Goal: Task Accomplishment & Management: Use online tool/utility

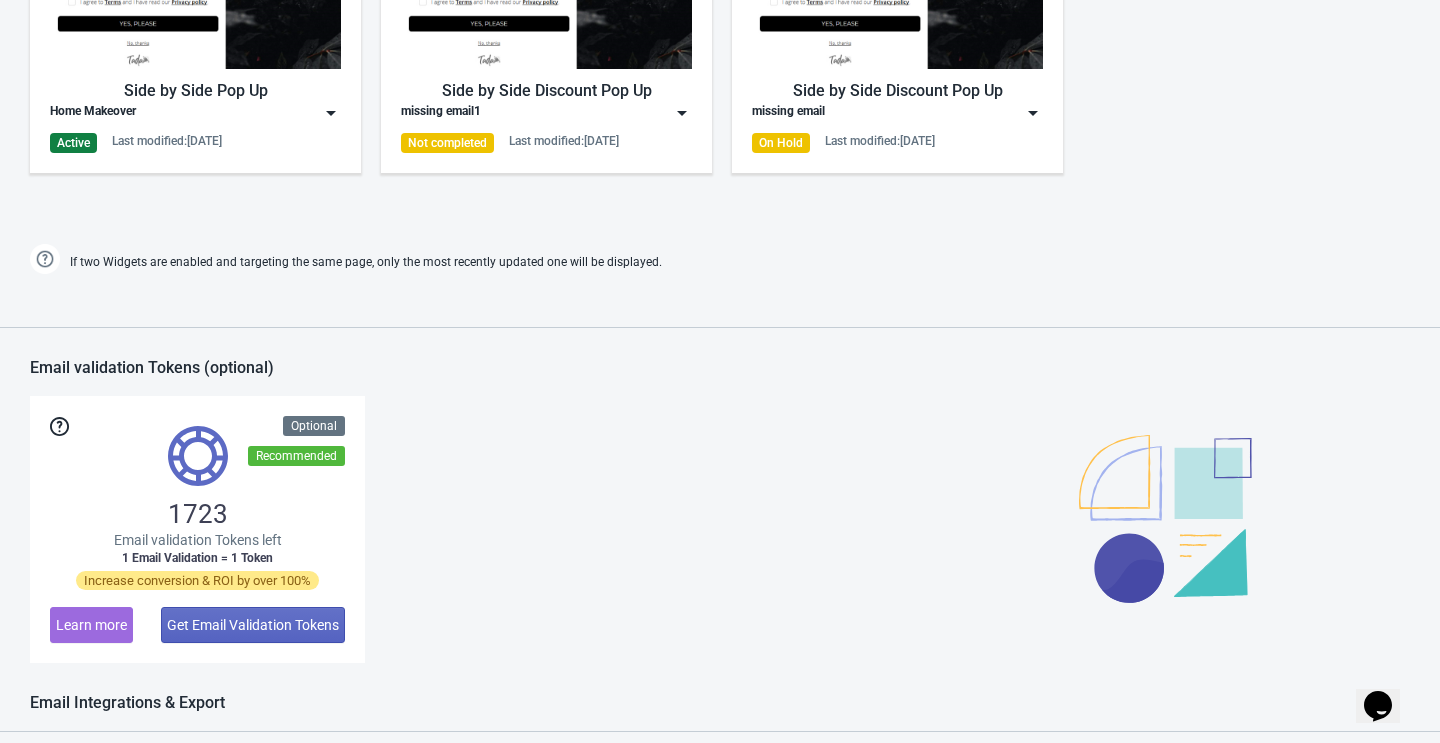
scroll to position [925, 0]
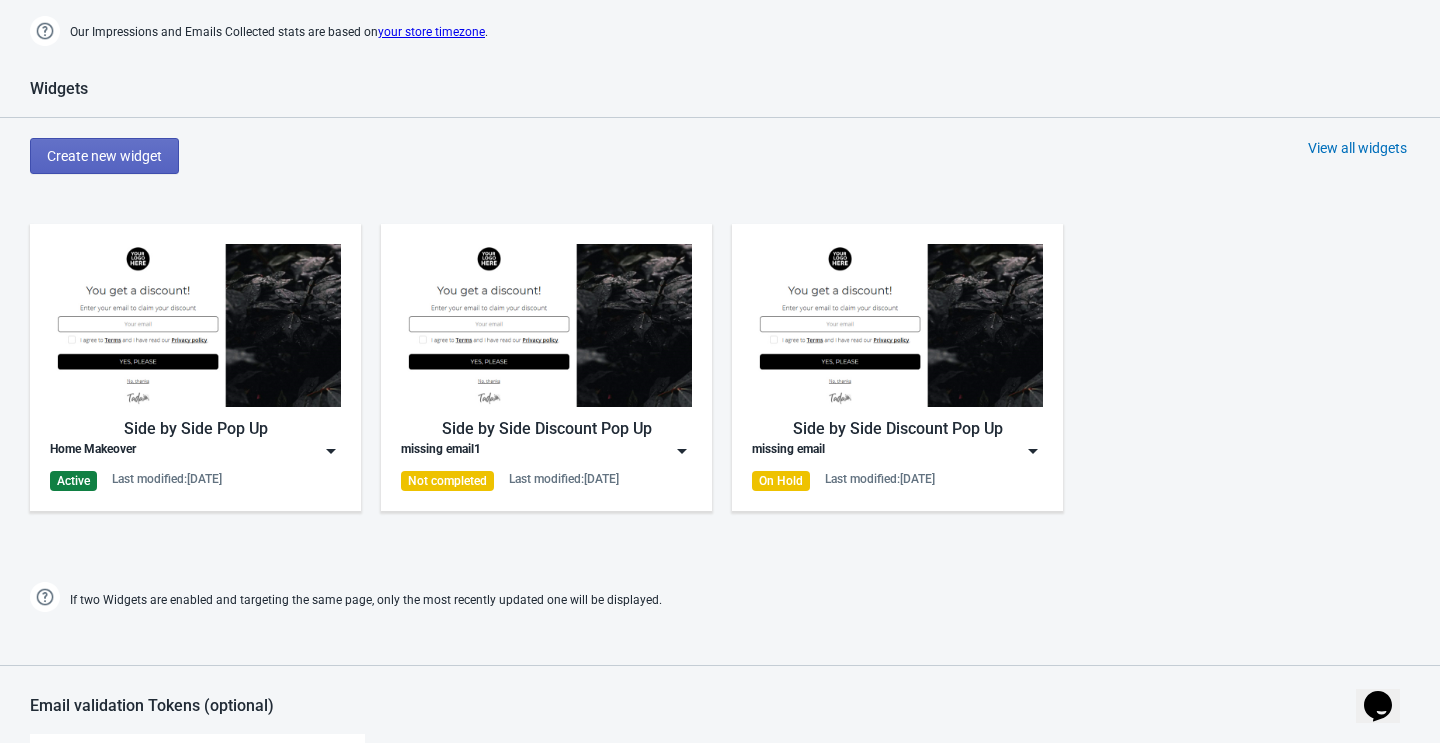
click at [256, 438] on div "Side by Side Pop Up" at bounding box center [195, 429] width 291 height 24
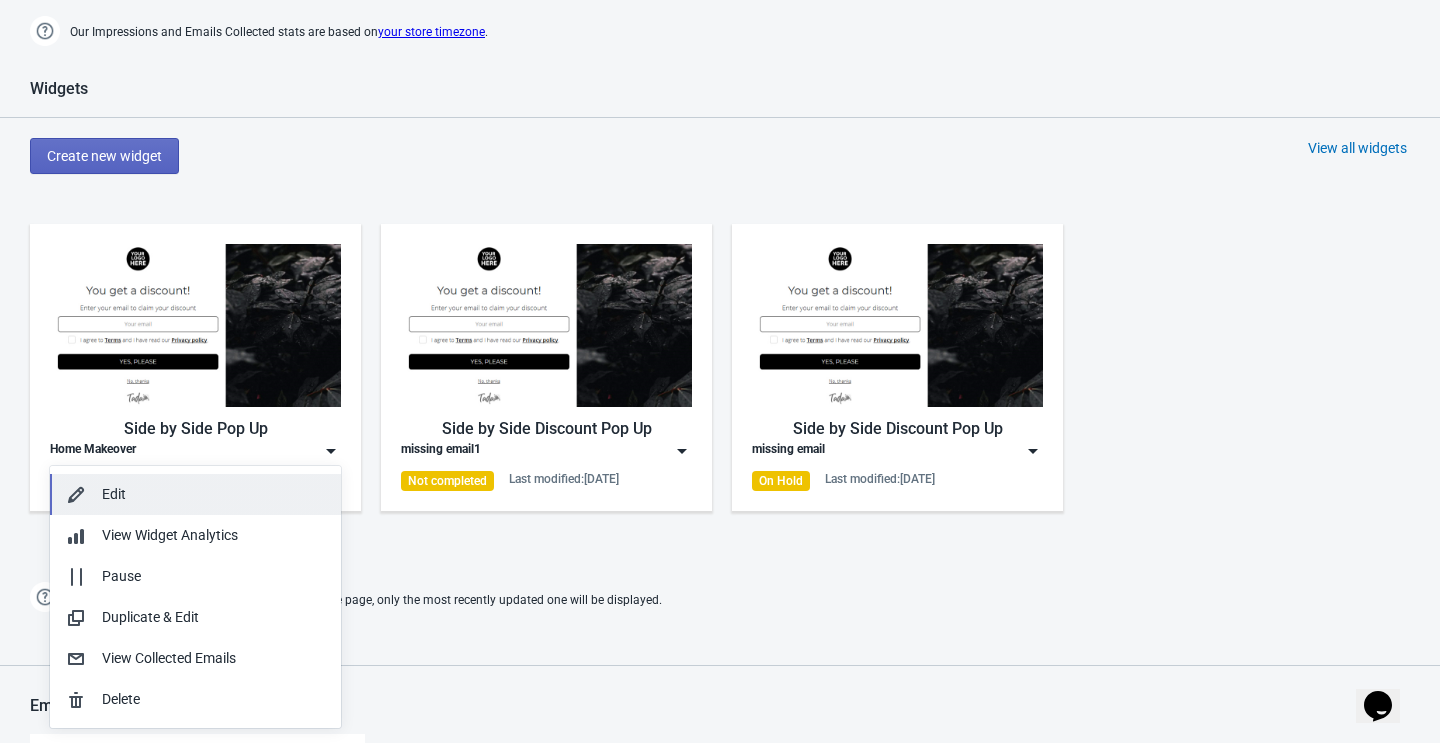
click at [194, 494] on div "Edit" at bounding box center [213, 494] width 223 height 21
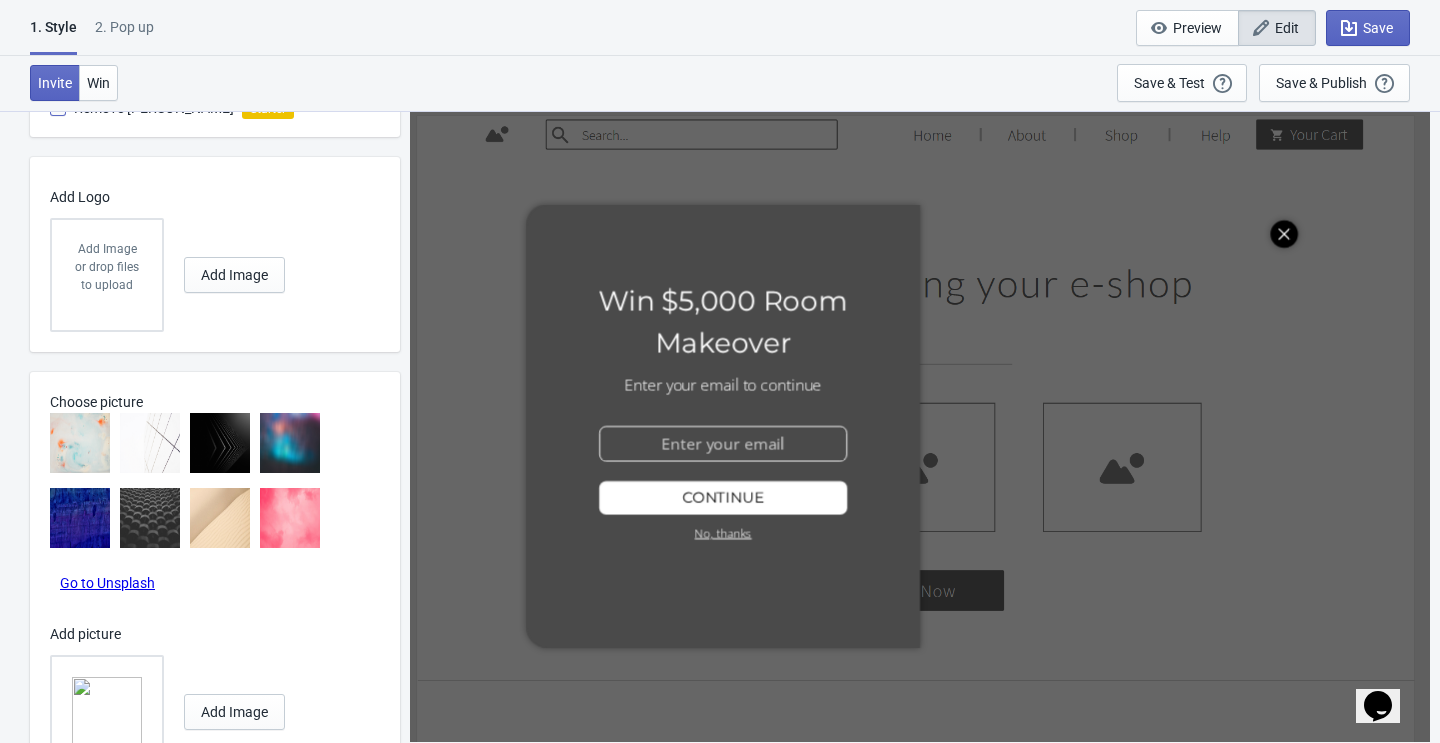
scroll to position [1446, 0]
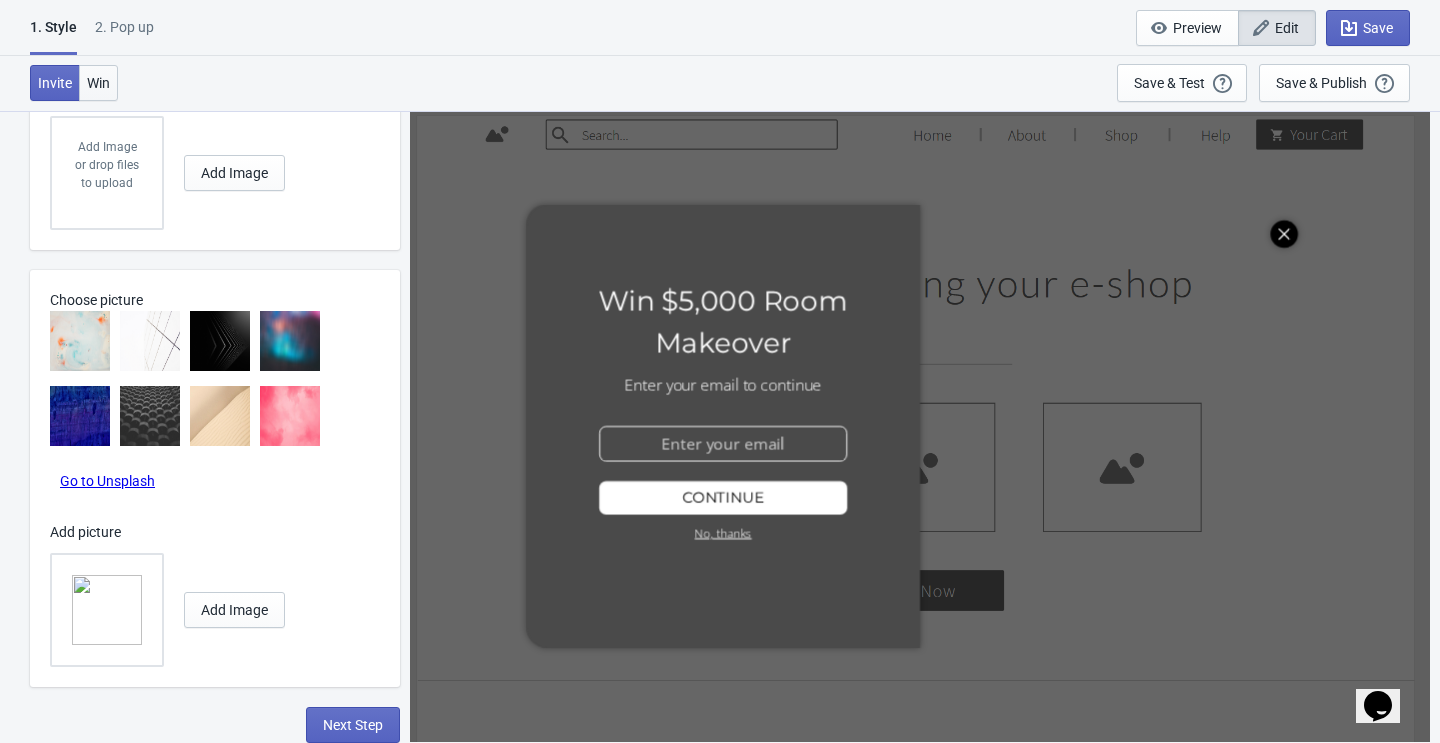
click at [106, 75] on span "Win" at bounding box center [98, 83] width 23 height 16
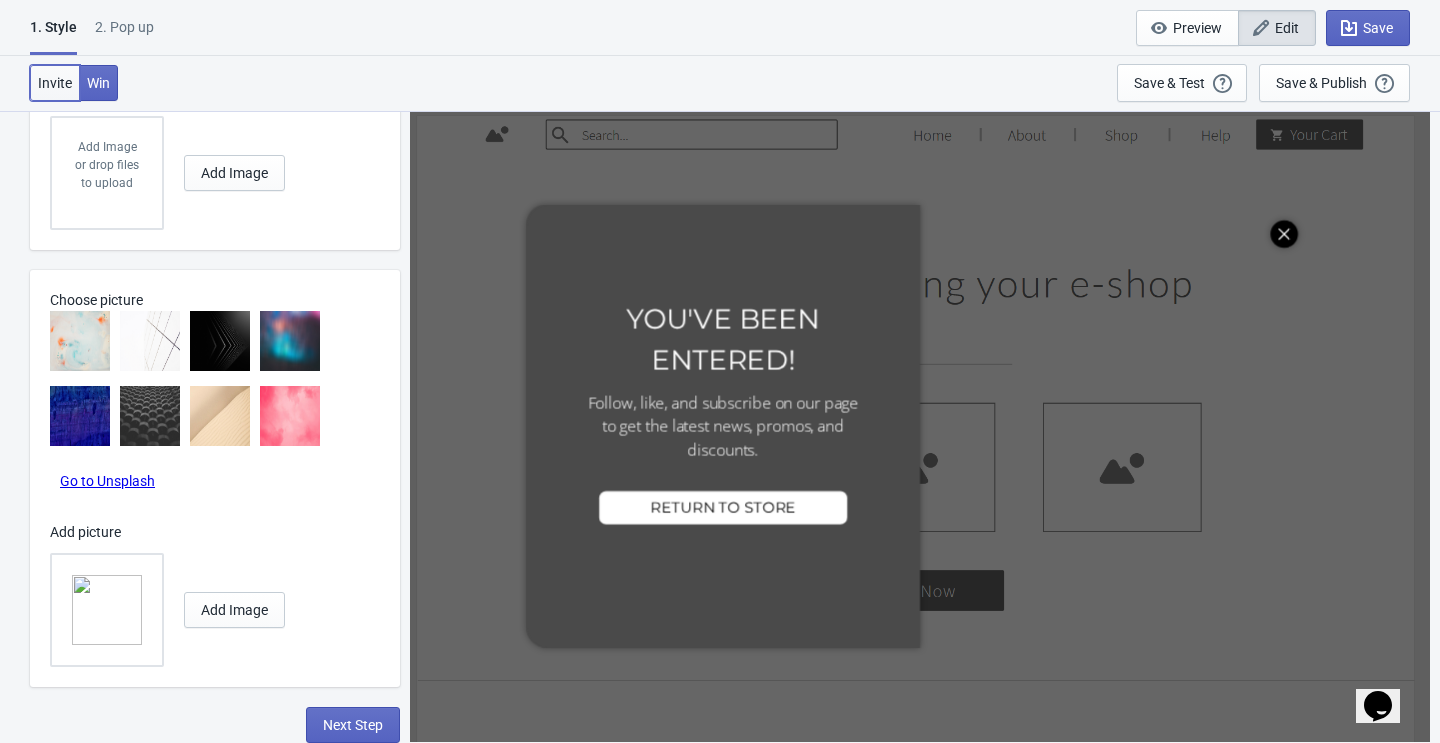
click at [60, 82] on span "Invite" at bounding box center [55, 83] width 34 height 16
radio input "true"
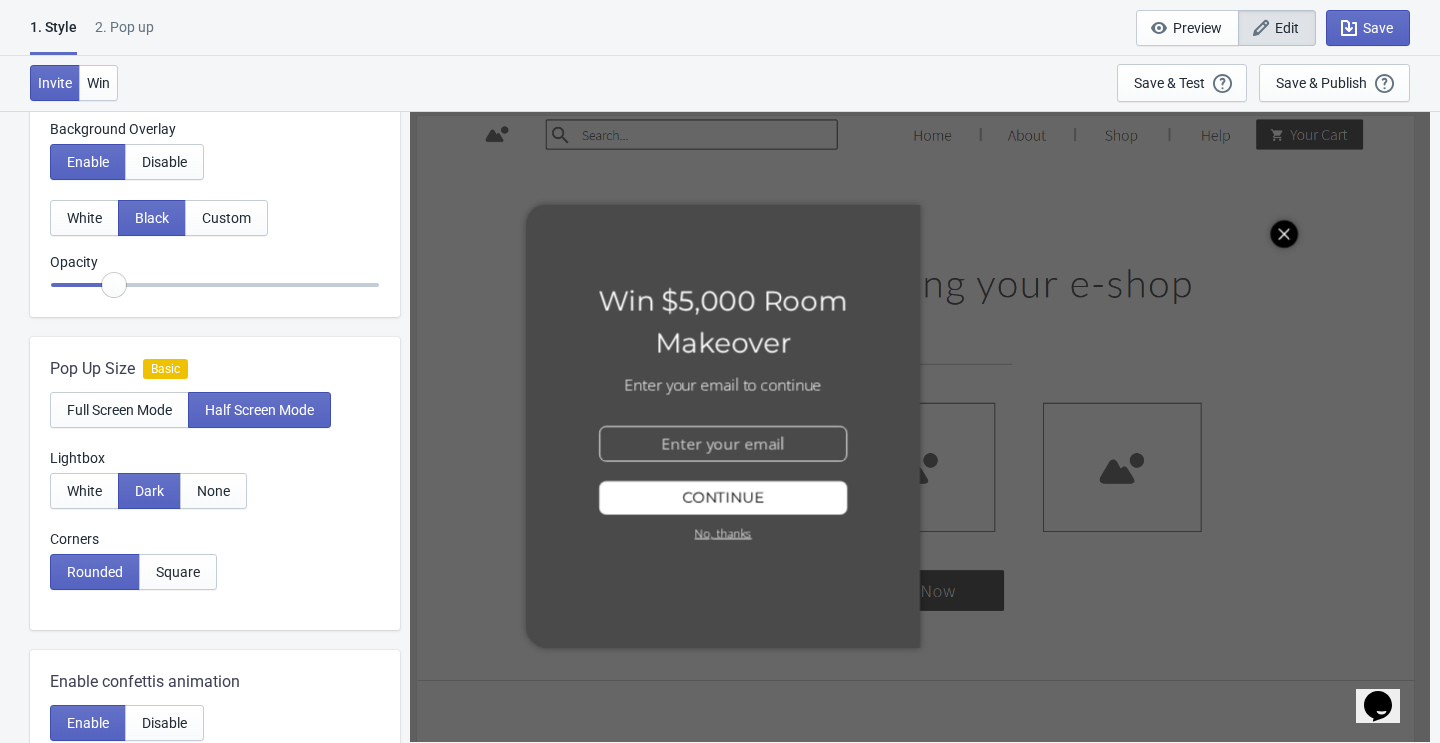
scroll to position [0, 0]
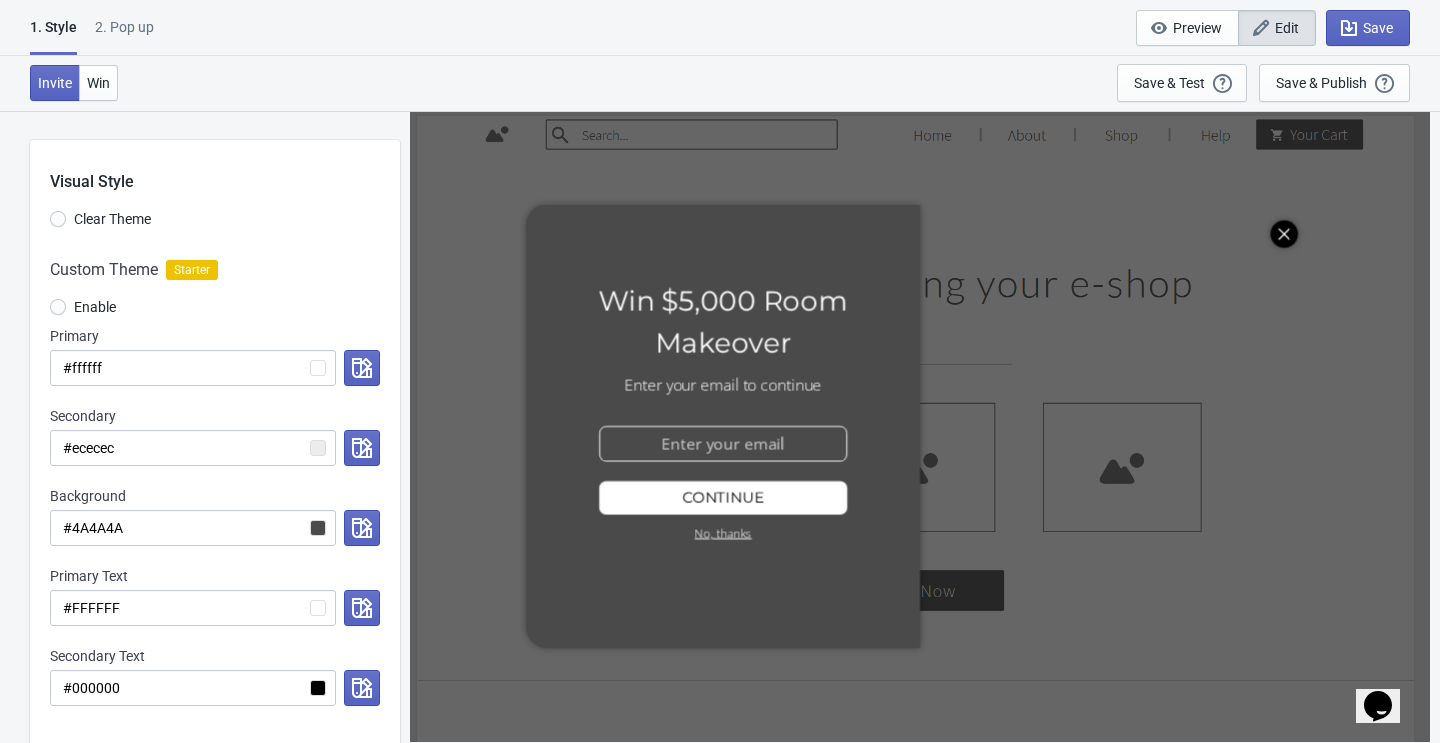
click at [127, 20] on div "2. Pop up" at bounding box center [124, 34] width 59 height 35
select select "homepageOnly"
select select "once"
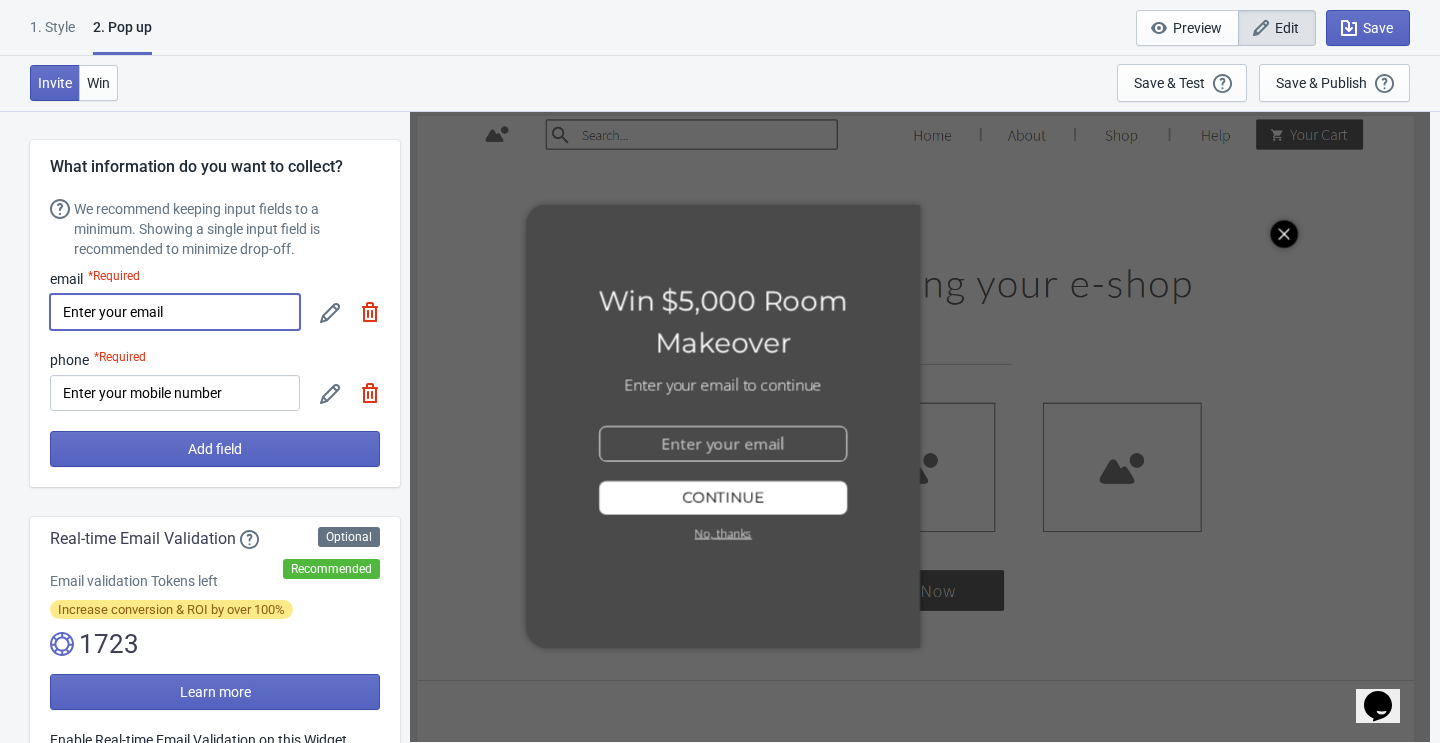
click at [198, 311] on input "Enter your email" at bounding box center [175, 312] width 250 height 36
click at [95, 284] on div "*Required" at bounding box center [114, 279] width 52 height 20
click at [145, 278] on div "email *Required" at bounding box center [175, 279] width 250 height 20
click at [149, 304] on input "Enter your email" at bounding box center [175, 312] width 250 height 36
click at [197, 263] on div "What information do you want to collect? We recommend keeping input fields to a…" at bounding box center [215, 313] width 370 height 347
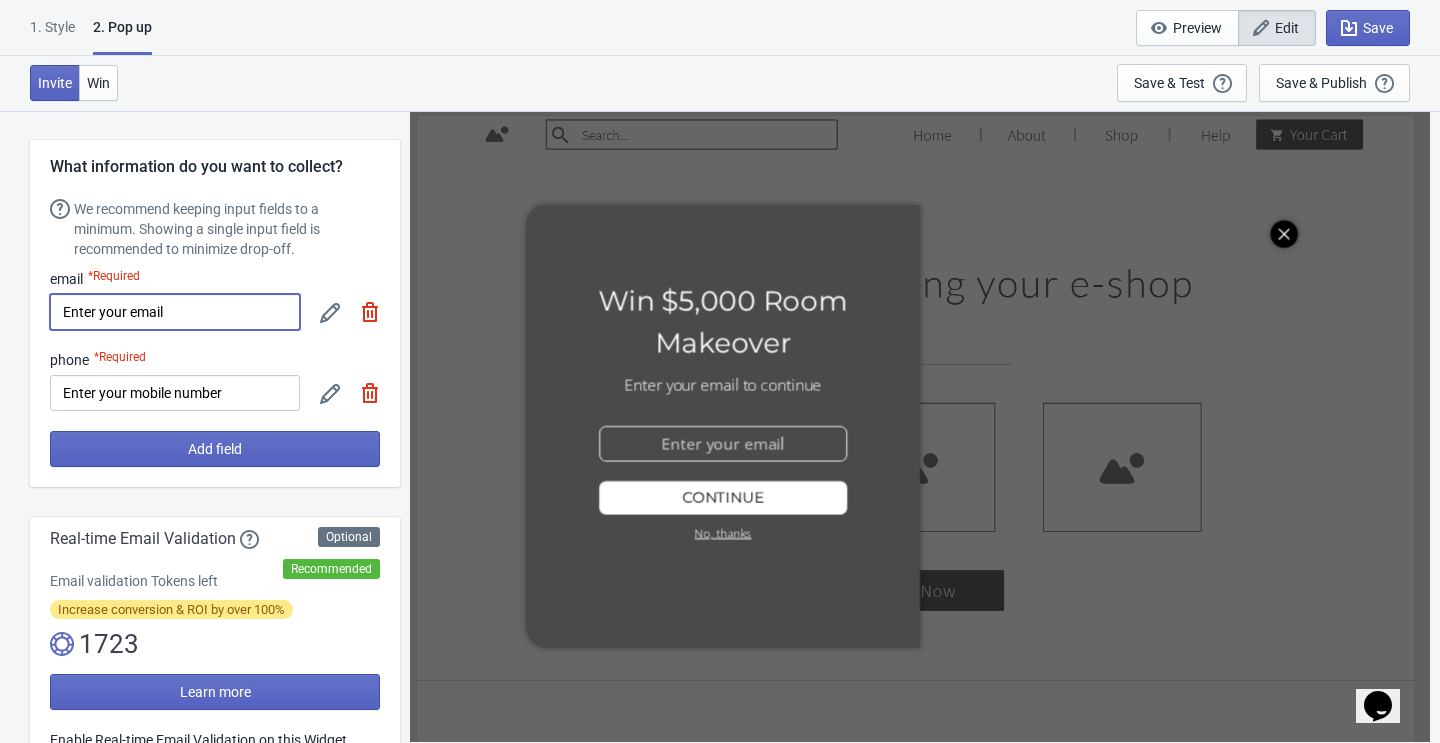
click at [195, 310] on input "Enter your email" at bounding box center [175, 312] width 250 height 36
click at [62, 277] on div "email *Required" at bounding box center [175, 279] width 250 height 20
click at [145, 221] on div "We recommend keeping input fields to a minimum. Showing a single input field is…" at bounding box center [227, 229] width 306 height 60
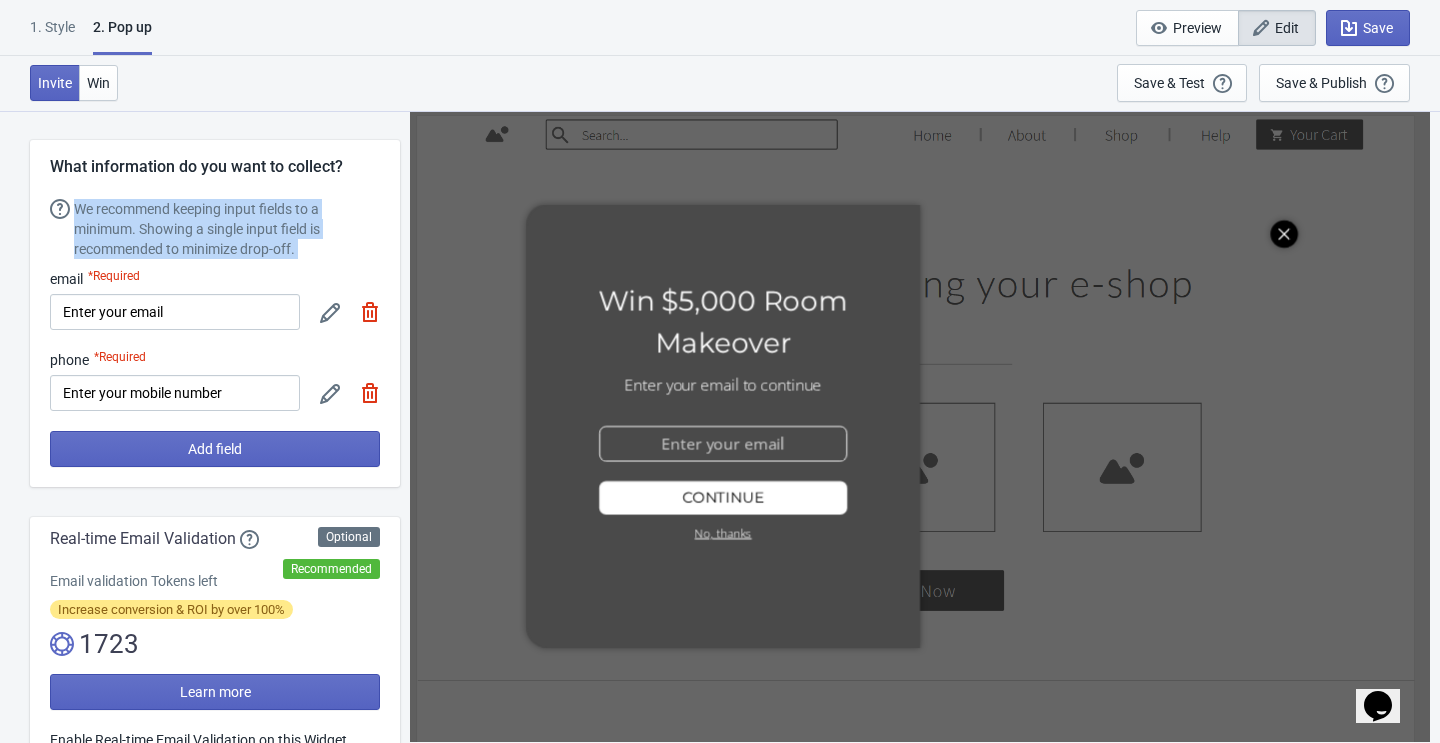
click at [145, 221] on div "We recommend keeping input fields to a minimum. Showing a single input field is…" at bounding box center [227, 229] width 306 height 60
click at [146, 222] on div "We recommend keeping input fields to a minimum. Showing a single input field is…" at bounding box center [227, 229] width 306 height 60
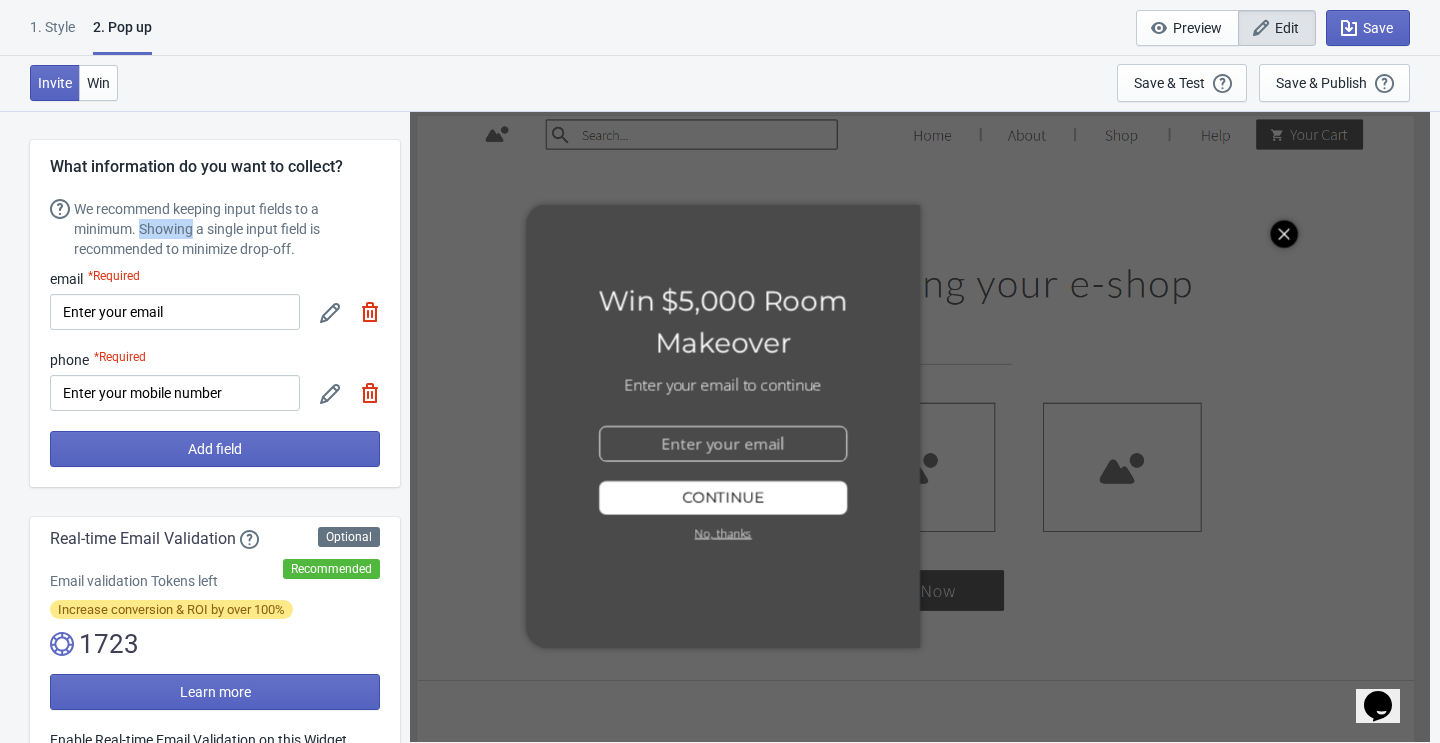
click at [146, 222] on div "We recommend keeping input fields to a minimum. Showing a single input field is…" at bounding box center [227, 229] width 306 height 60
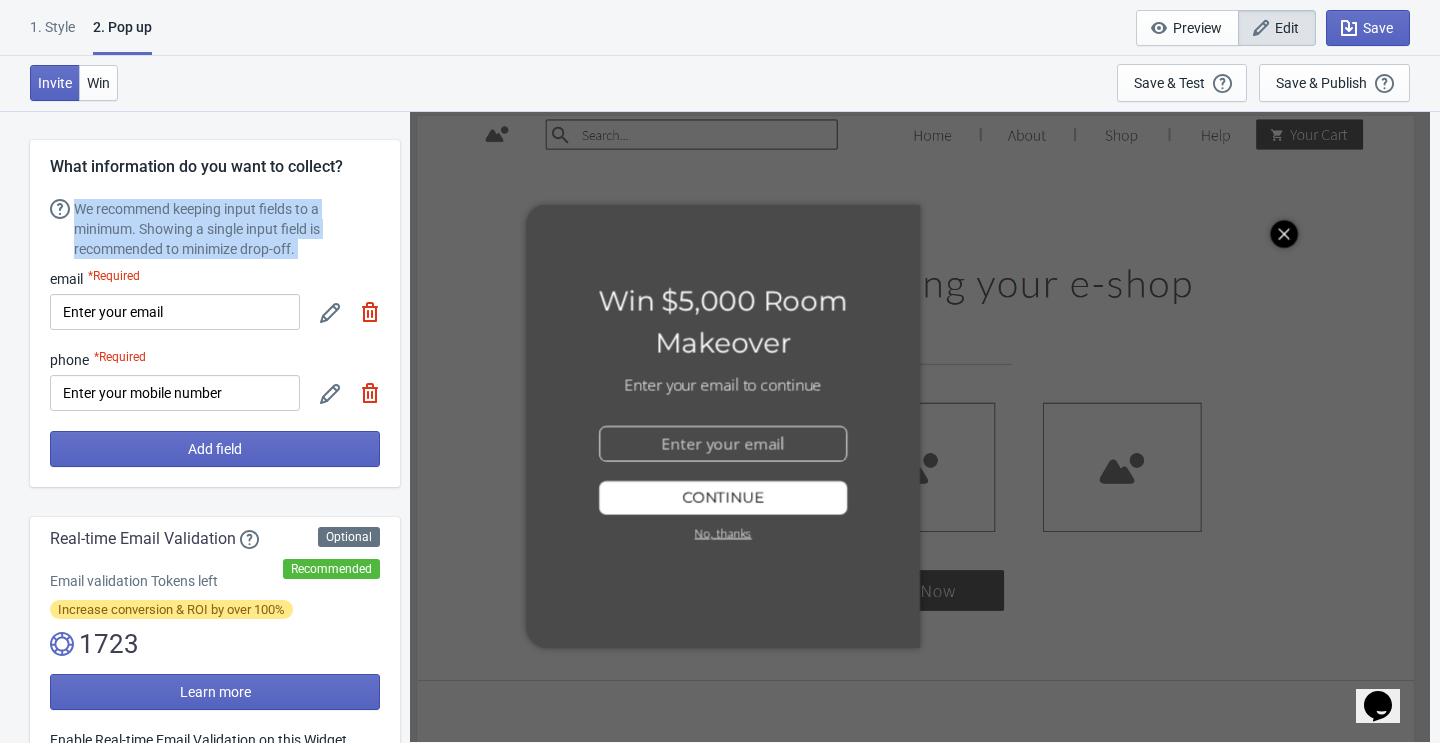
click at [146, 222] on div "We recommend keeping input fields to a minimum. Showing a single input field is…" at bounding box center [227, 229] width 306 height 60
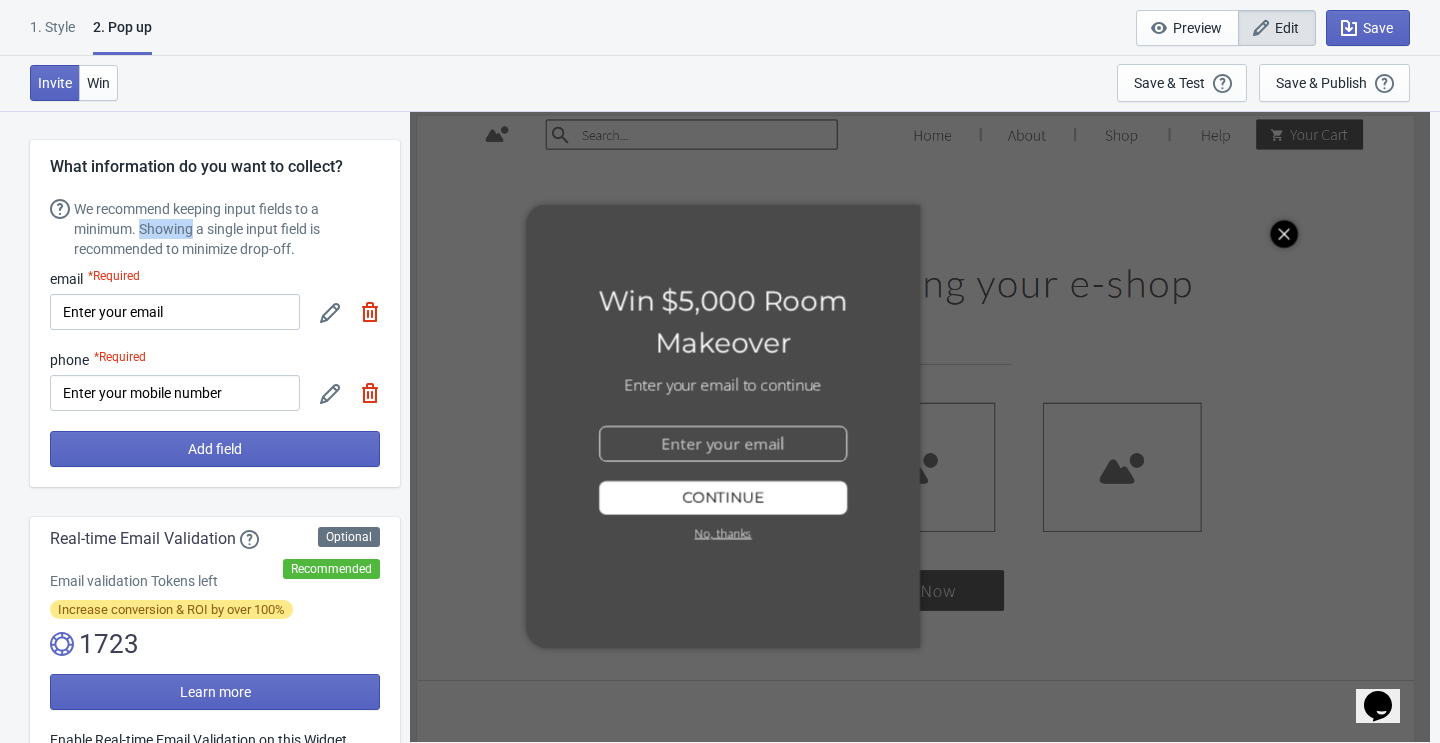
click at [146, 222] on div "We recommend keeping input fields to a minimum. Showing a single input field is…" at bounding box center [227, 229] width 306 height 60
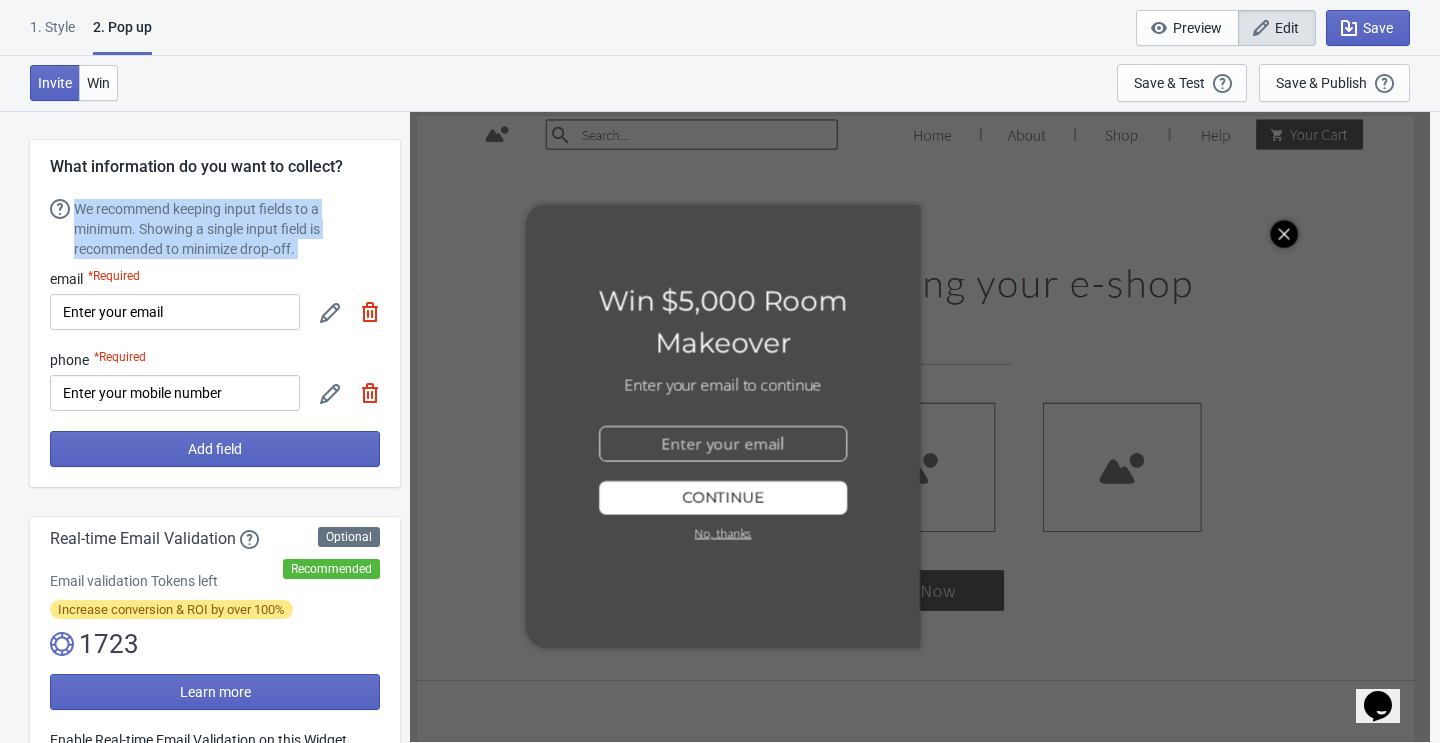
click at [146, 222] on div "We recommend keeping input fields to a minimum. Showing a single input field is…" at bounding box center [227, 229] width 306 height 60
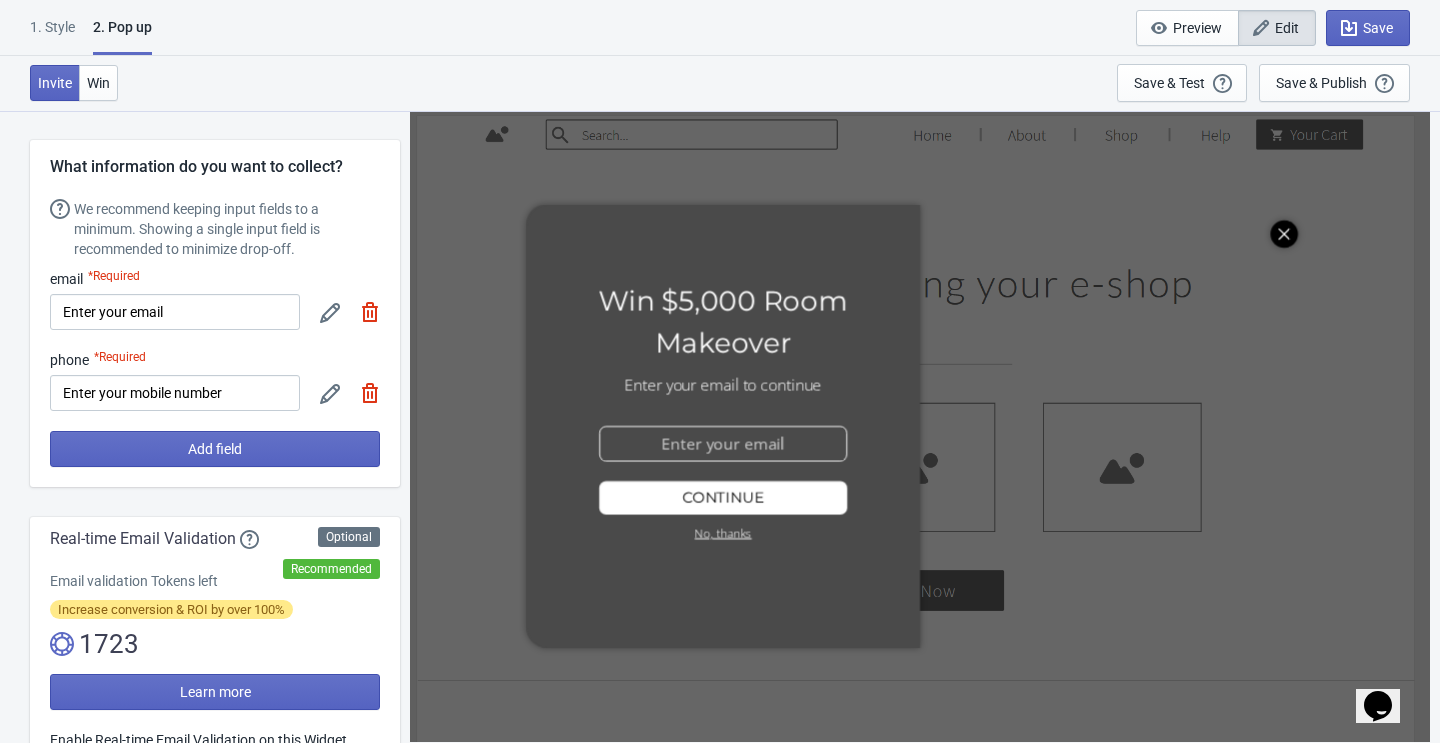
click at [65, 277] on div "email *Required" at bounding box center [175, 279] width 250 height 20
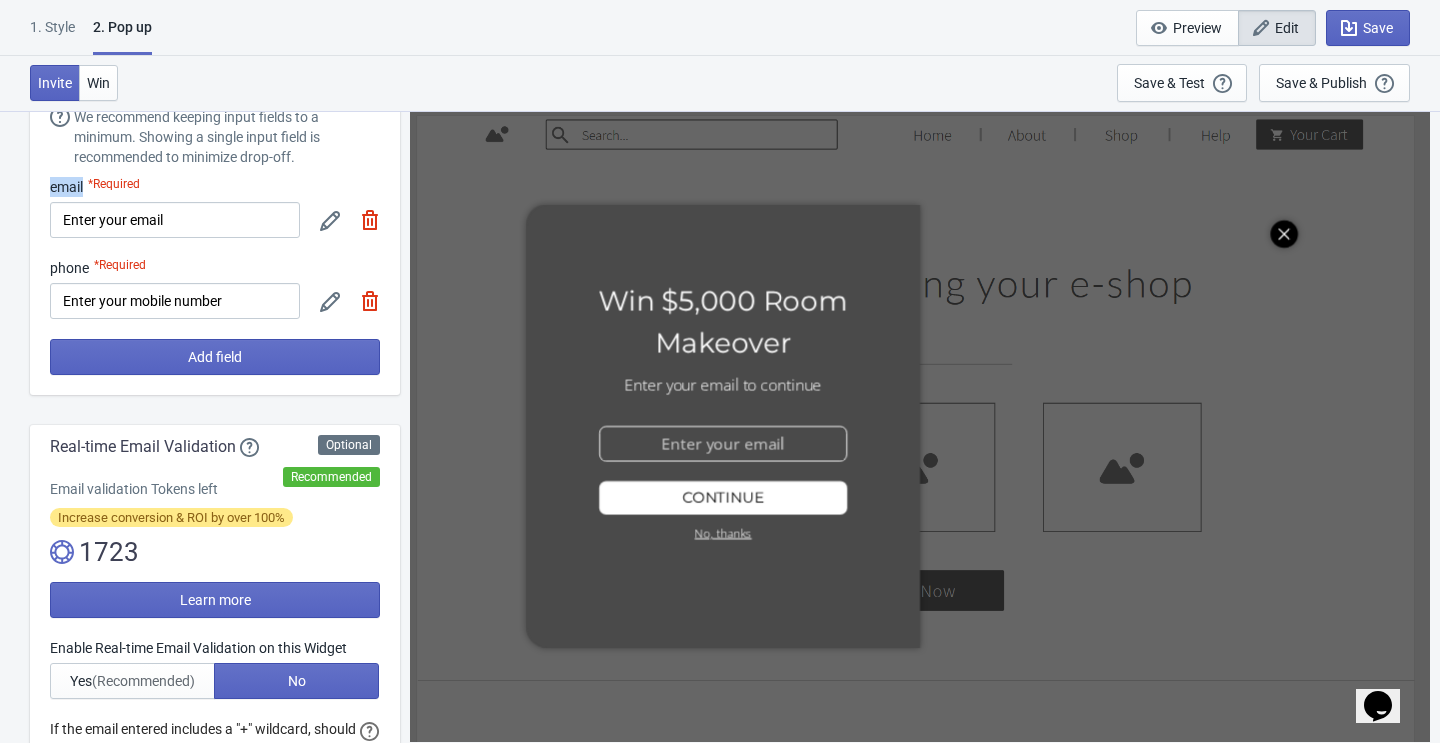
scroll to position [82, 0]
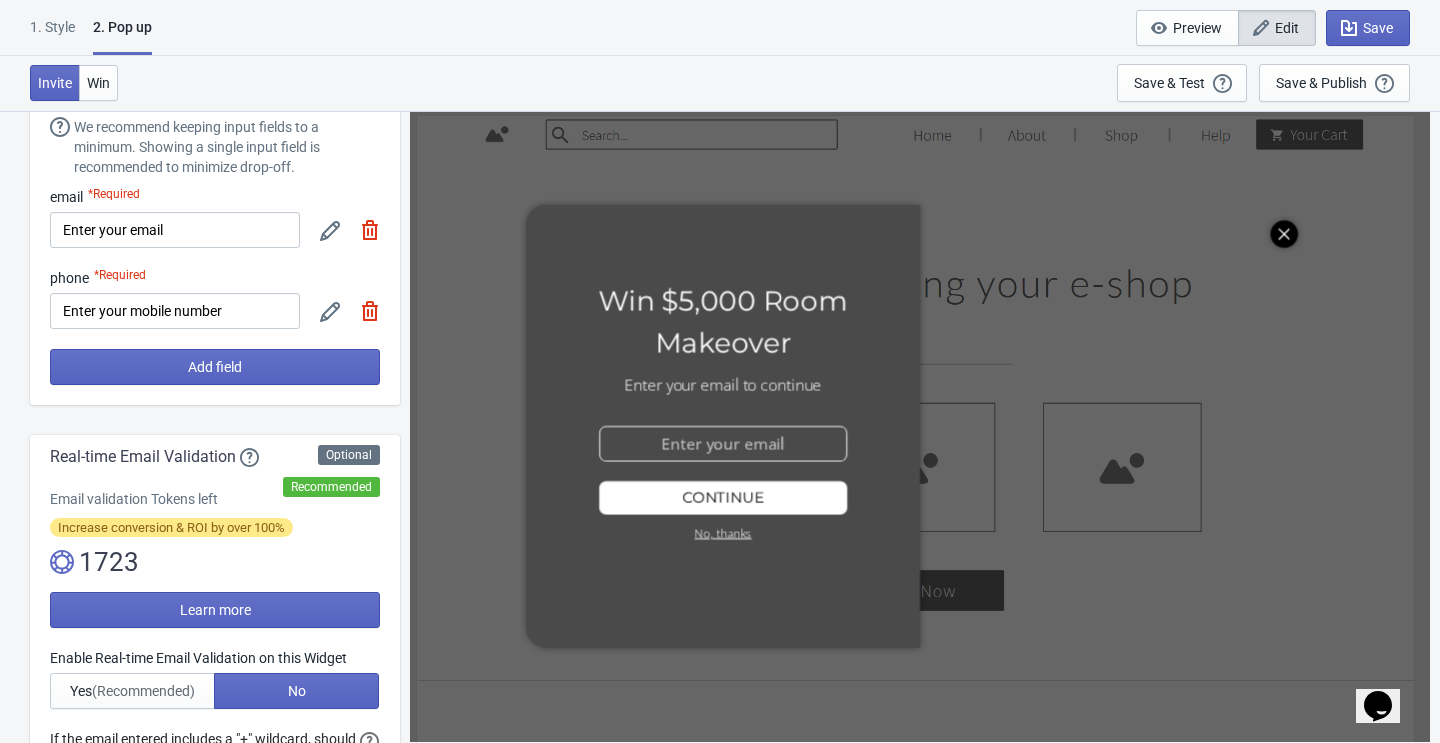
click at [760, 437] on div at bounding box center [920, 426] width 1004 height 622
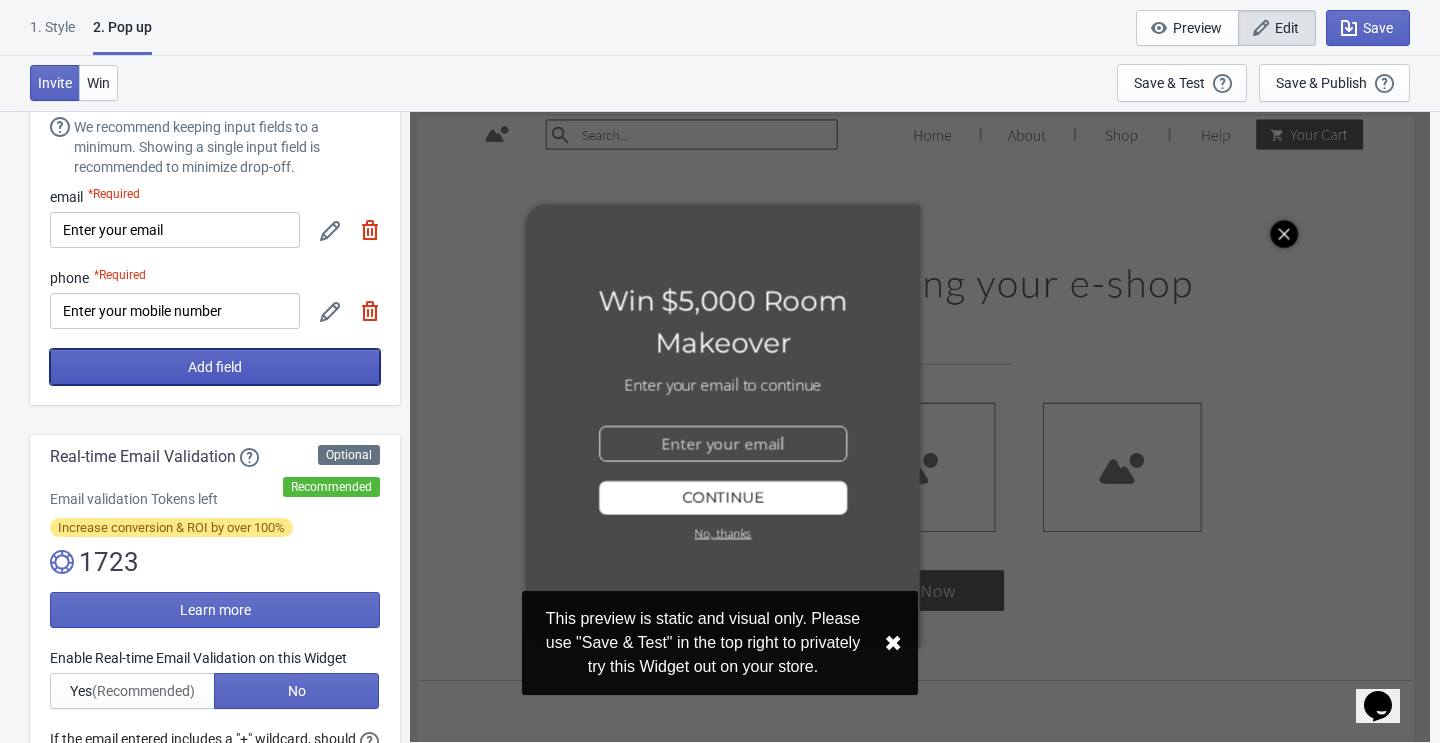
click at [235, 373] on span "Add field" at bounding box center [215, 367] width 54 height 16
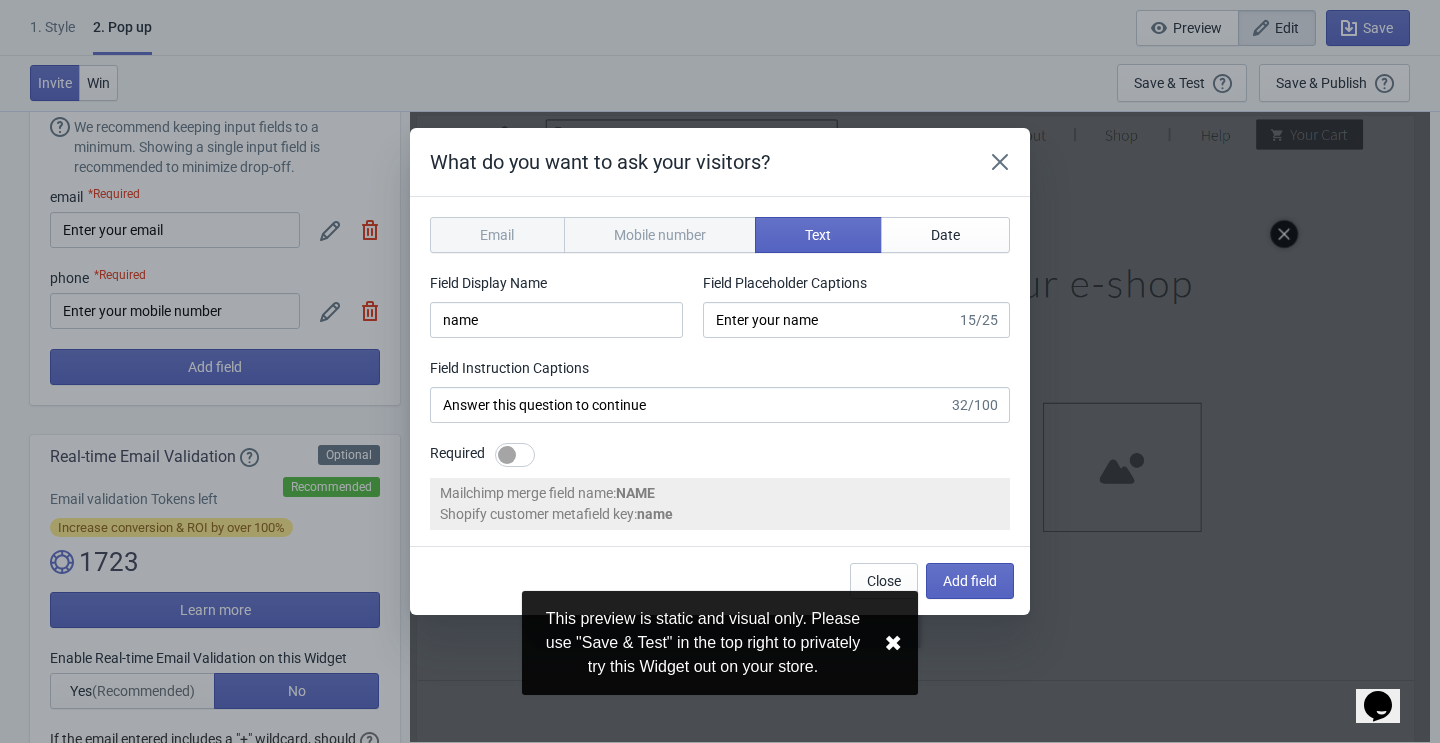
click at [513, 241] on div "Email" at bounding box center [497, 235] width 135 height 36
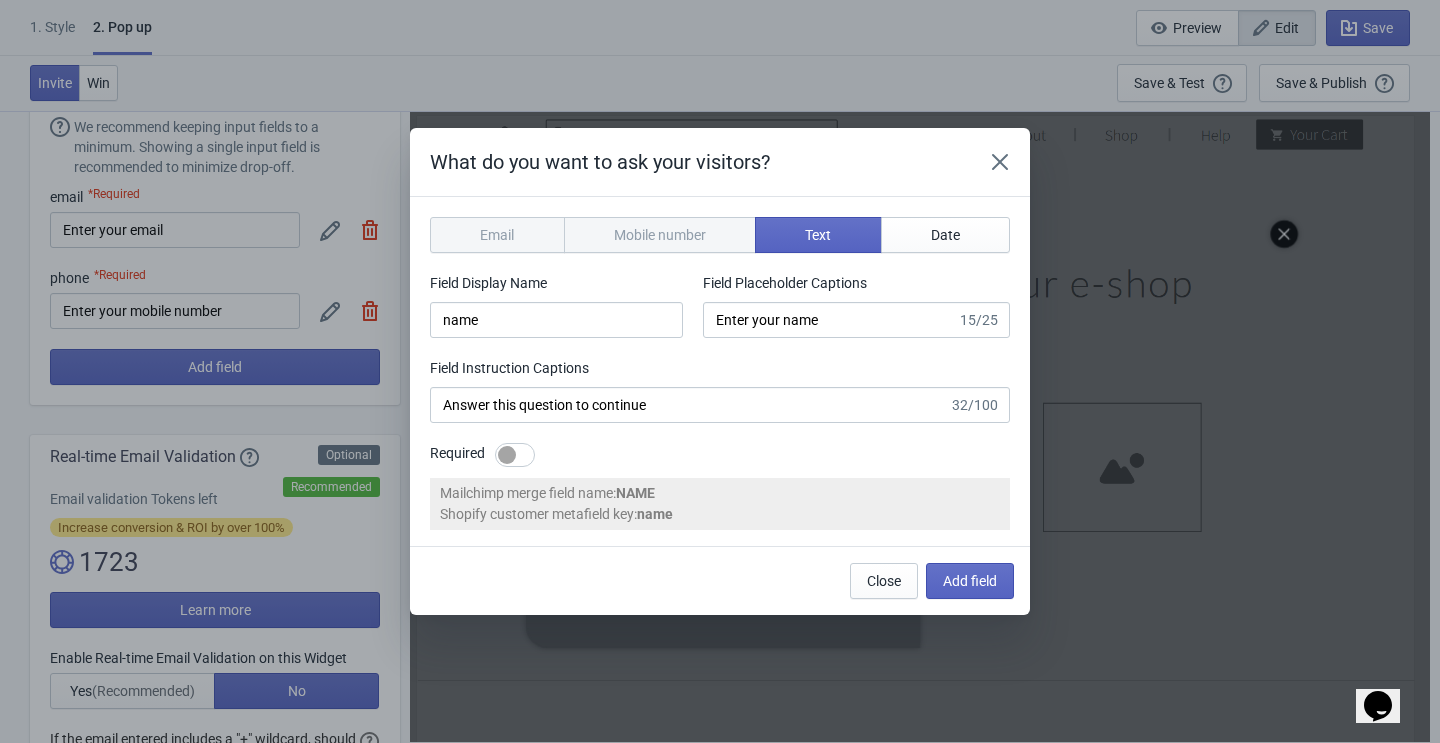
click at [515, 236] on div "Email" at bounding box center [497, 235] width 135 height 36
click at [498, 223] on div "Email" at bounding box center [497, 235] width 135 height 36
click at [645, 248] on div "Mobile number" at bounding box center [660, 235] width 193 height 36
click at [486, 226] on div "Email" at bounding box center [497, 235] width 135 height 36
click at [945, 236] on span "Date" at bounding box center [945, 235] width 29 height 16
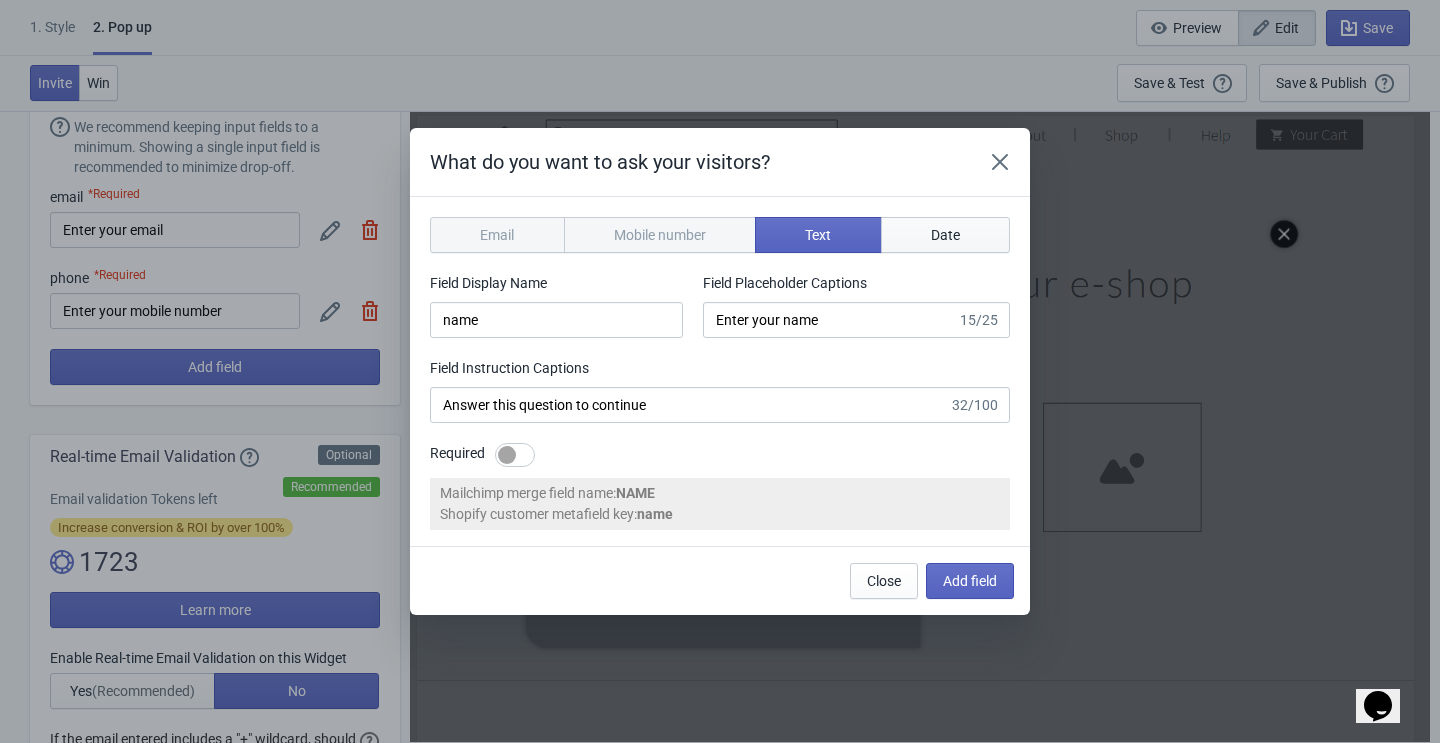
type input "birthday"
type input "Enter your birthday"
type input "Enter your birthday to continue"
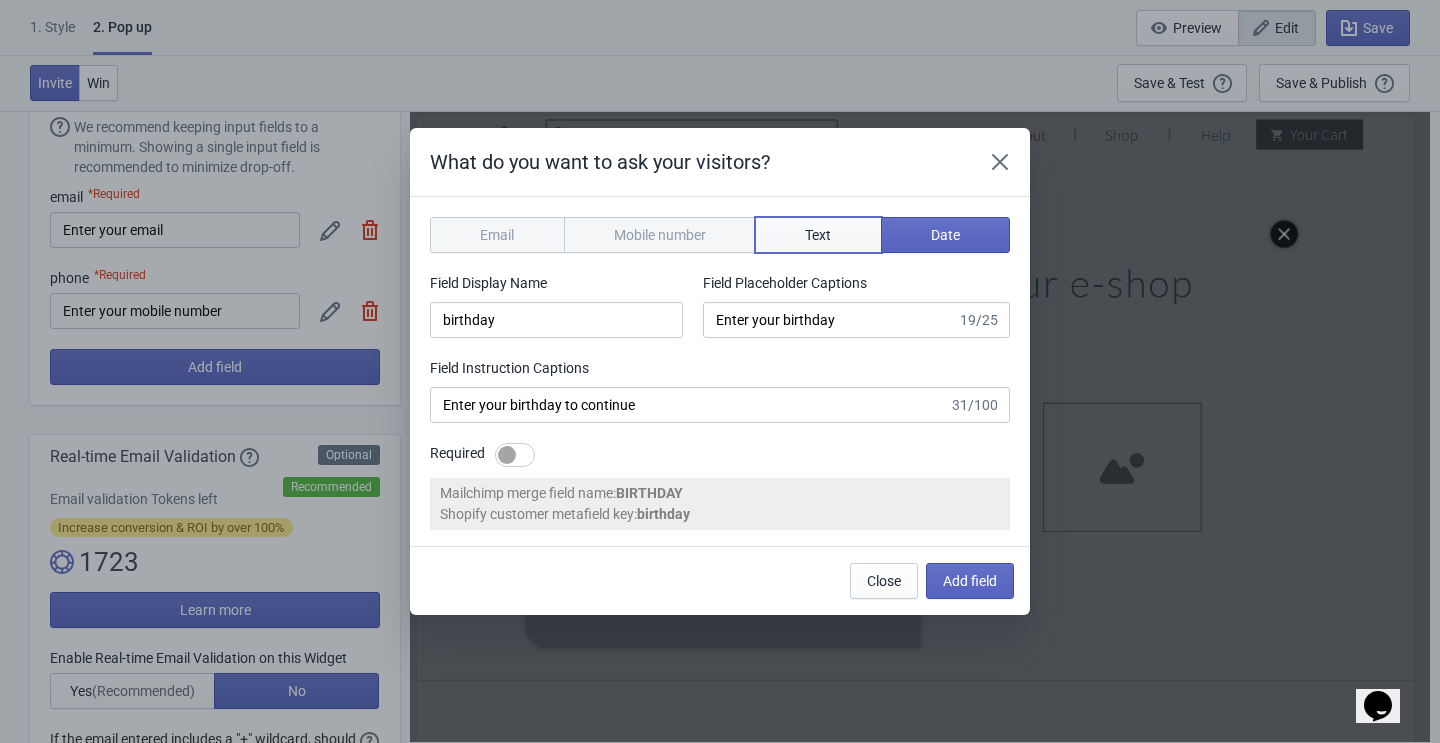
click at [844, 232] on button "Text" at bounding box center [818, 235] width 127 height 36
type input "name"
type input "Enter your name"
type input "Answer this question to continue"
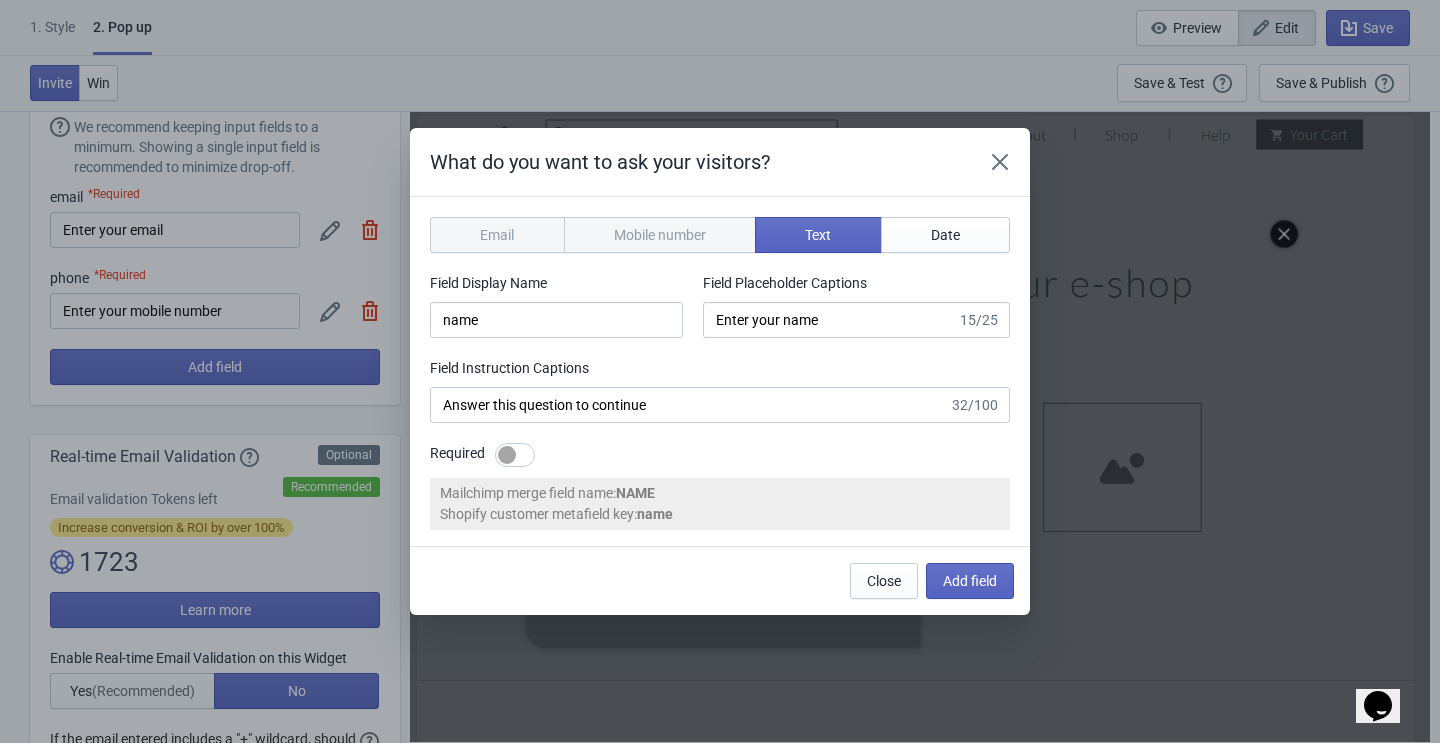
click at [653, 231] on div "Mobile number" at bounding box center [660, 235] width 193 height 36
click at [993, 155] on icon "Close" at bounding box center [1000, 162] width 16 height 16
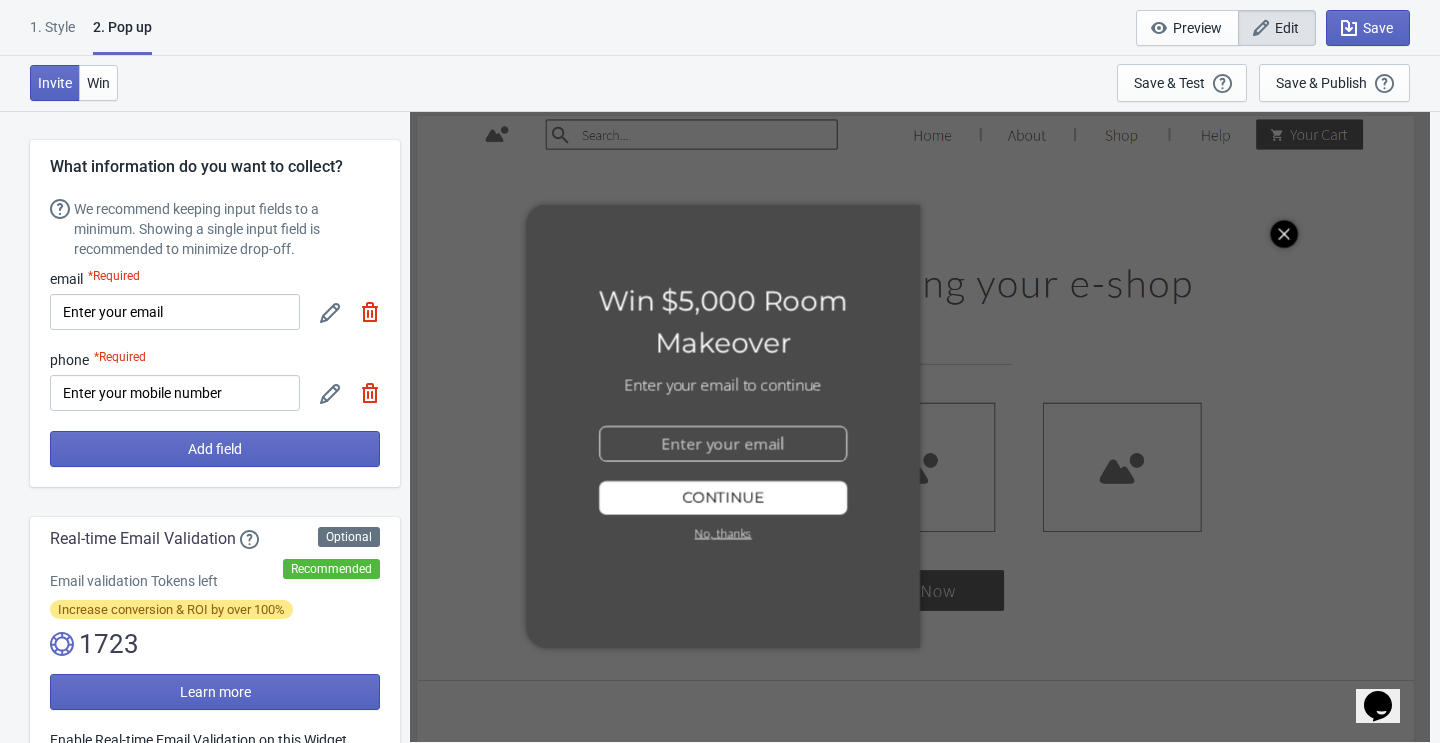
scroll to position [82, 0]
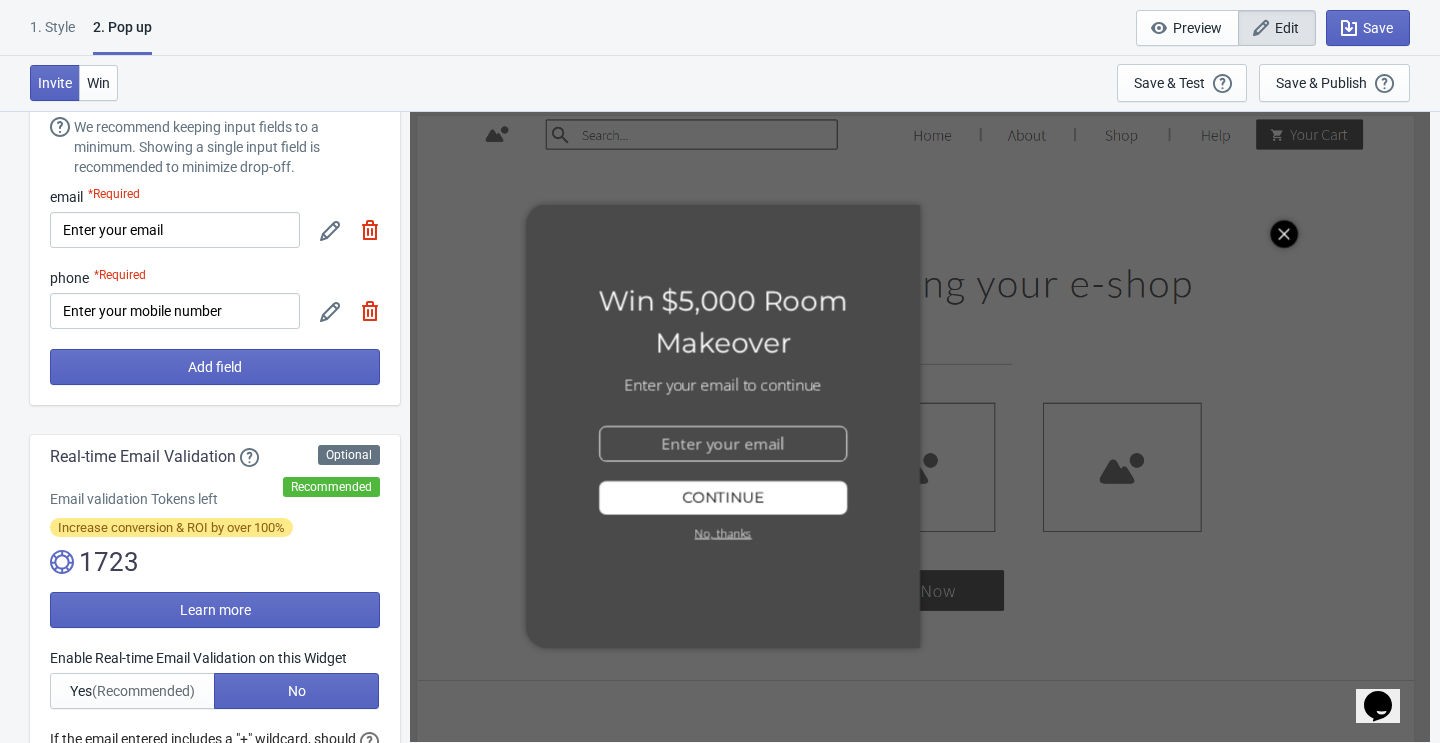
click at [368, 225] on img at bounding box center [370, 230] width 20 height 20
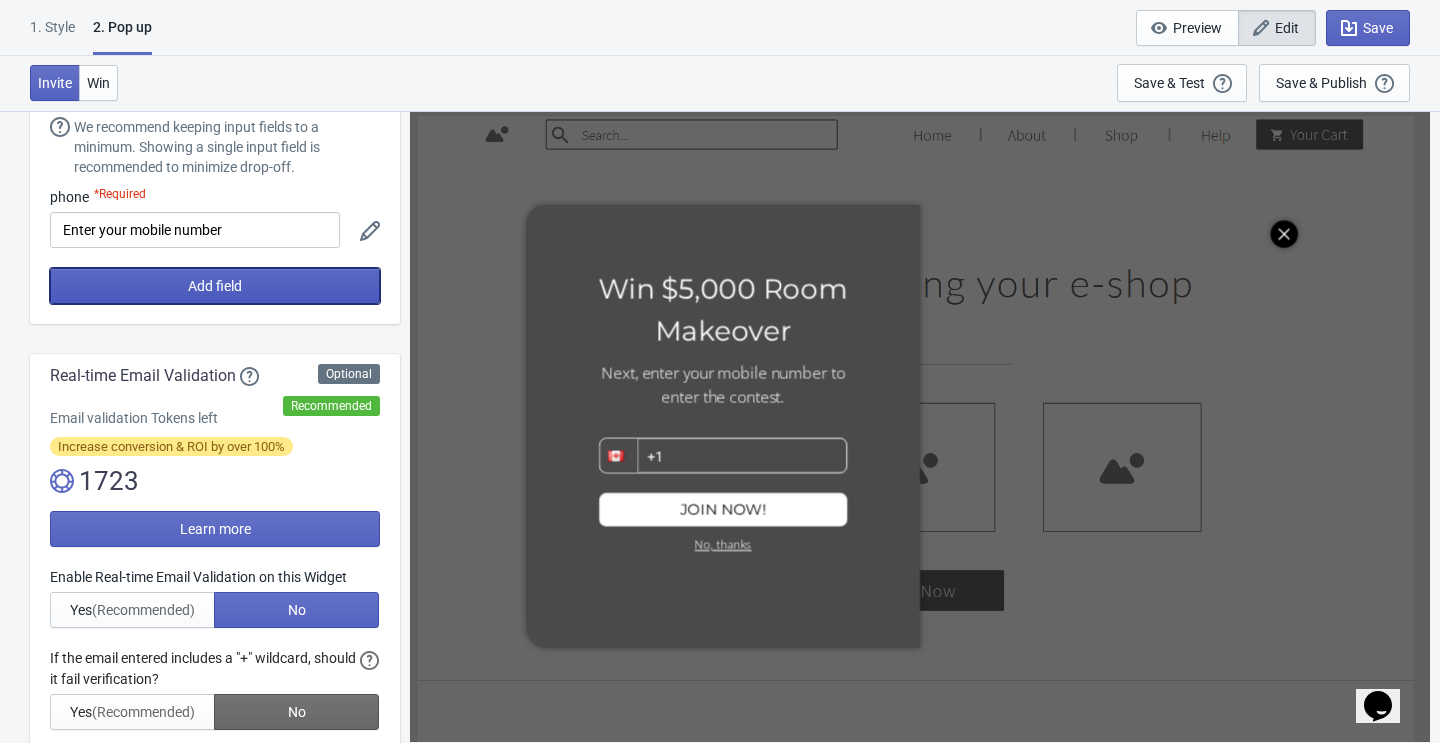
click at [286, 282] on button "Add field" at bounding box center [215, 286] width 330 height 36
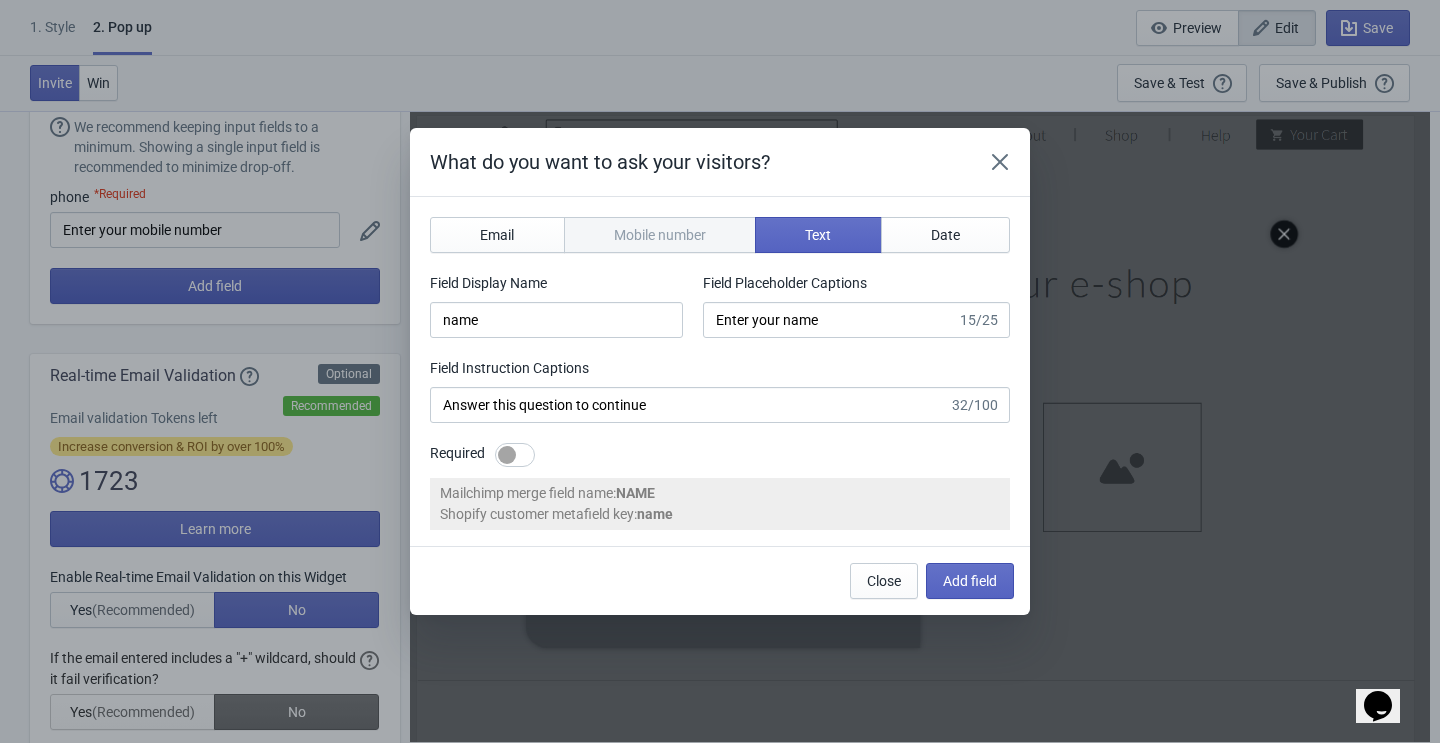
scroll to position [0, 0]
click at [517, 229] on button "Email" at bounding box center [497, 235] width 135 height 36
type input "email"
type input "Enter your email"
type input "Enter your email to continue"
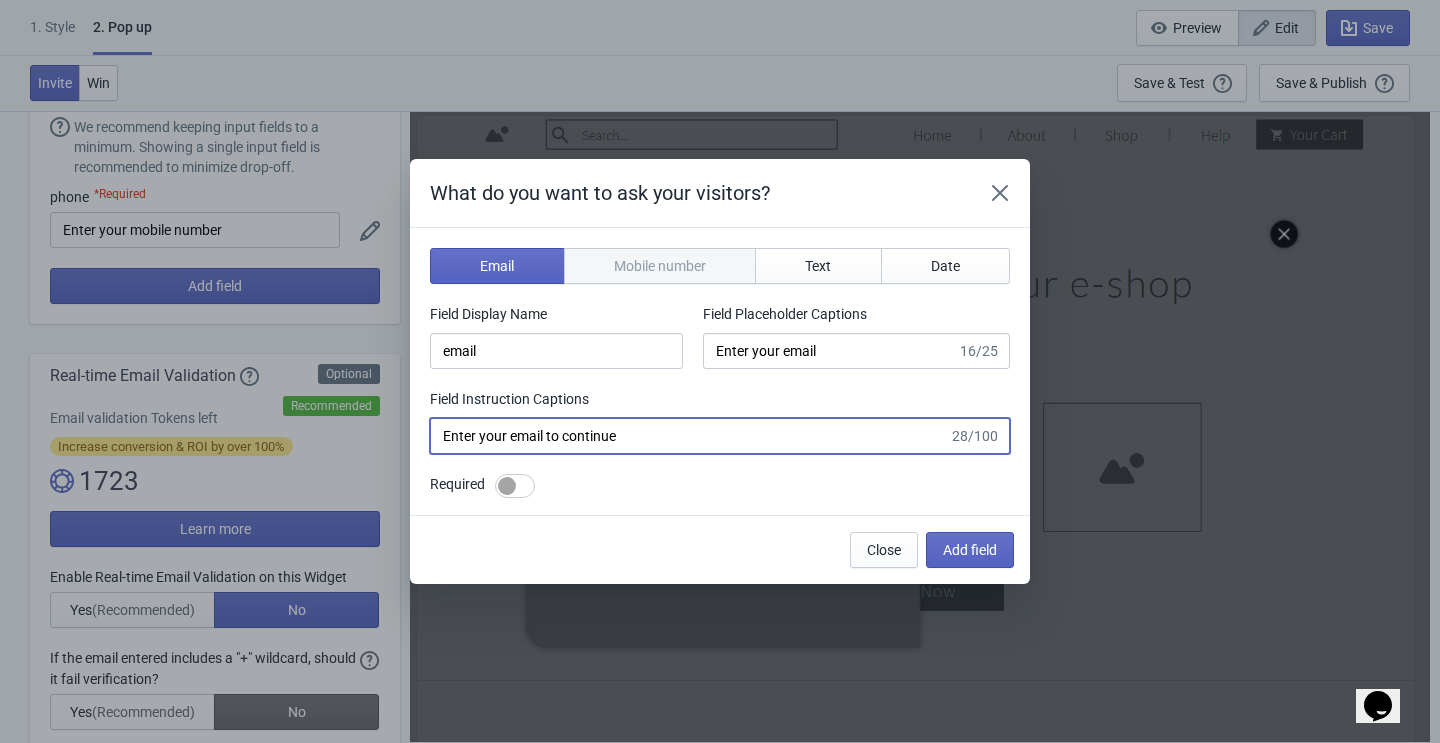
click at [720, 449] on input "Enter your email to continue" at bounding box center [689, 436] width 519 height 36
click at [517, 493] on div at bounding box center [515, 486] width 40 height 24
checkbox input "true"
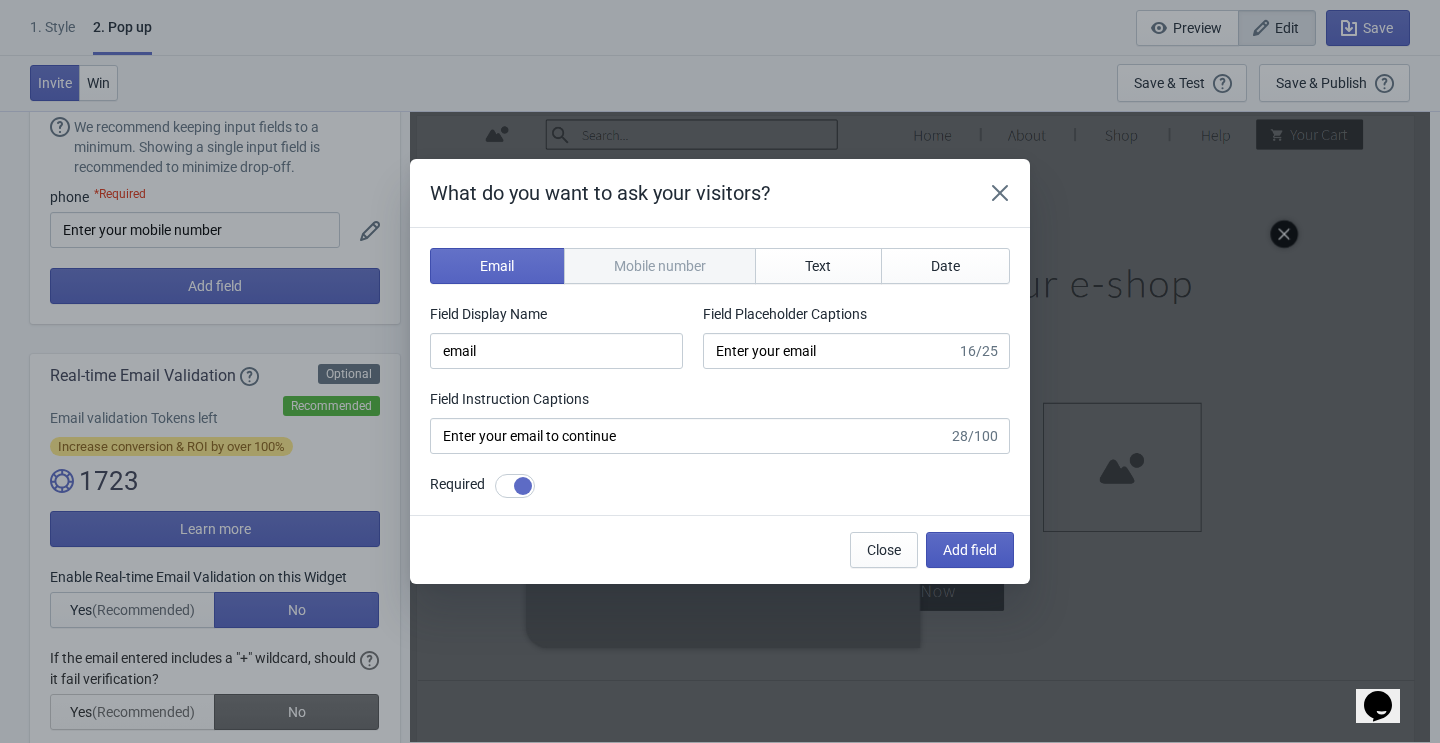
click at [983, 557] on span "Add field" at bounding box center [970, 550] width 54 height 16
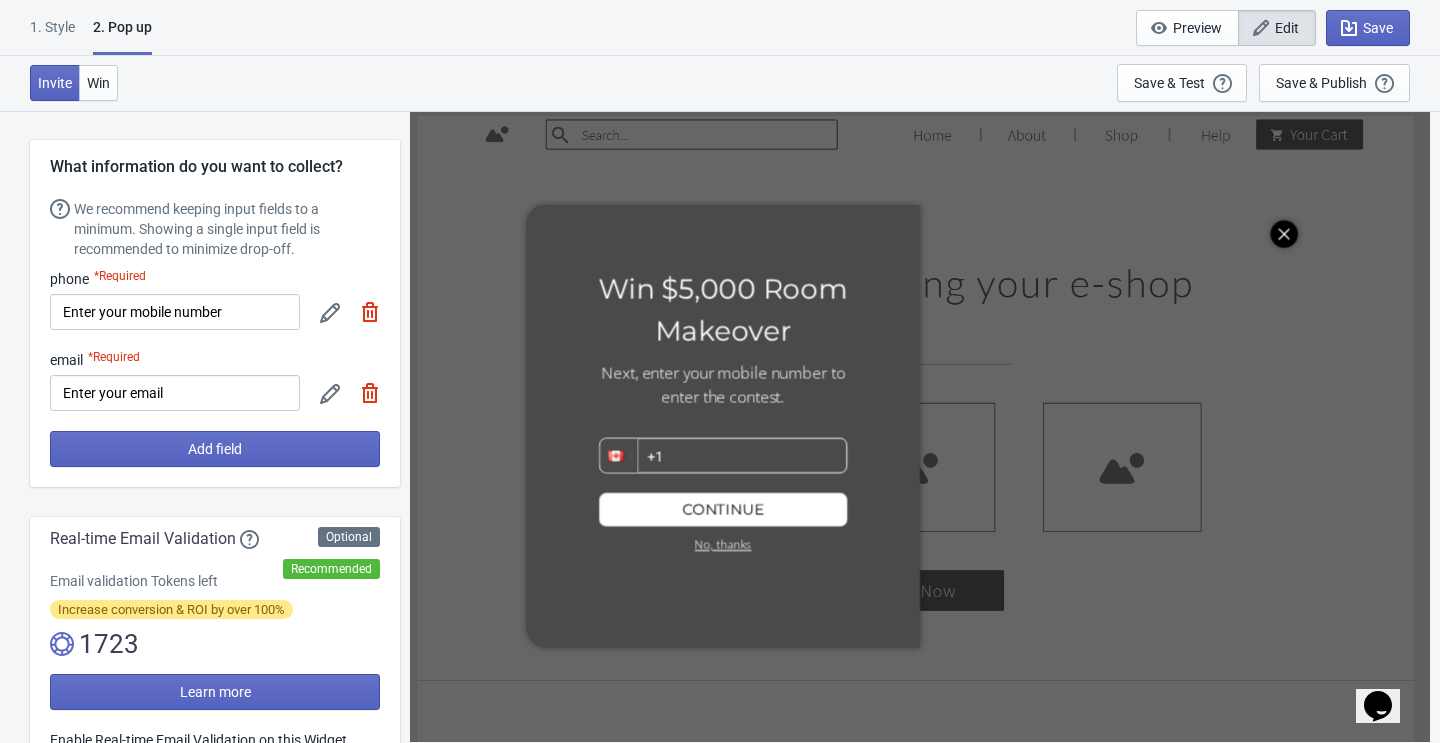
scroll to position [82, 0]
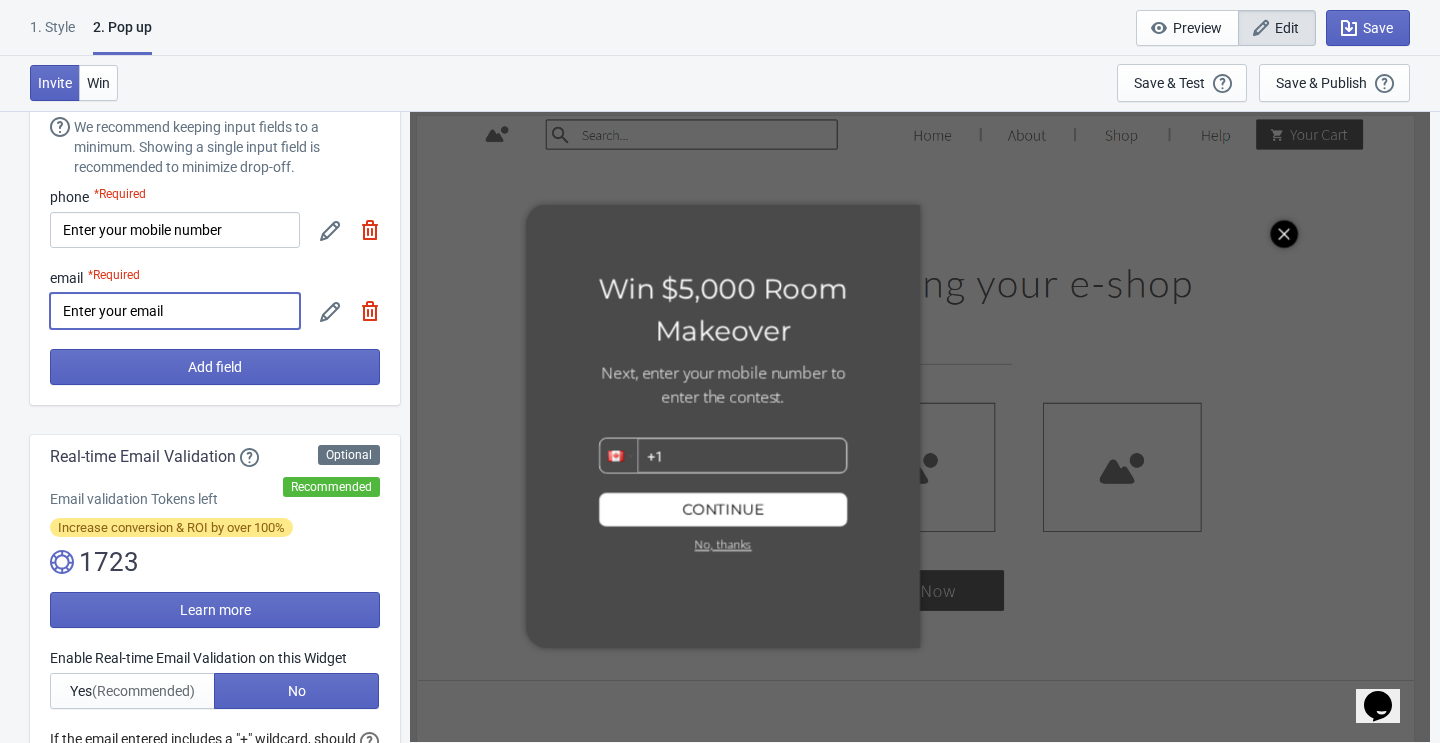
click at [234, 313] on input "Enter your email" at bounding box center [175, 311] width 250 height 36
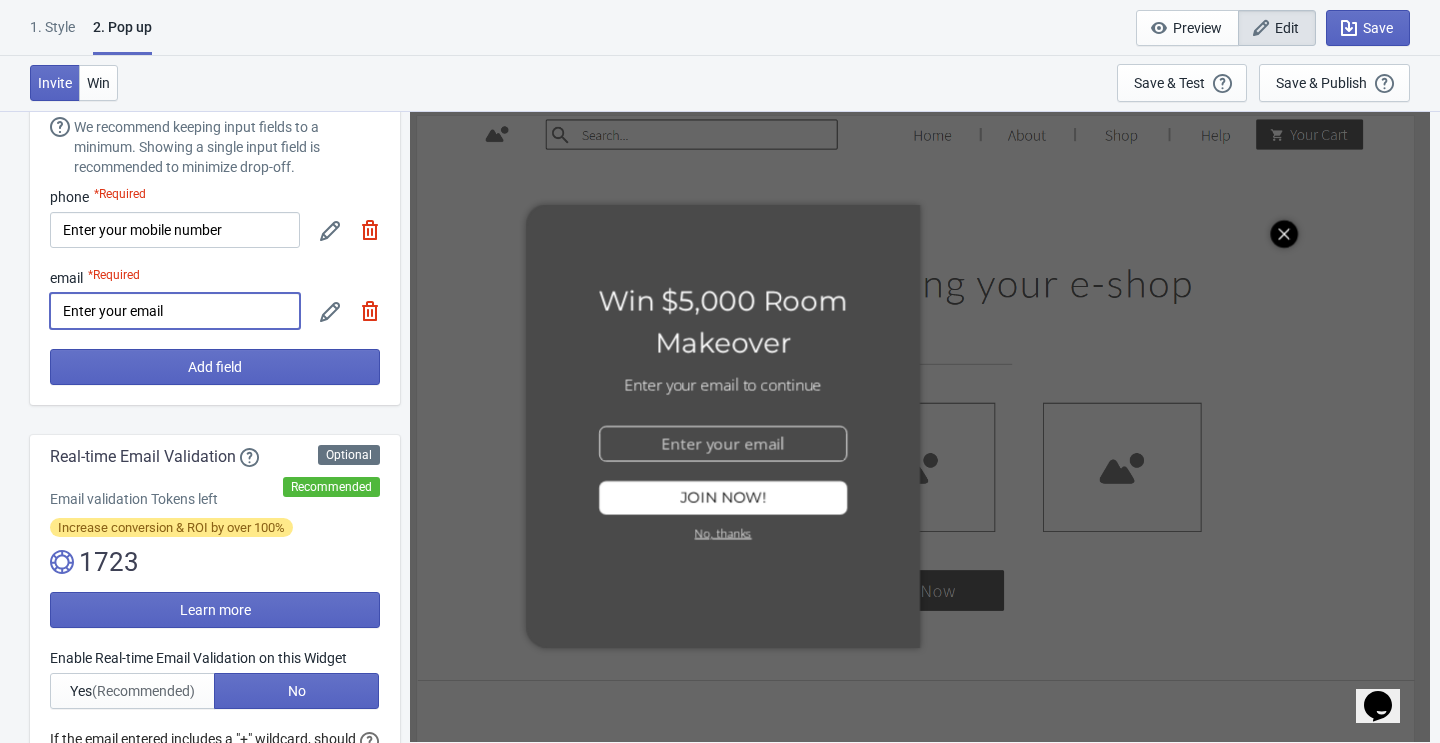
click at [221, 316] on input "Enter your email" at bounding box center [175, 311] width 250 height 36
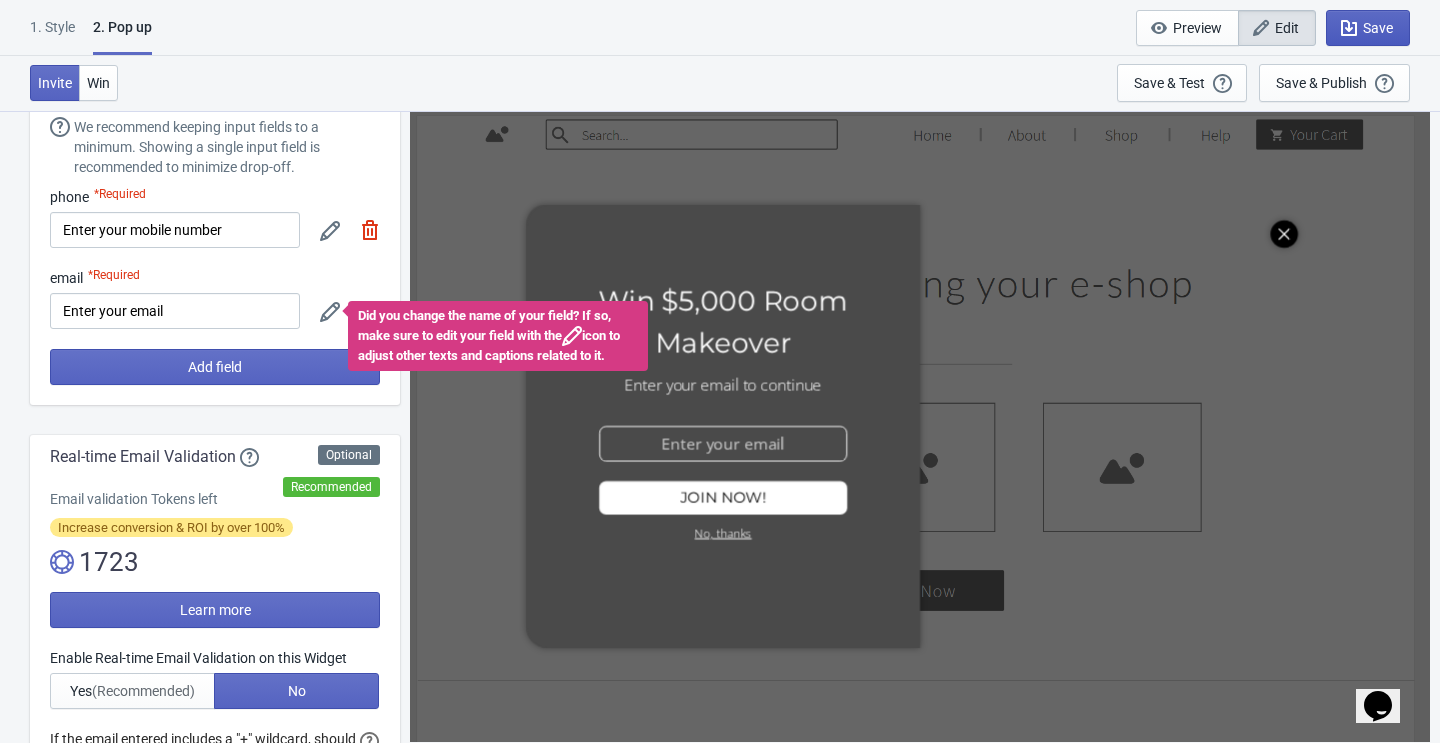
click at [1357, 30] on span "Save" at bounding box center [1368, 28] width 50 height 20
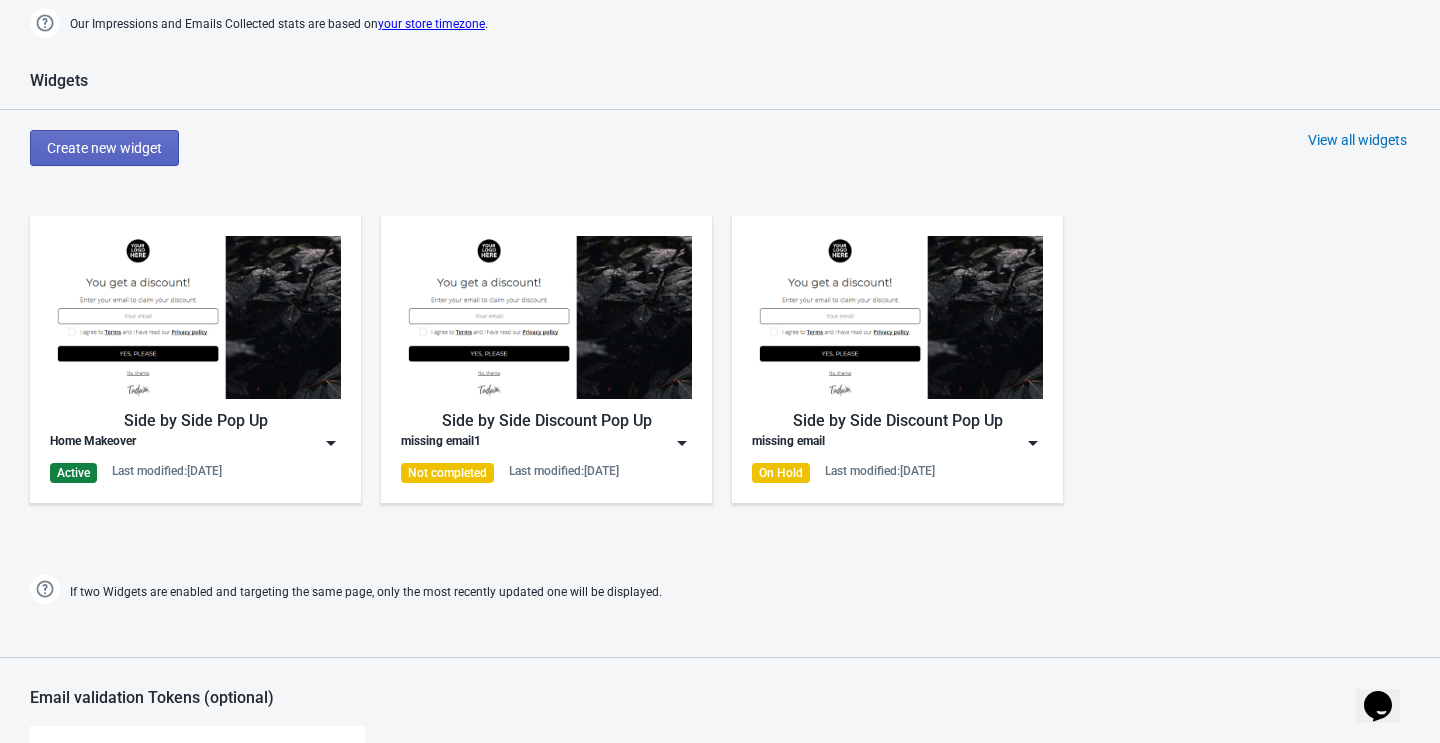
scroll to position [946, 0]
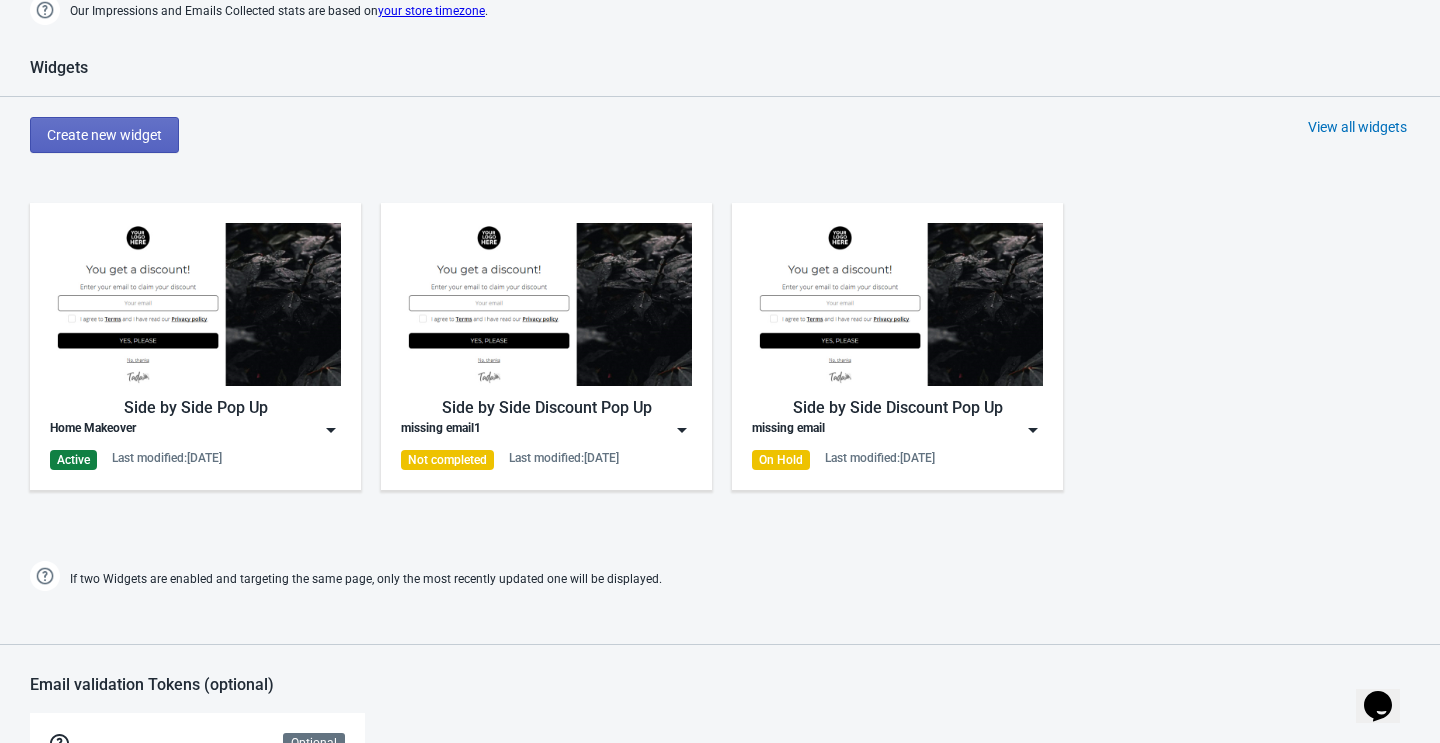
click at [216, 444] on div "Side by Side Pop Up Home Makeover Active Last modified: 6.10.2025" at bounding box center [195, 346] width 291 height 247
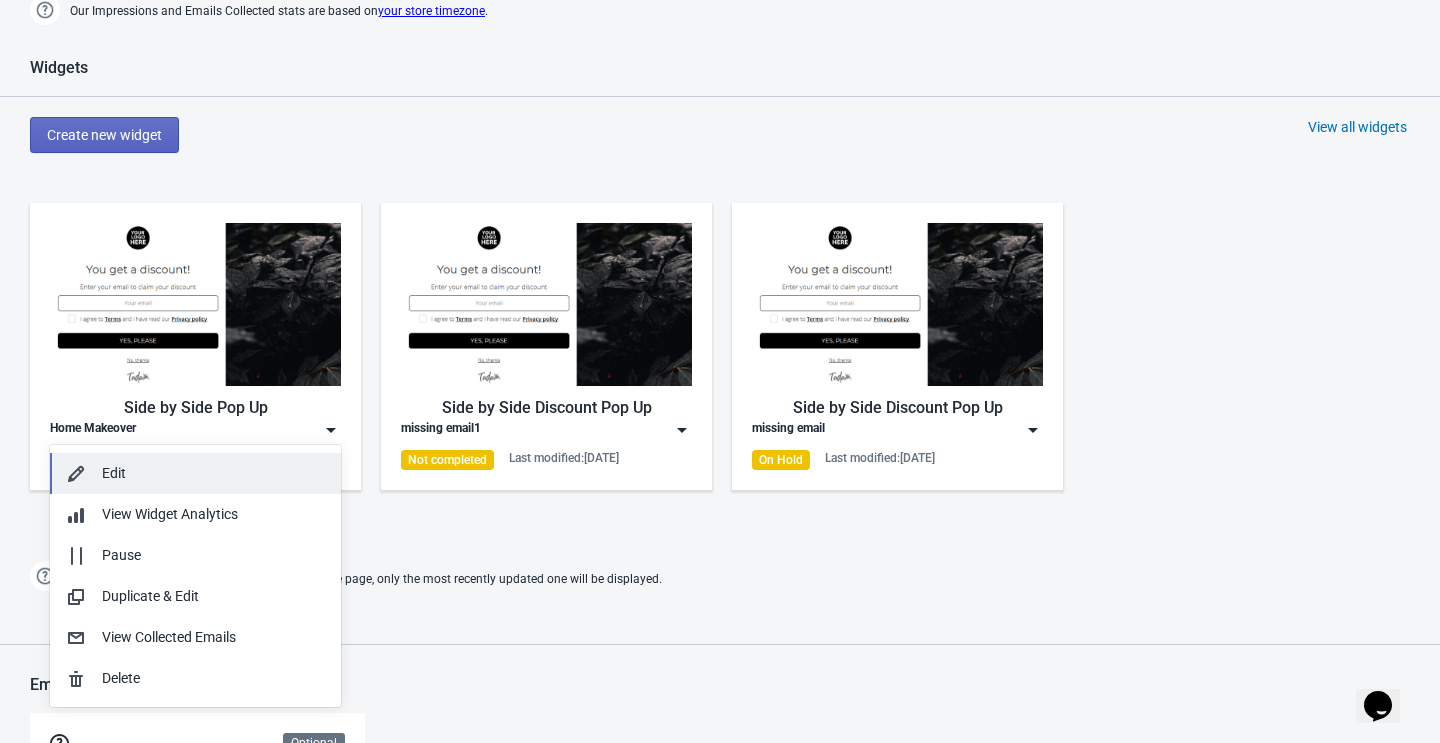
click at [170, 480] on div "Edit" at bounding box center [213, 473] width 223 height 21
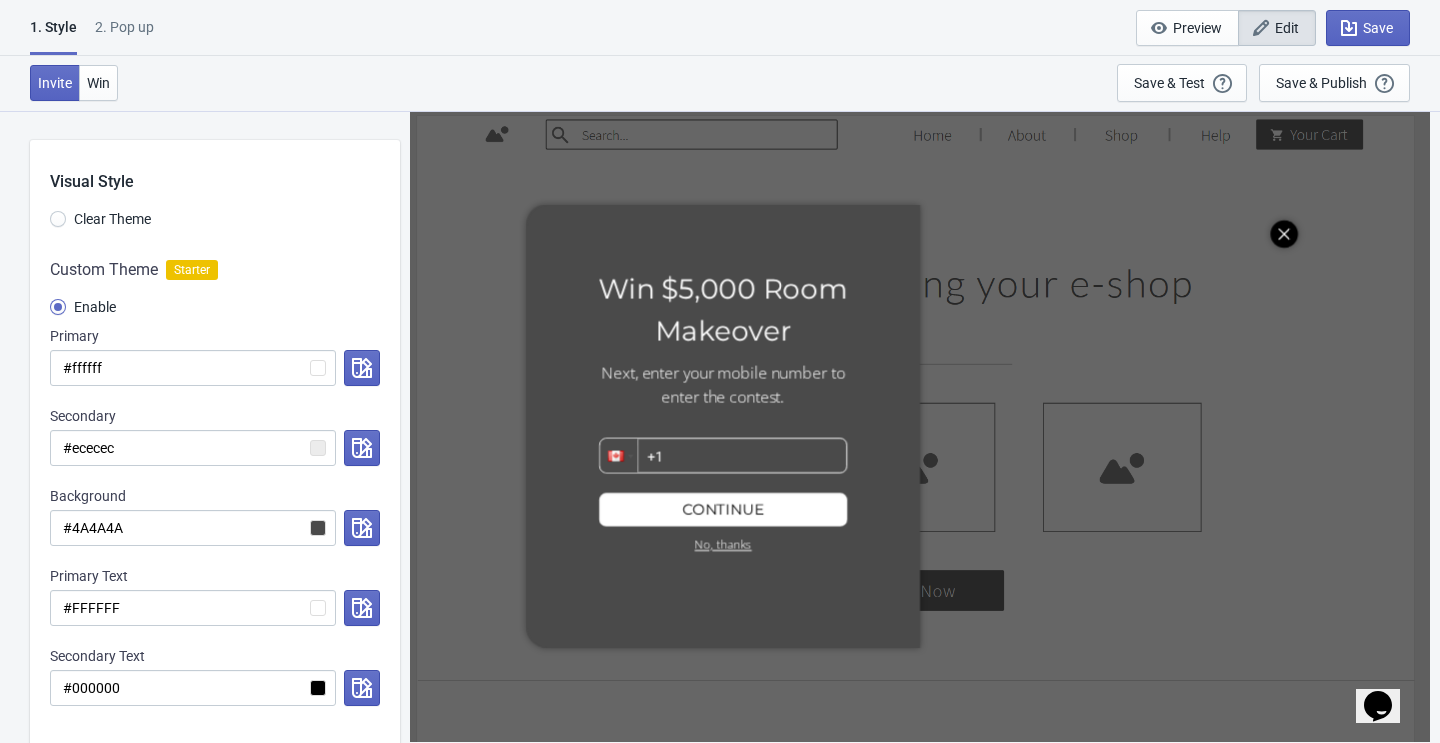
click at [127, 34] on div "2. Pop up" at bounding box center [124, 34] width 59 height 35
select select "homepageOnly"
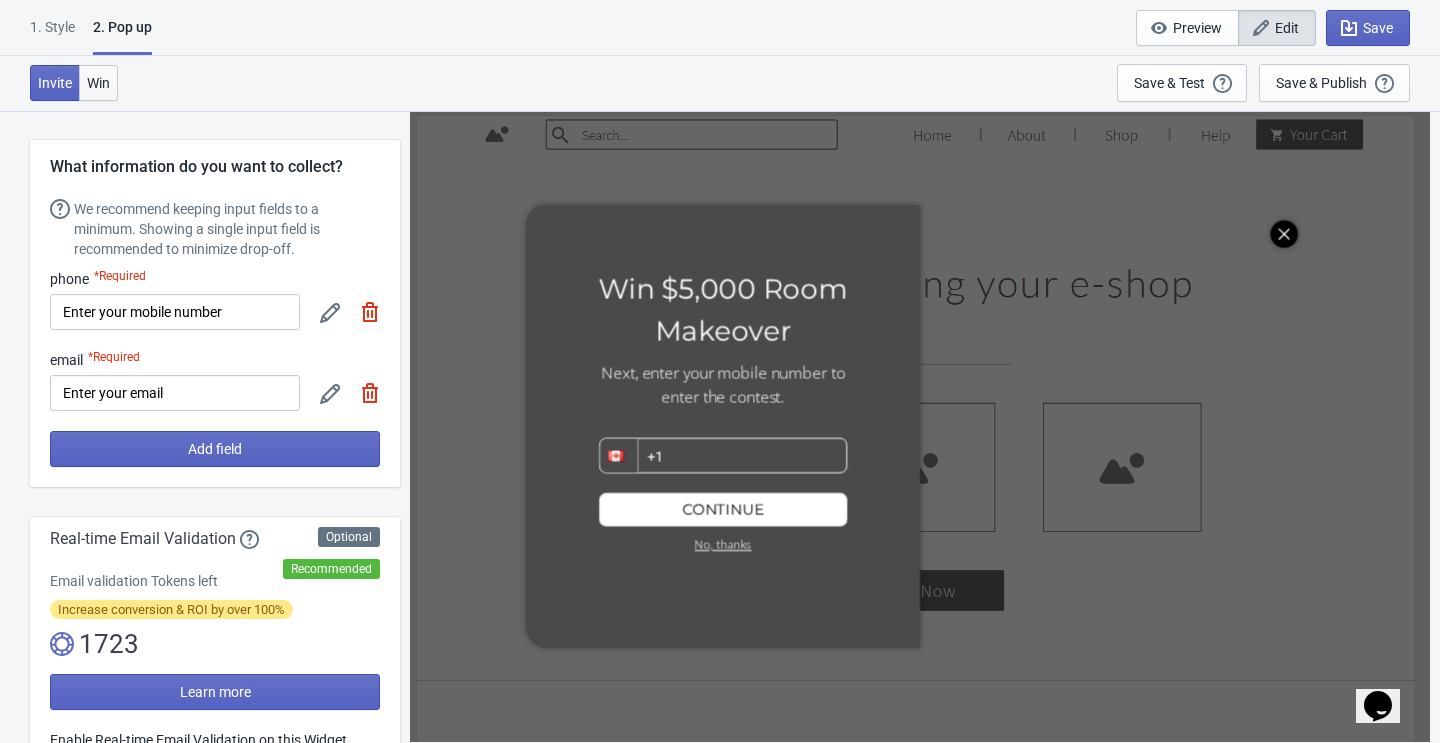
click at [96, 80] on span "Win" at bounding box center [98, 83] width 23 height 16
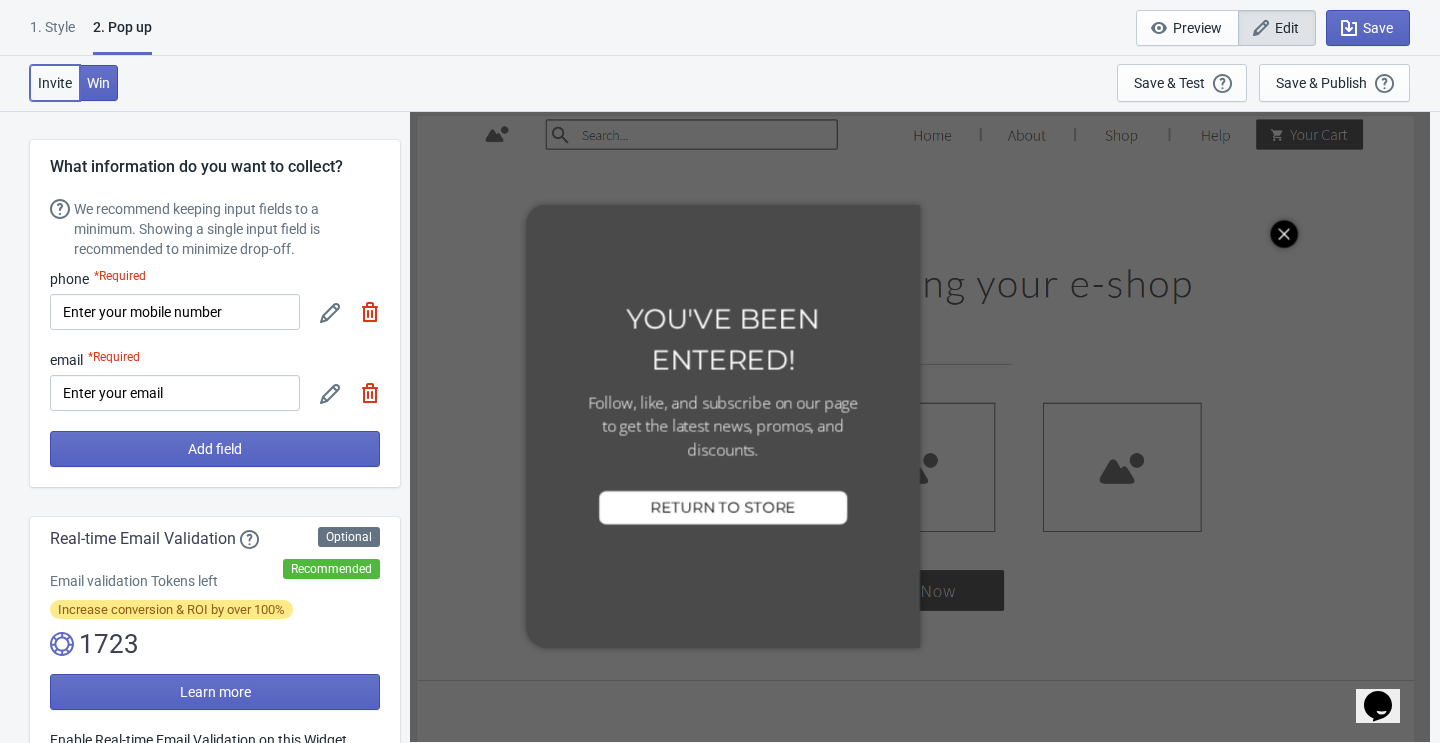
click at [48, 82] on span "Invite" at bounding box center [55, 83] width 34 height 16
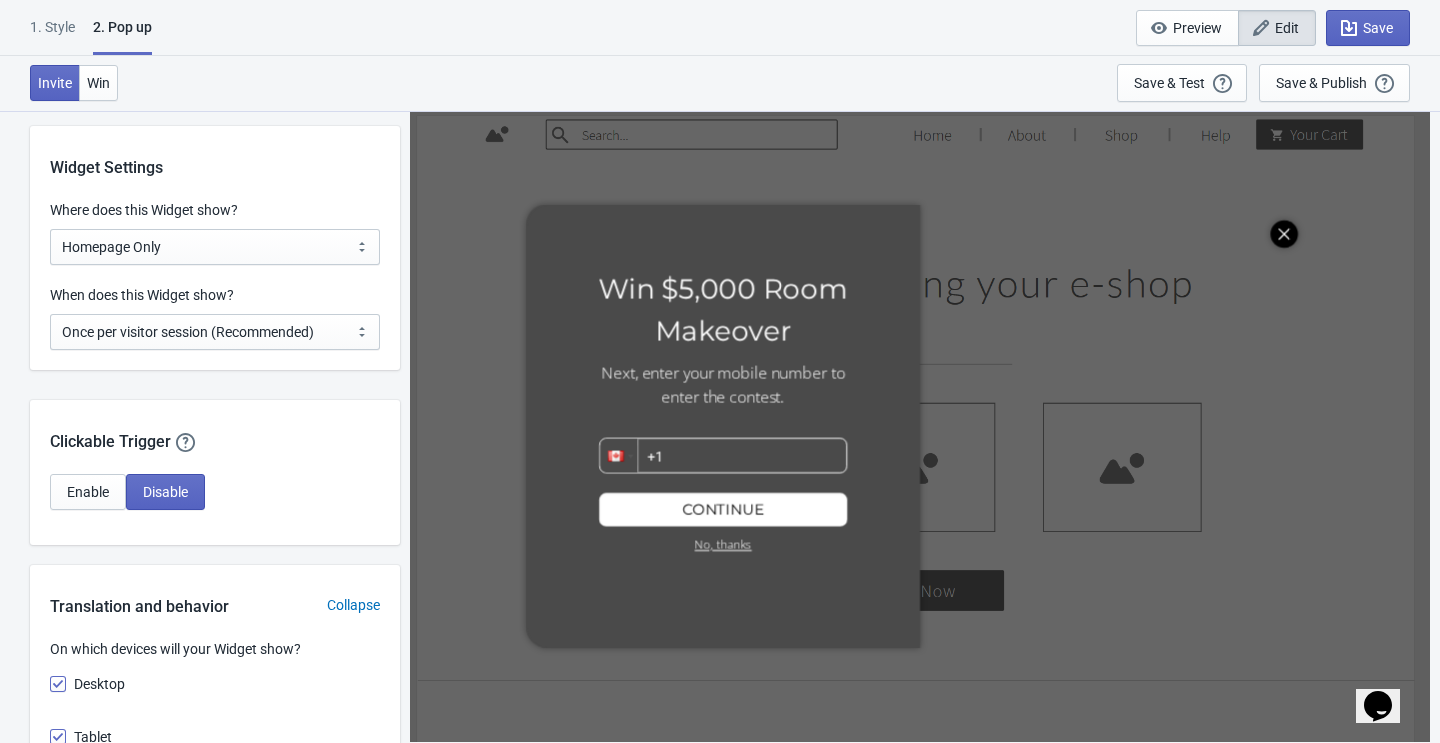
scroll to position [1434, 0]
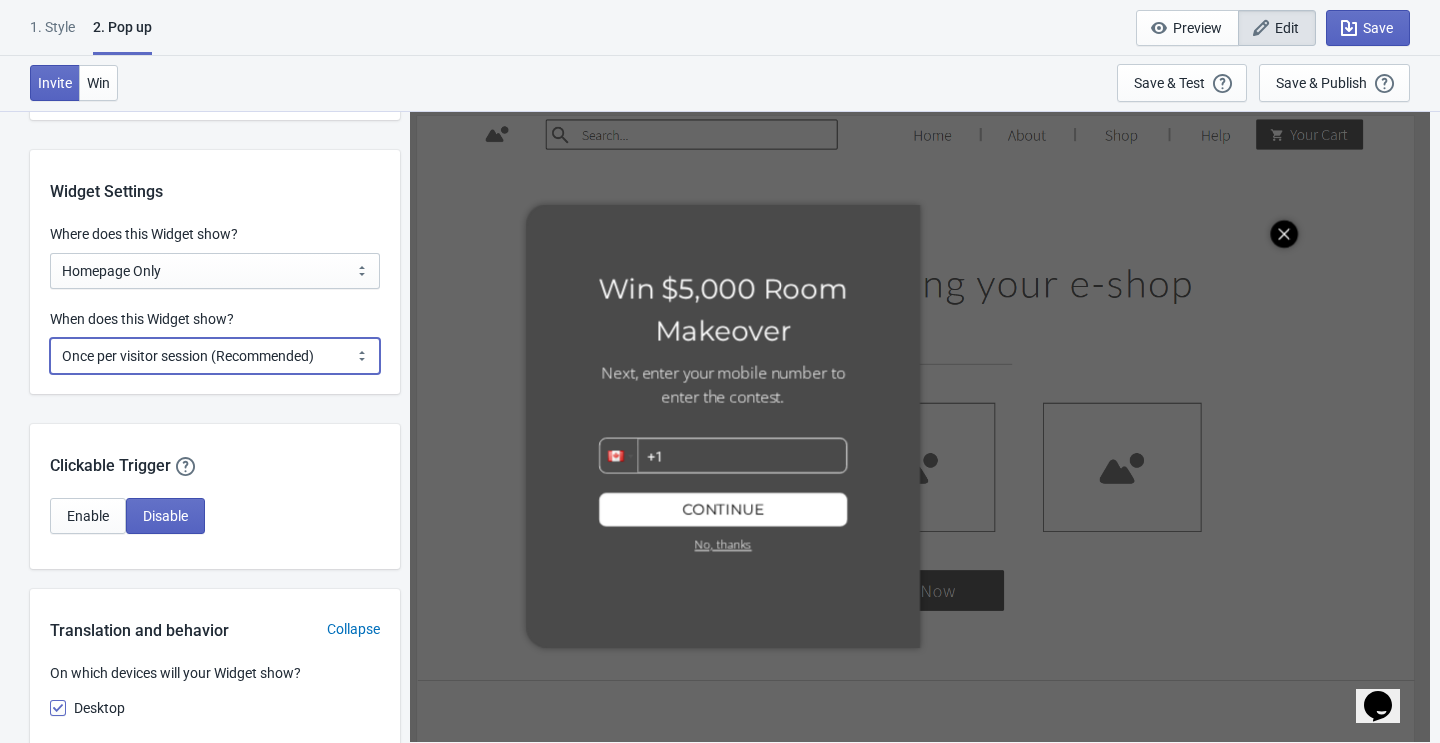
click at [189, 360] on select "Every new visit of page Once every period of time Once per visitor session (Rec…" at bounding box center [215, 356] width 330 height 36
click at [50, 338] on select "Every new visit of page Once every period of time Once per visitor session (Rec…" at bounding box center [215, 356] width 330 height 36
click at [188, 363] on select "Every new visit of page Once every period of time Once per visitor session (Rec…" at bounding box center [215, 356] width 330 height 36
select select "once"
click at [50, 338] on select "Every new visit of page Once every period of time Once per visitor session (Rec…" at bounding box center [215, 356] width 330 height 36
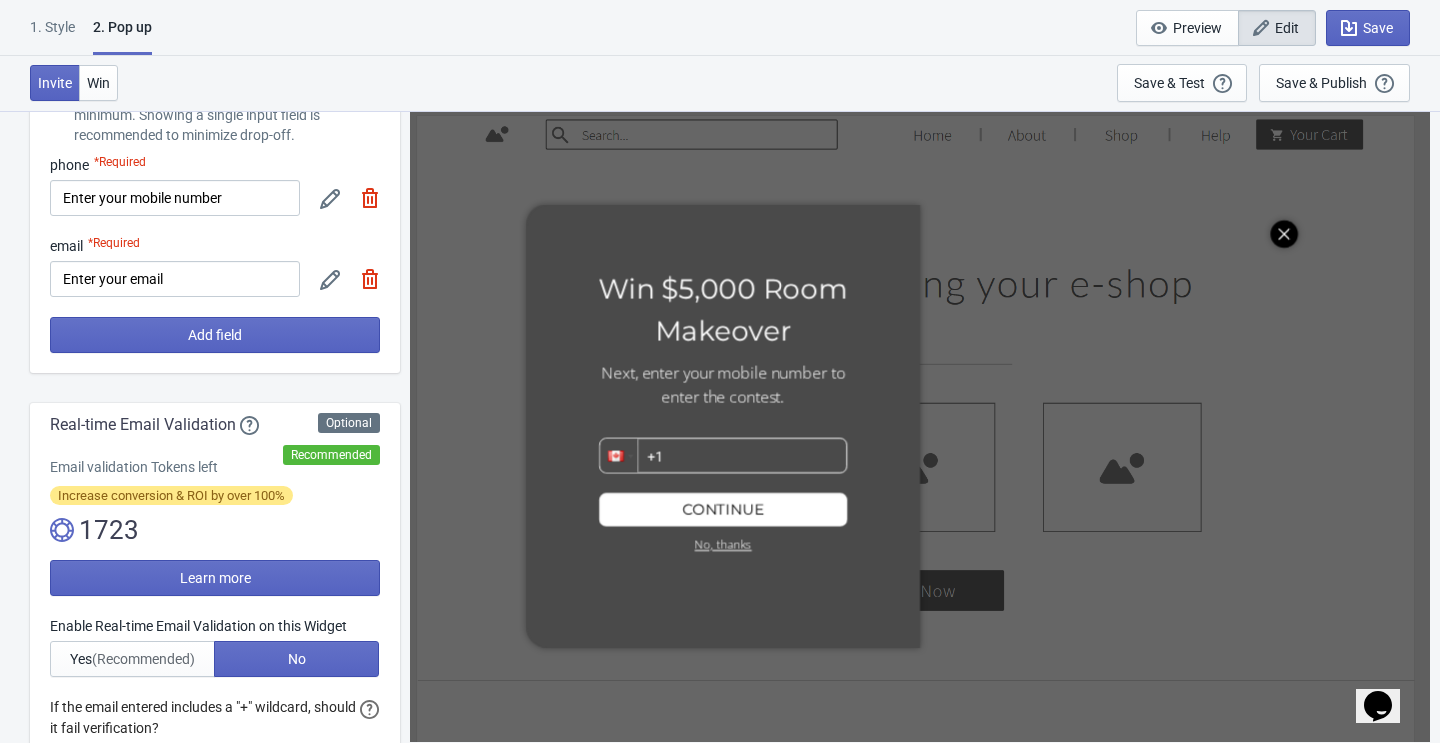
scroll to position [0, 0]
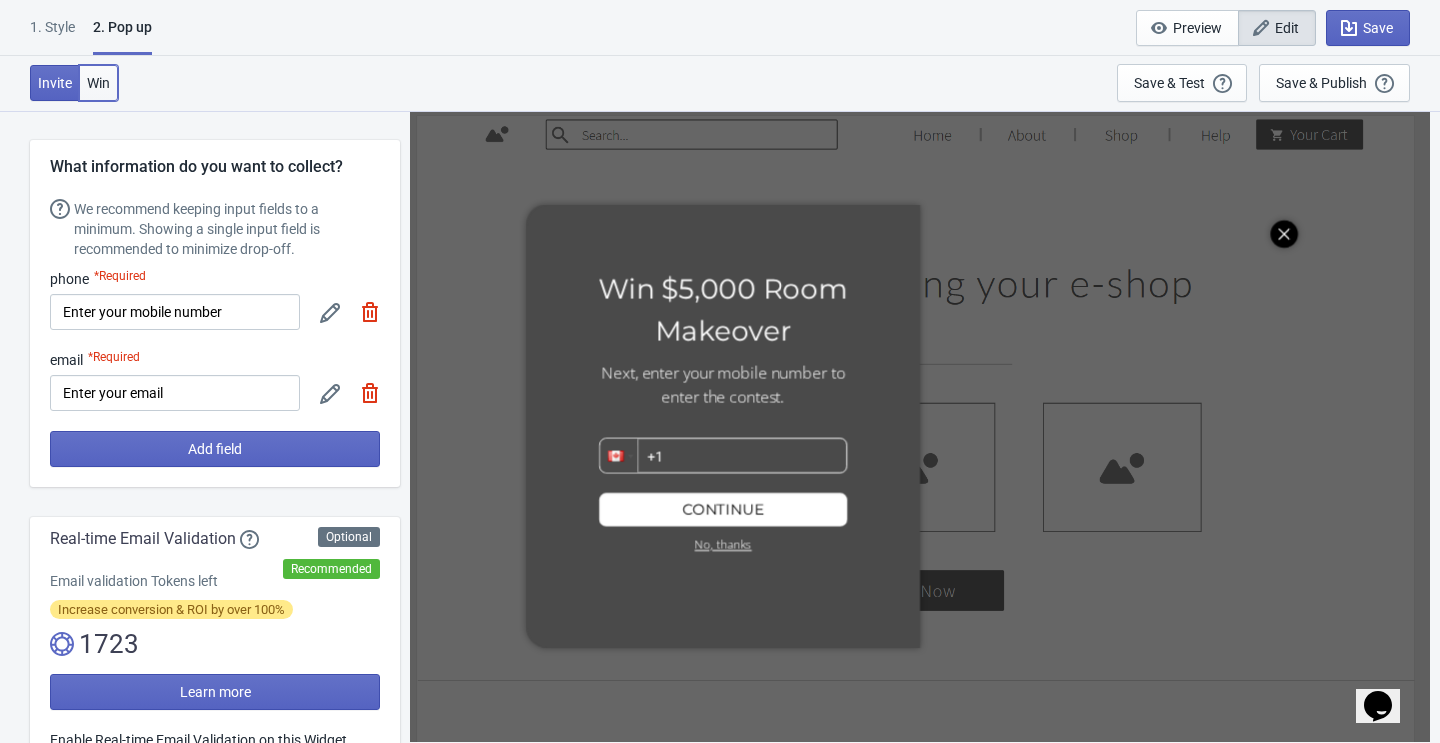
click at [88, 77] on span "Win" at bounding box center [98, 83] width 23 height 16
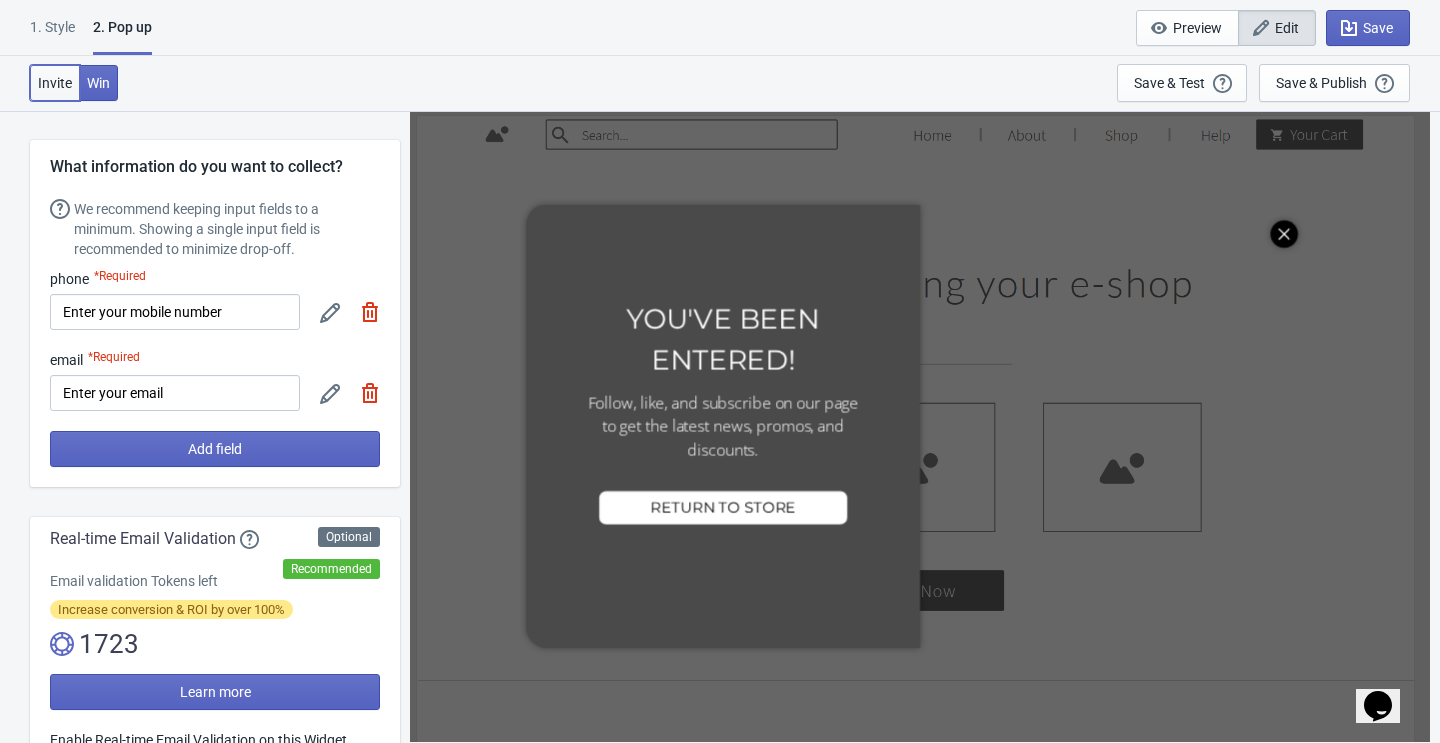
click at [51, 78] on span "Invite" at bounding box center [55, 83] width 34 height 16
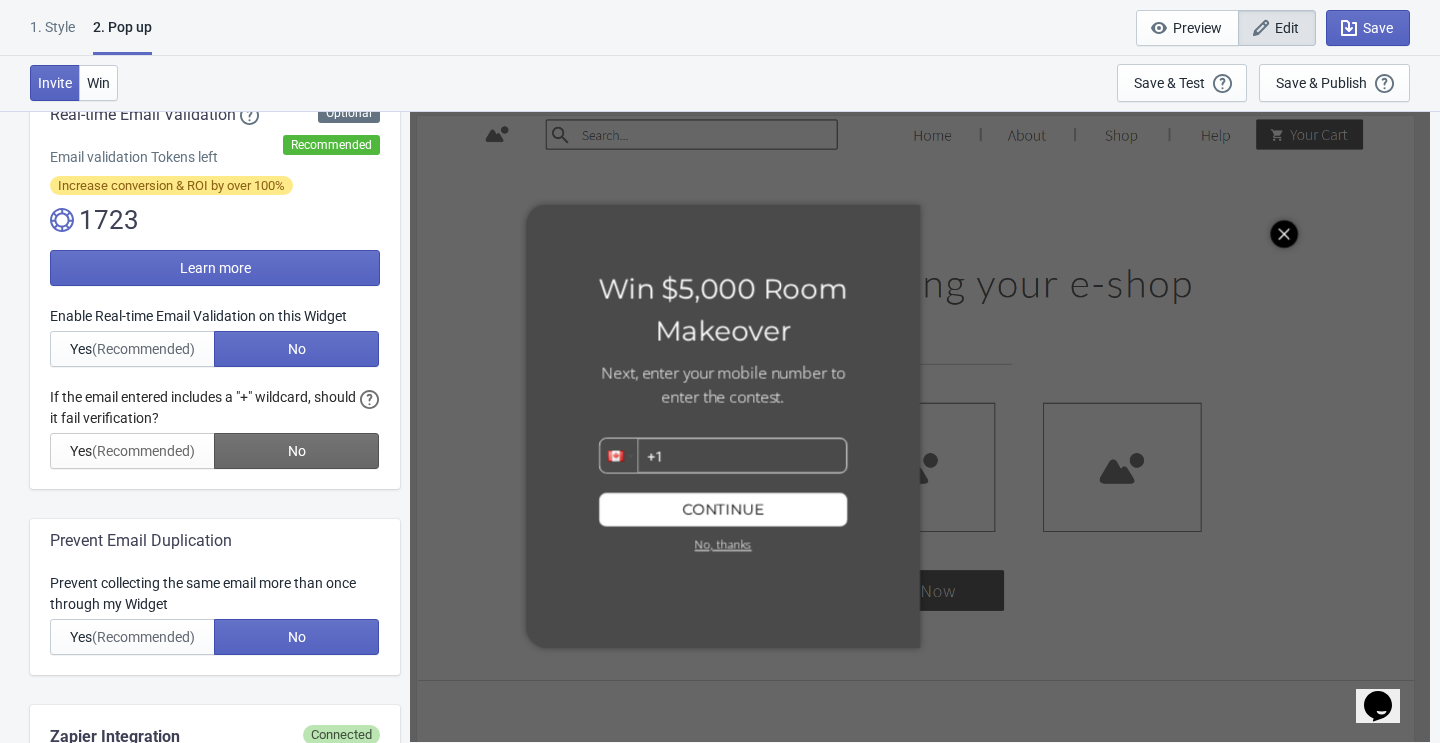
scroll to position [437, 0]
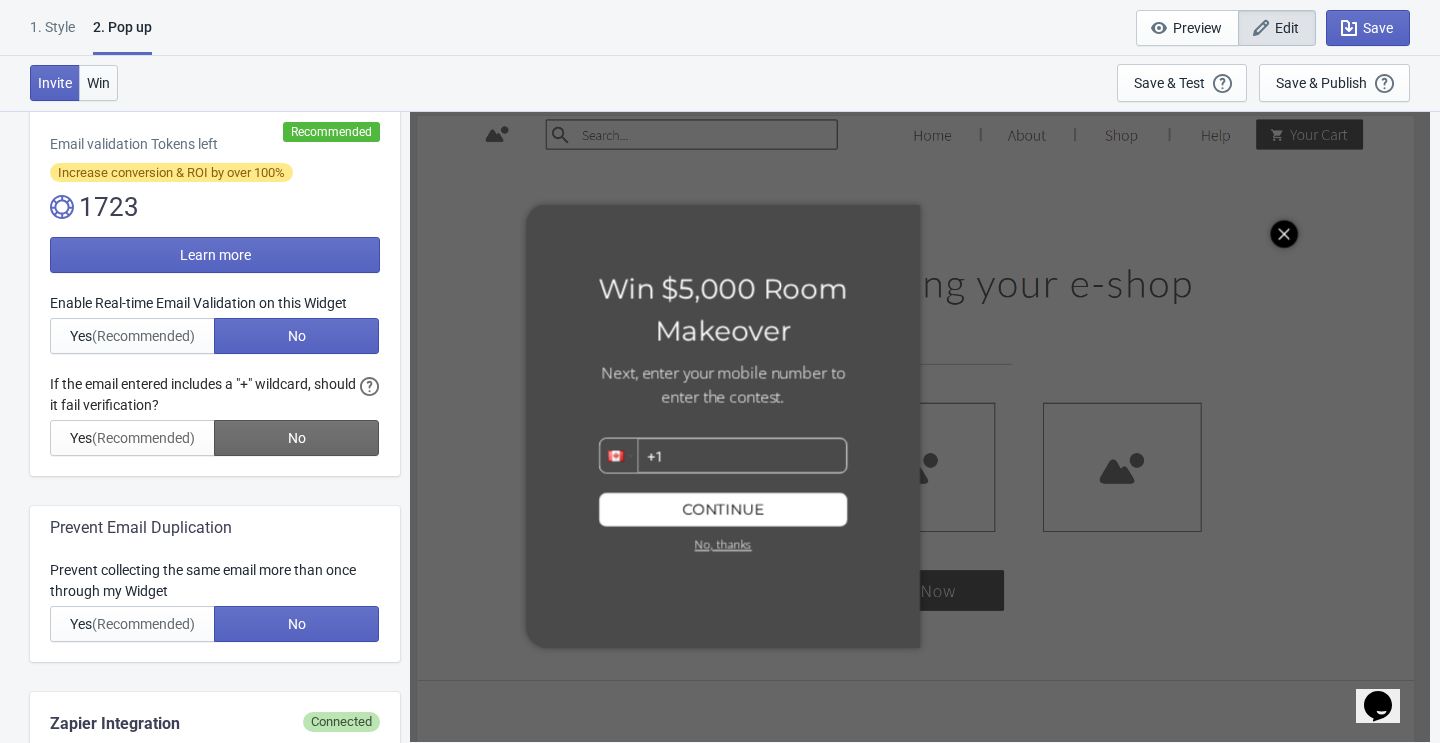
click at [103, 85] on span "Win" at bounding box center [98, 83] width 23 height 16
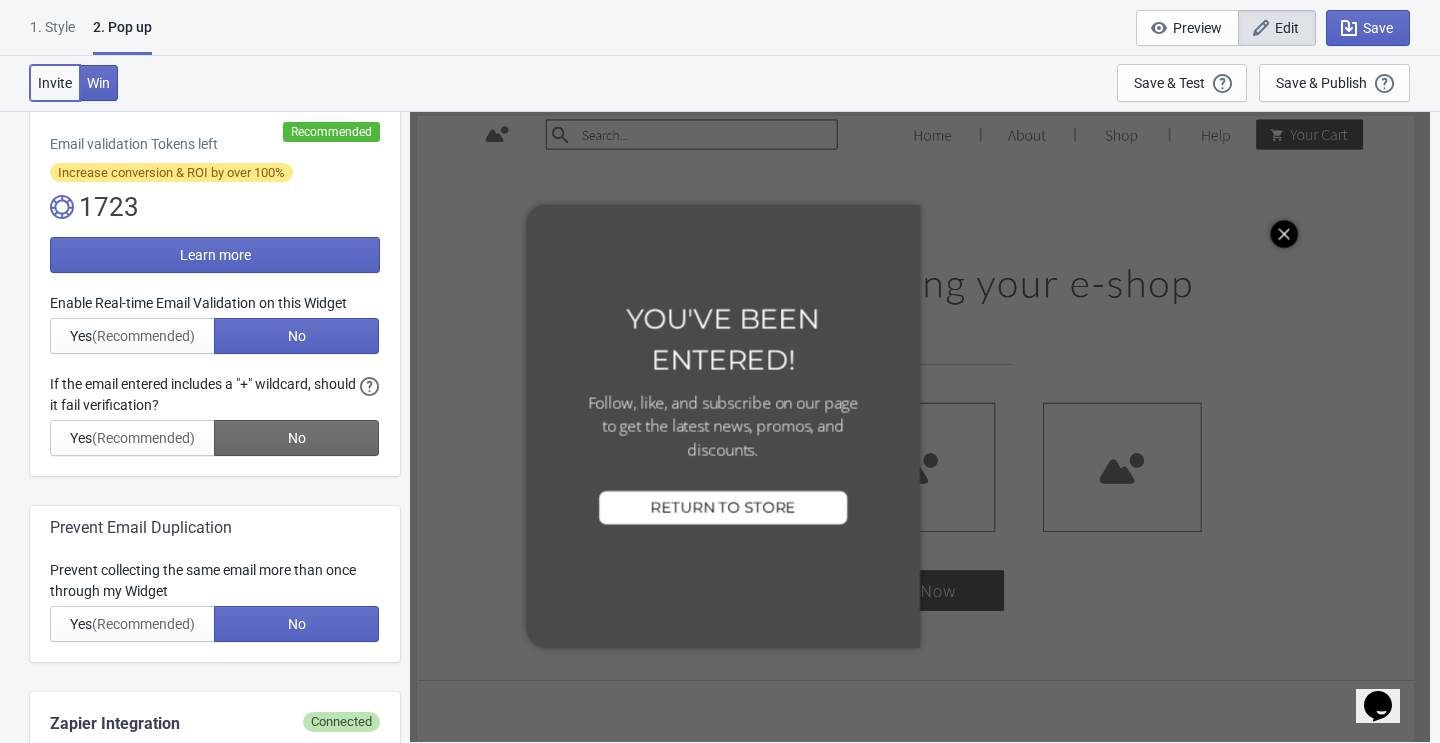
click at [76, 86] on button "Invite" at bounding box center [55, 83] width 50 height 36
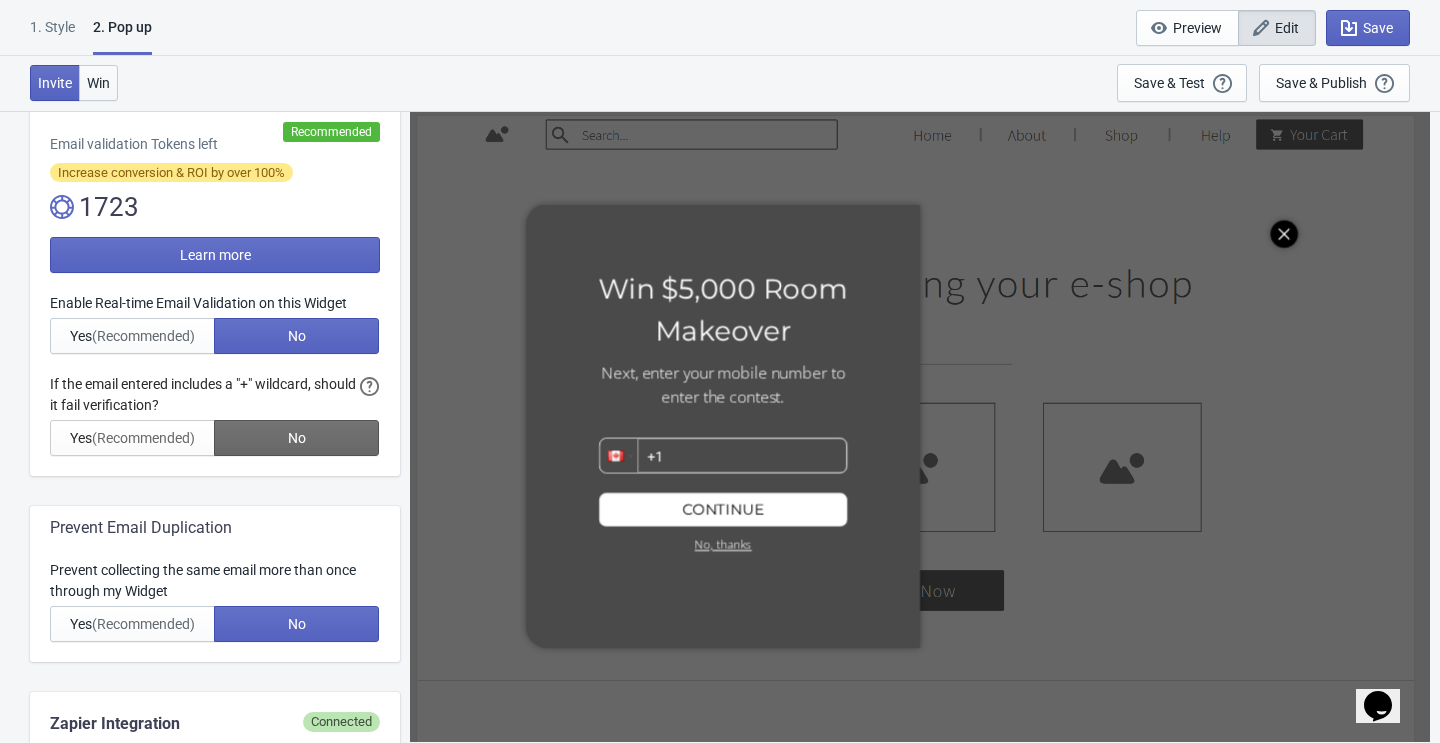
click at [117, 86] on button "Win" at bounding box center [98, 83] width 39 height 36
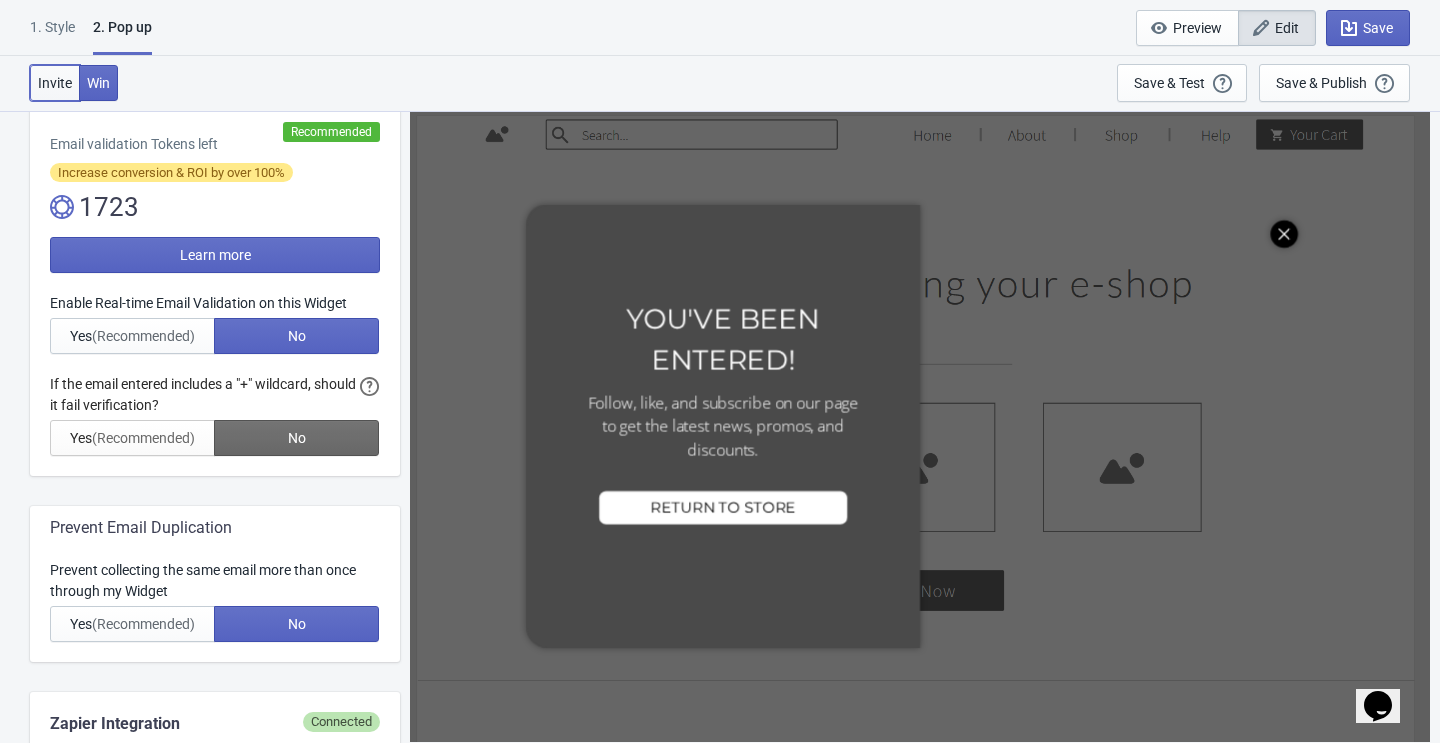
click at [44, 81] on span "Invite" at bounding box center [55, 83] width 34 height 16
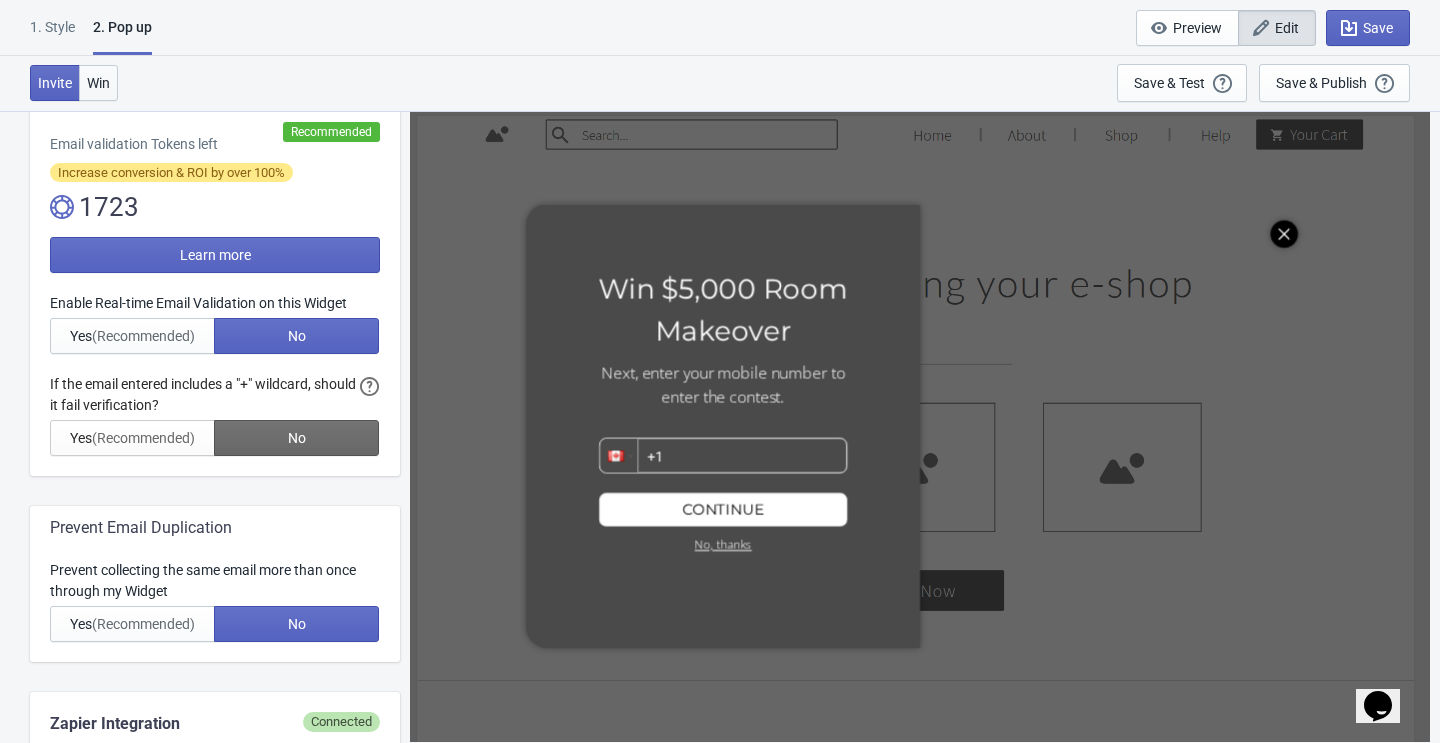
click at [101, 84] on span "Win" at bounding box center [98, 83] width 23 height 16
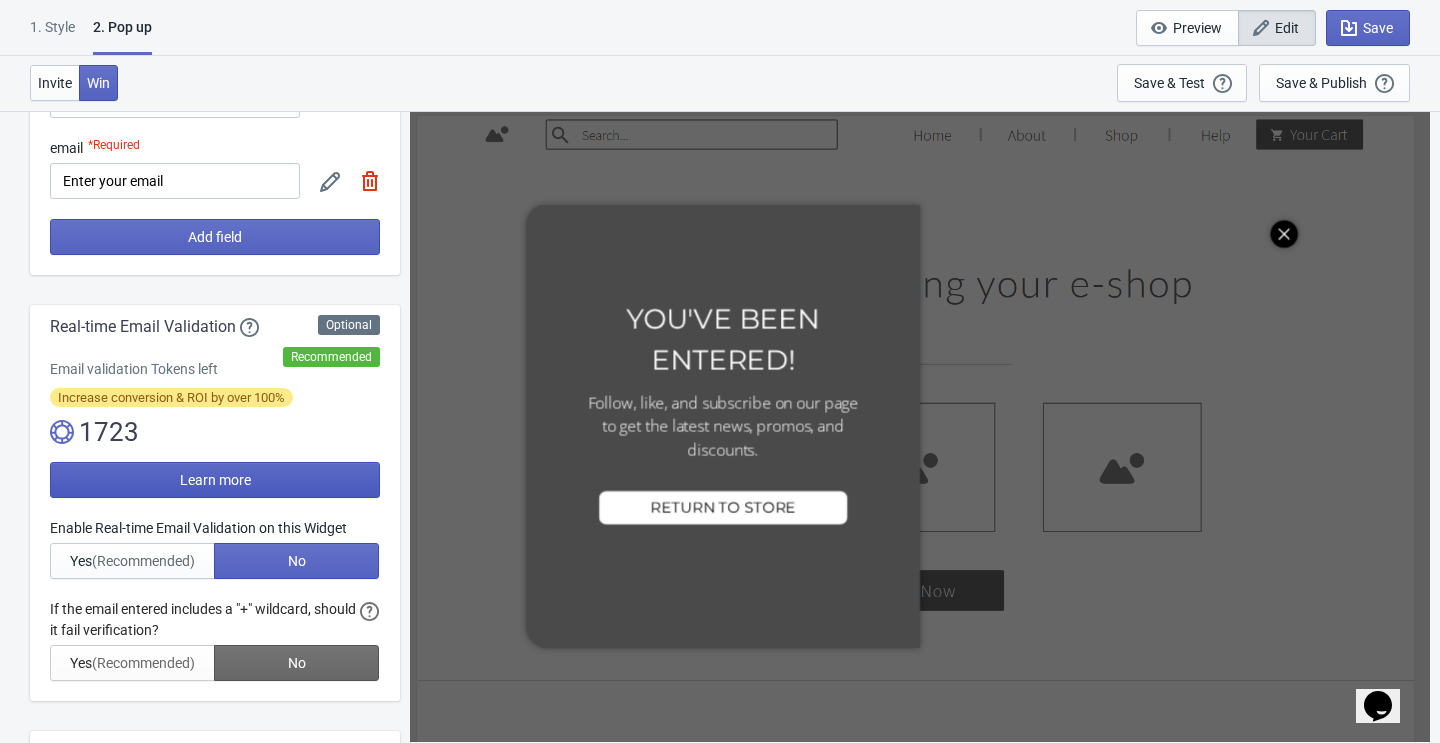
scroll to position [0, 0]
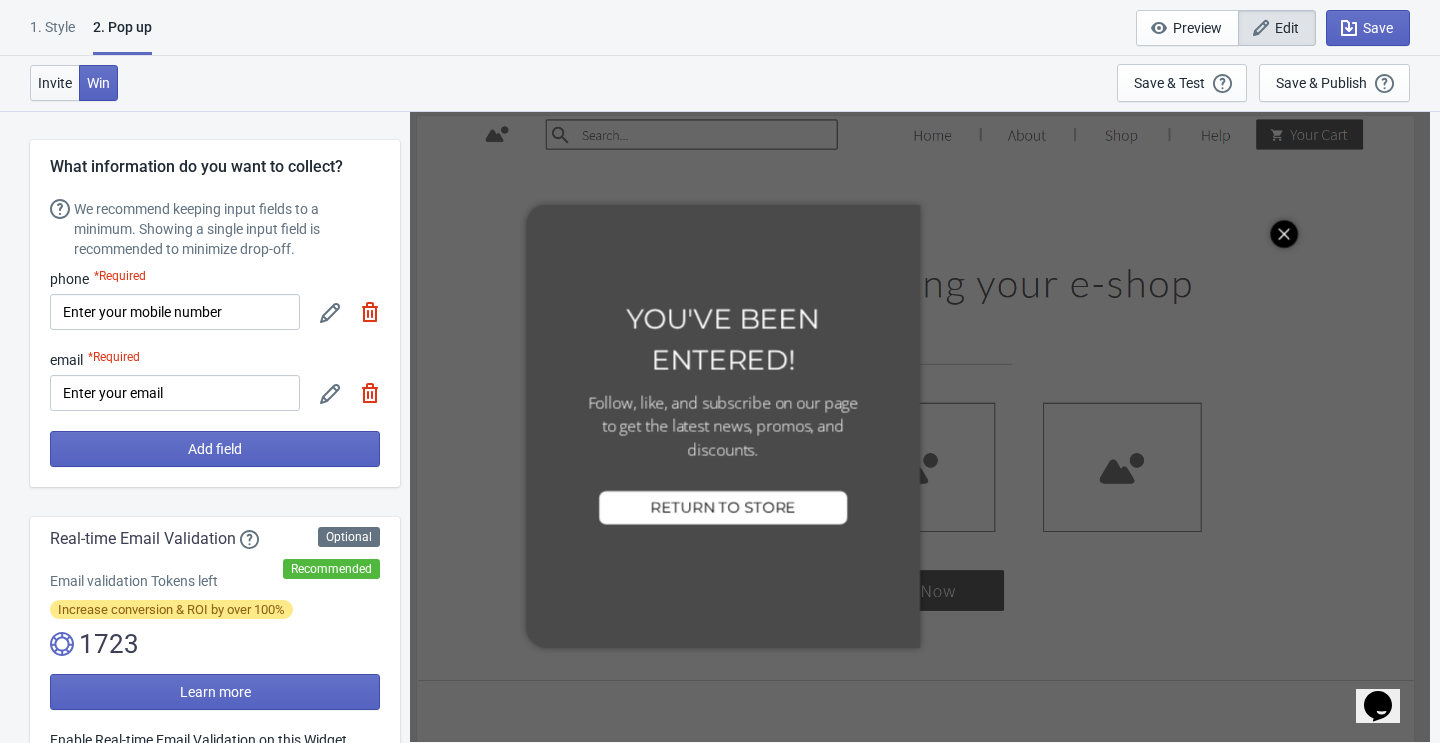
click at [50, 73] on button "Invite" at bounding box center [55, 83] width 50 height 36
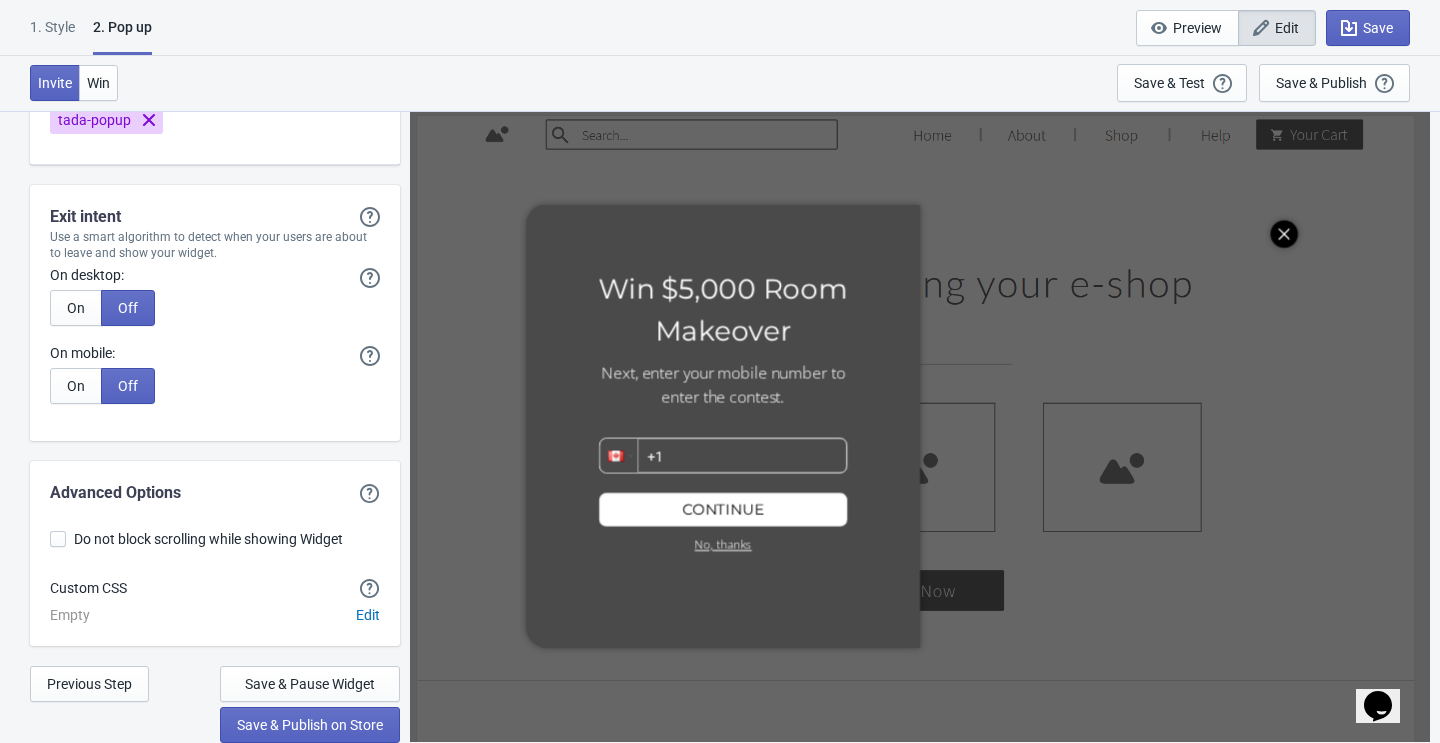
scroll to position [3888, 0]
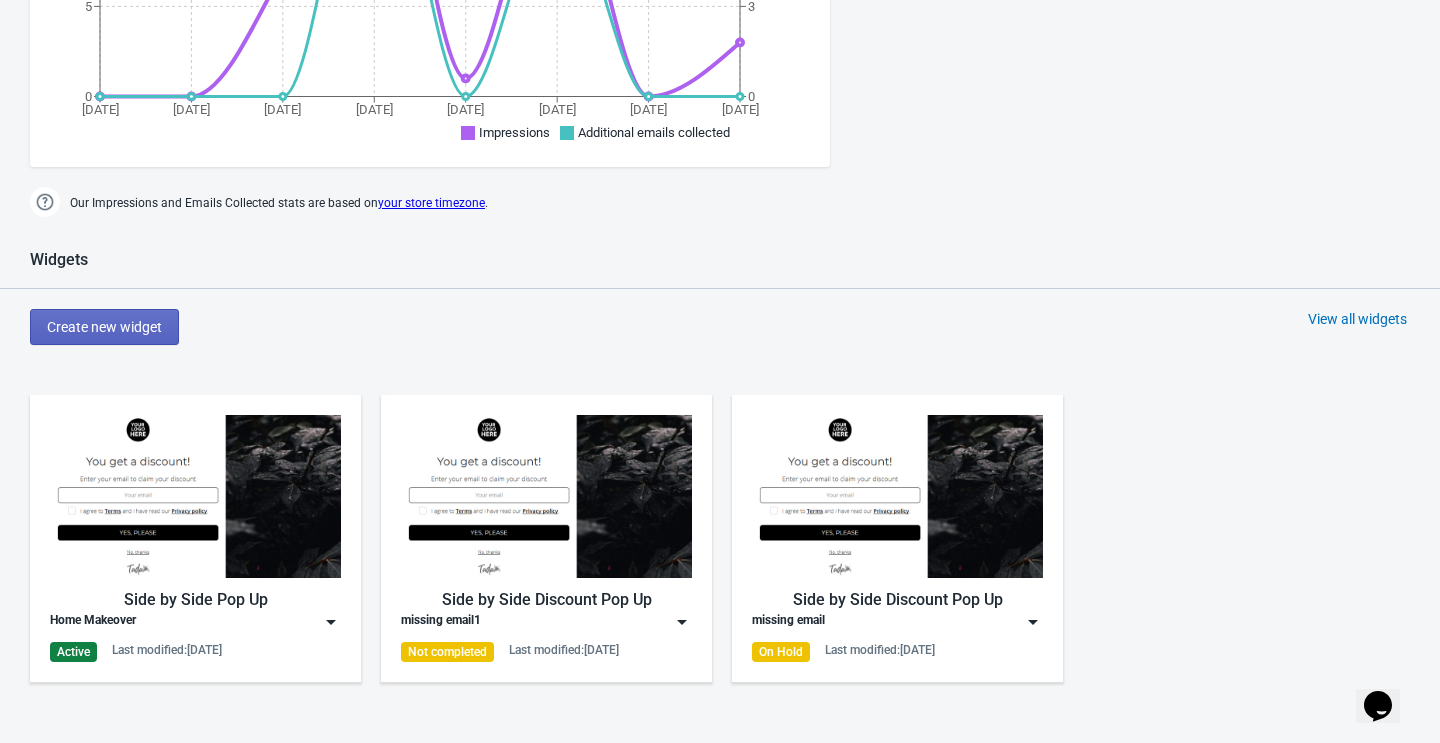
scroll to position [767, 0]
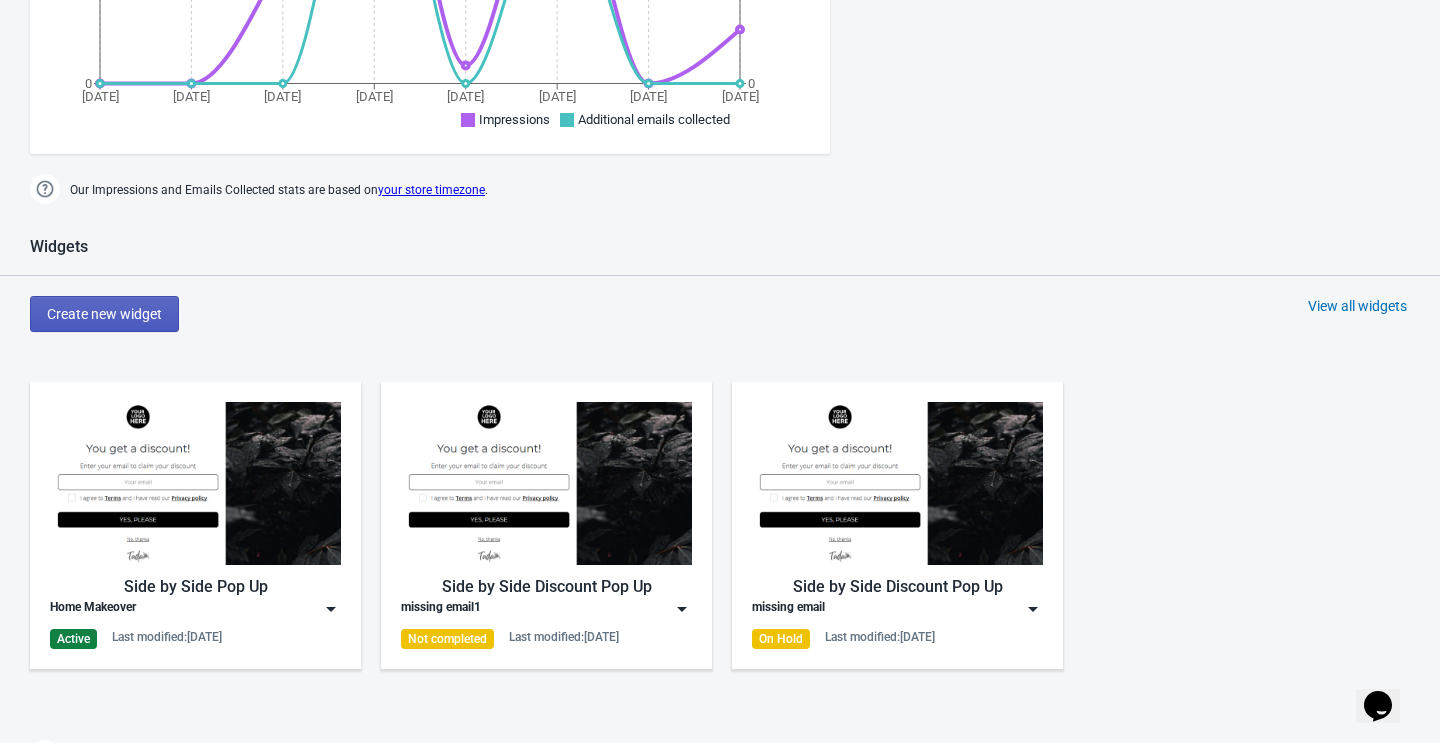
click at [144, 307] on span "Create new widget" at bounding box center [104, 314] width 115 height 16
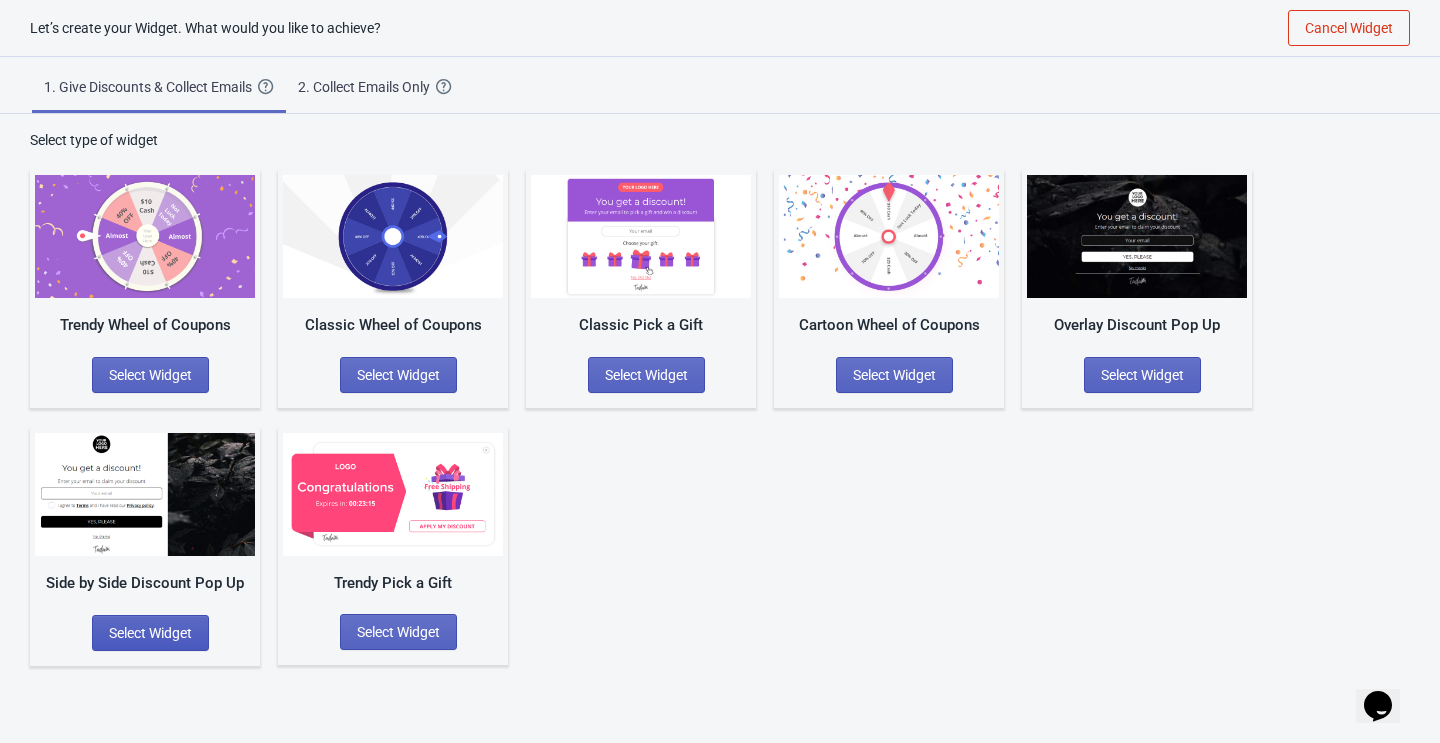
click at [165, 628] on span "Select Widget" at bounding box center [150, 633] width 83 height 16
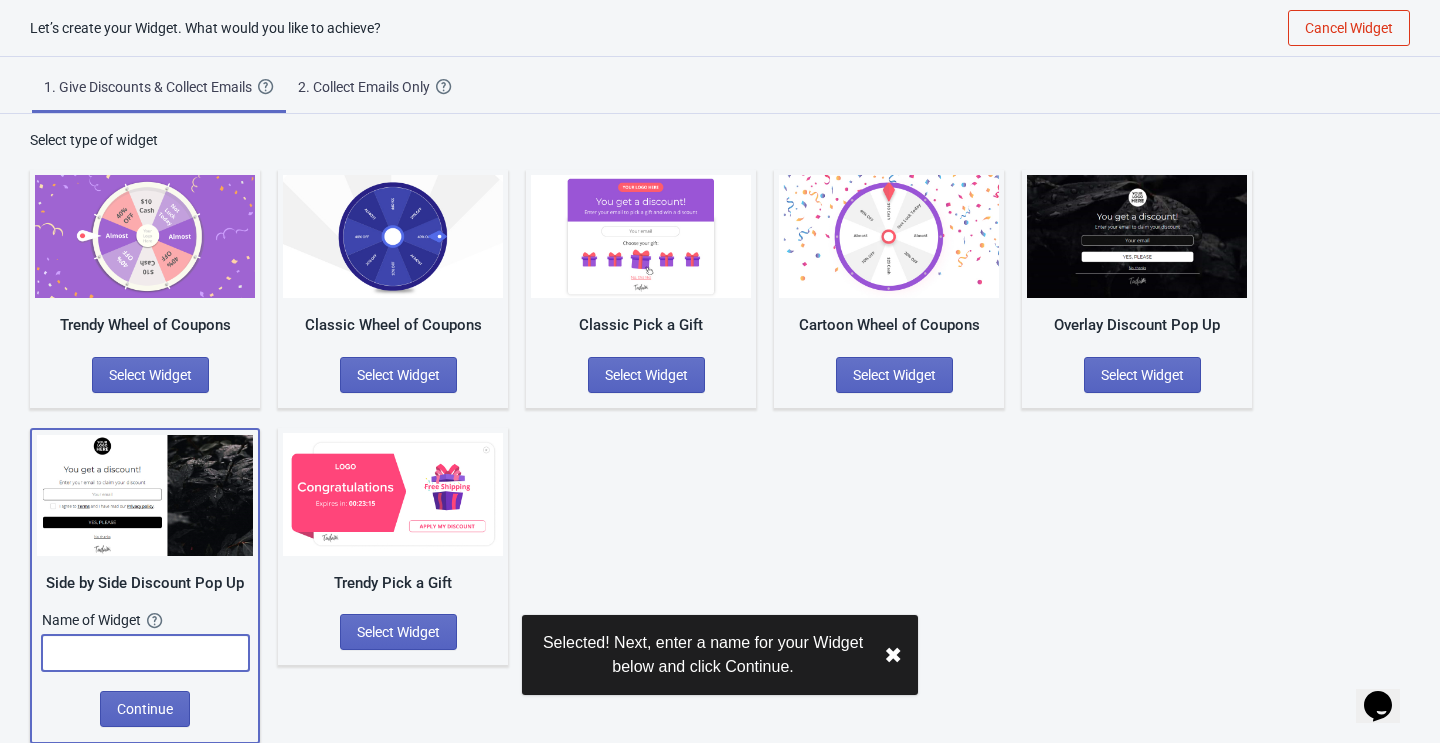
click at [164, 652] on input "text" at bounding box center [145, 653] width 207 height 36
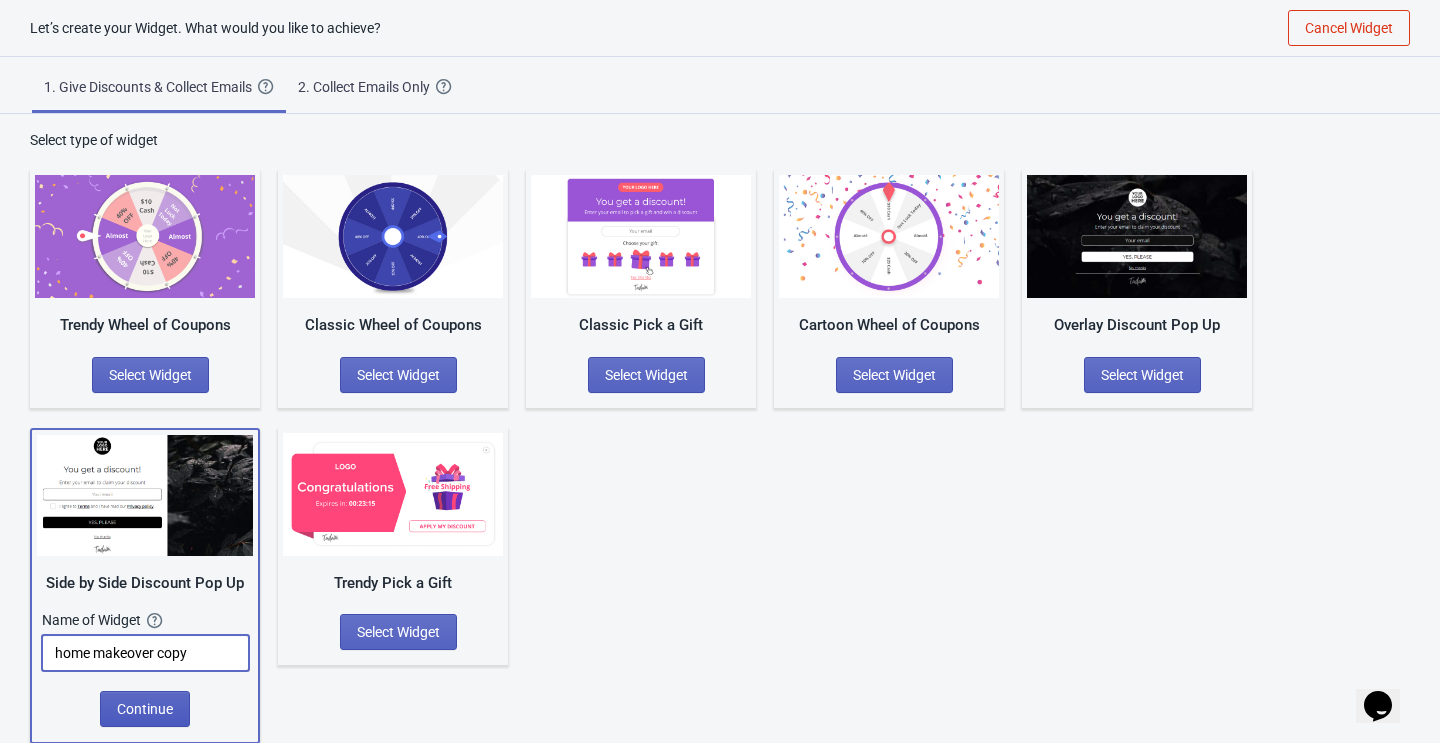
type input "home makeover copy"
click at [137, 705] on span "Continue" at bounding box center [145, 709] width 56 height 16
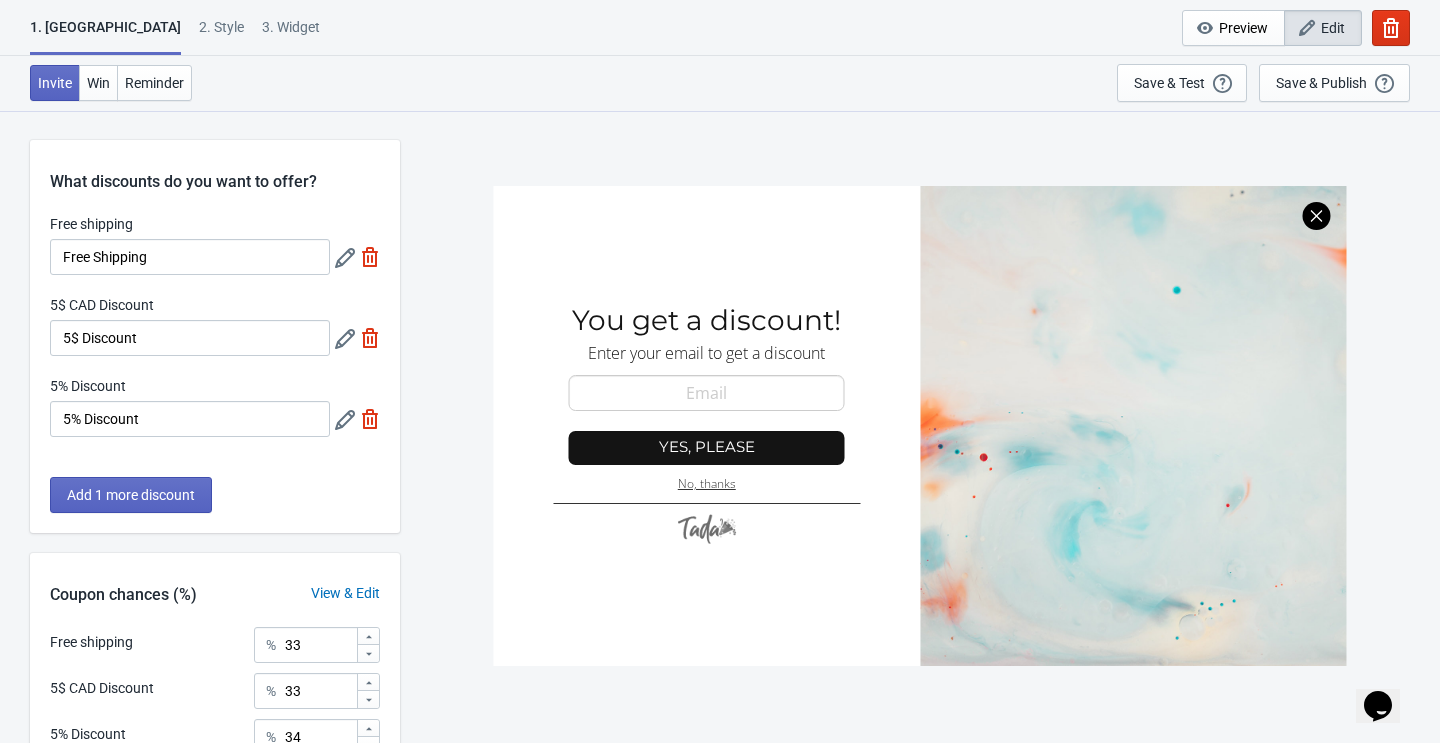
click at [372, 255] on img at bounding box center [370, 257] width 20 height 20
type input "50"
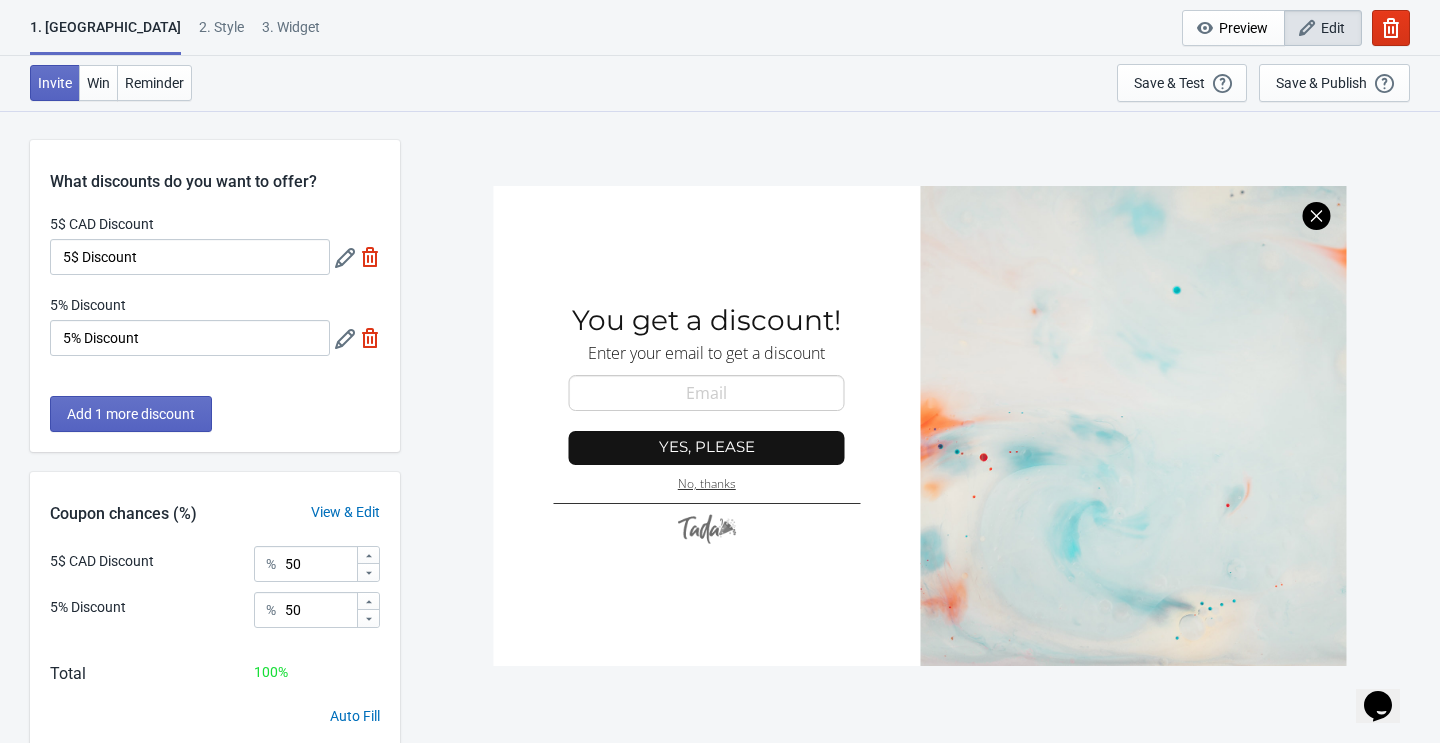
click at [372, 255] on img at bounding box center [370, 257] width 20 height 20
type input "100"
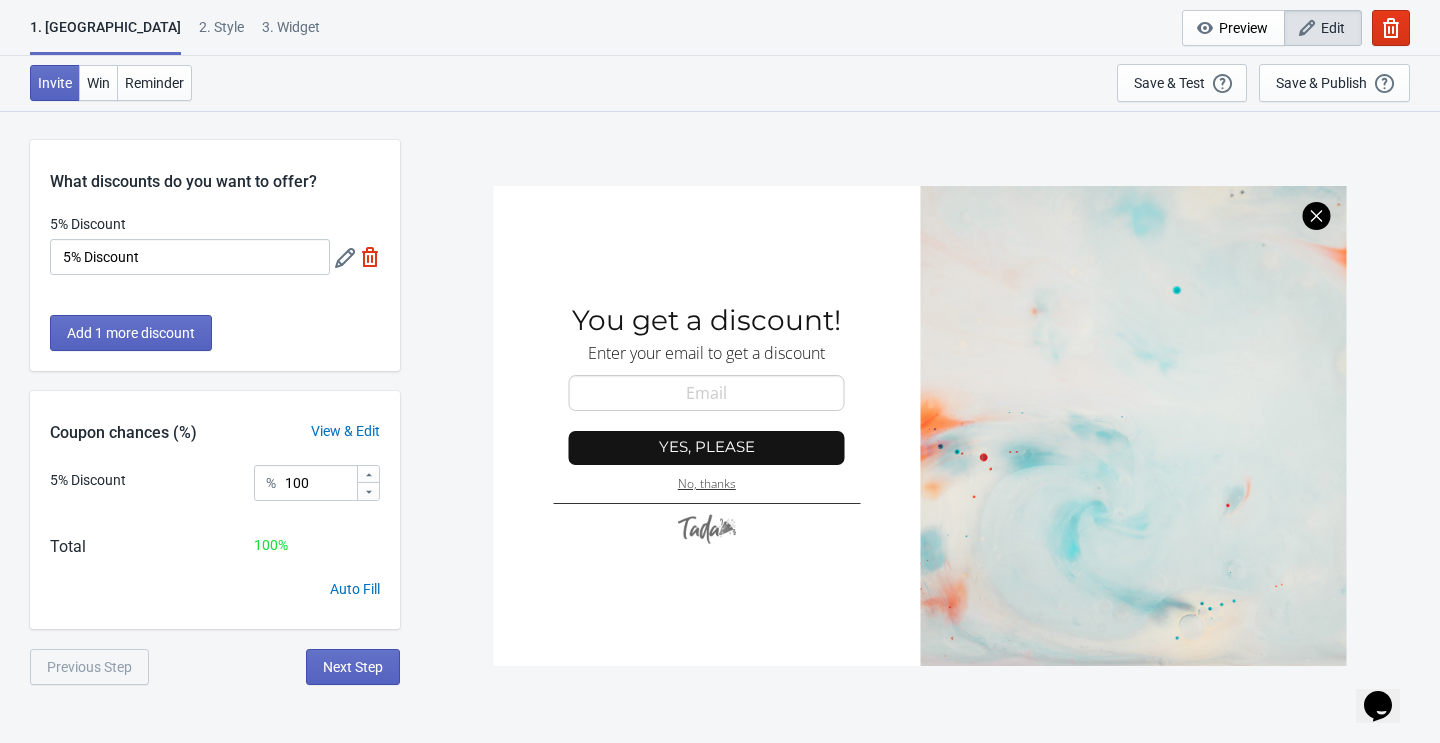
click at [372, 255] on img at bounding box center [370, 257] width 20 height 20
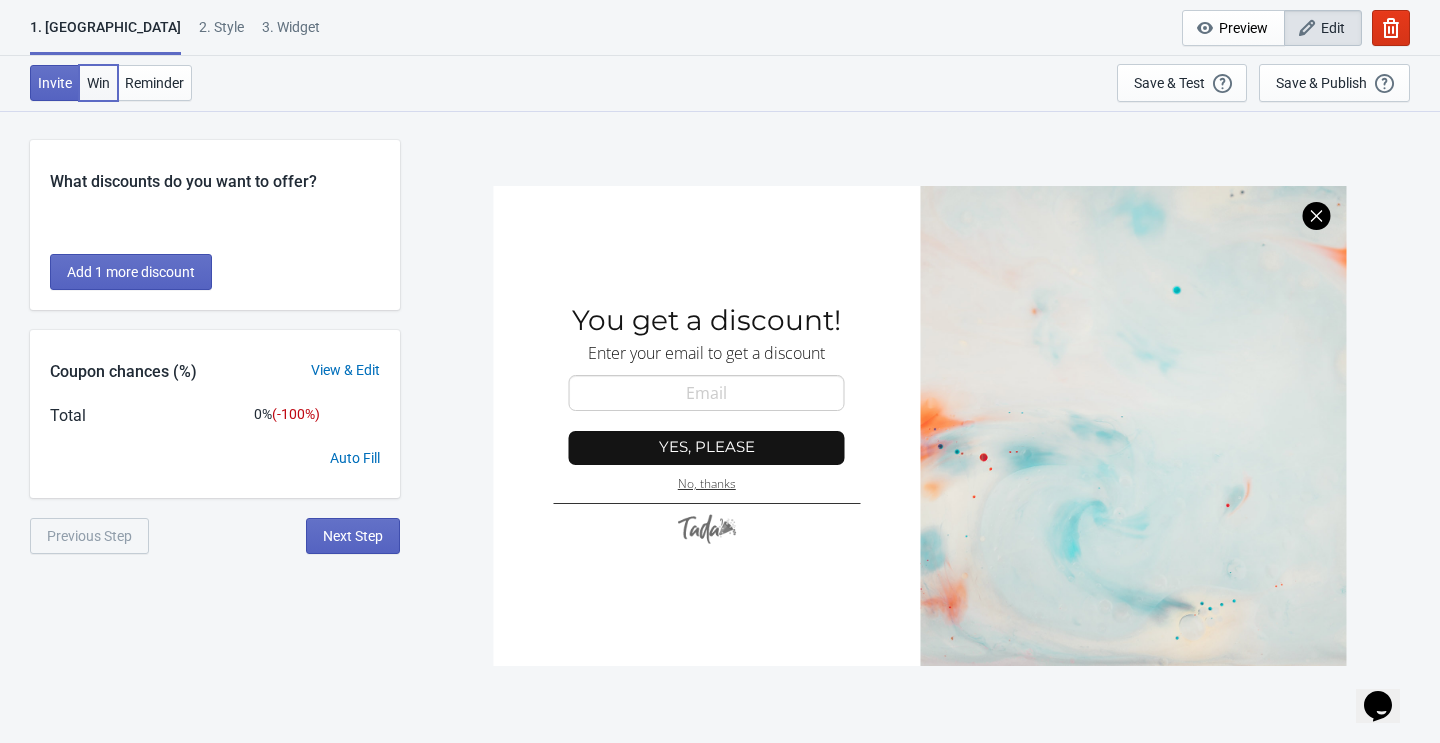
click at [104, 82] on span "Win" at bounding box center [98, 83] width 23 height 16
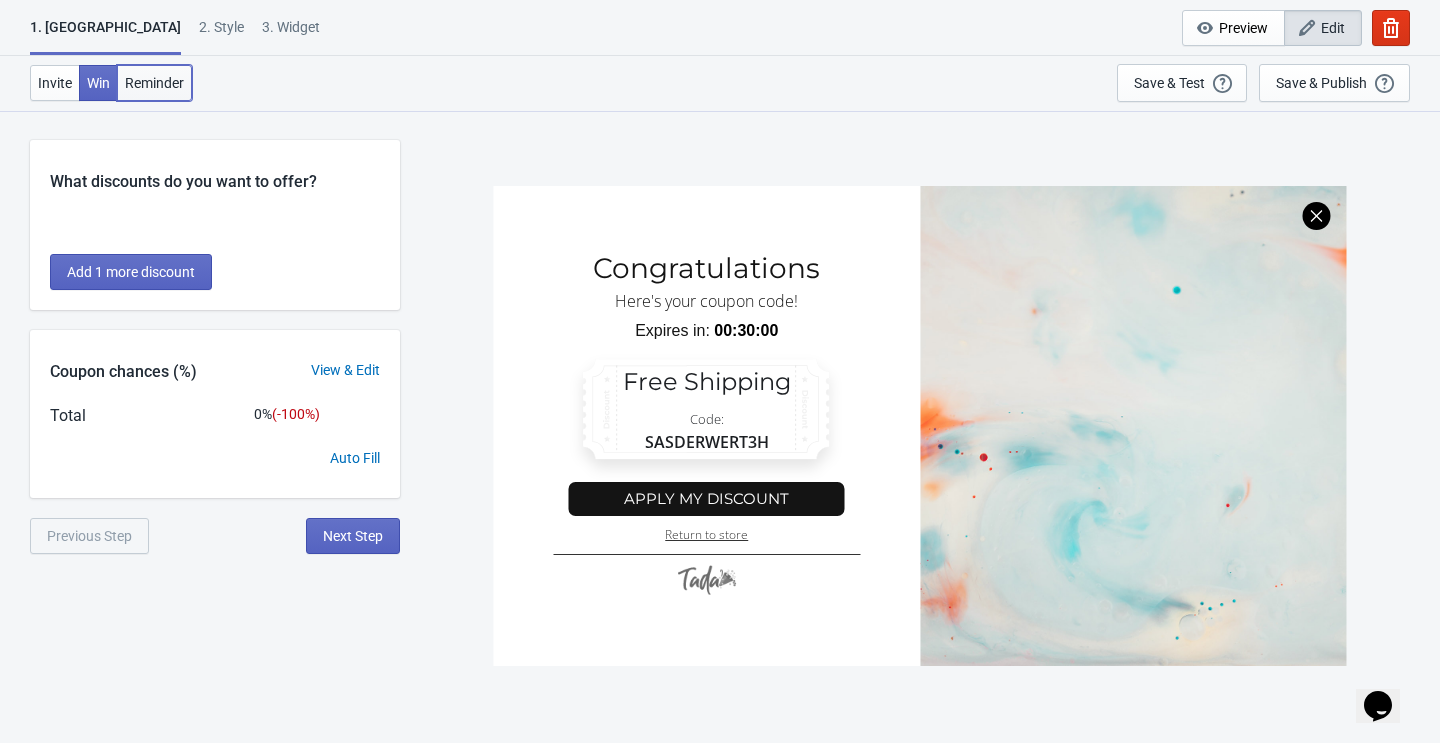
click at [166, 86] on span "Reminder" at bounding box center [154, 83] width 59 height 16
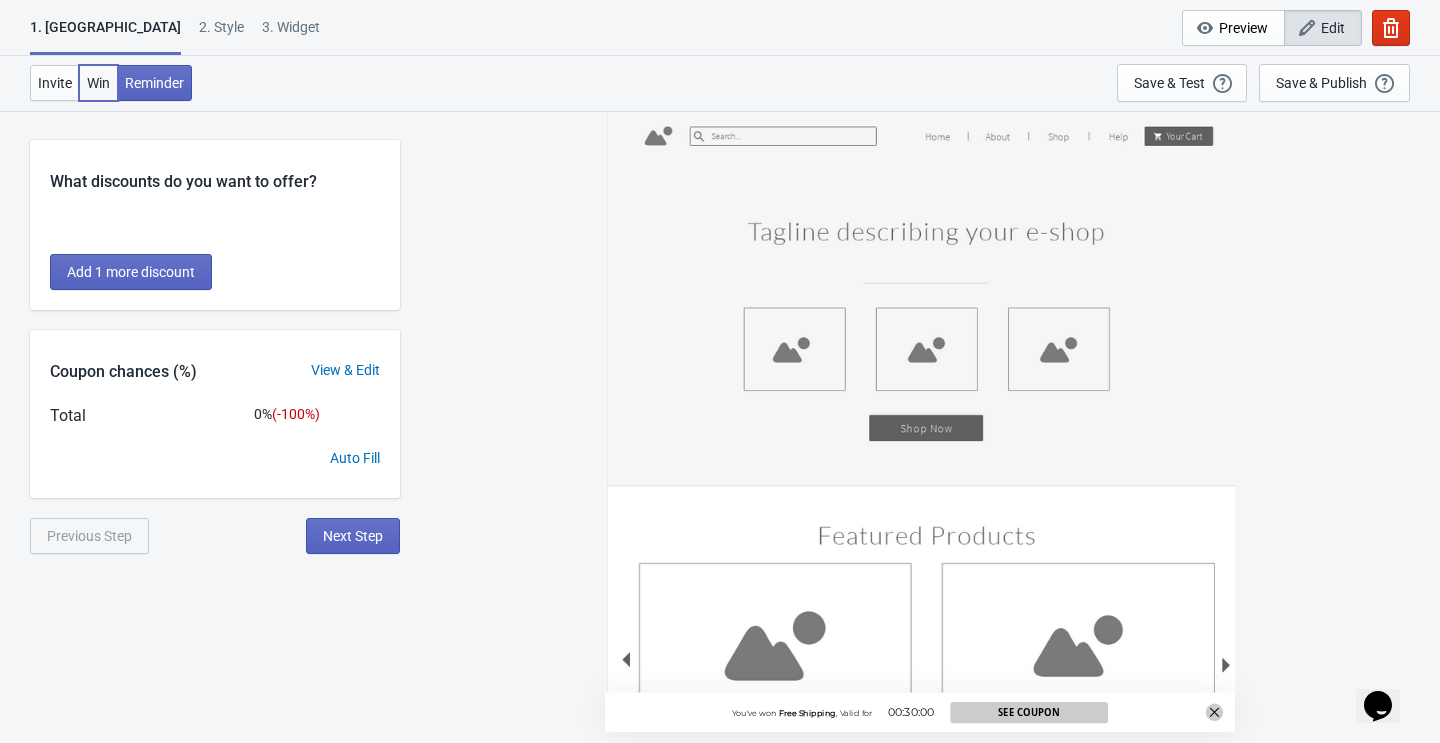
click at [105, 90] on span "Win" at bounding box center [98, 83] width 23 height 16
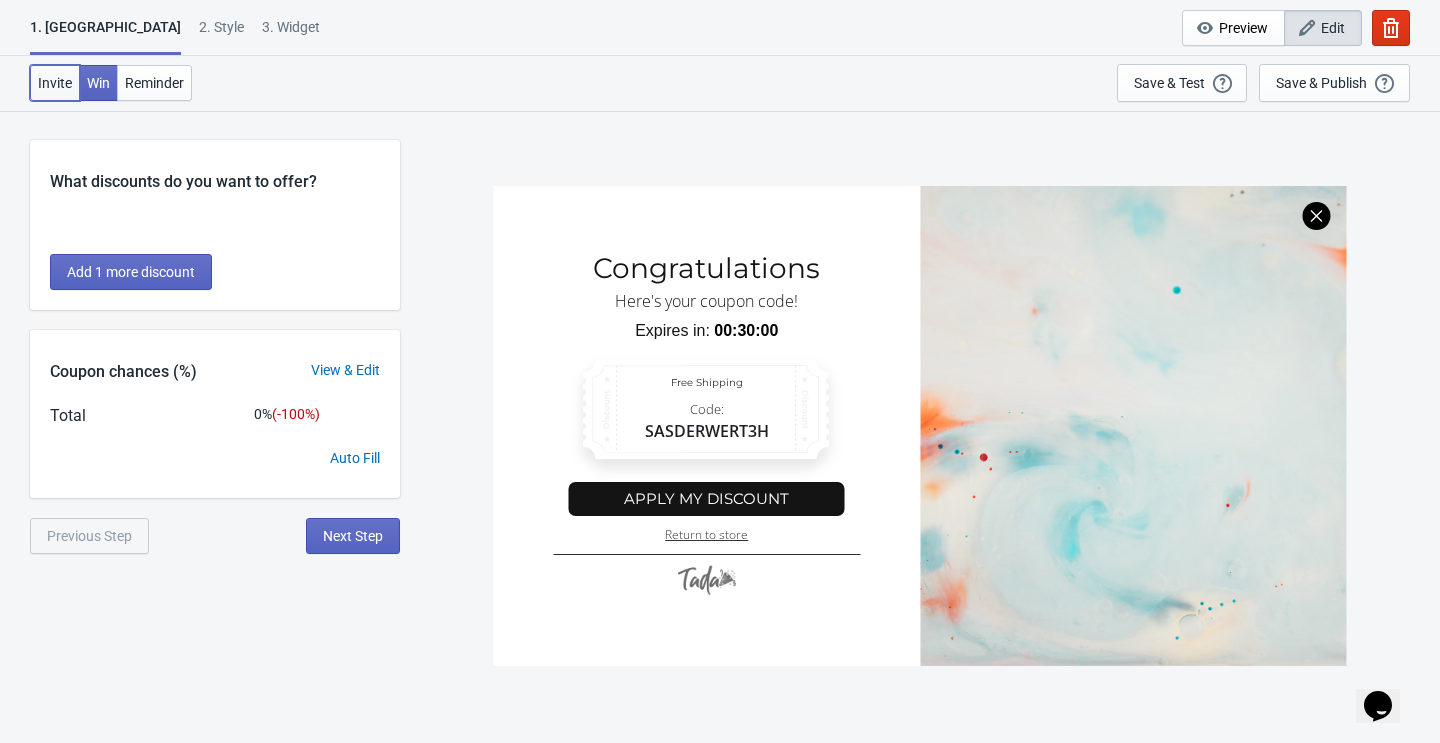
click at [67, 85] on span "Invite" at bounding box center [55, 83] width 34 height 16
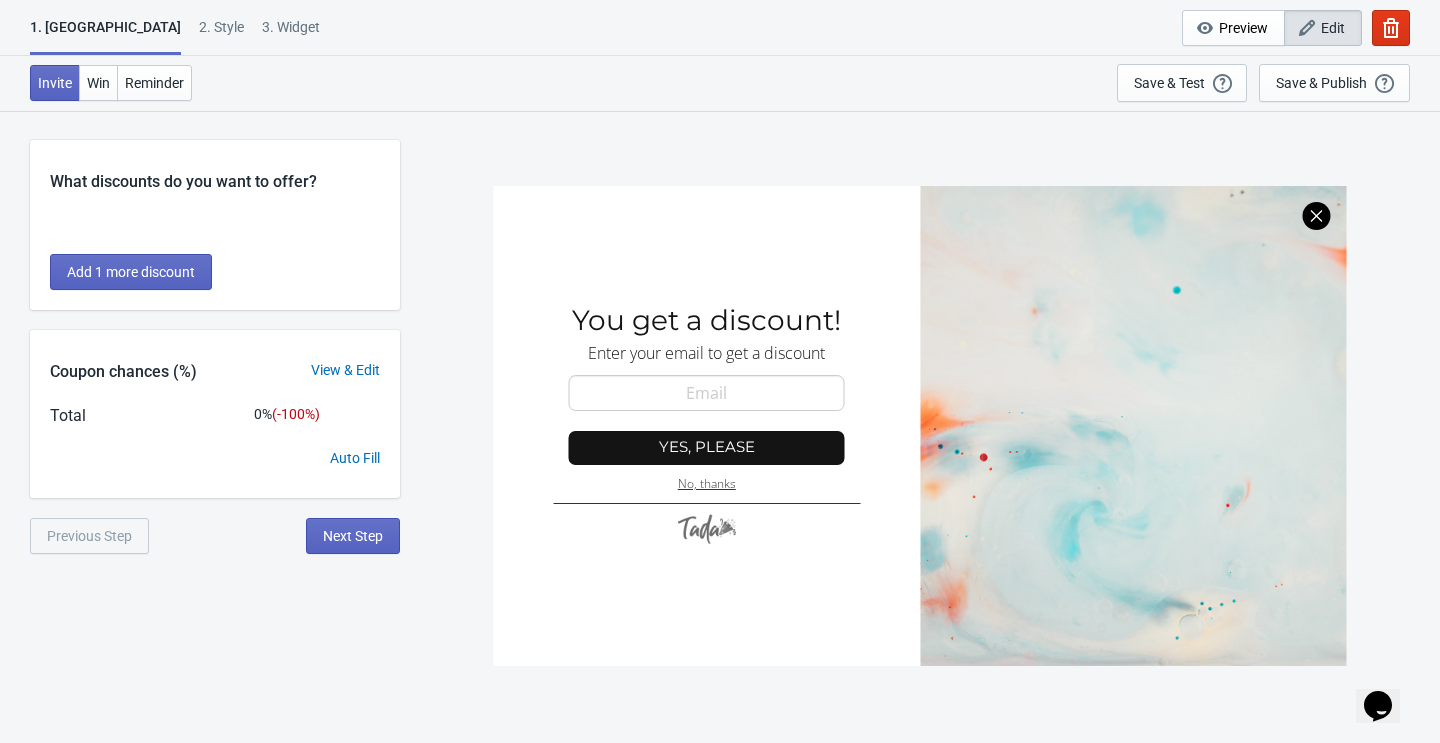
click at [199, 20] on div "2 . Style" at bounding box center [221, 34] width 45 height 35
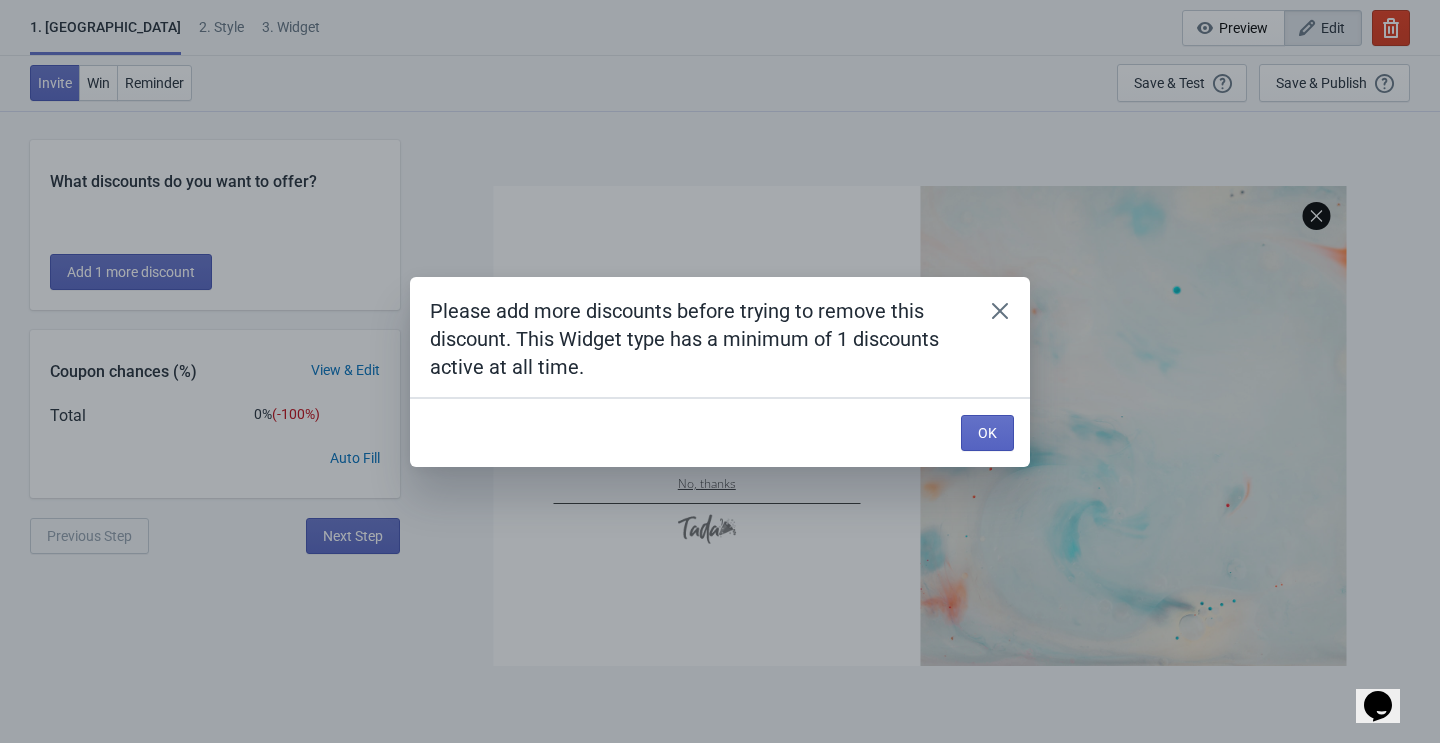
click at [239, 38] on div "Please add more discounts before trying to remove this discount. This Widget ty…" at bounding box center [720, 371] width 1440 height 743
click at [999, 439] on button "OK" at bounding box center [987, 433] width 53 height 36
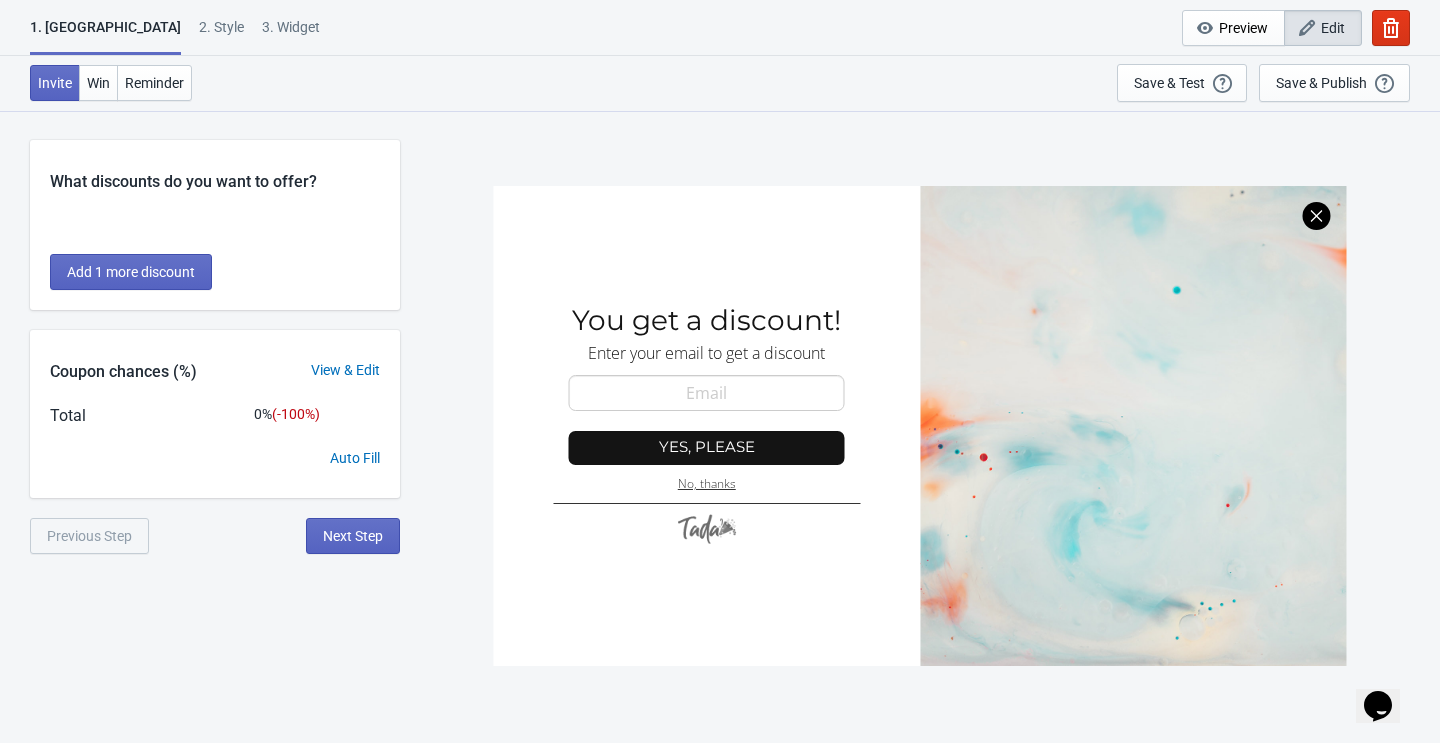
click at [262, 26] on div "3. Widget" at bounding box center [291, 34] width 58 height 35
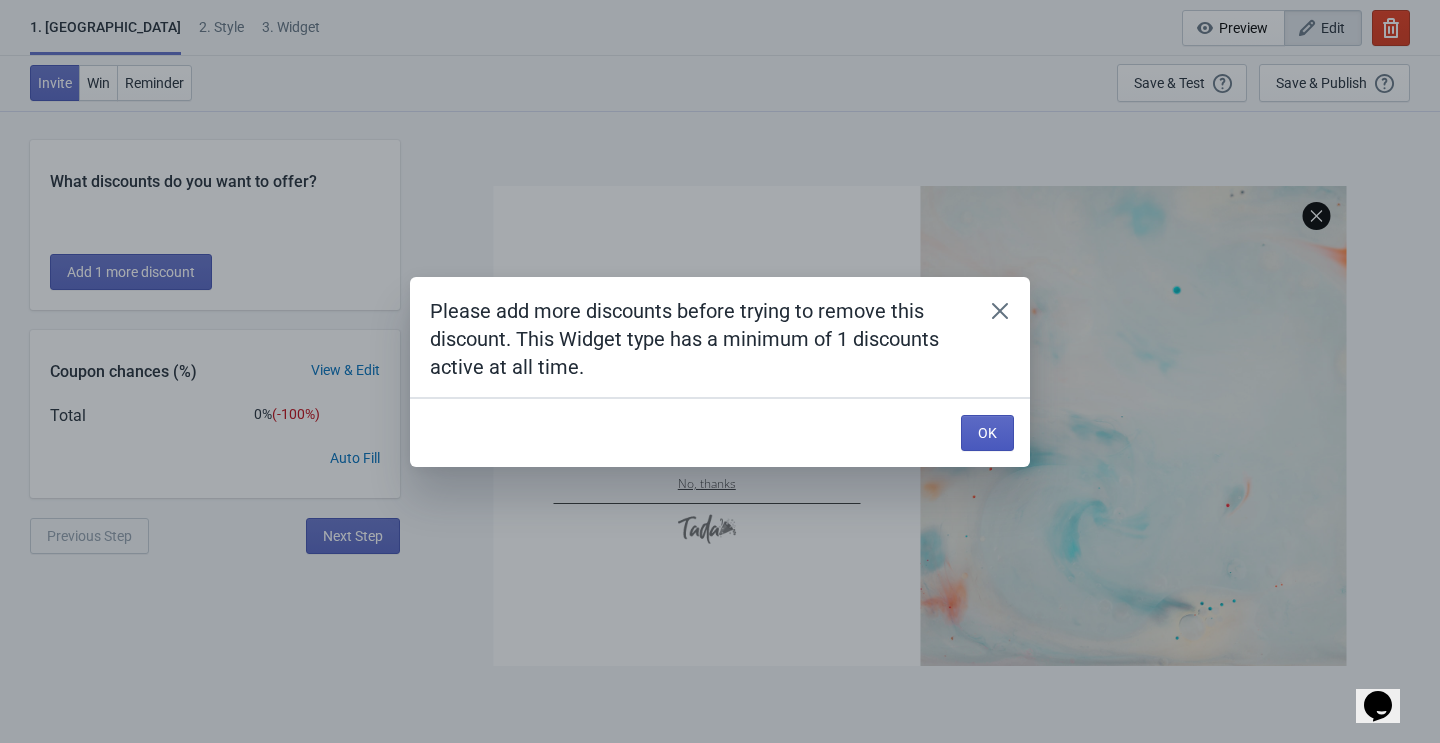
click at [991, 426] on span "OK" at bounding box center [987, 433] width 19 height 16
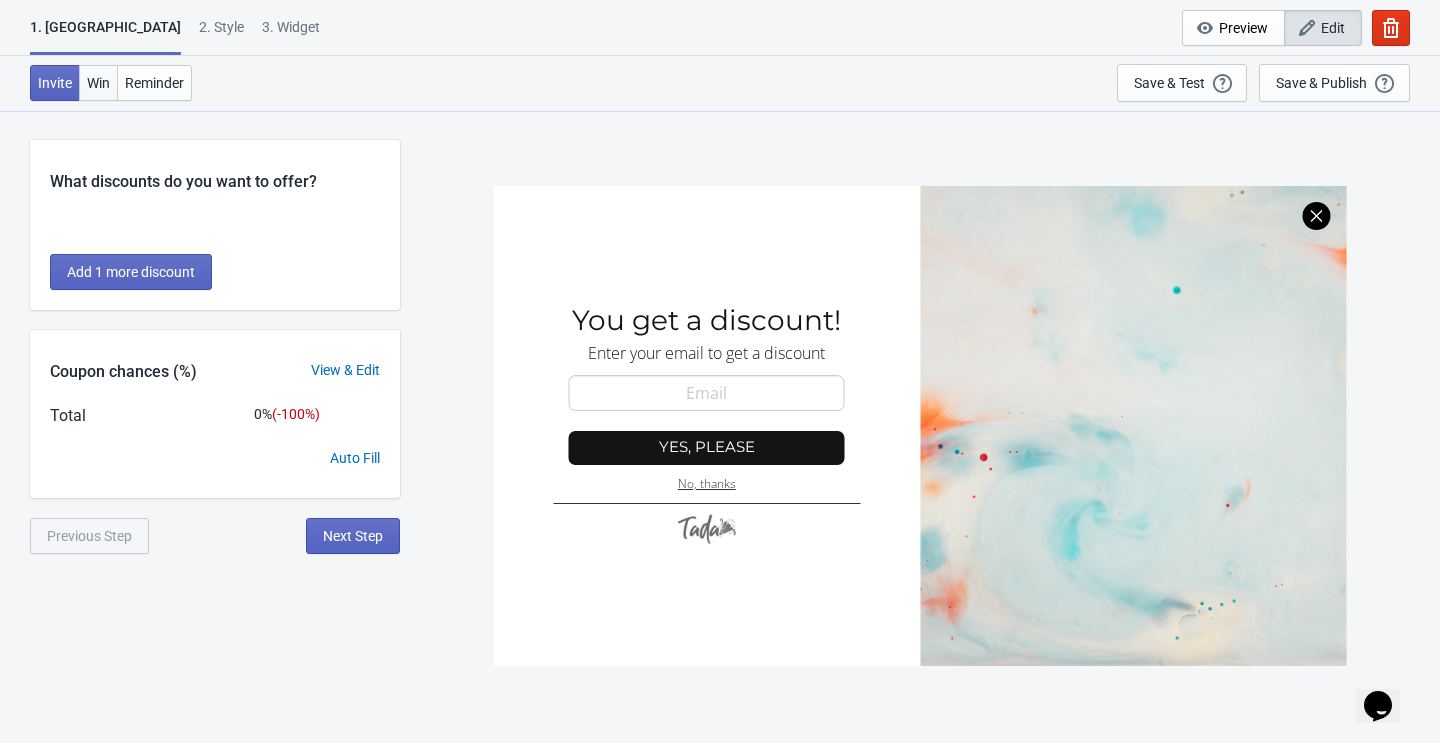
click at [101, 81] on span "Win" at bounding box center [98, 83] width 23 height 16
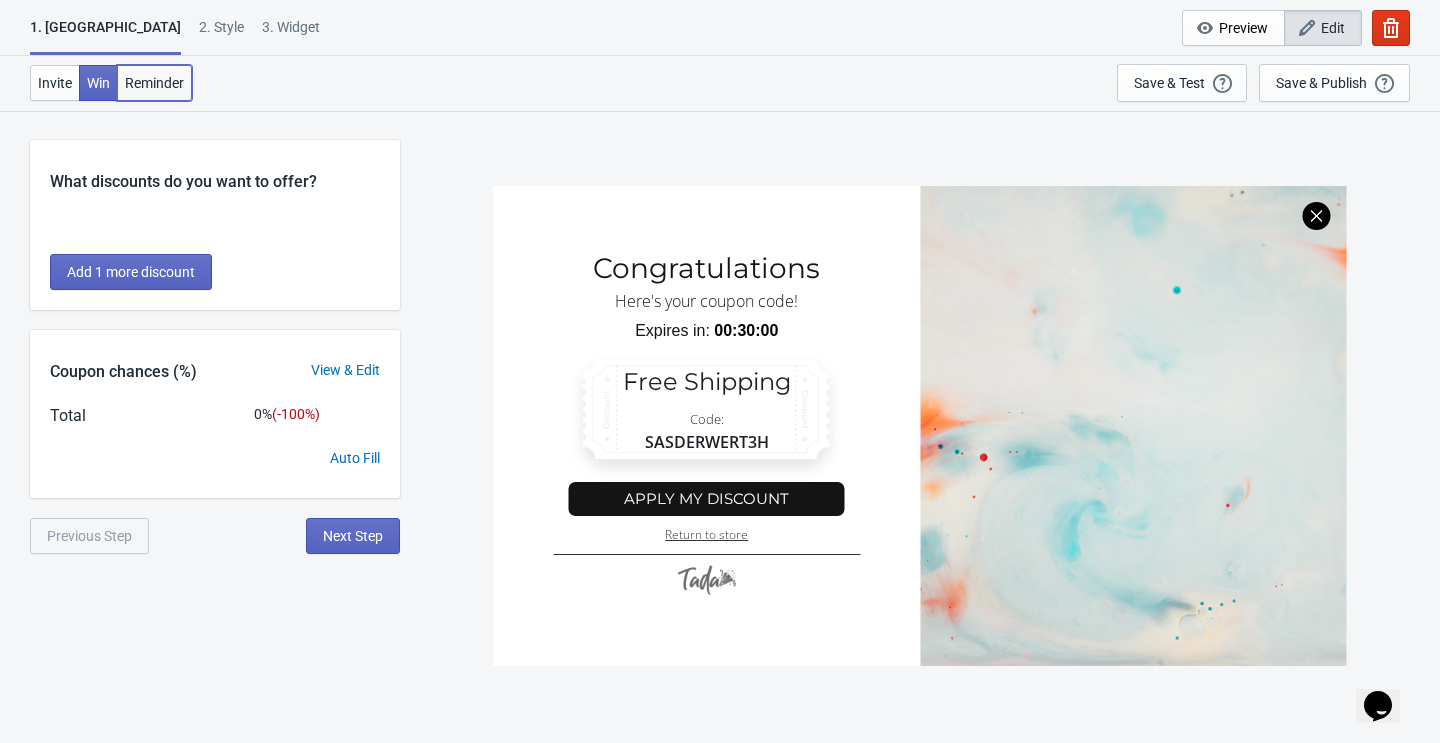
click at [149, 89] on span "Reminder" at bounding box center [154, 83] width 59 height 16
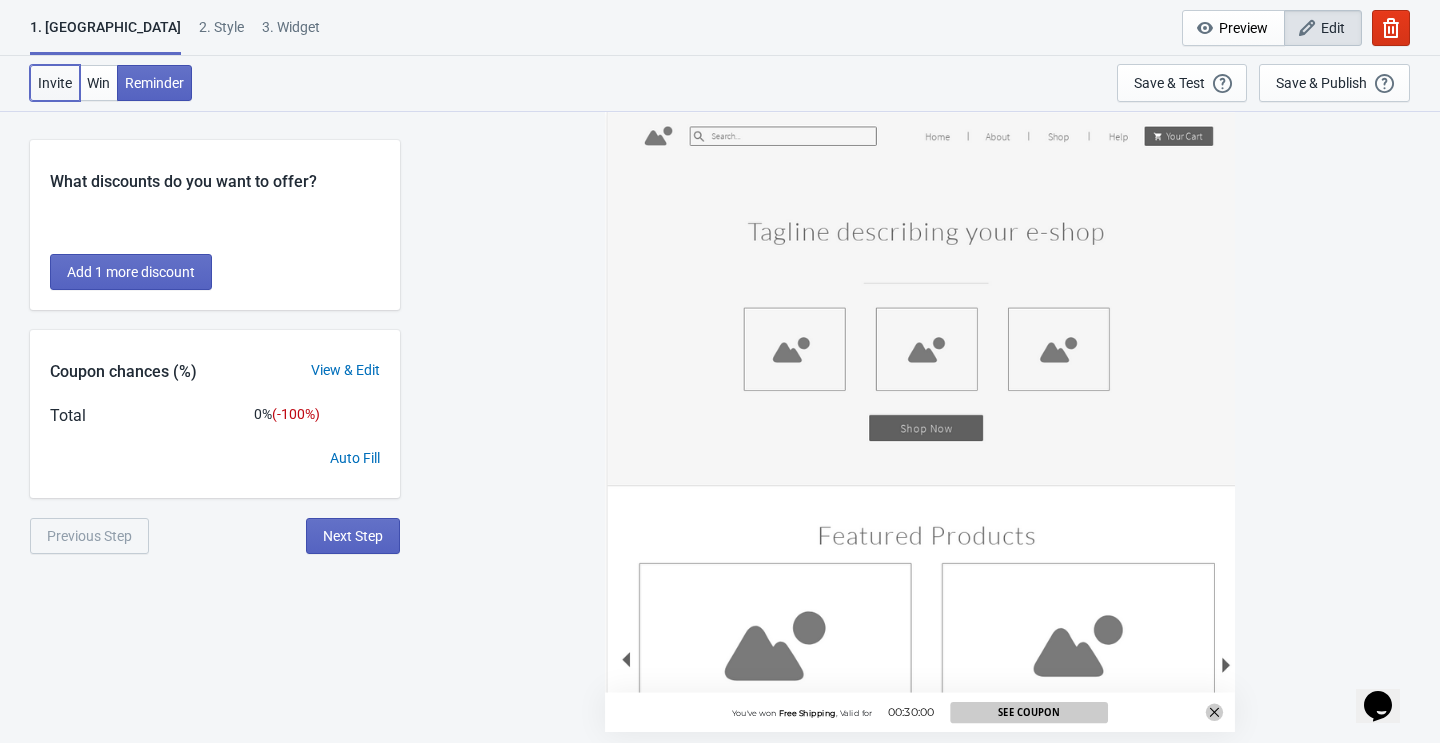
click at [63, 80] on span "Invite" at bounding box center [55, 83] width 34 height 16
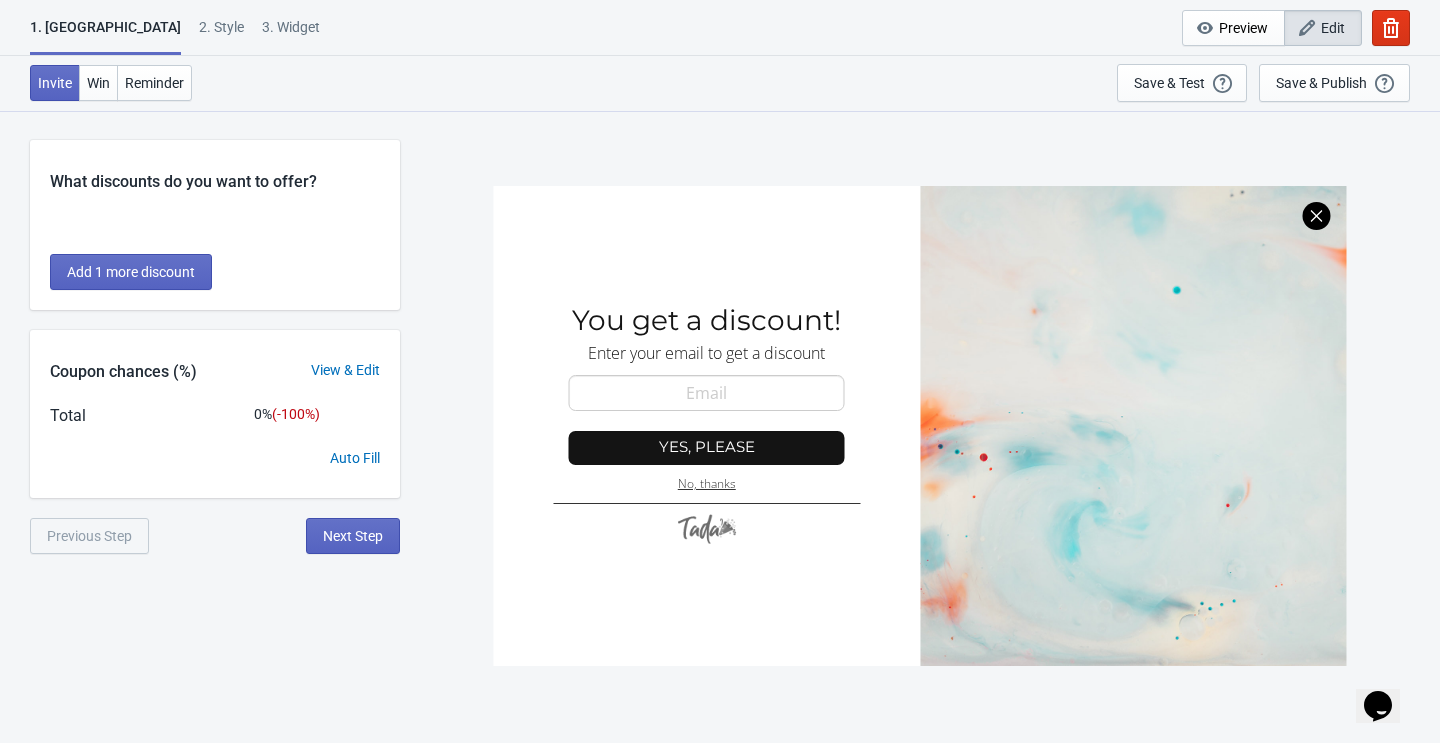
click at [199, 27] on div "2 . Style" at bounding box center [221, 34] width 45 height 35
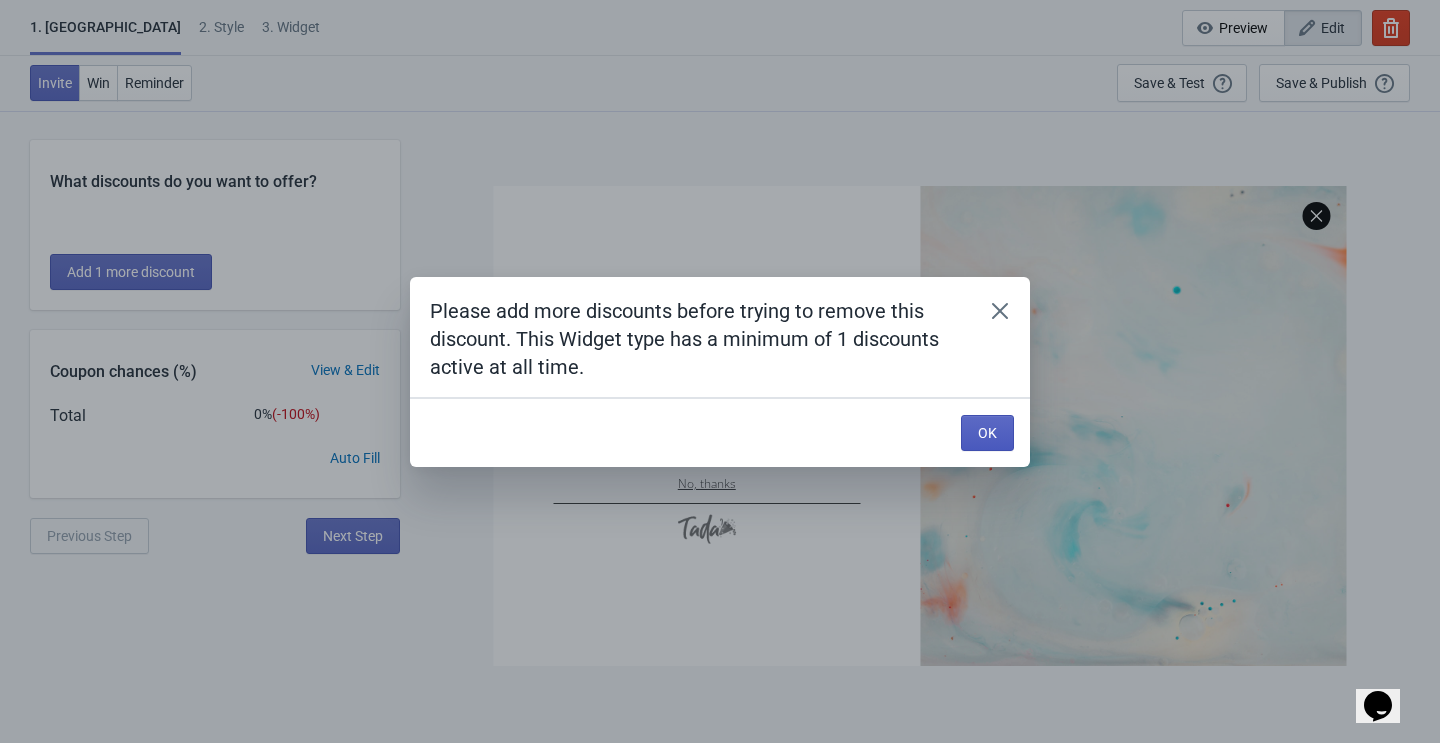
click at [985, 434] on span "OK" at bounding box center [987, 433] width 19 height 16
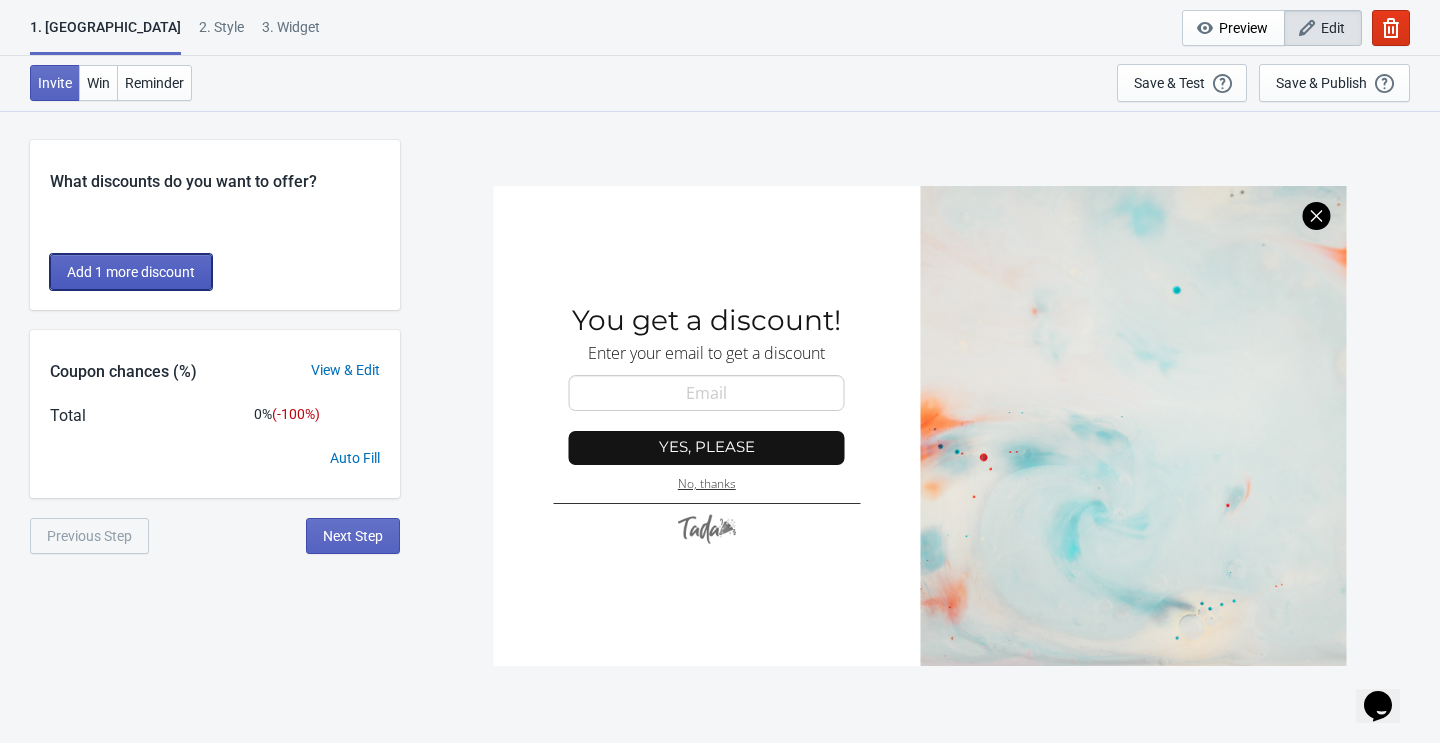
click at [162, 279] on span "Add 1 more discount" at bounding box center [131, 272] width 128 height 16
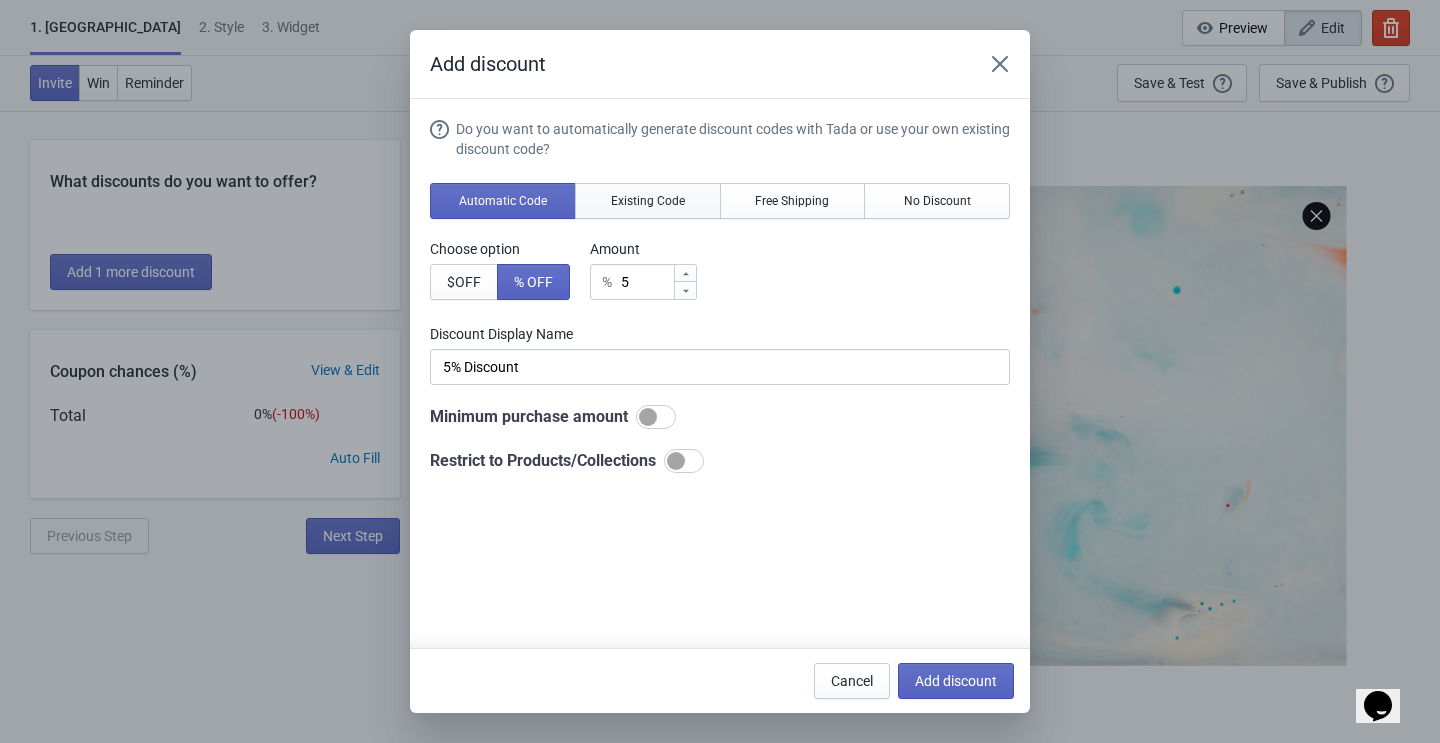
click at [635, 193] on span "Existing Code" at bounding box center [648, 201] width 74 height 16
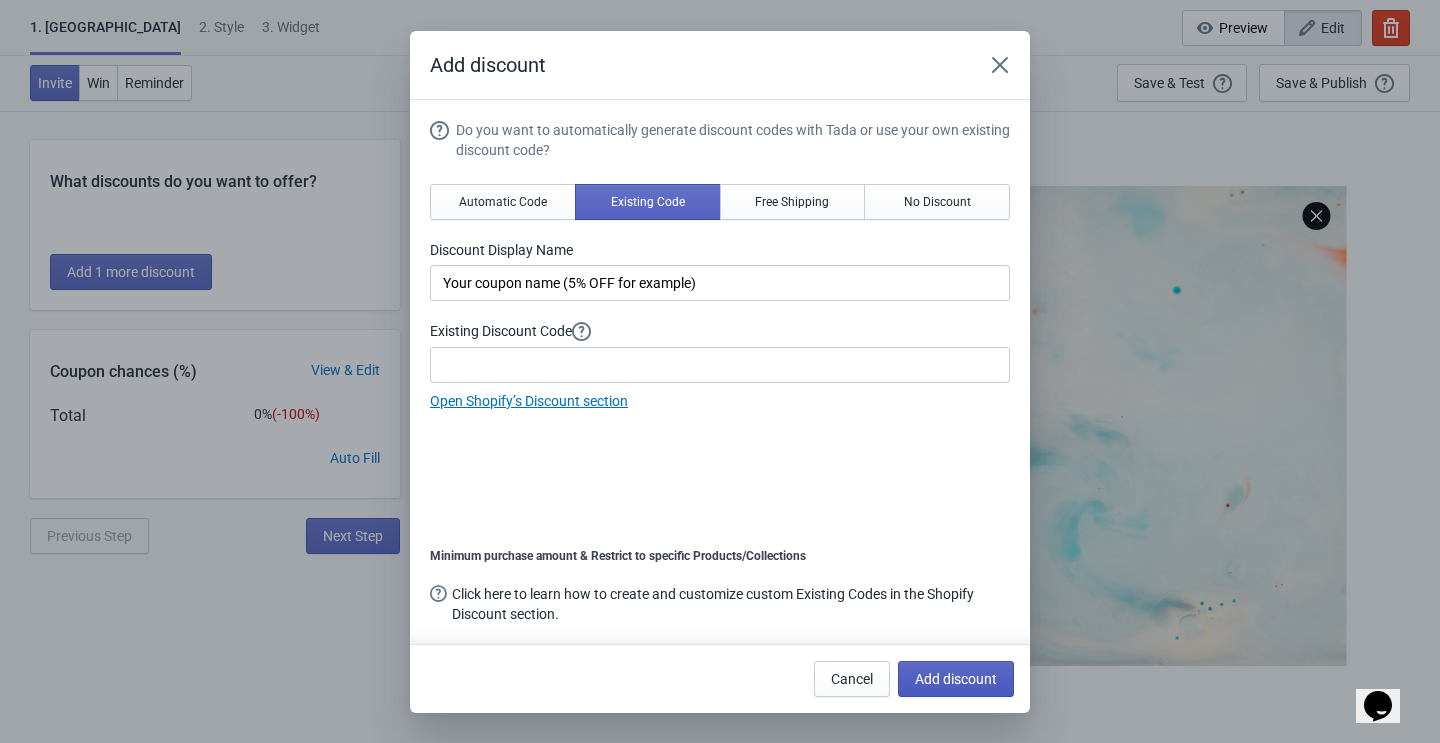
click at [928, 663] on button "Add discount" at bounding box center [956, 679] width 116 height 36
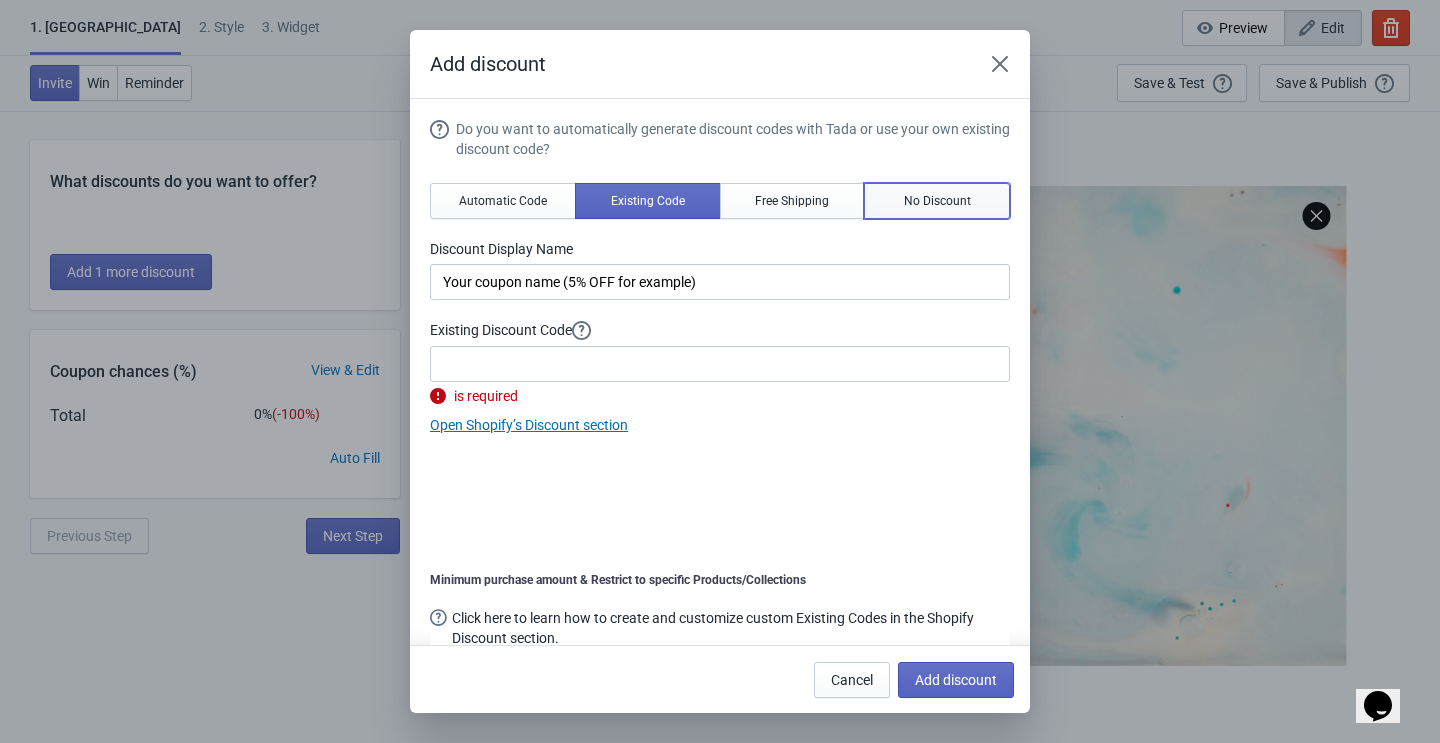
click at [932, 200] on span "No Discount" at bounding box center [937, 201] width 67 height 16
type input "Better luck next time"
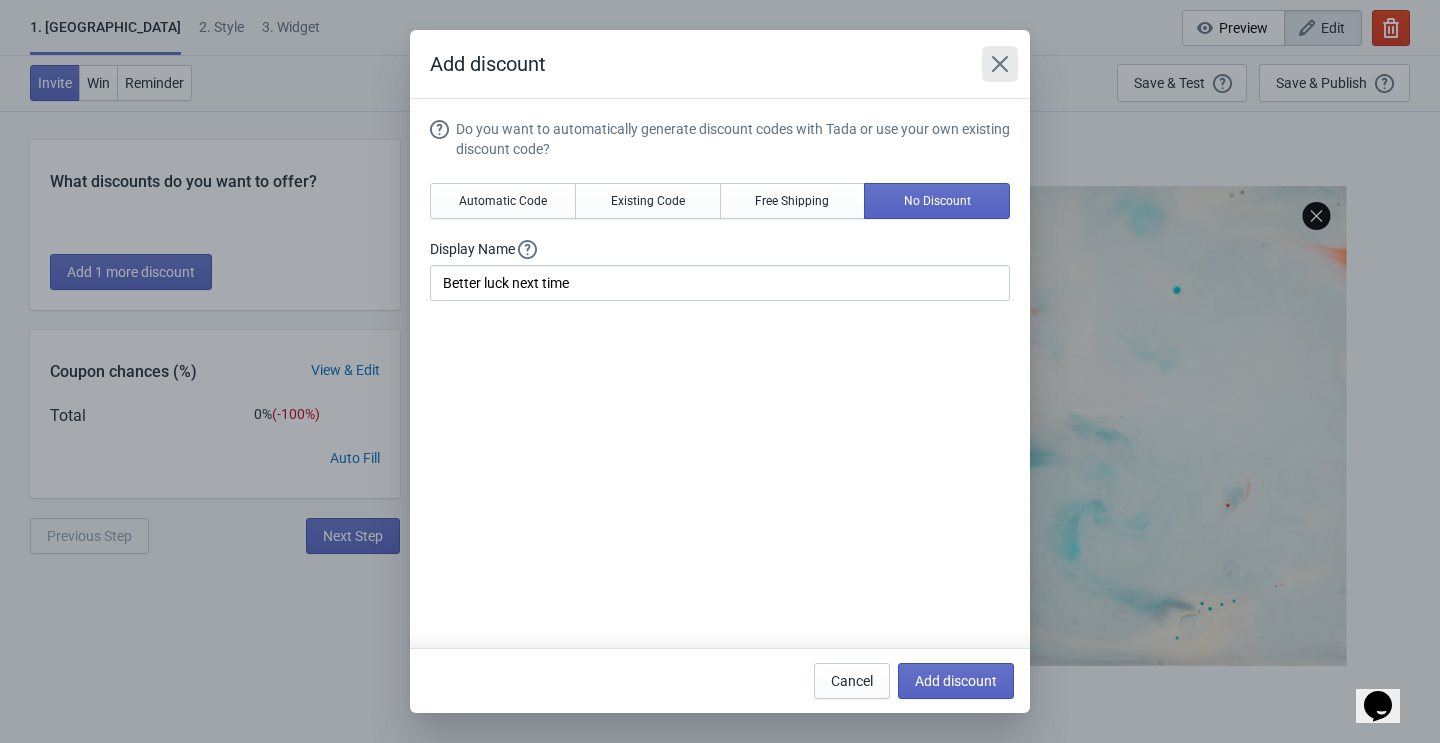
click at [997, 72] on icon "Close" at bounding box center [1000, 64] width 20 height 20
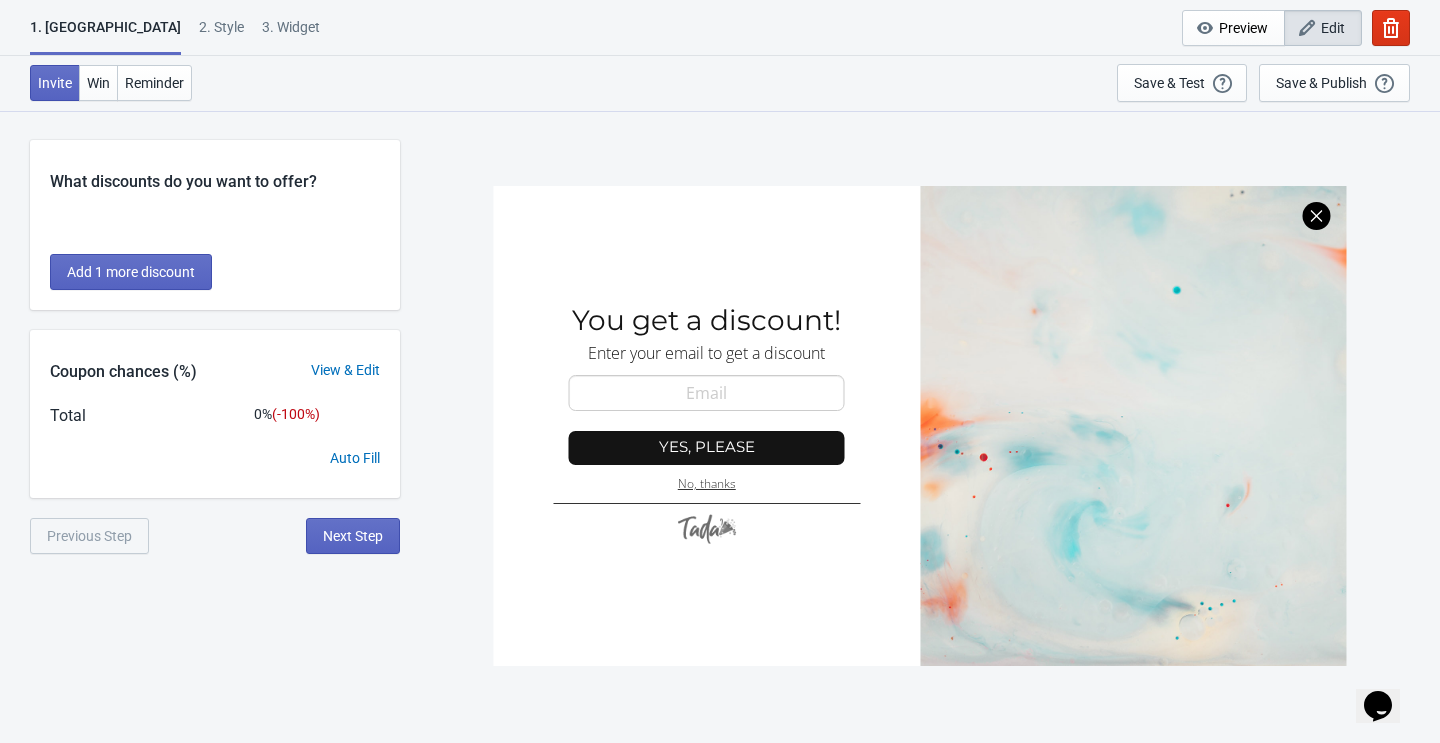
click at [106, 532] on div "Previous Step" at bounding box center [89, 536] width 119 height 36
click at [102, 80] on span "Win" at bounding box center [98, 83] width 23 height 16
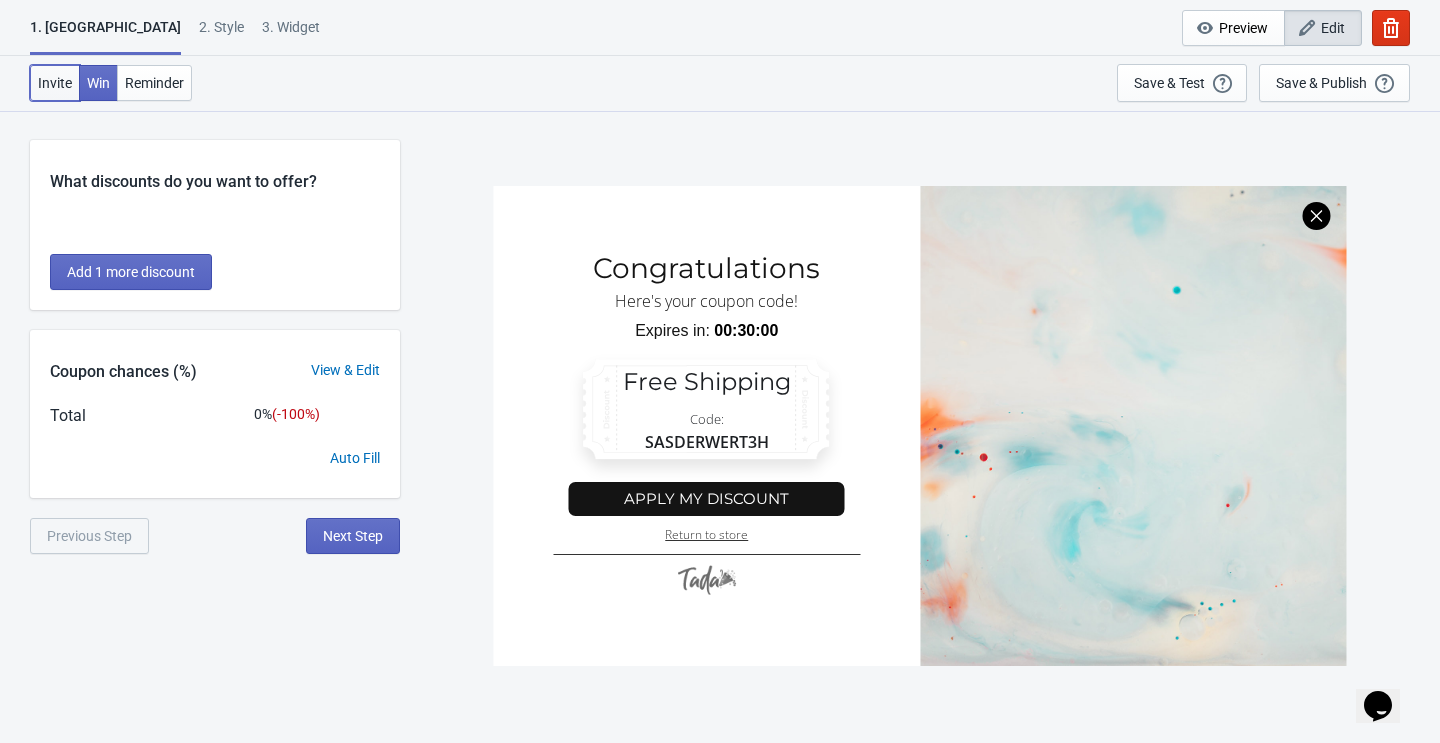
click at [66, 87] on span "Invite" at bounding box center [55, 83] width 34 height 16
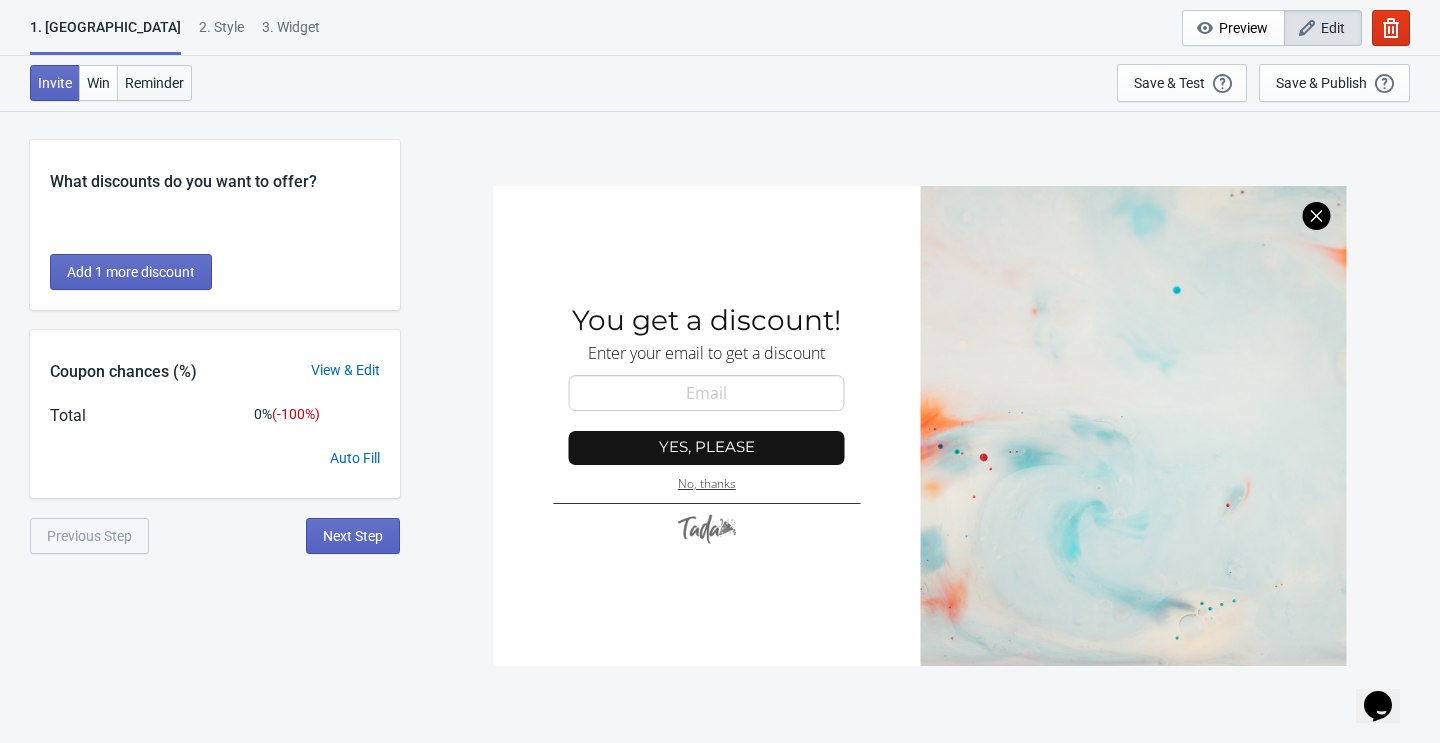
click at [155, 92] on button "Reminder" at bounding box center [154, 83] width 75 height 36
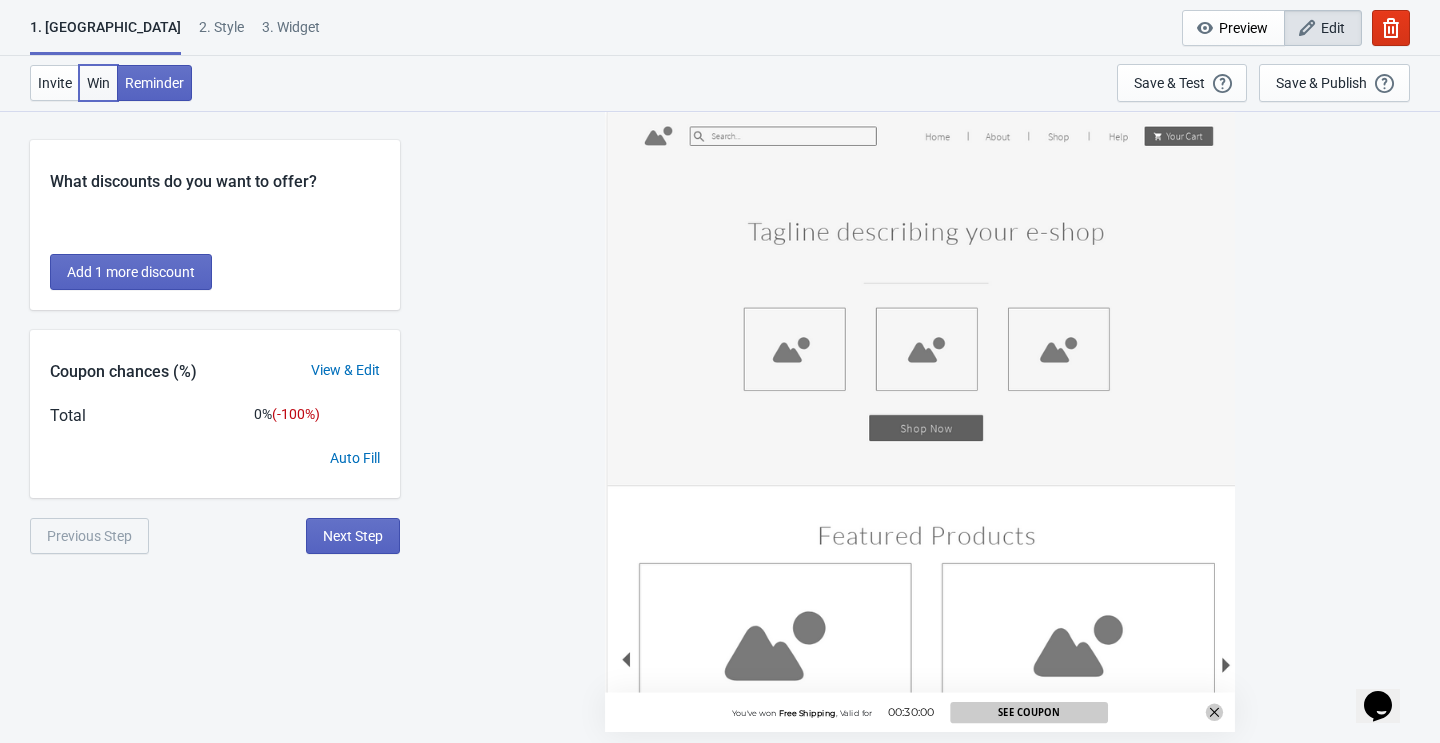
click at [84, 93] on button "Win" at bounding box center [98, 83] width 39 height 36
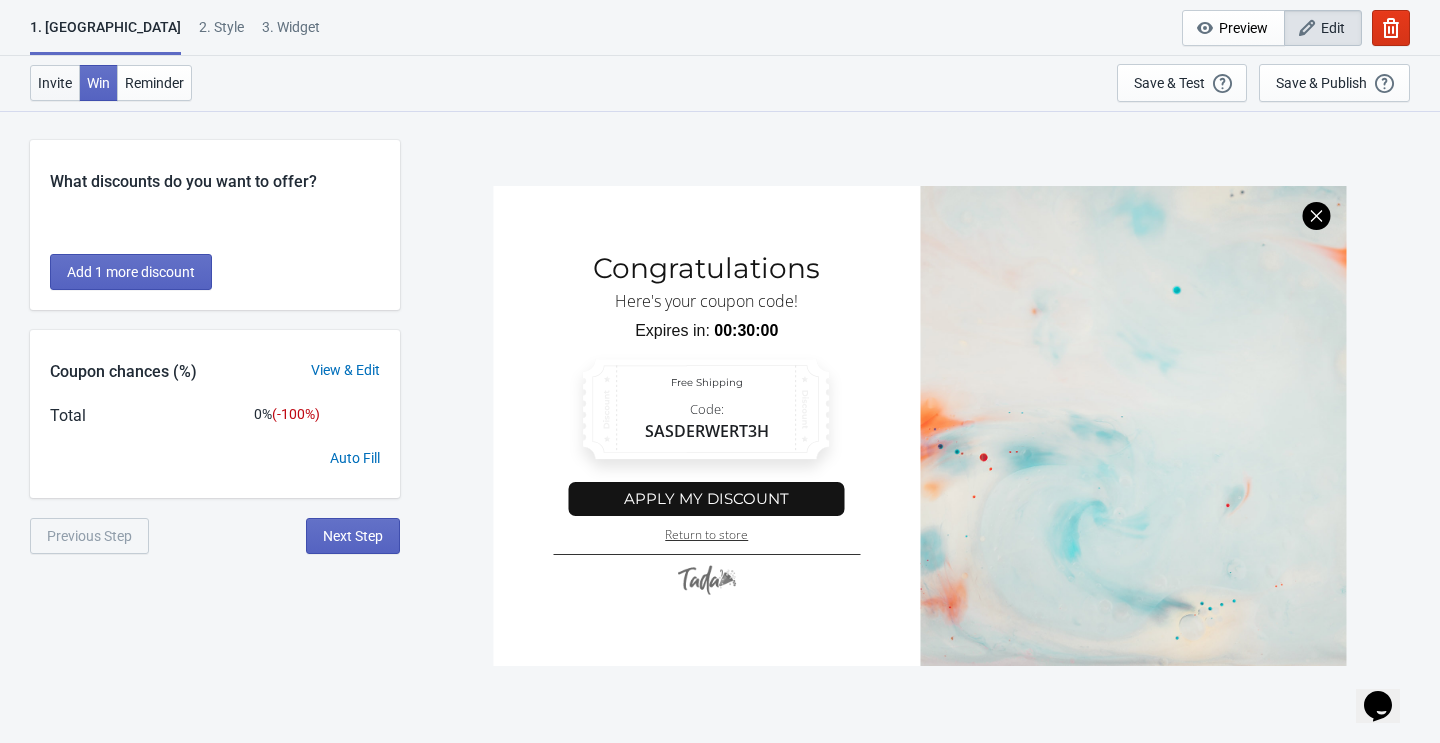
click at [59, 91] on button "Invite" at bounding box center [55, 83] width 50 height 36
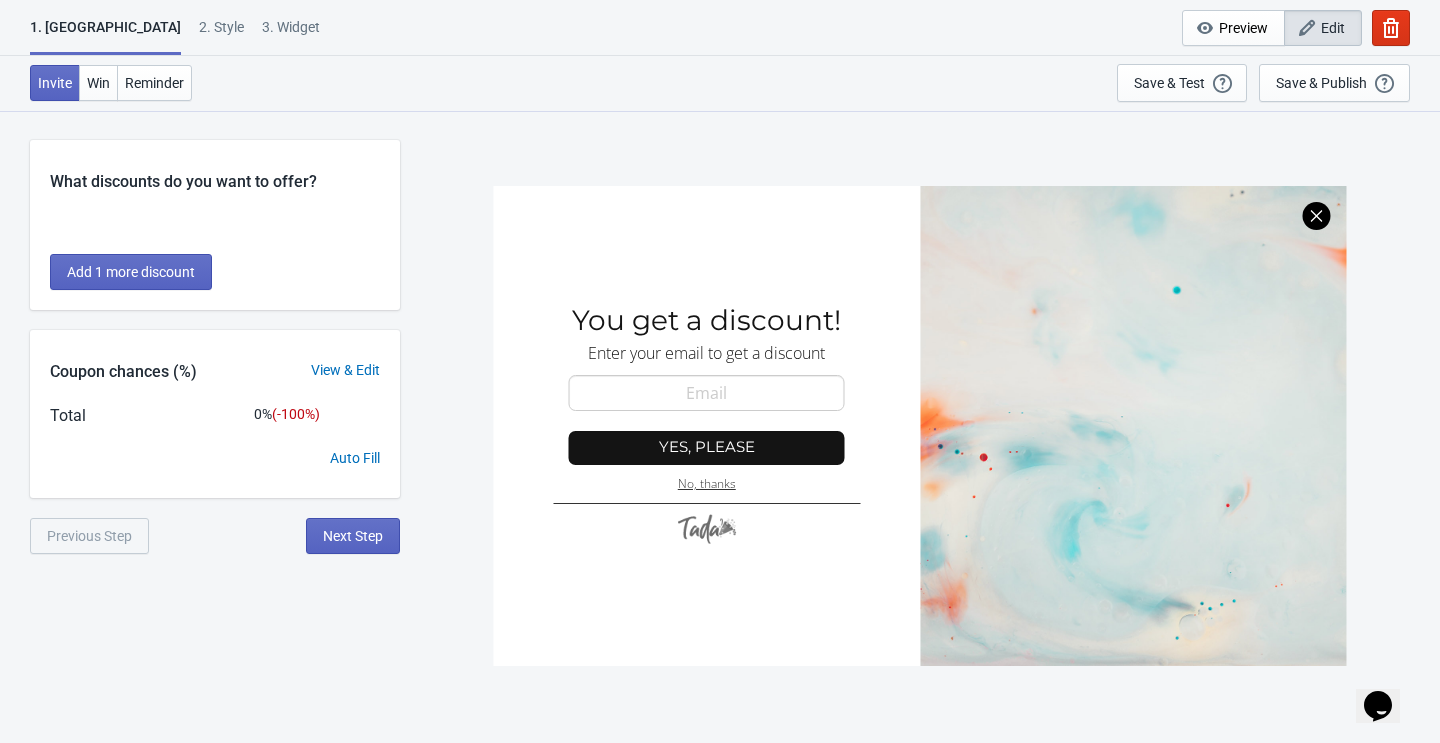
scroll to position [110, 0]
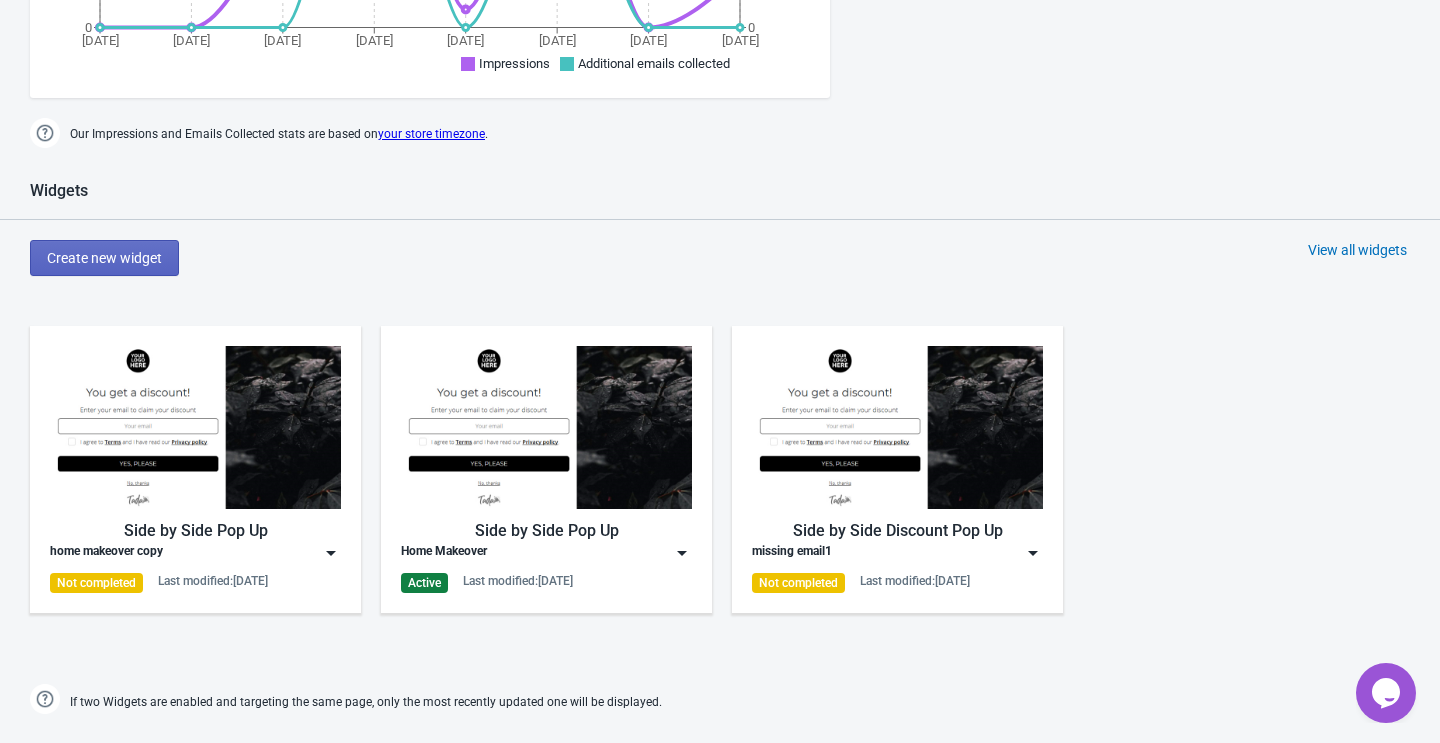
scroll to position [859, 0]
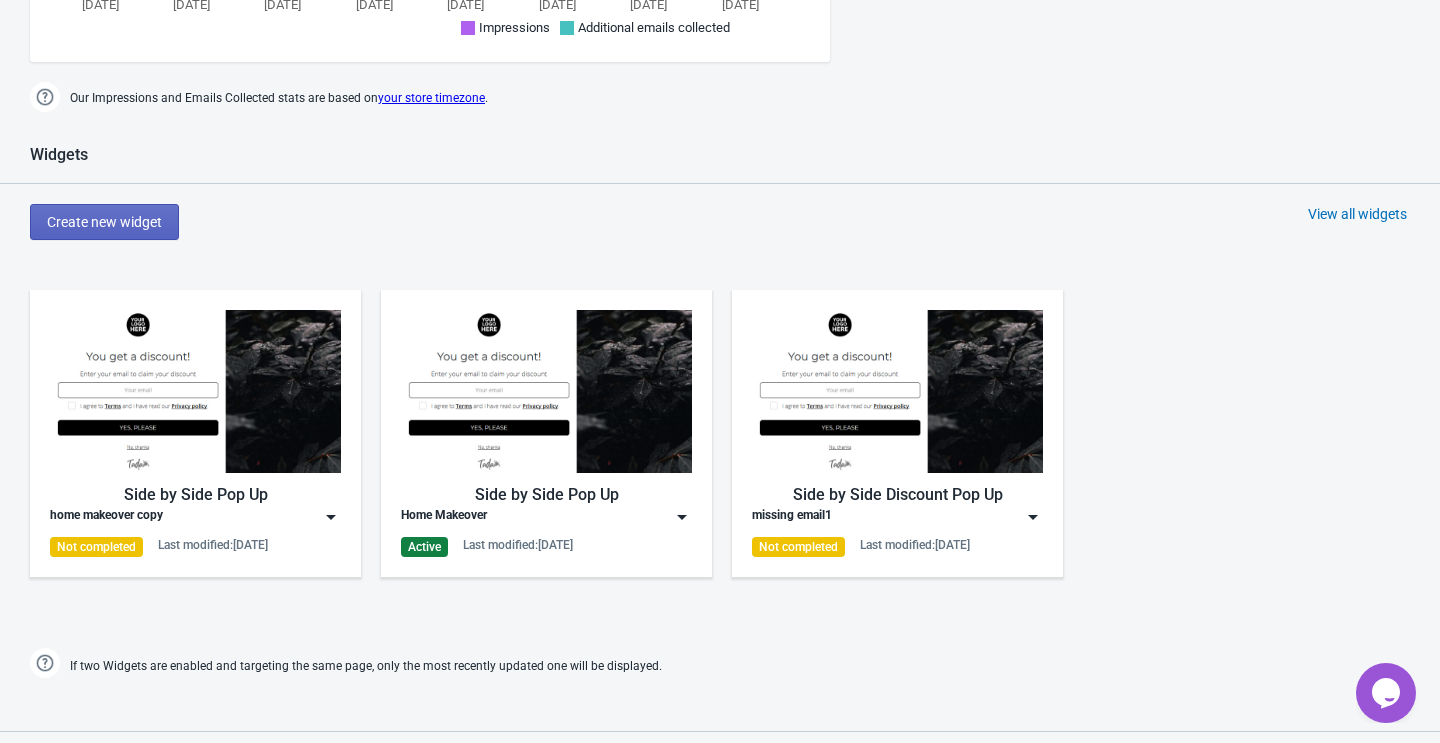
click at [279, 513] on div "home makeover copy" at bounding box center [195, 517] width 291 height 20
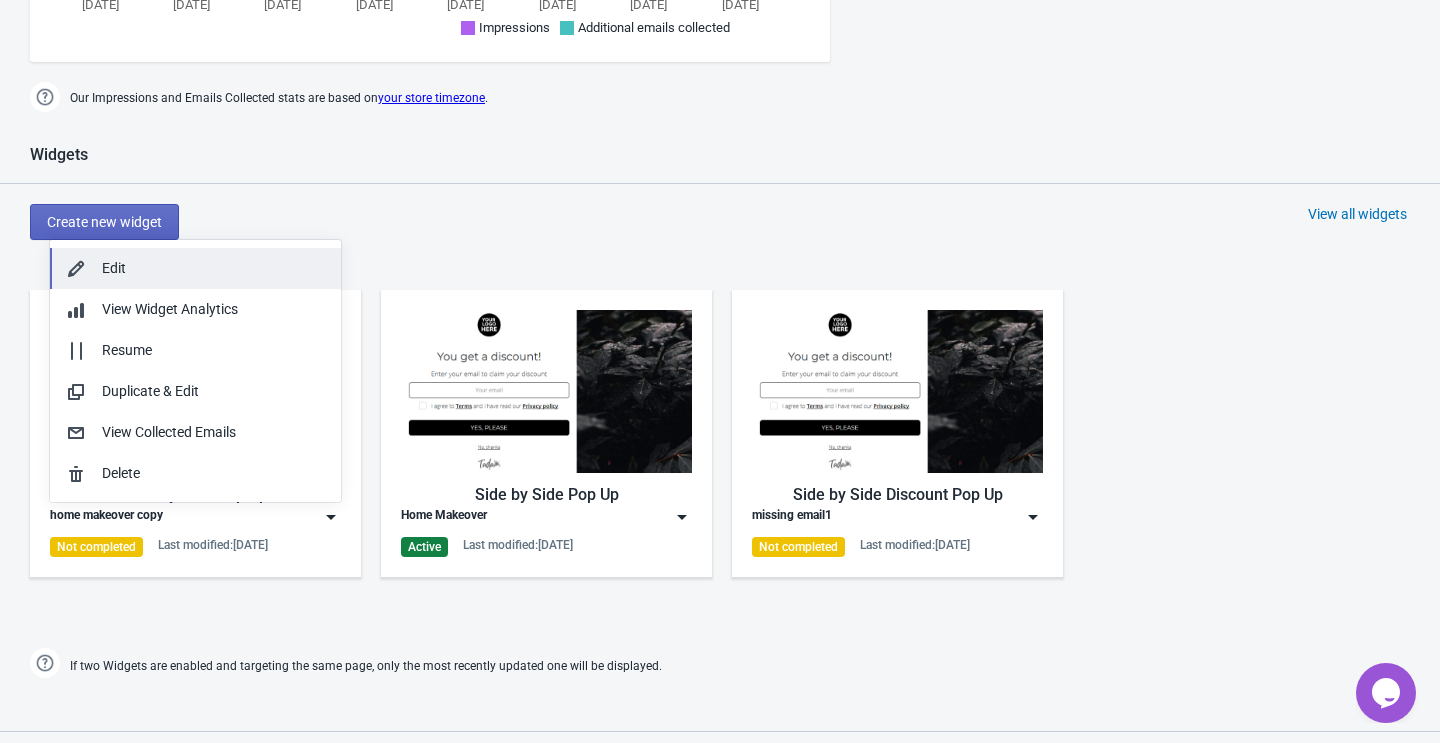
click at [222, 271] on div "Edit" at bounding box center [213, 268] width 223 height 21
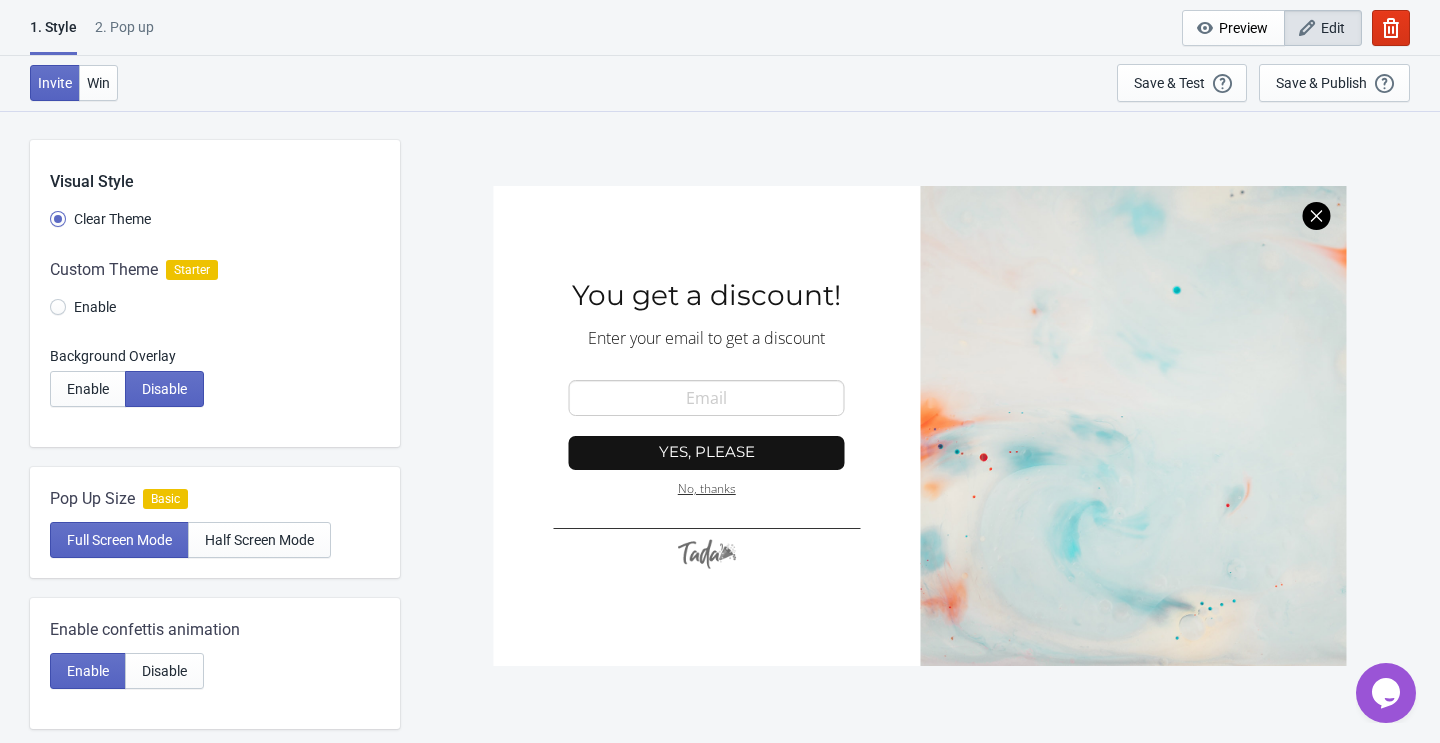
click at [656, 399] on div at bounding box center [920, 426] width 853 height 480
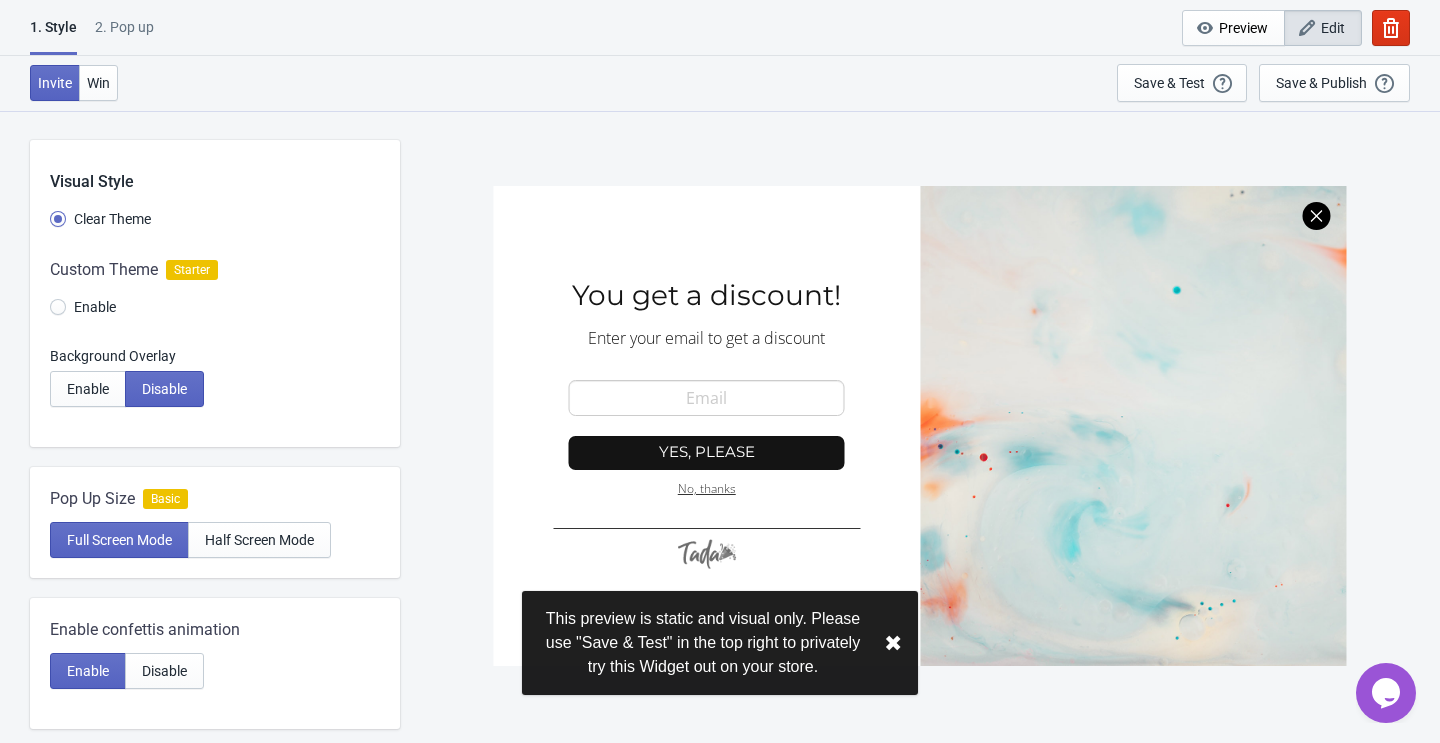
click at [713, 394] on div at bounding box center [920, 426] width 853 height 480
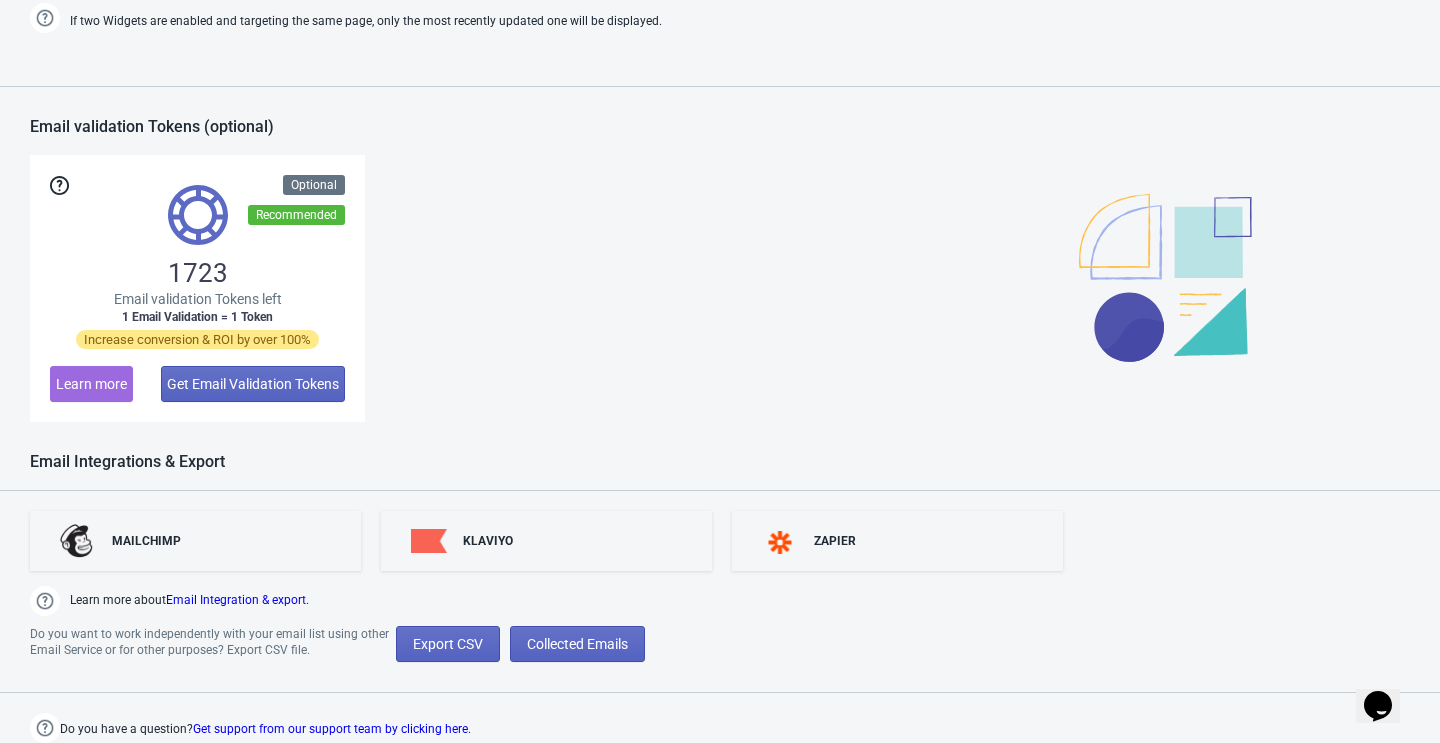
scroll to position [1091, 0]
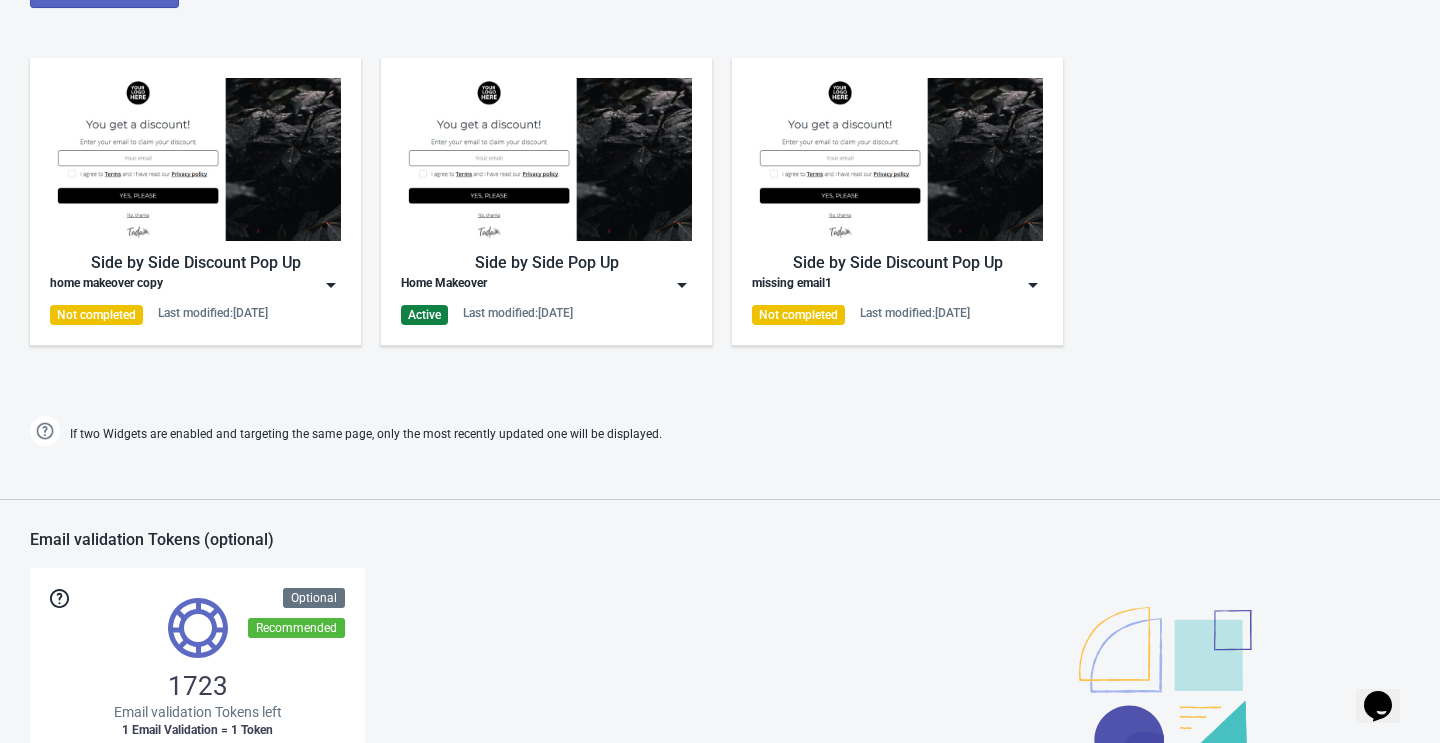
click at [249, 274] on div "Side by Side Discount Pop Up" at bounding box center [195, 263] width 291 height 24
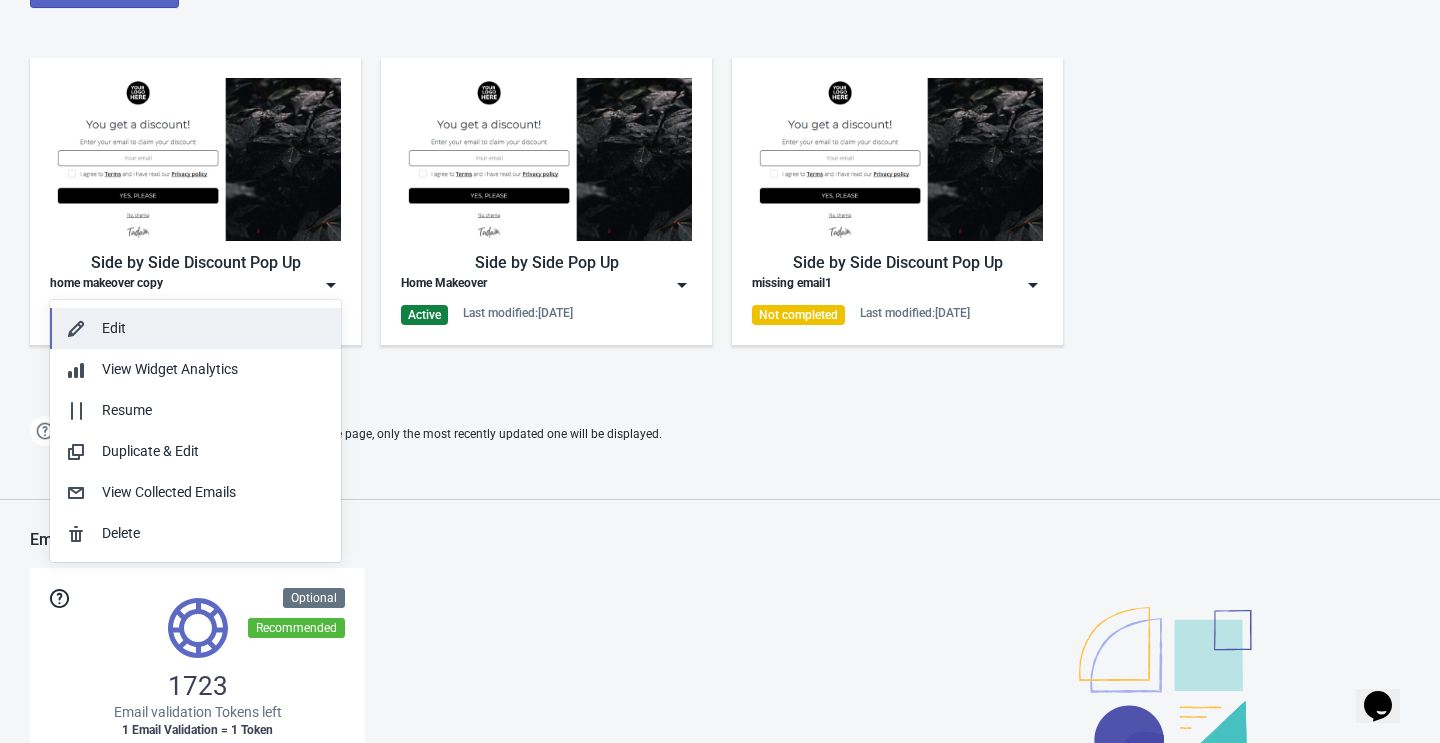
click at [229, 332] on div "Edit" at bounding box center [213, 328] width 223 height 21
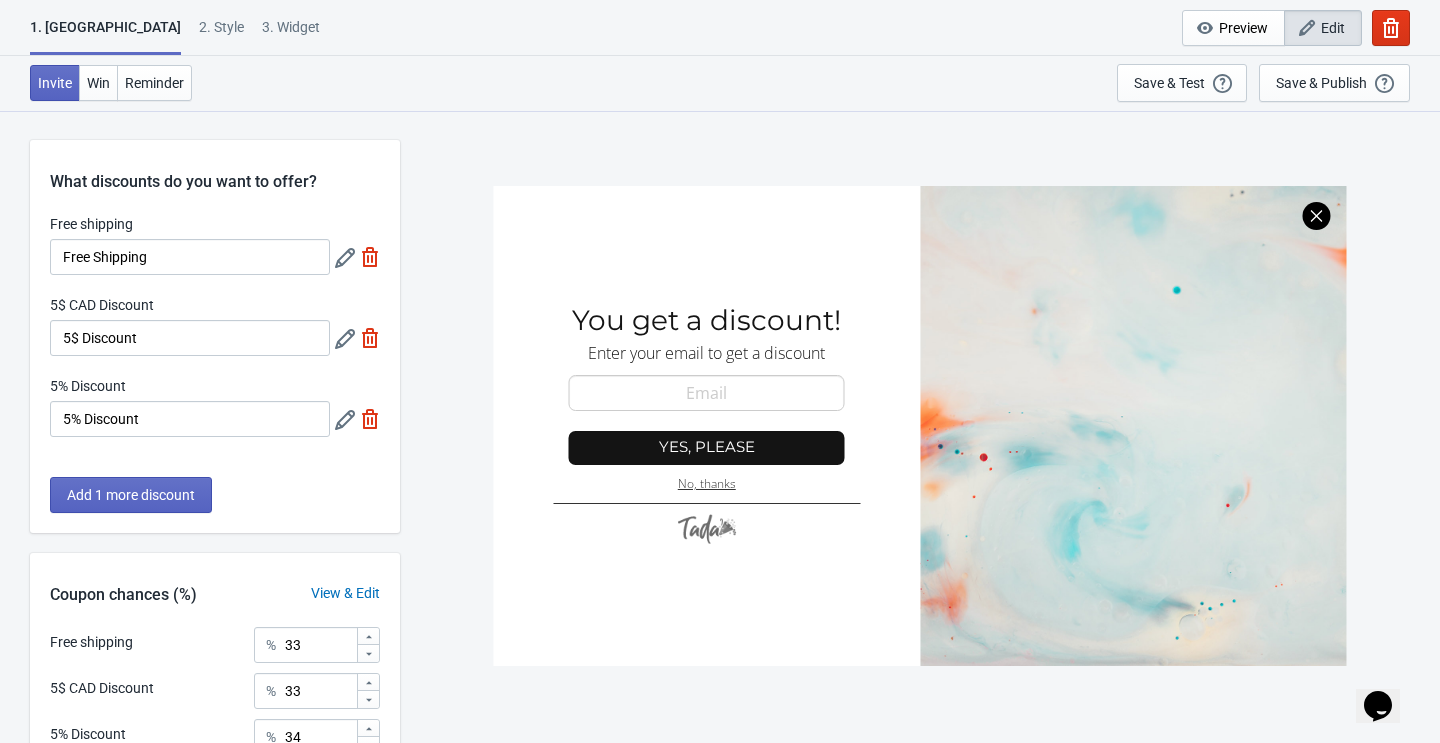
click at [183, 190] on div "What discounts do you want to offer?" at bounding box center [215, 167] width 370 height 54
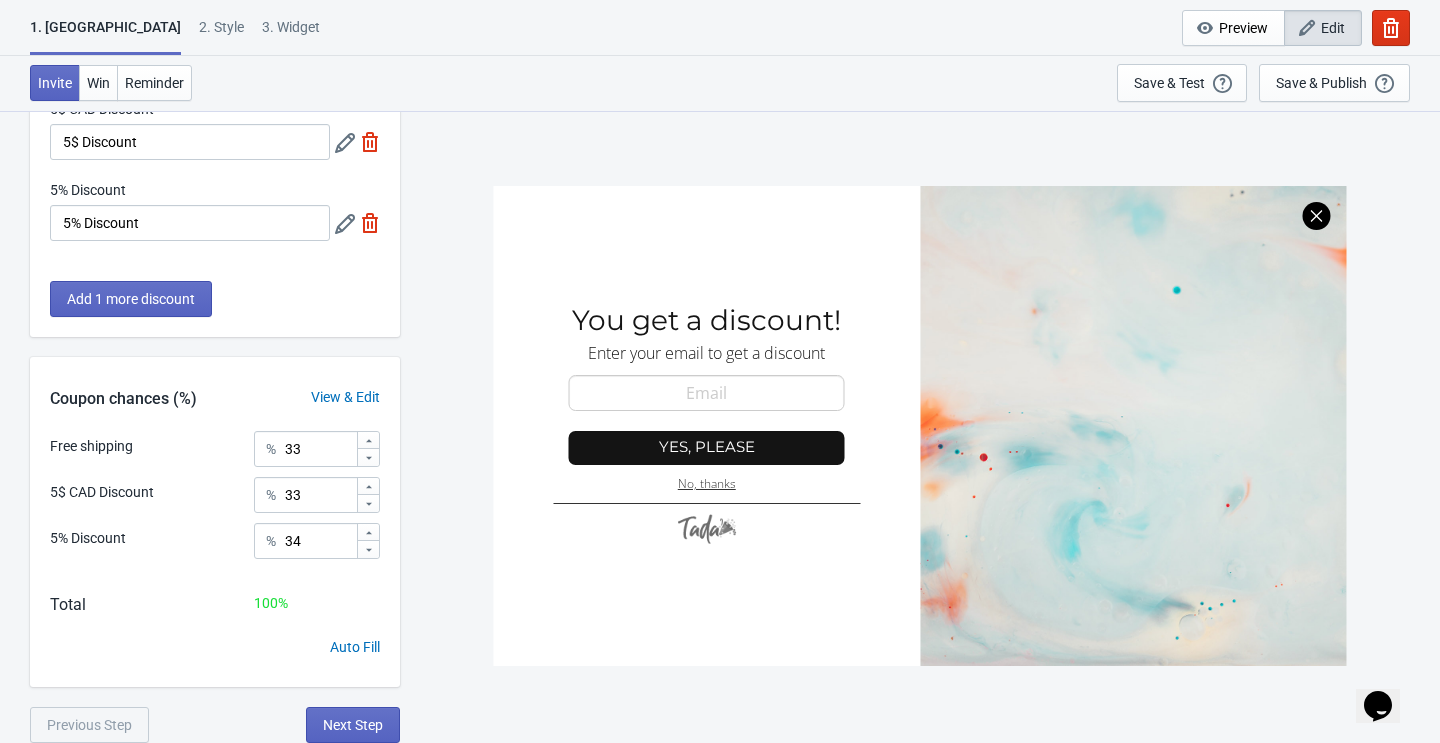
click at [359, 395] on div "View & Edit" at bounding box center [345, 397] width 109 height 21
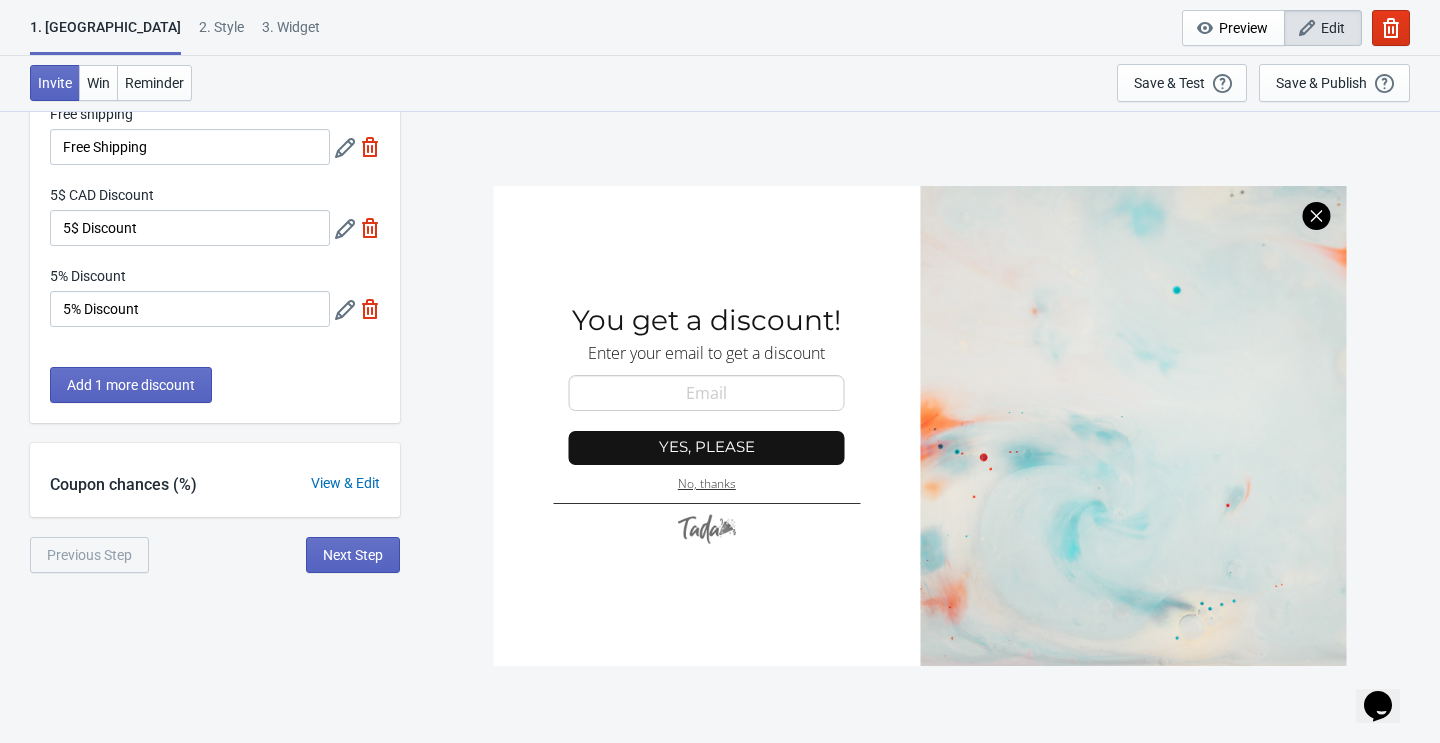
click at [343, 486] on div "View & Edit" at bounding box center [345, 483] width 109 height 21
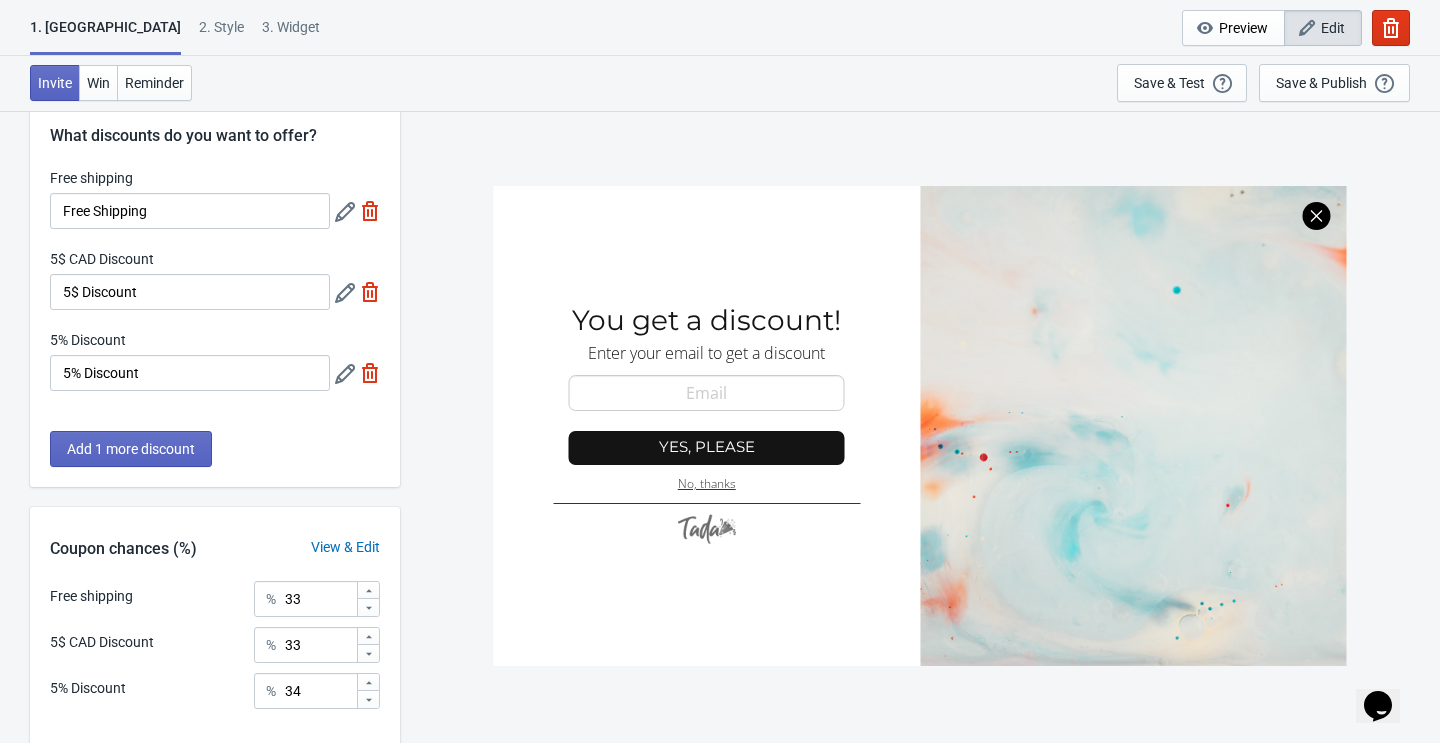
scroll to position [0, 0]
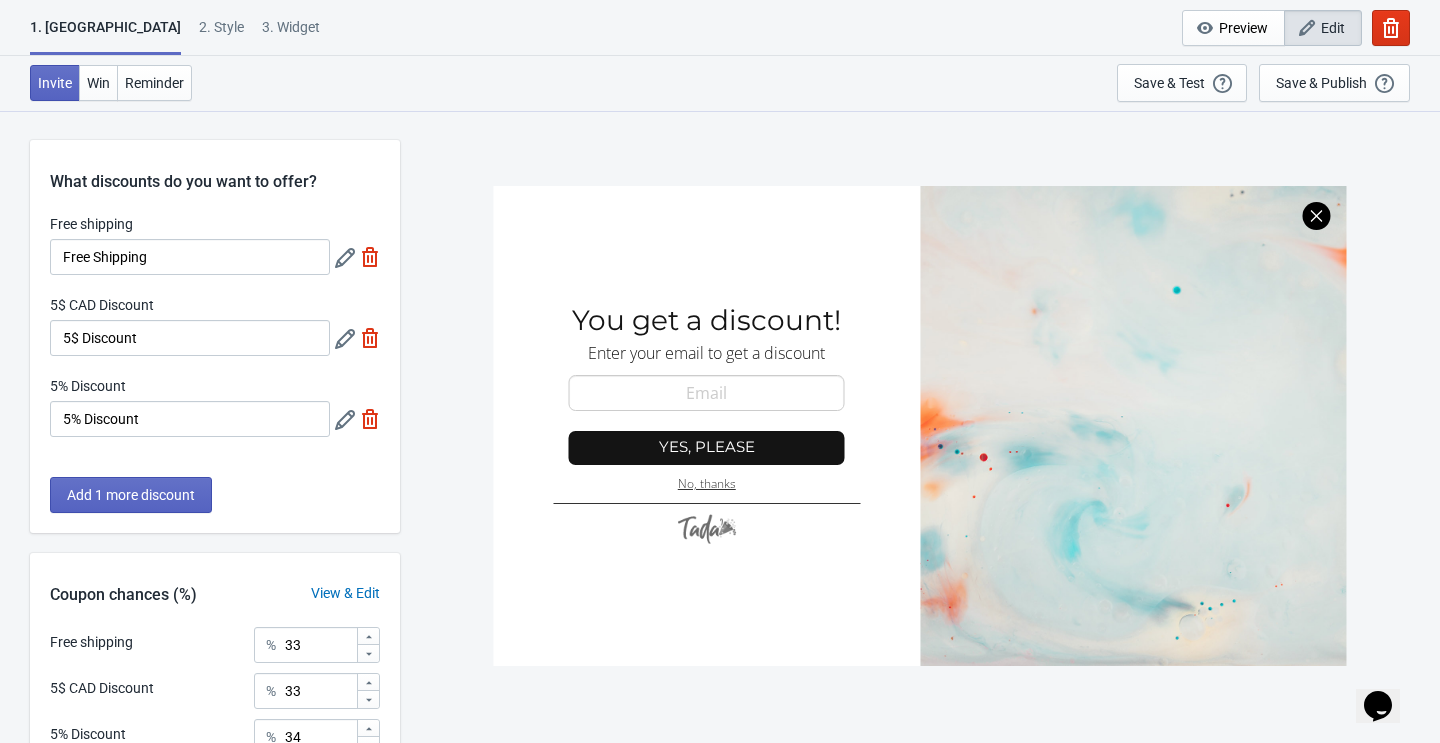
click at [364, 251] on img at bounding box center [370, 257] width 20 height 20
type input "50"
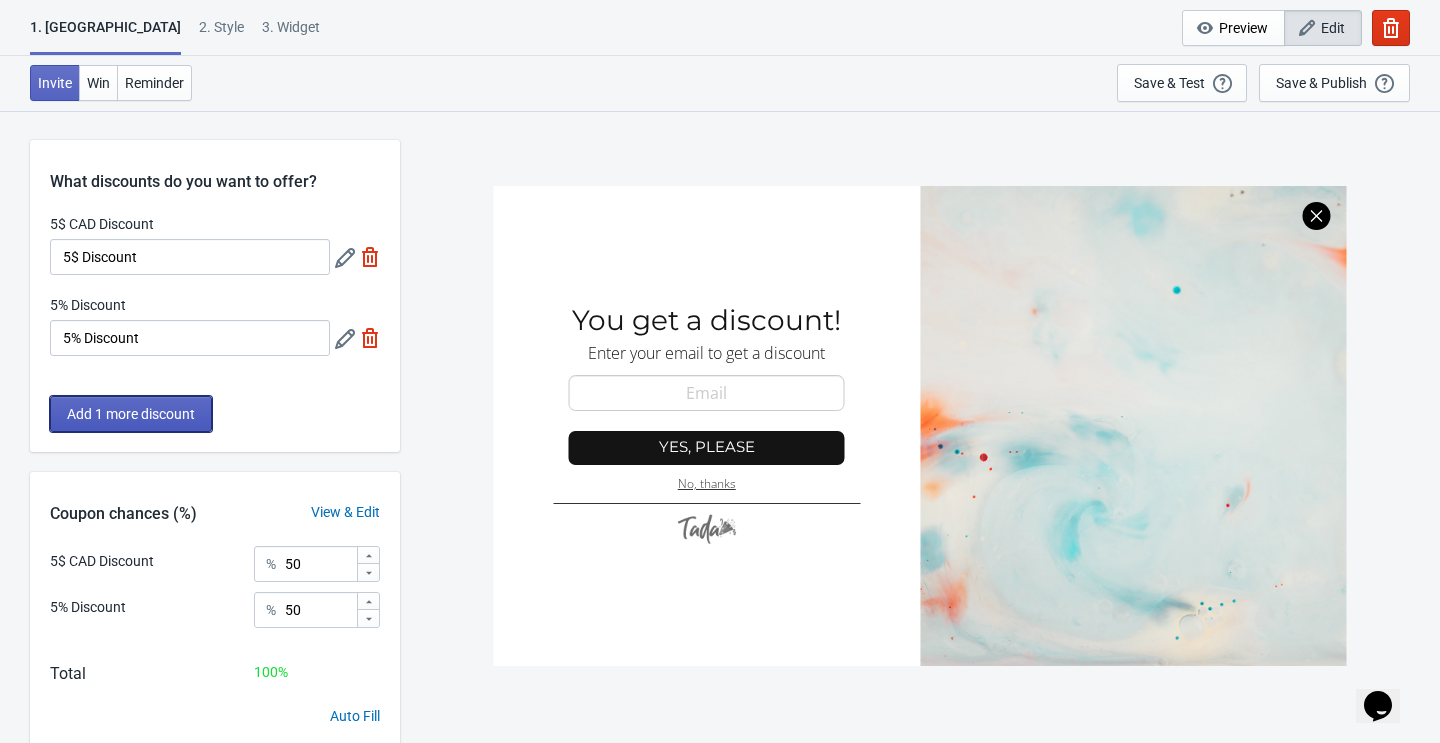
click at [177, 416] on span "Add 1 more discount" at bounding box center [131, 414] width 128 height 16
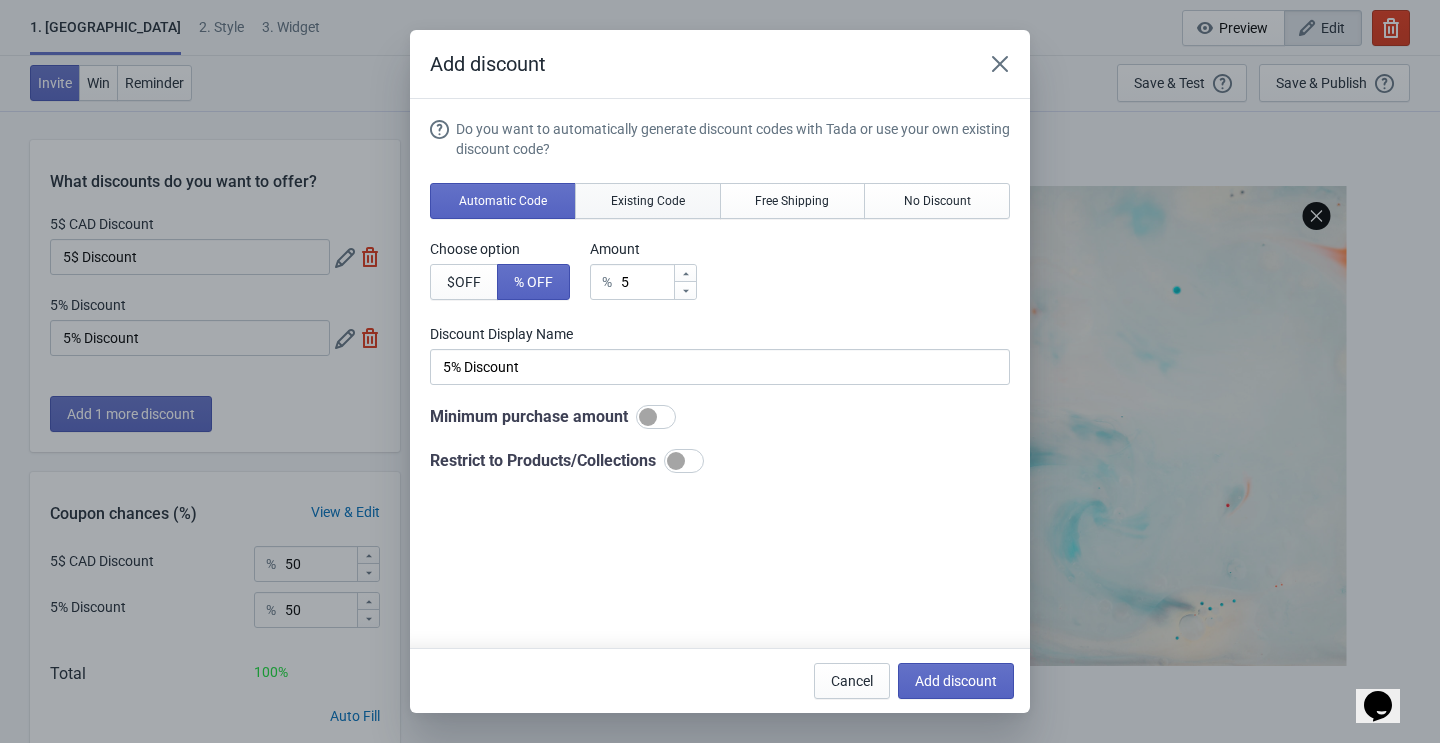
click at [638, 218] on button "Existing Code" at bounding box center [648, 201] width 146 height 36
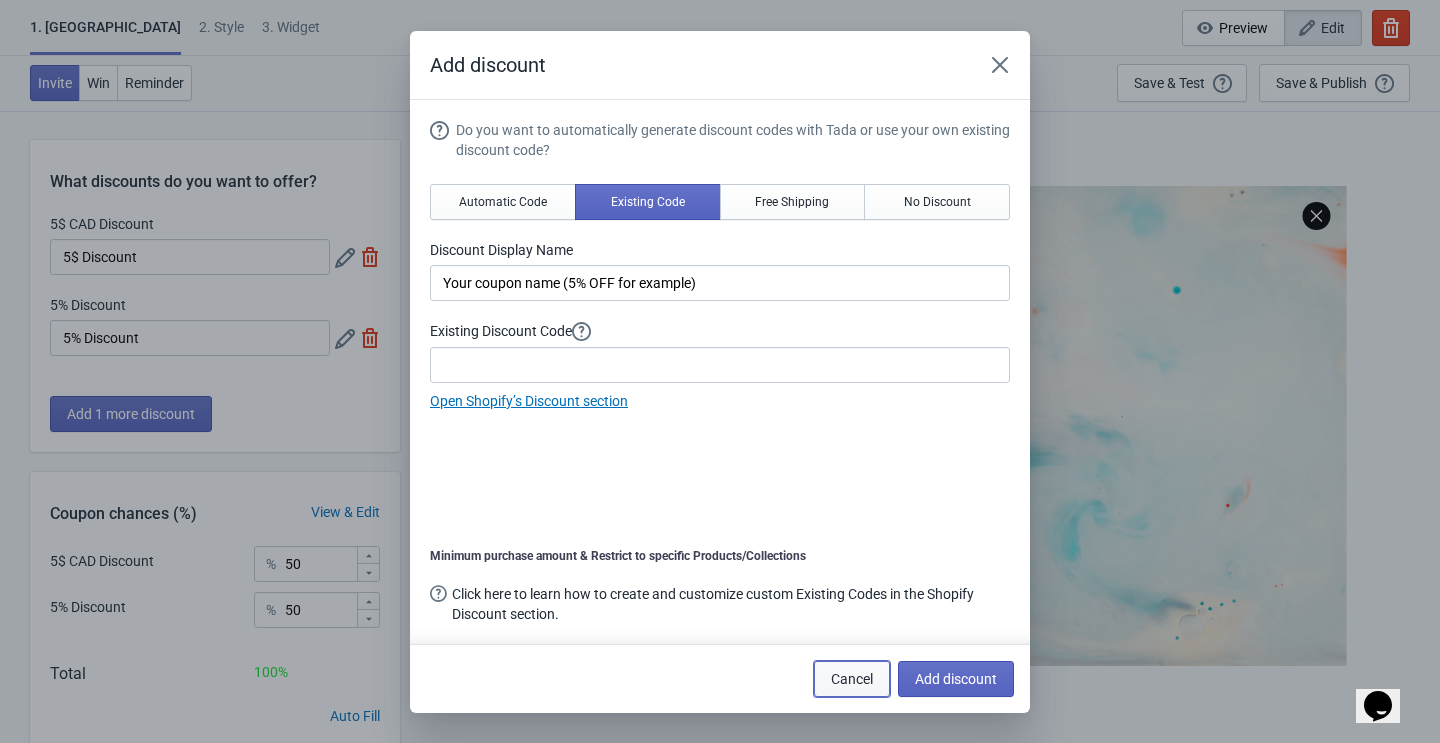
click at [833, 672] on span "Cancel" at bounding box center [852, 679] width 42 height 16
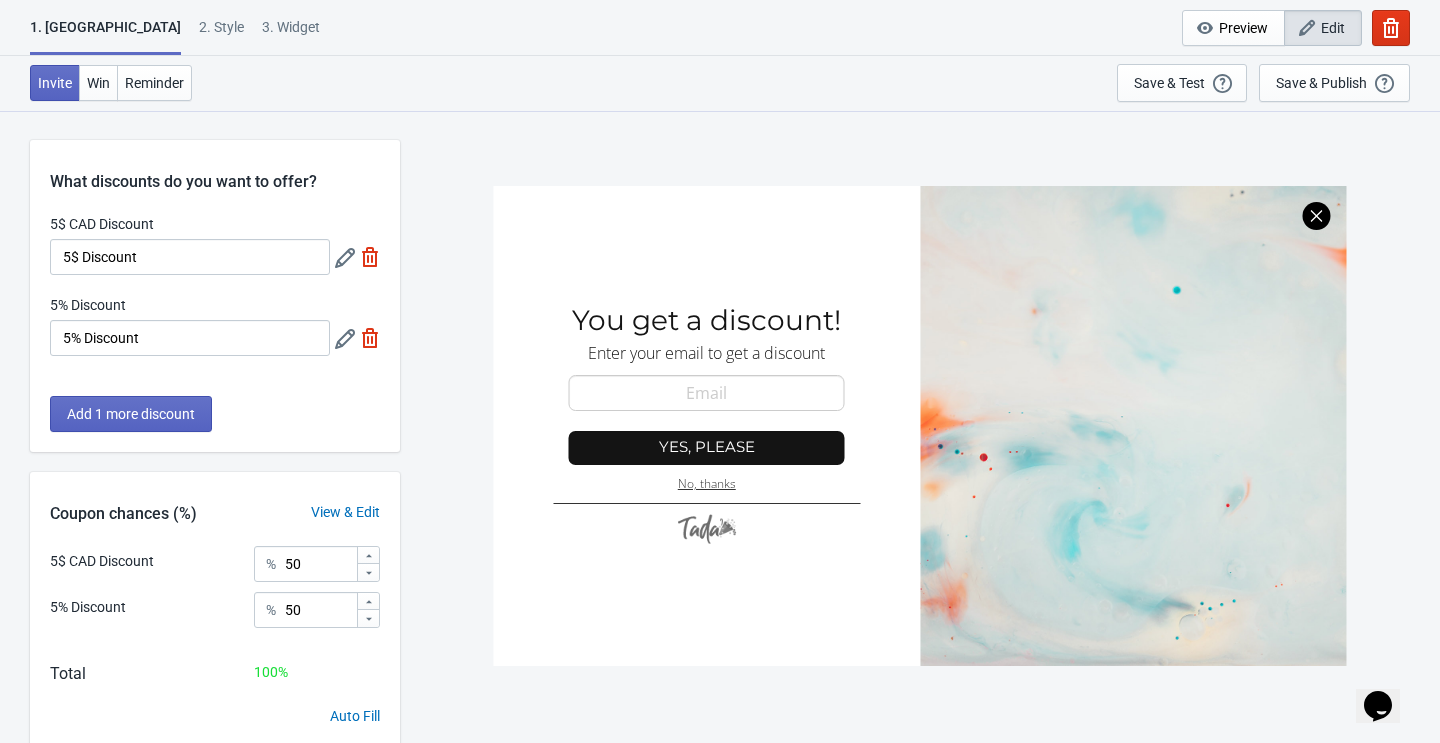
click at [262, 34] on div "3. Widget" at bounding box center [291, 34] width 58 height 35
select select "once"
select select "1"
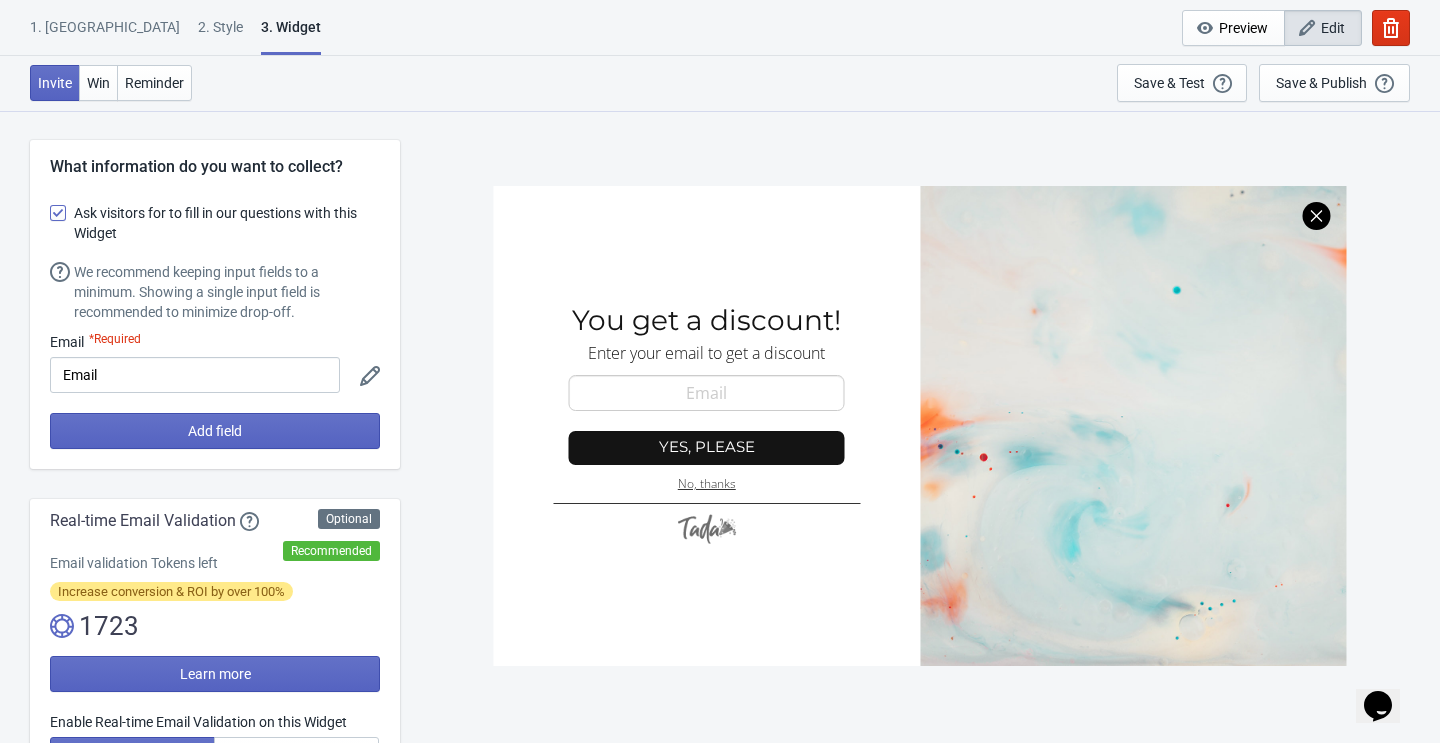
click at [198, 34] on div "2 . Style" at bounding box center [220, 34] width 45 height 35
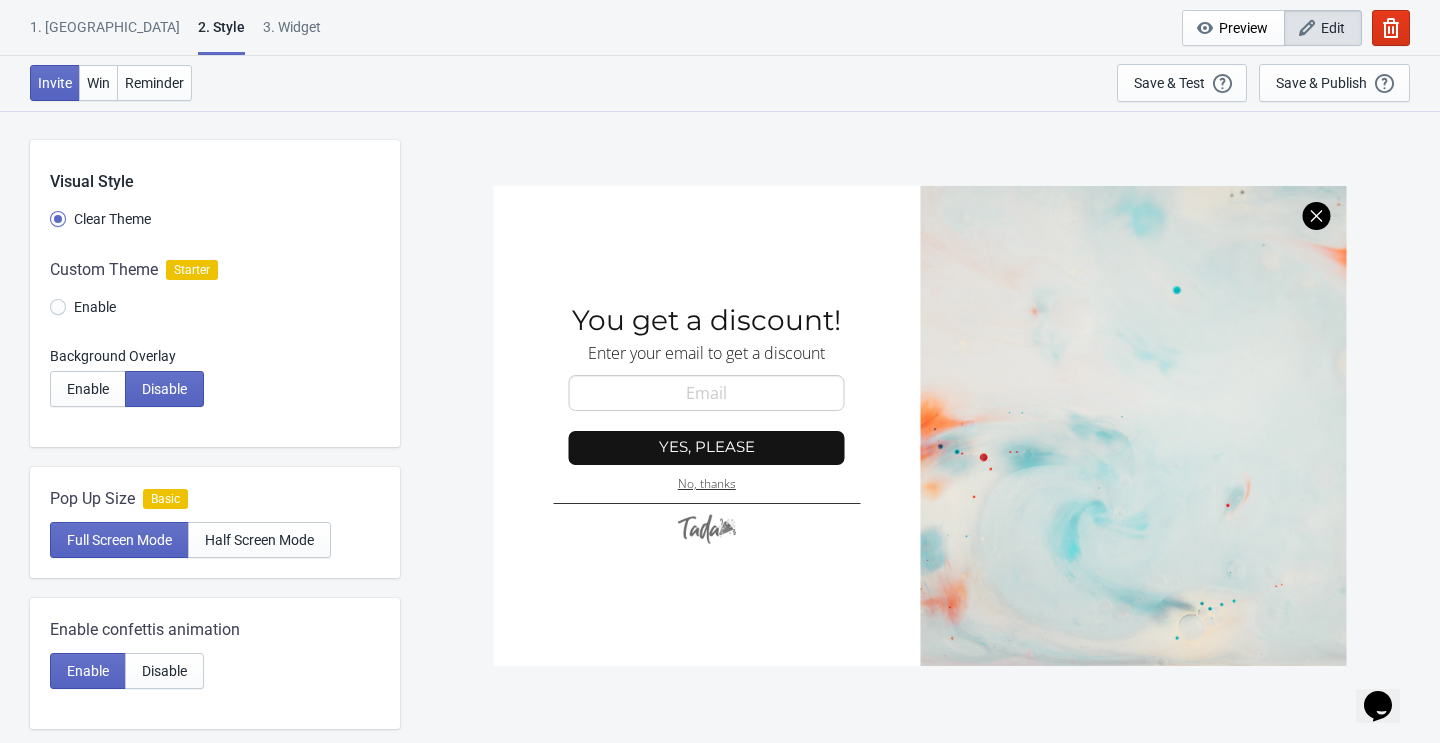
scroll to position [767, 0]
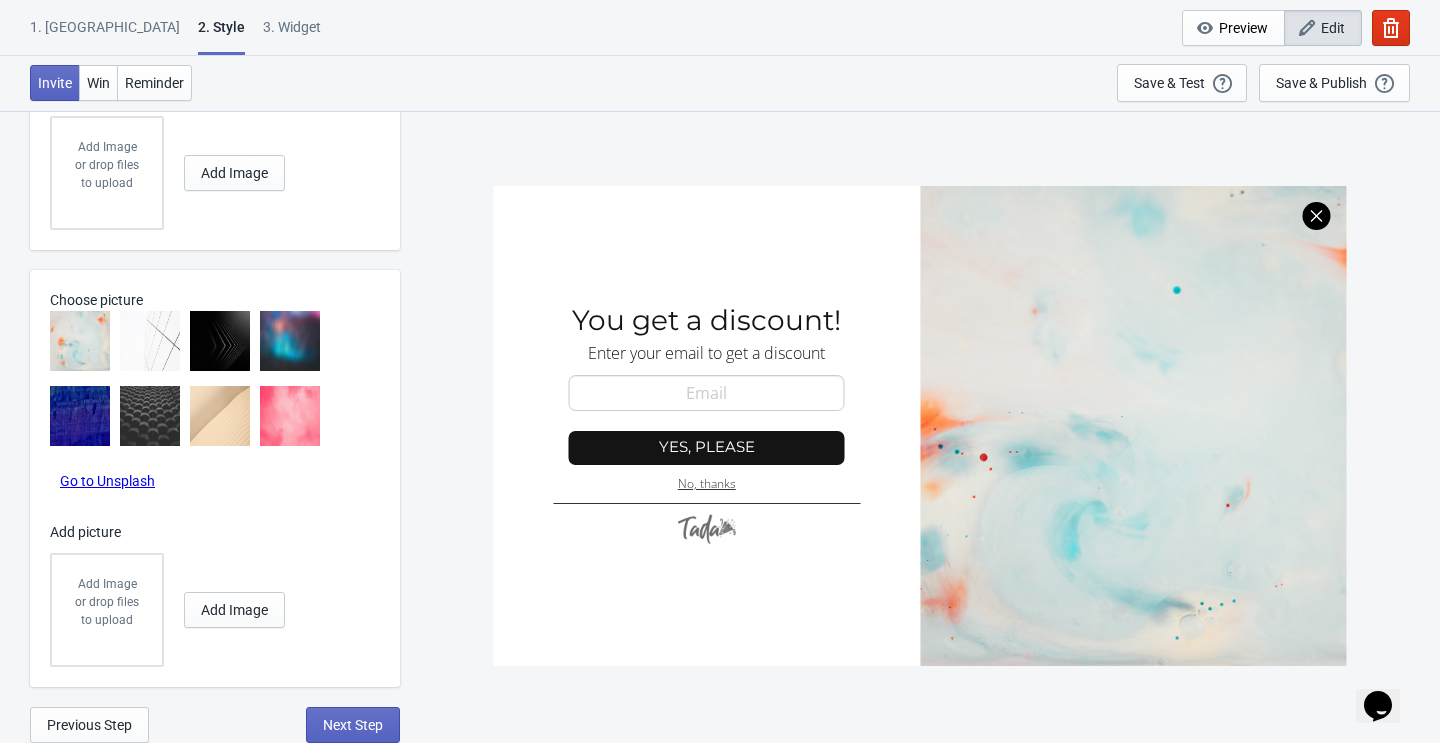
click at [70, 24] on div "1. Coupon" at bounding box center [105, 34] width 150 height 35
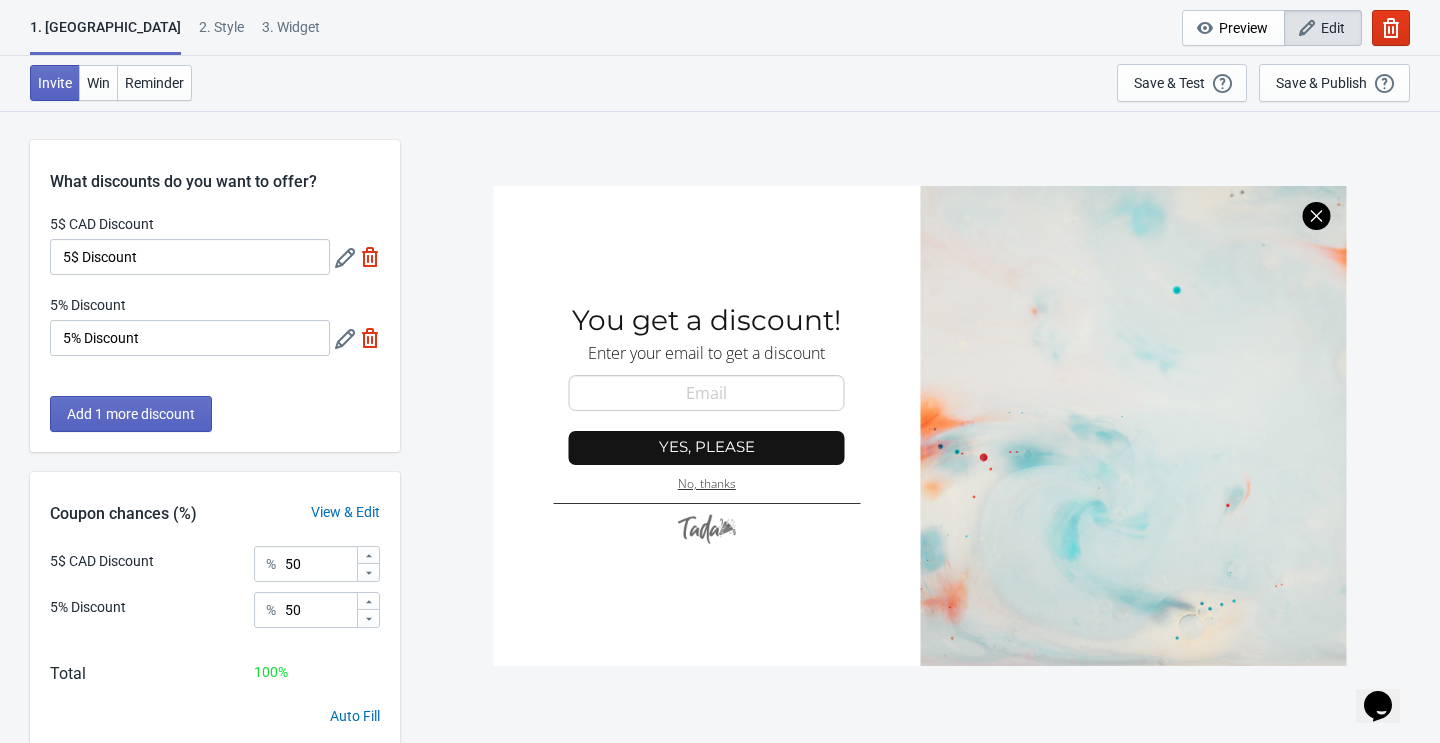
scroll to position [110, 0]
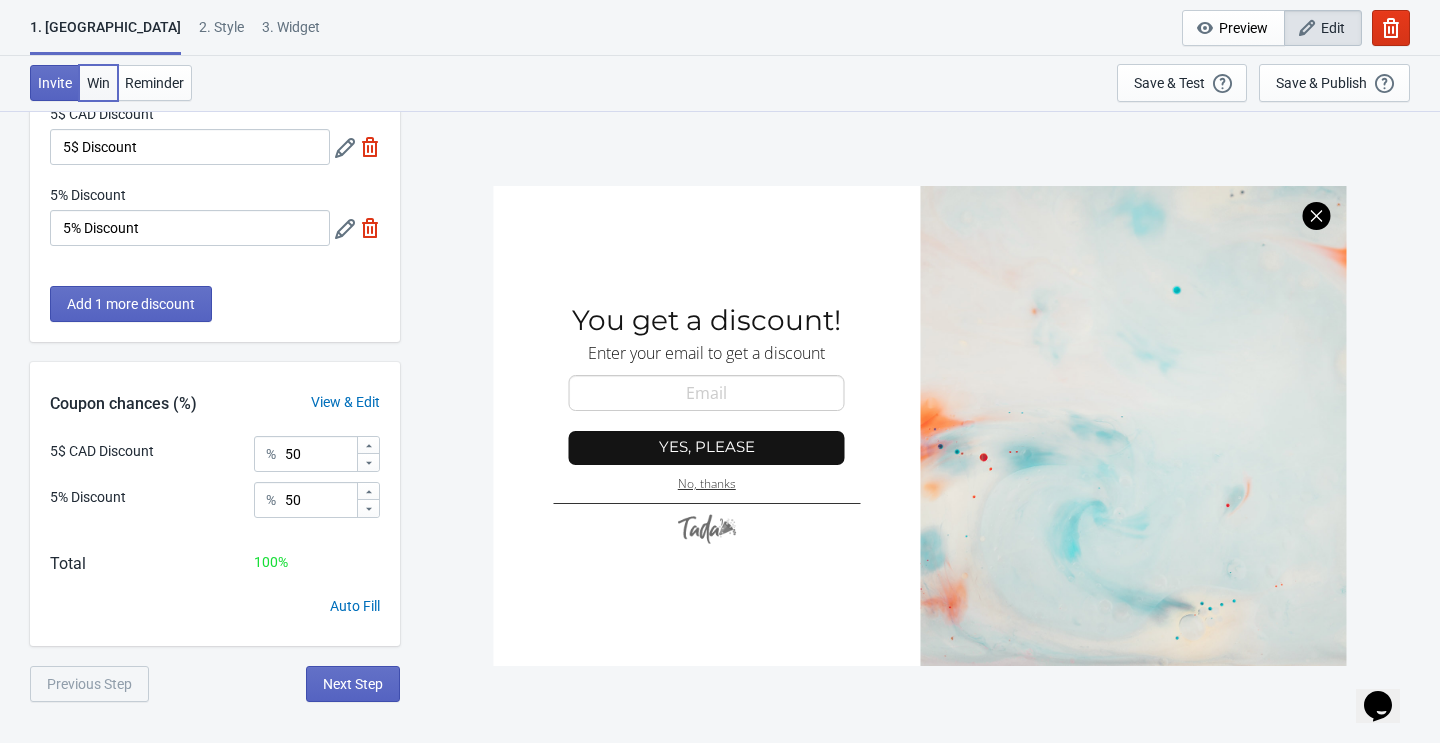
click at [99, 88] on span "Win" at bounding box center [98, 83] width 23 height 16
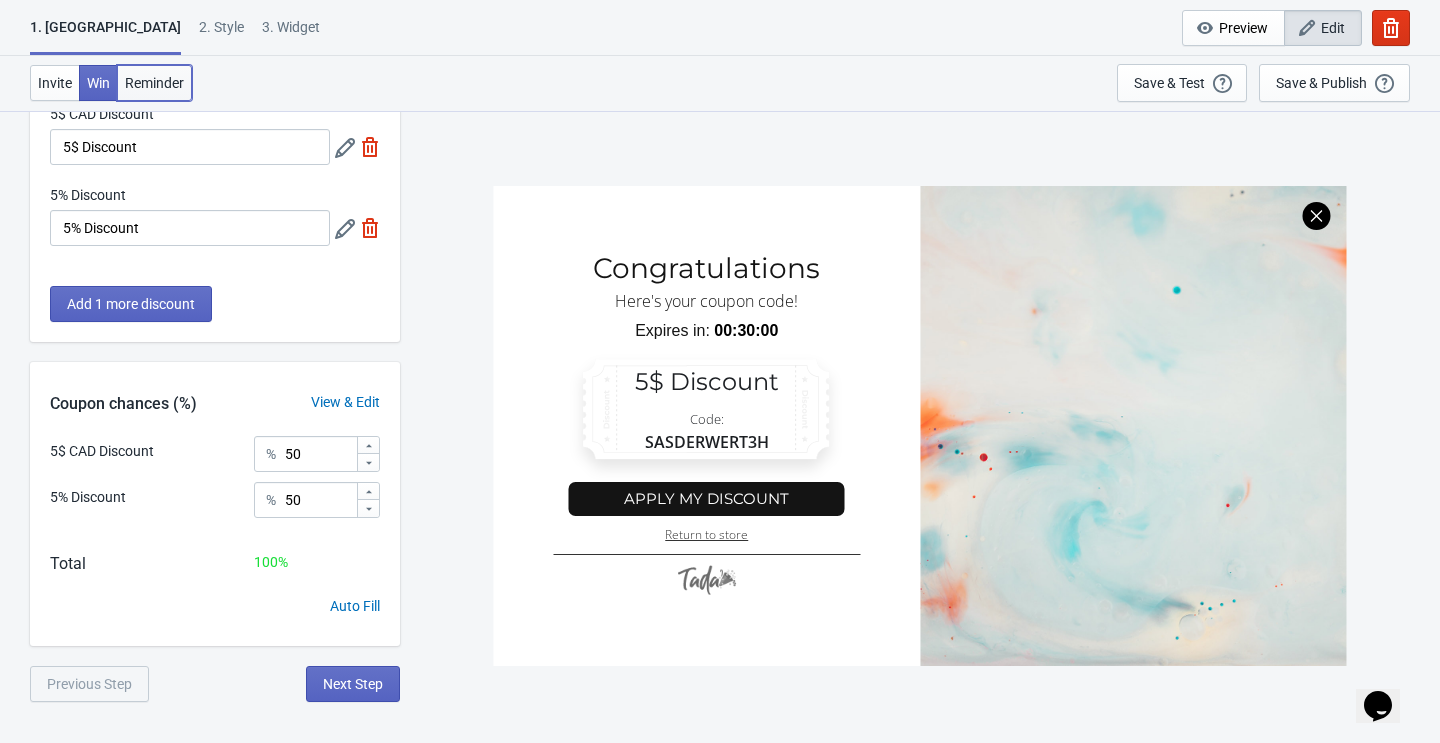
click at [171, 87] on span "Reminder" at bounding box center [154, 83] width 59 height 16
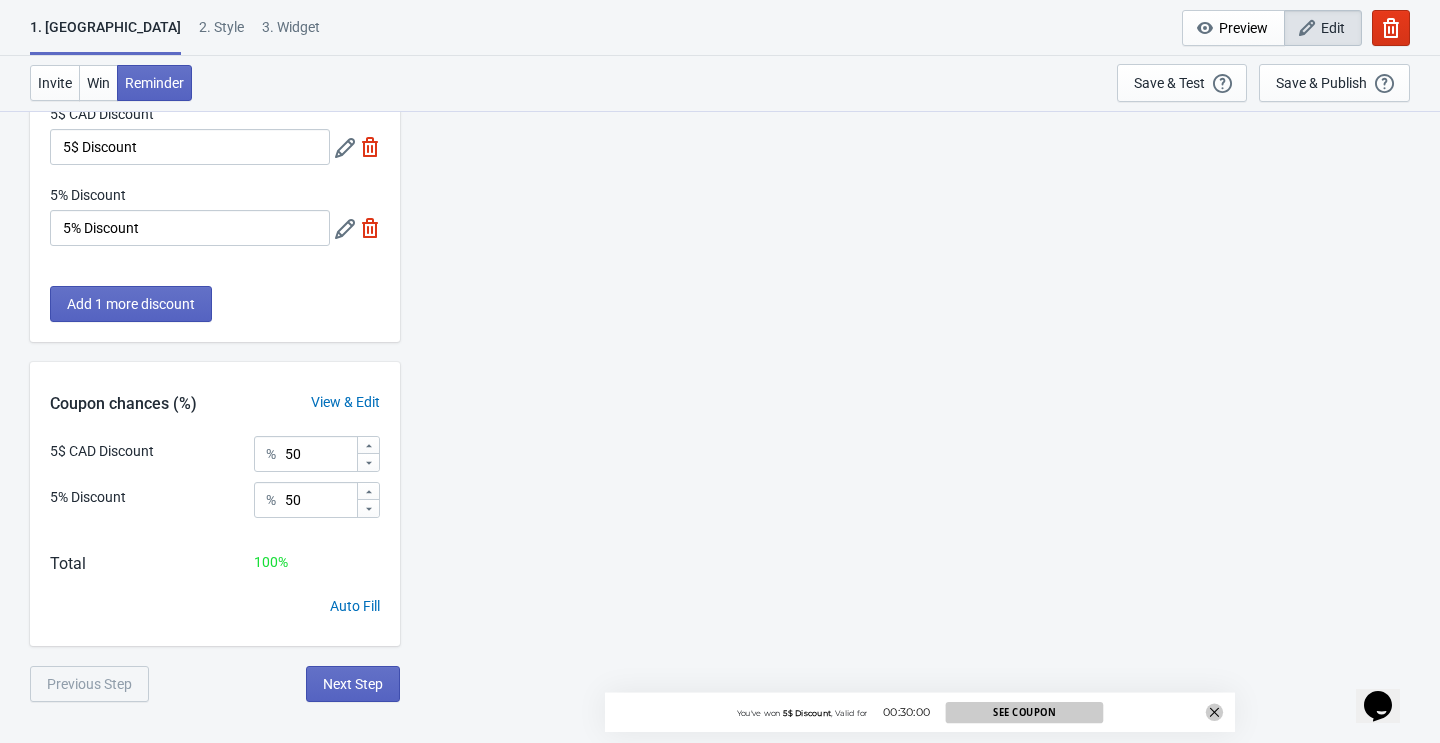
scroll to position [0, 0]
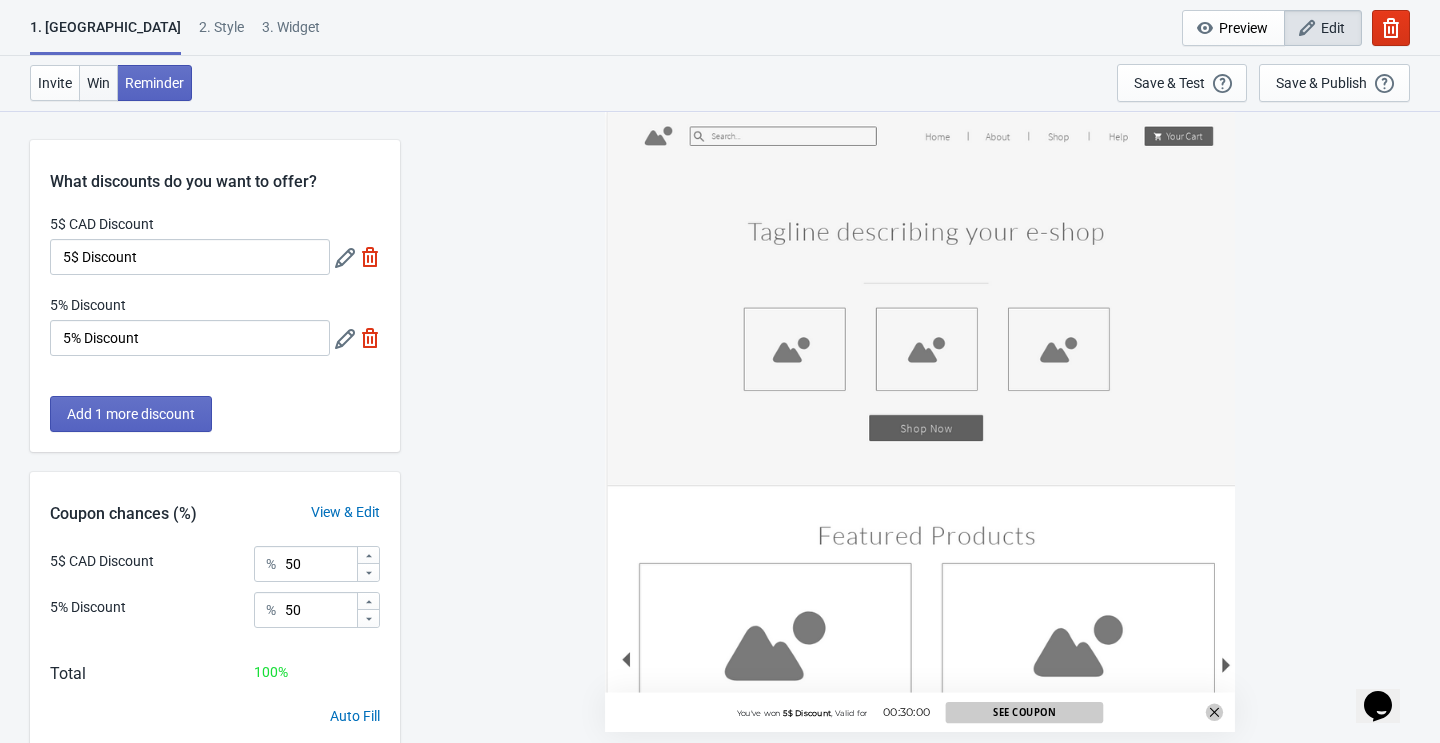
click at [97, 87] on span "Win" at bounding box center [98, 83] width 23 height 16
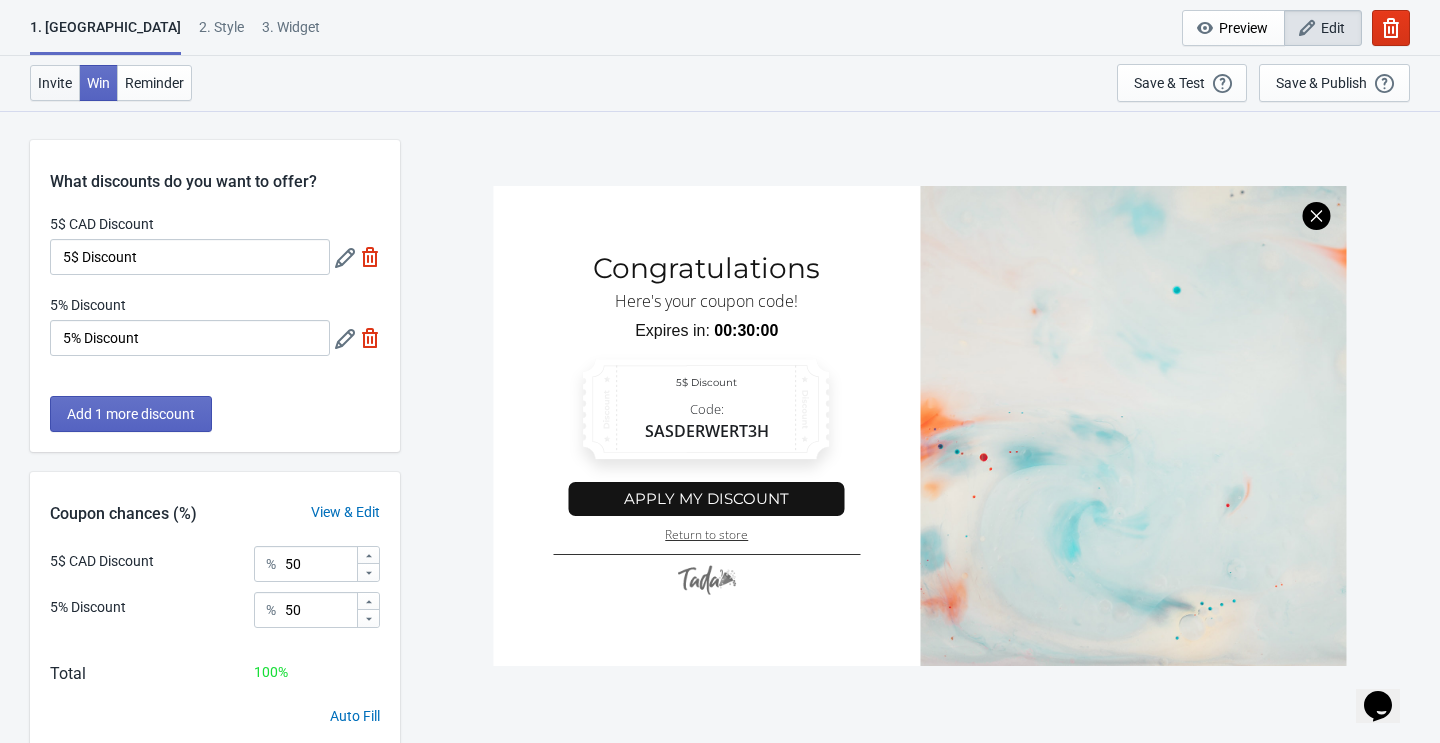
click at [63, 83] on span "Invite" at bounding box center [55, 83] width 34 height 16
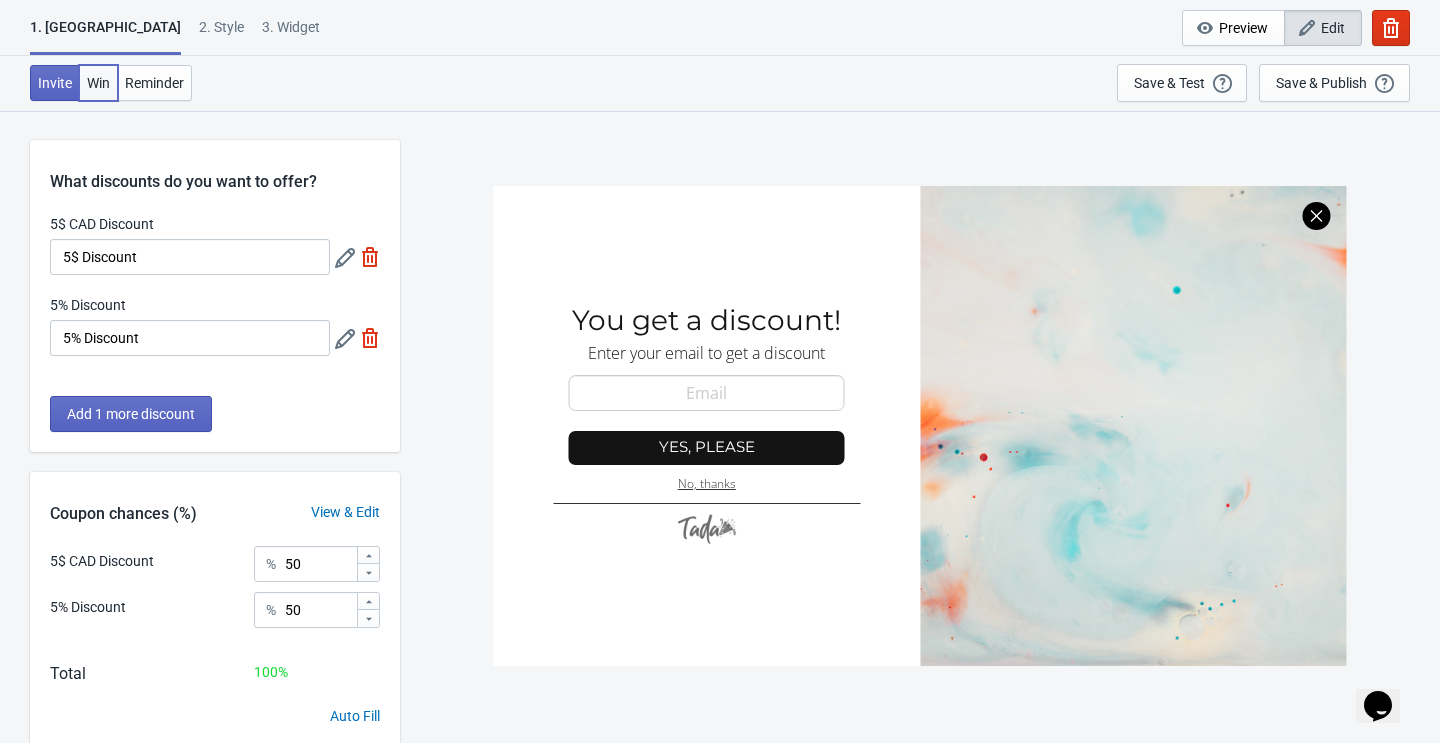
click at [90, 94] on button "Win" at bounding box center [98, 83] width 39 height 36
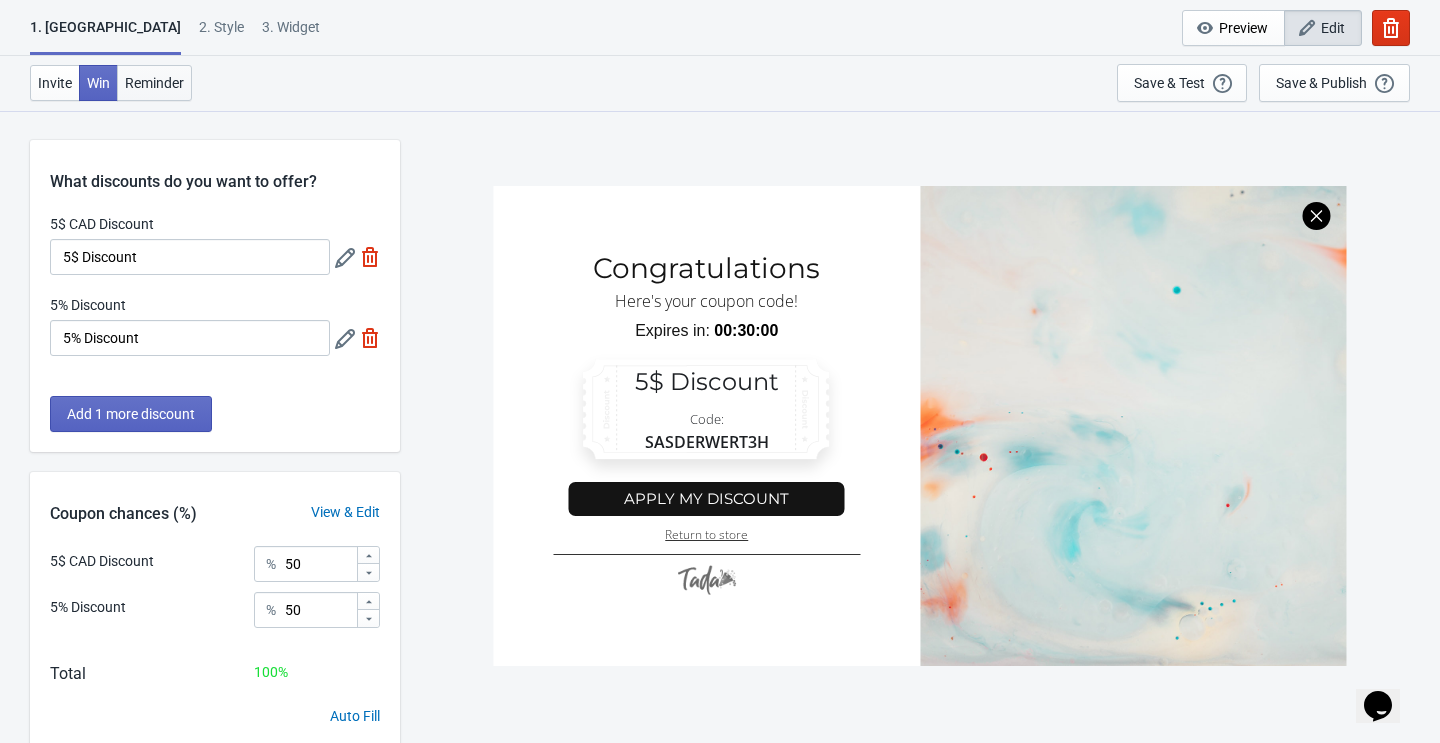
click at [142, 86] on span "Reminder" at bounding box center [154, 83] width 59 height 16
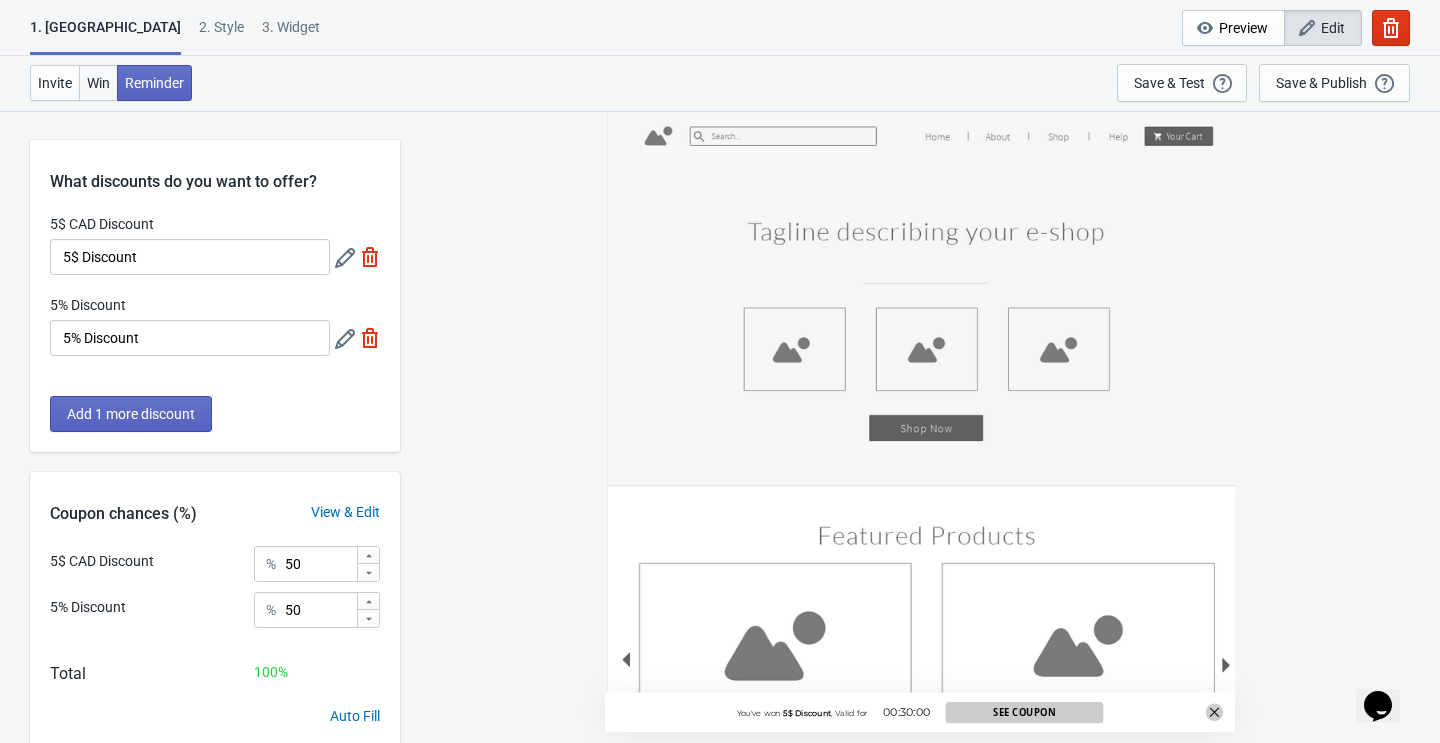
click at [84, 88] on button "Win" at bounding box center [98, 83] width 39 height 36
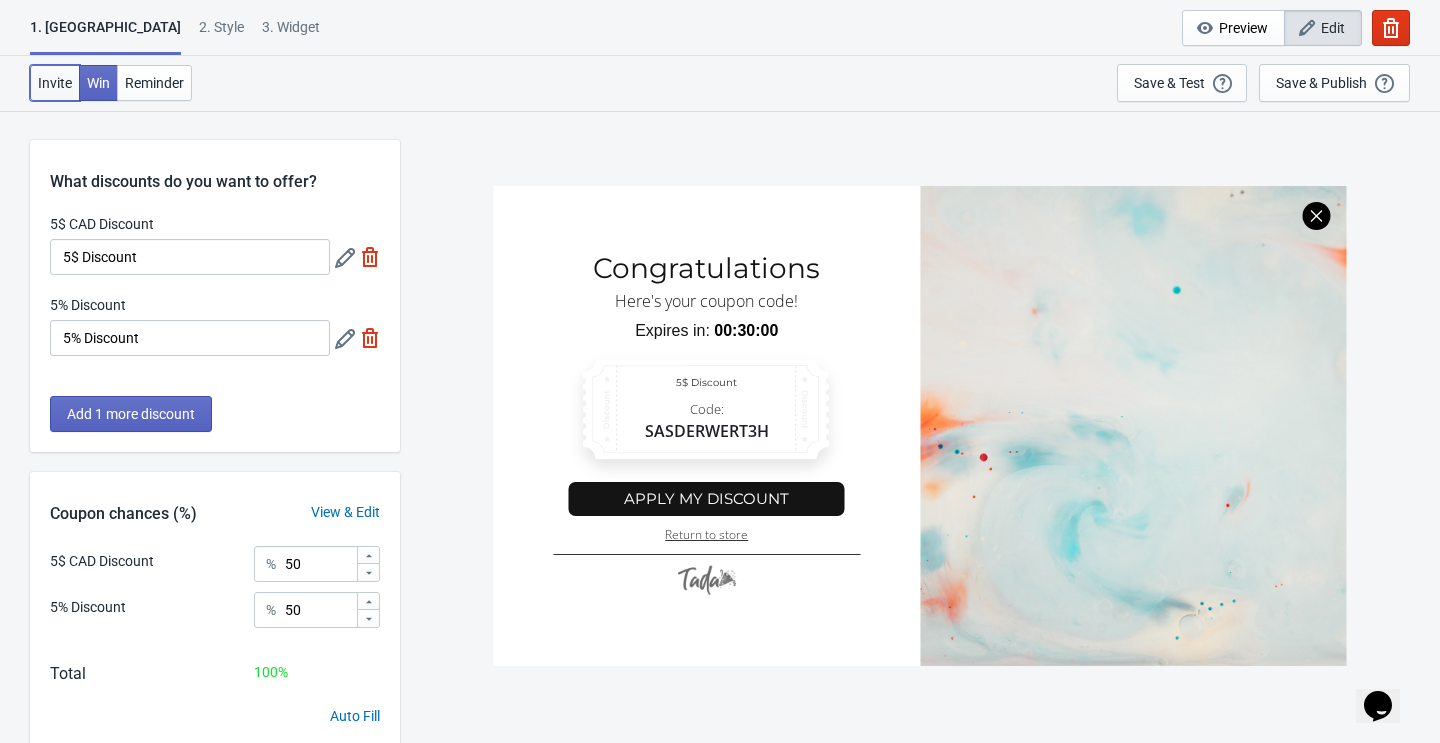
click at [59, 85] on span "Invite" at bounding box center [55, 83] width 34 height 16
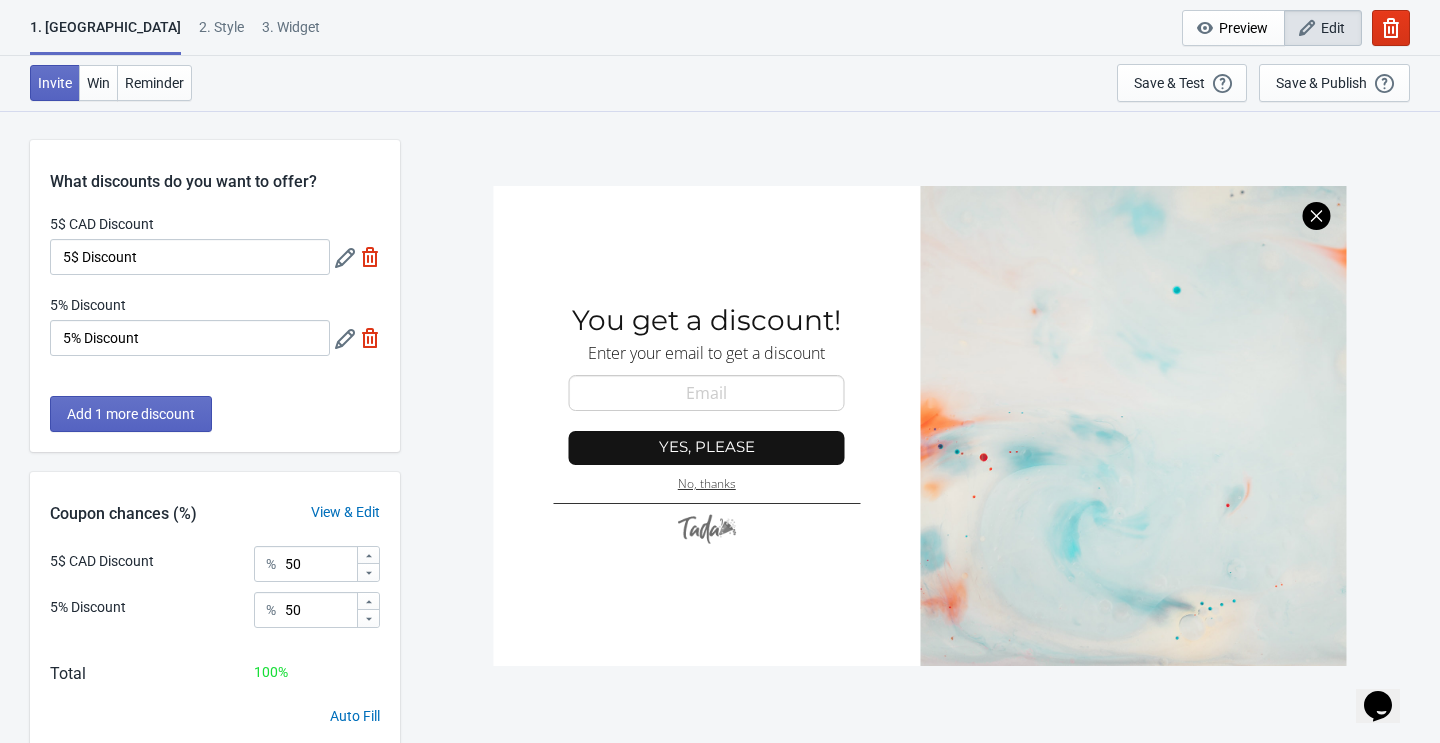
scroll to position [110, 0]
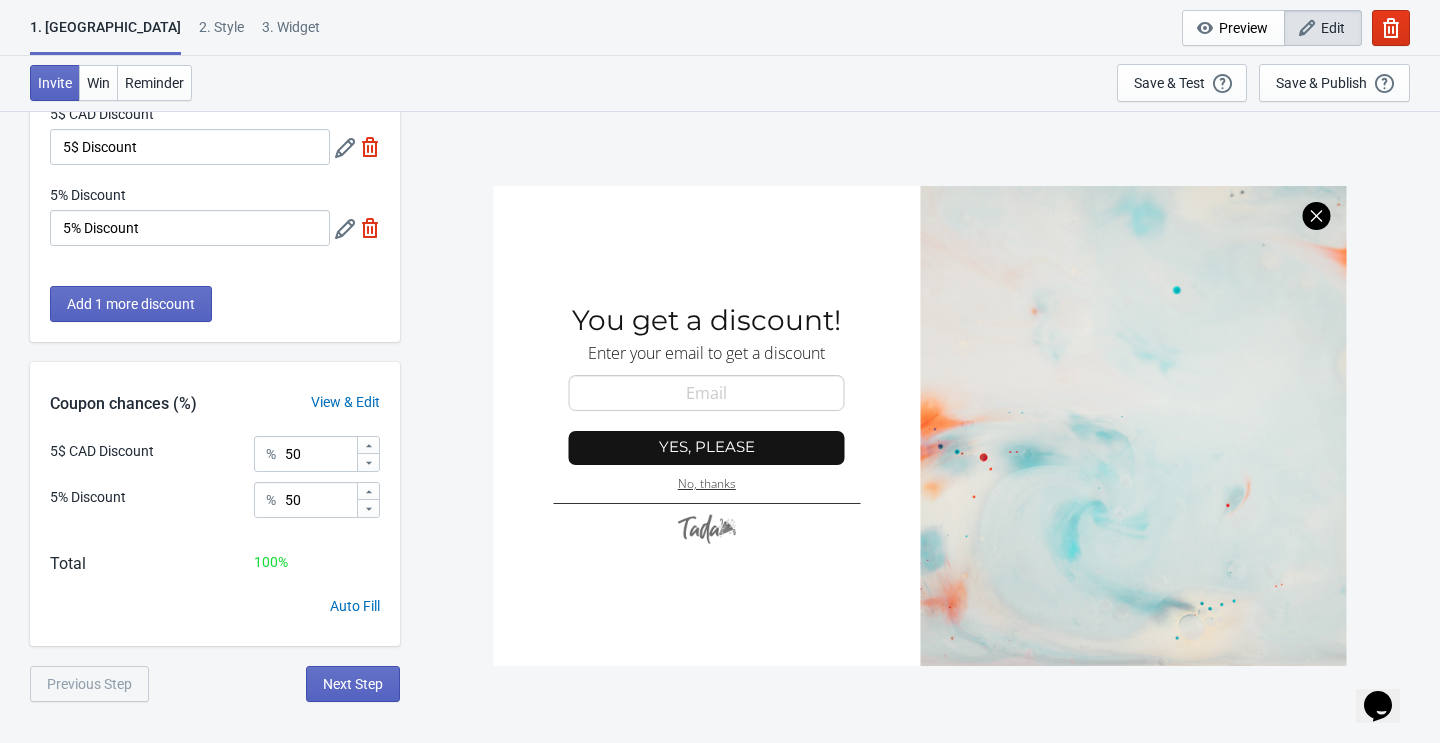
click at [368, 458] on icon at bounding box center [369, 463] width 12 height 12
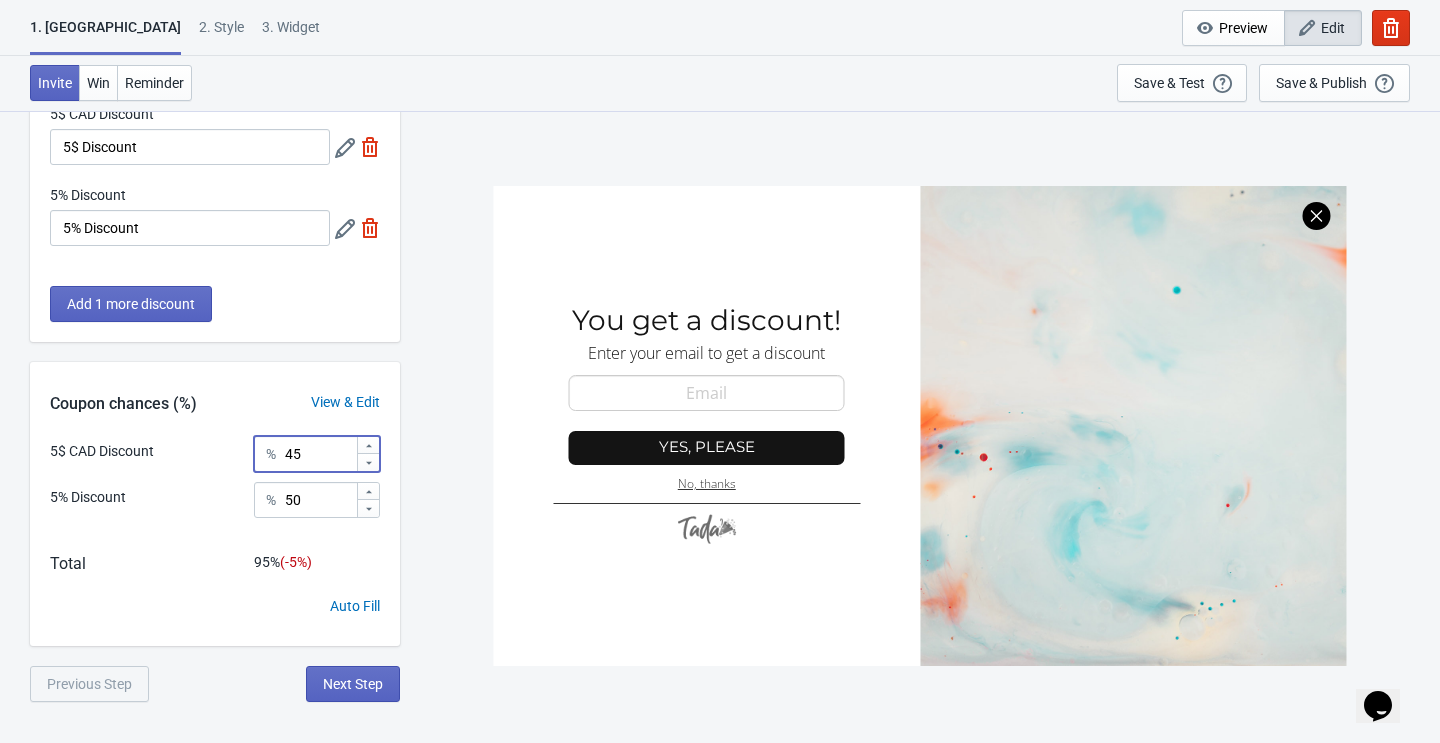
click at [368, 458] on icon at bounding box center [369, 463] width 12 height 12
click at [369, 440] on icon at bounding box center [369, 446] width 12 height 12
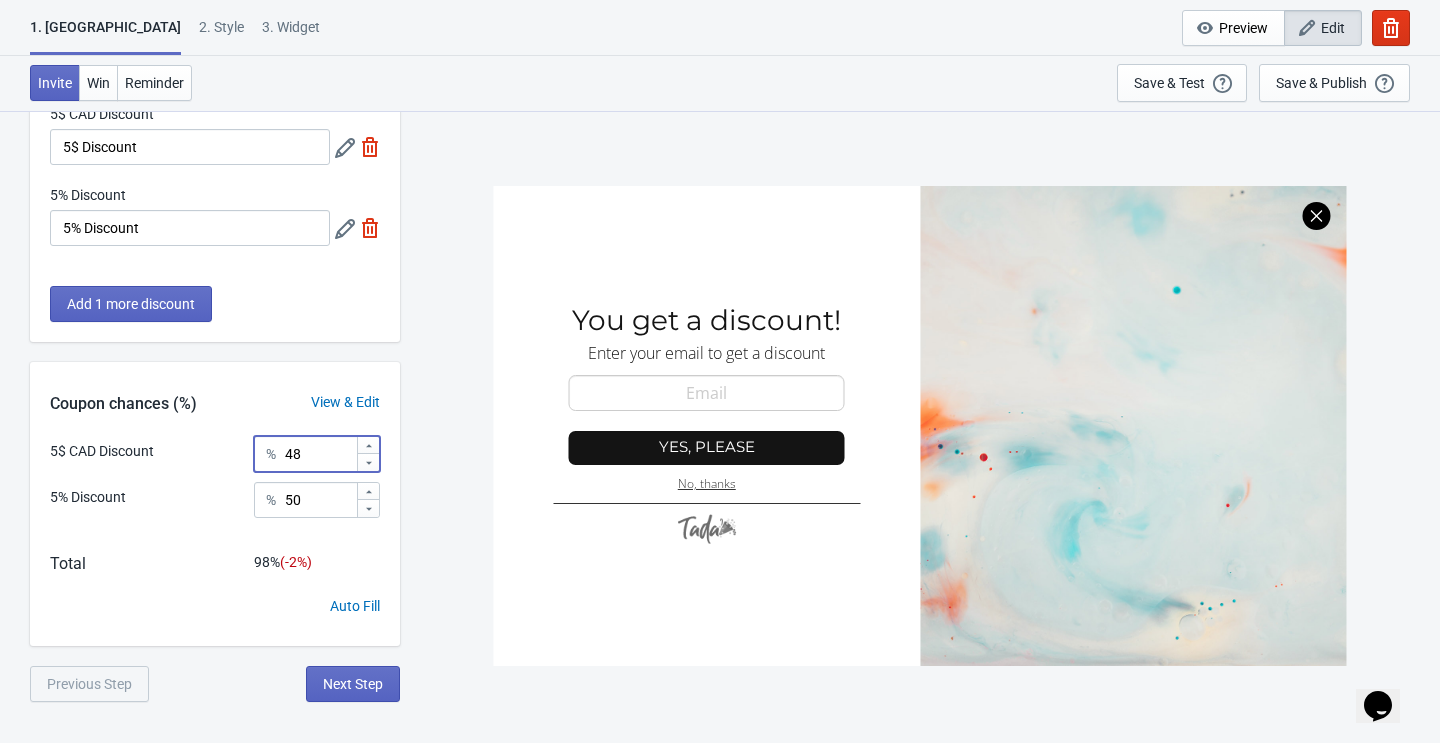
click at [369, 440] on icon at bounding box center [369, 446] width 12 height 12
type input "50"
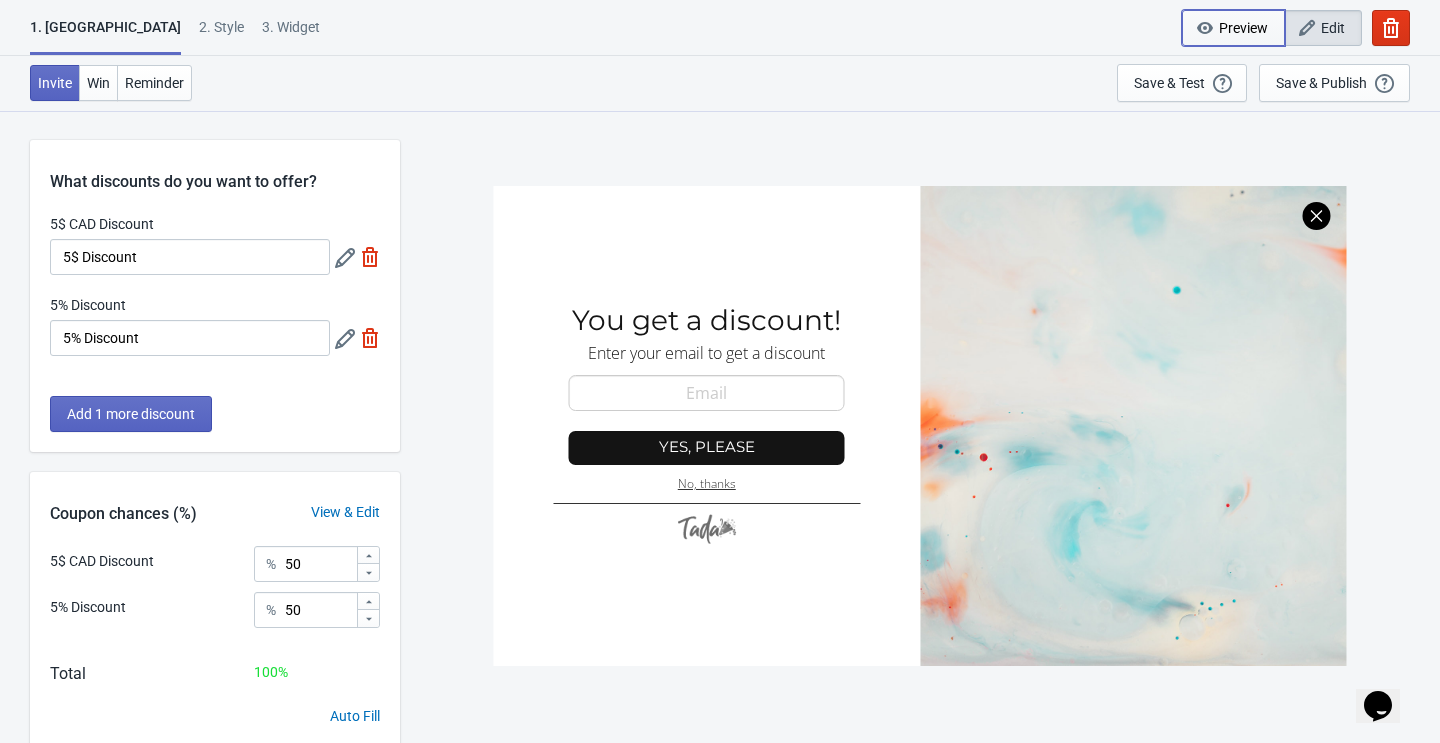
click at [1226, 25] on span "Preview" at bounding box center [1243, 28] width 49 height 16
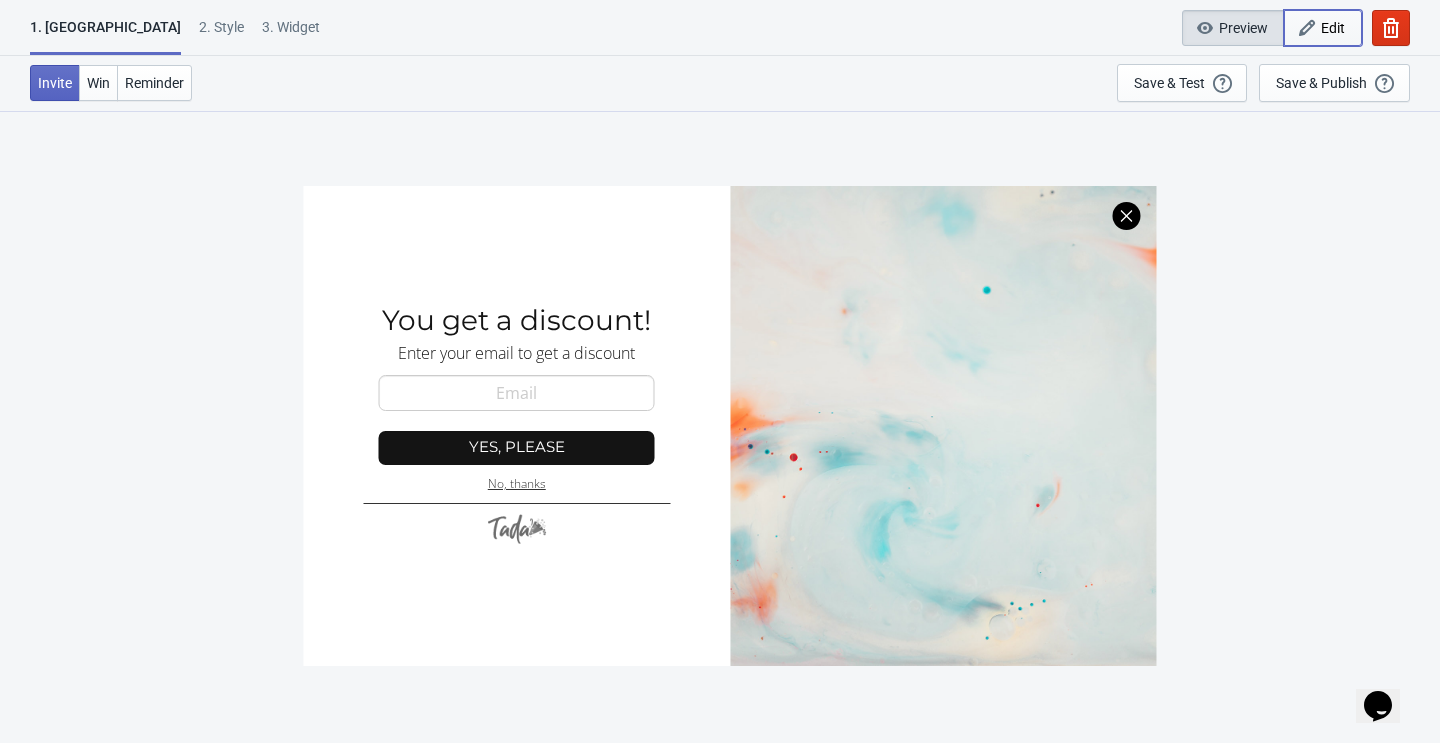
click at [1316, 25] on span "Edit" at bounding box center [1323, 28] width 44 height 20
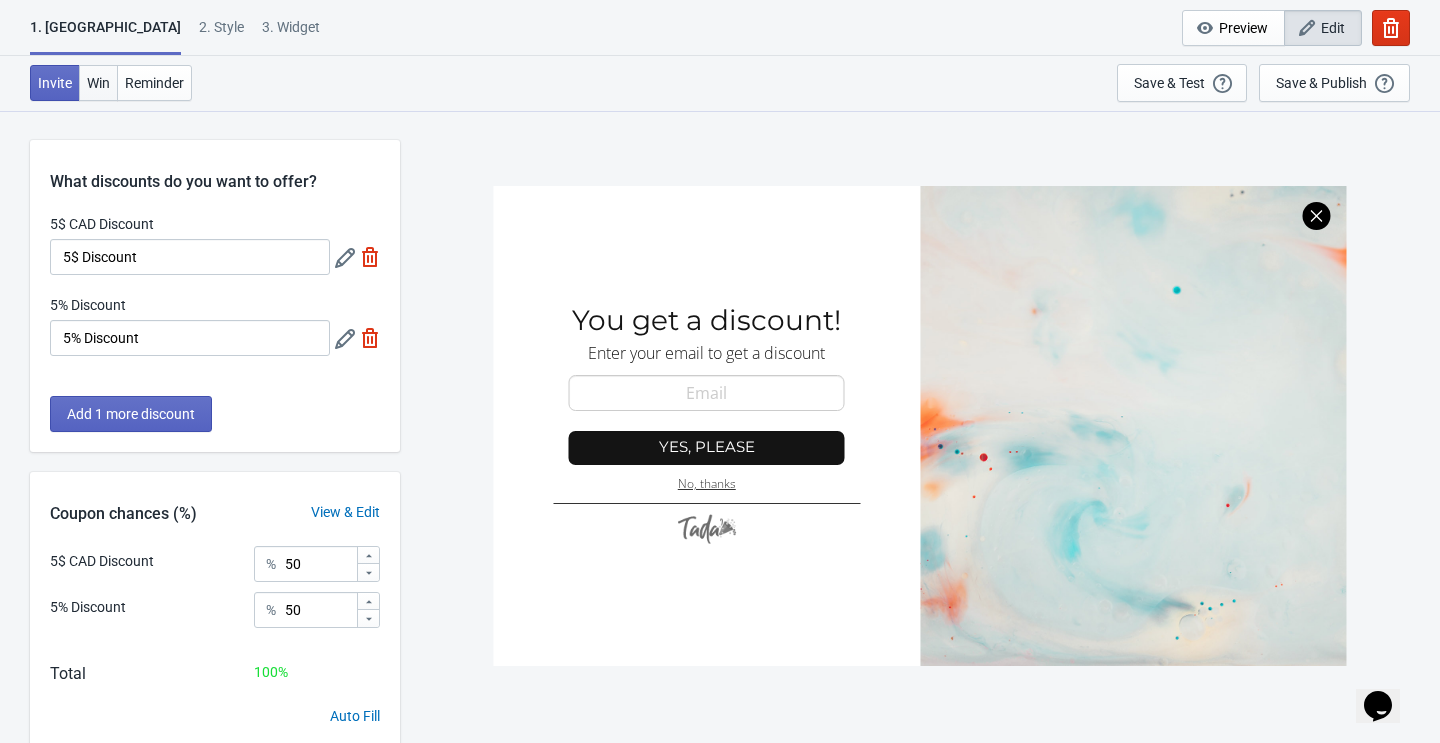
click at [99, 82] on span "Win" at bounding box center [98, 83] width 23 height 16
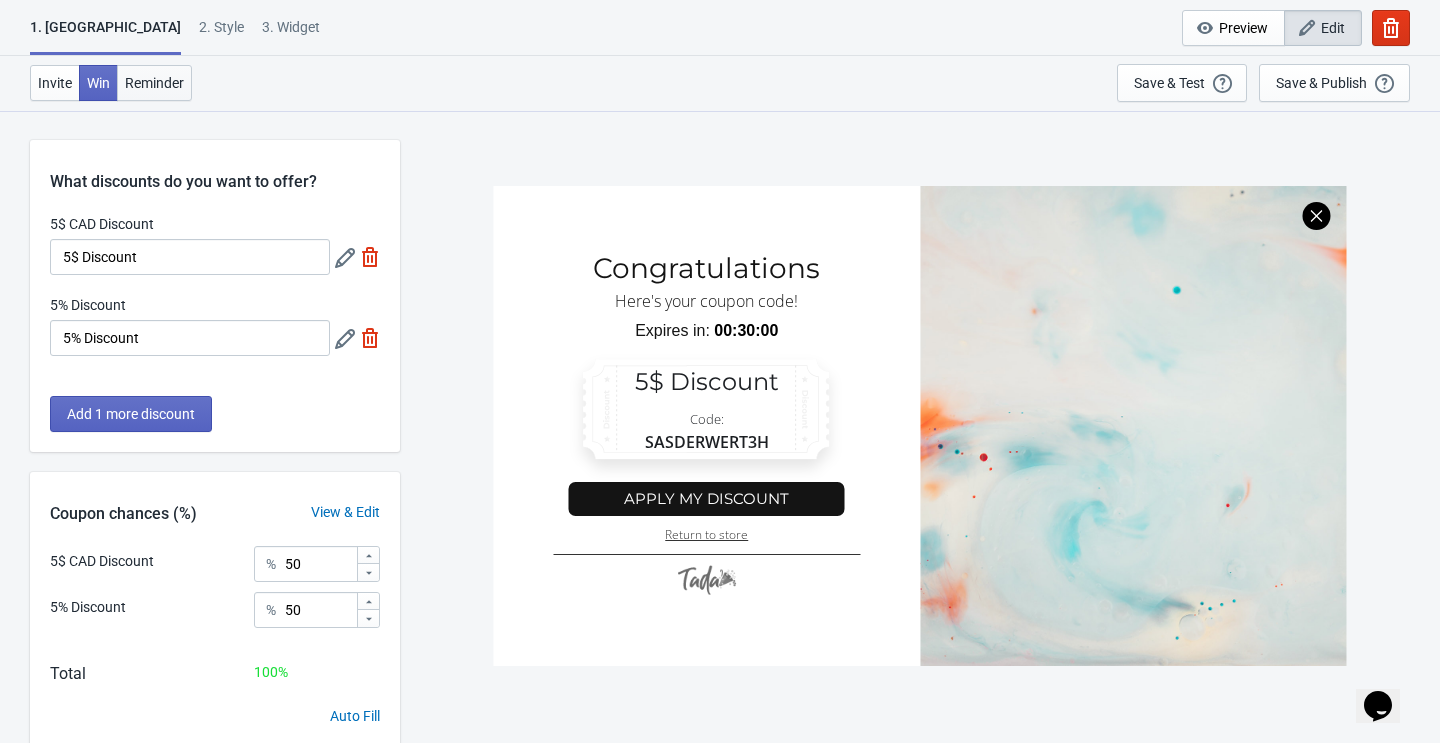
click at [163, 77] on span "Reminder" at bounding box center [154, 83] width 59 height 16
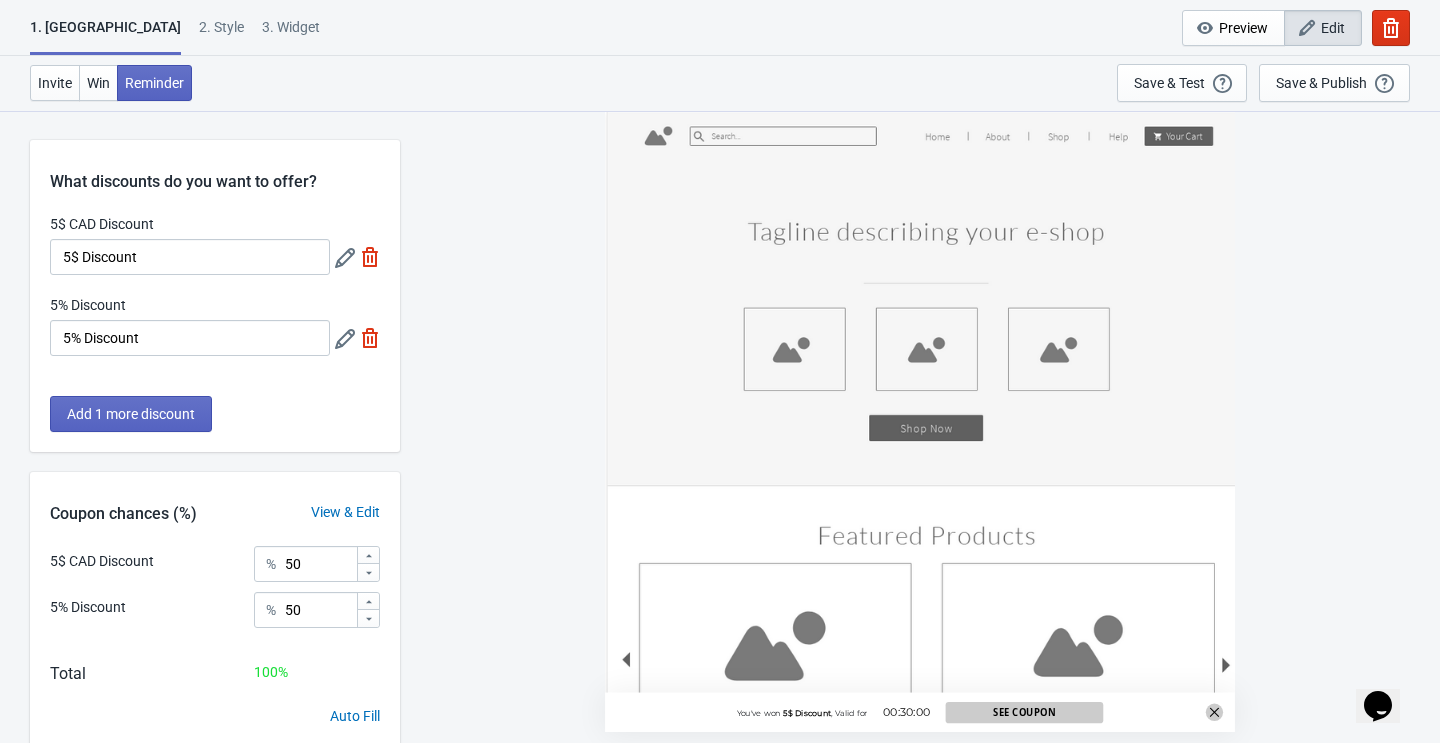
click at [262, 28] on div "3. Widget" at bounding box center [291, 34] width 58 height 35
select select "once"
select select "1"
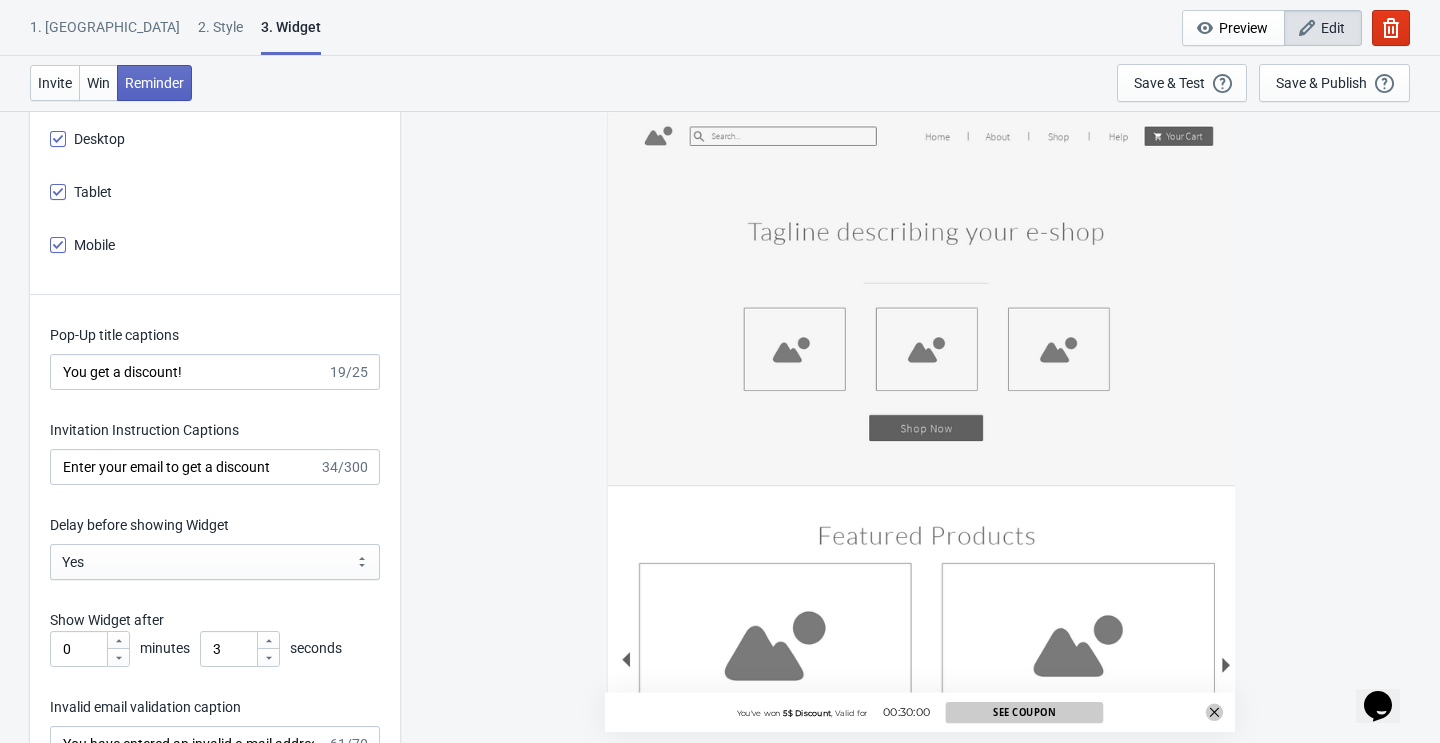
scroll to position [4088, 0]
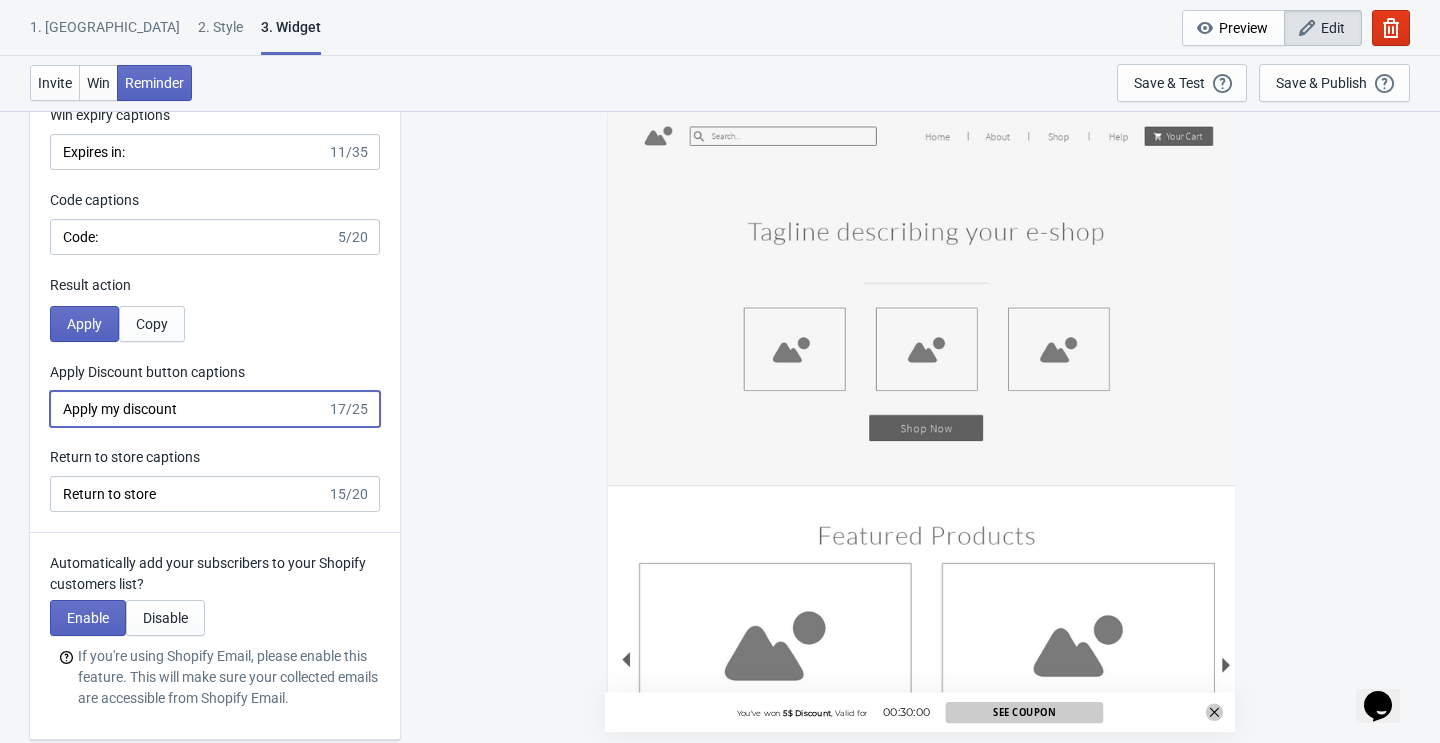
click at [211, 406] on input "Apply my discount" at bounding box center [188, 409] width 277 height 36
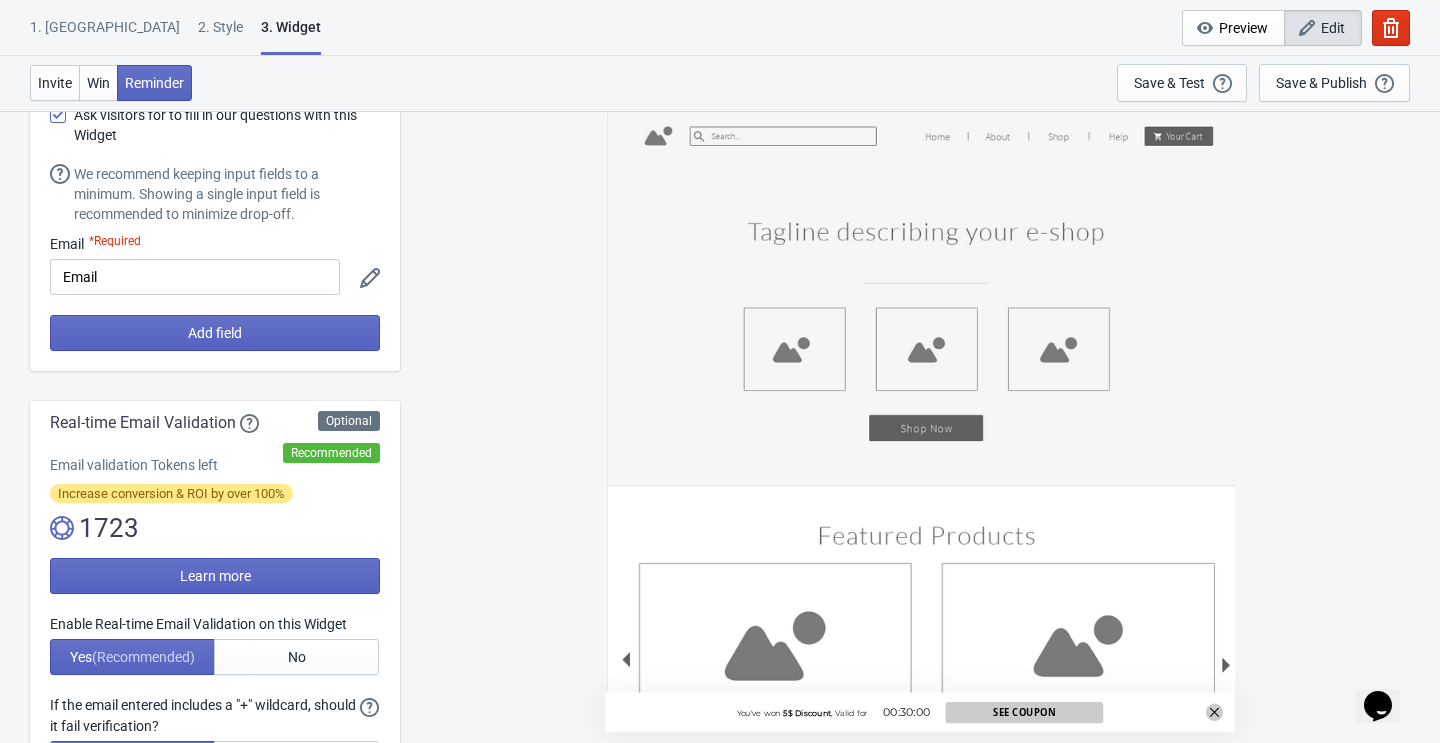
scroll to position [0, 0]
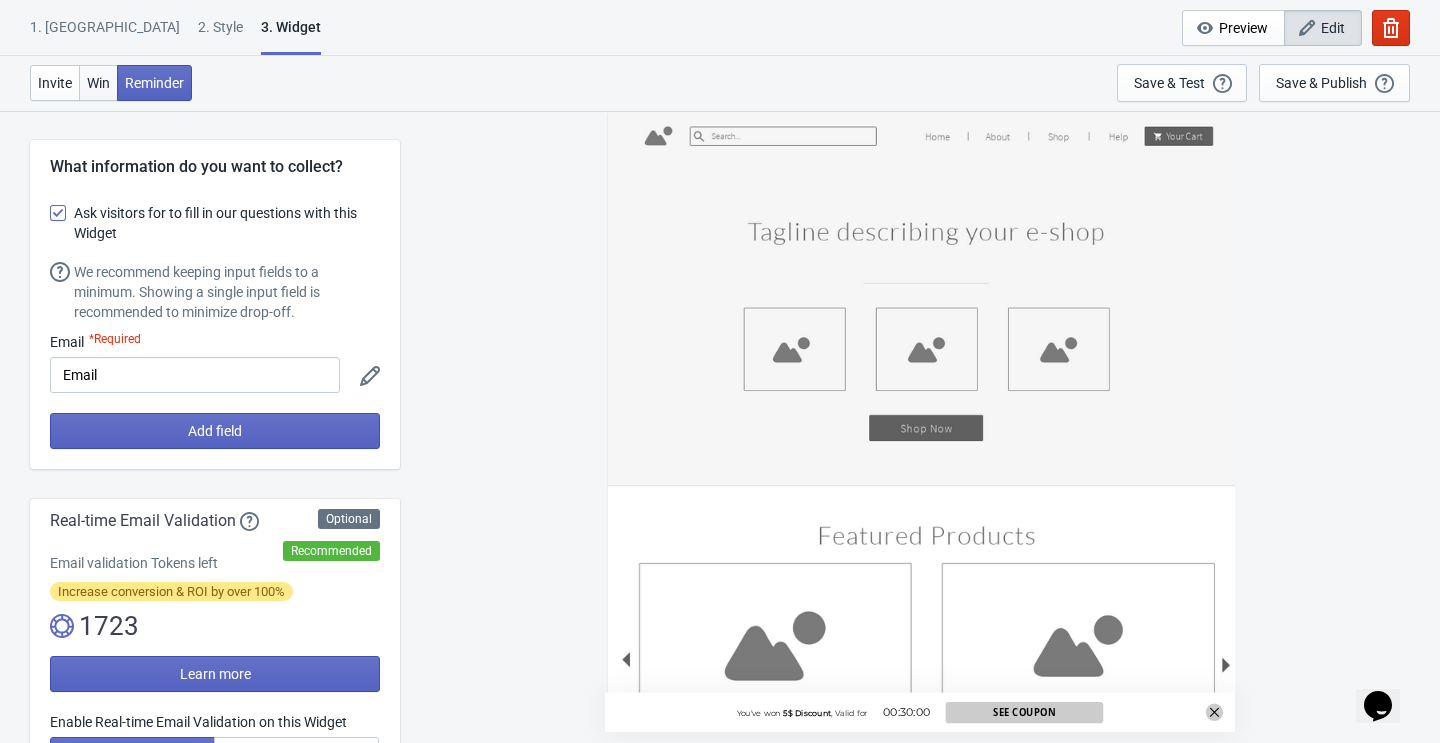
click at [103, 76] on span "Win" at bounding box center [98, 83] width 23 height 16
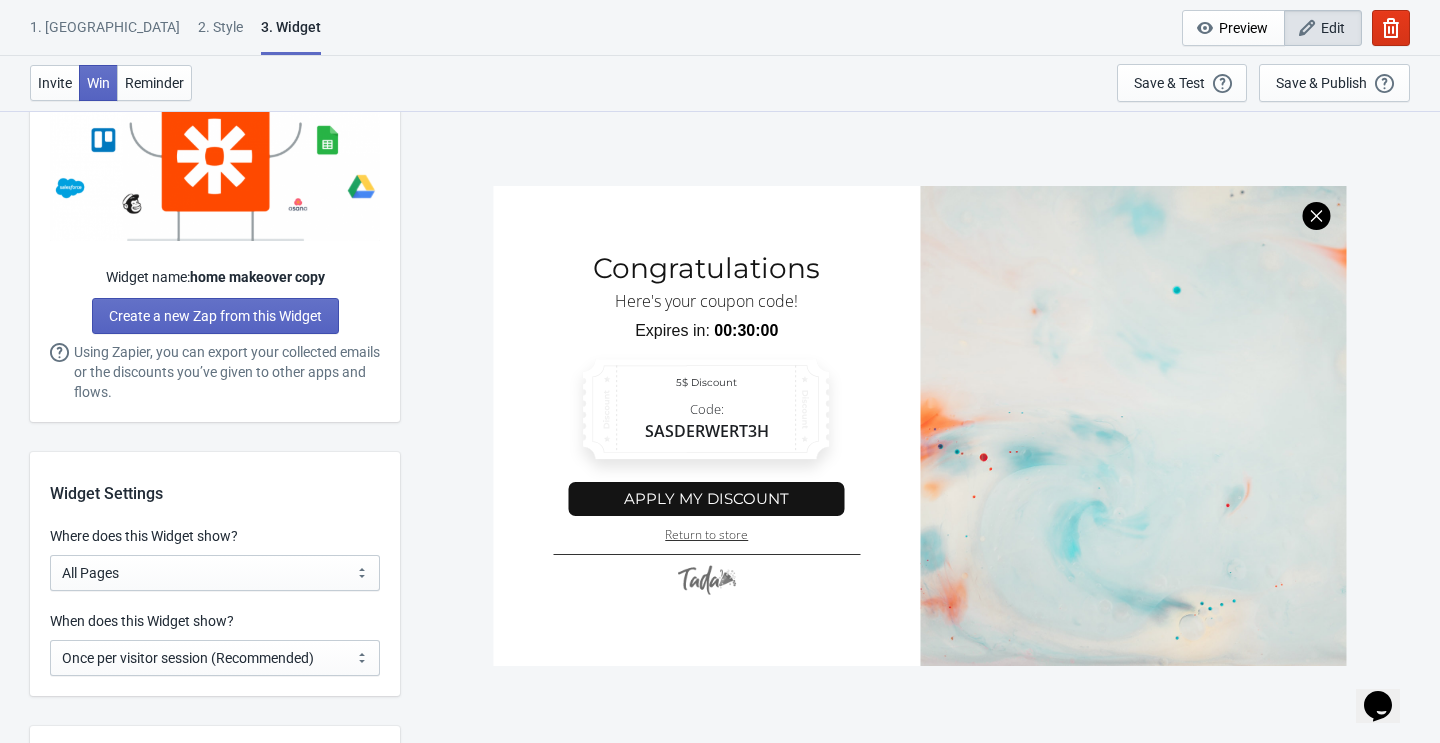
scroll to position [2598, 0]
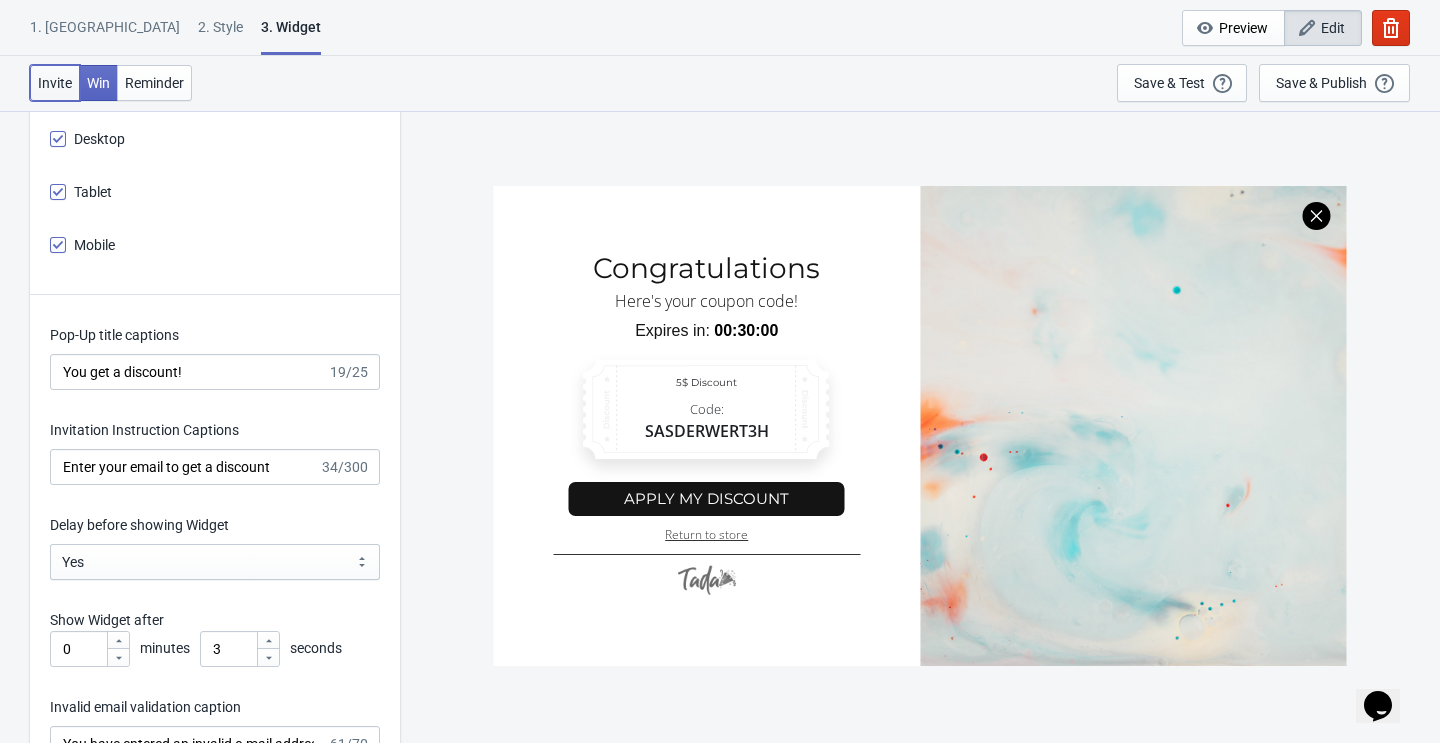
click at [58, 83] on span "Invite" at bounding box center [55, 83] width 34 height 16
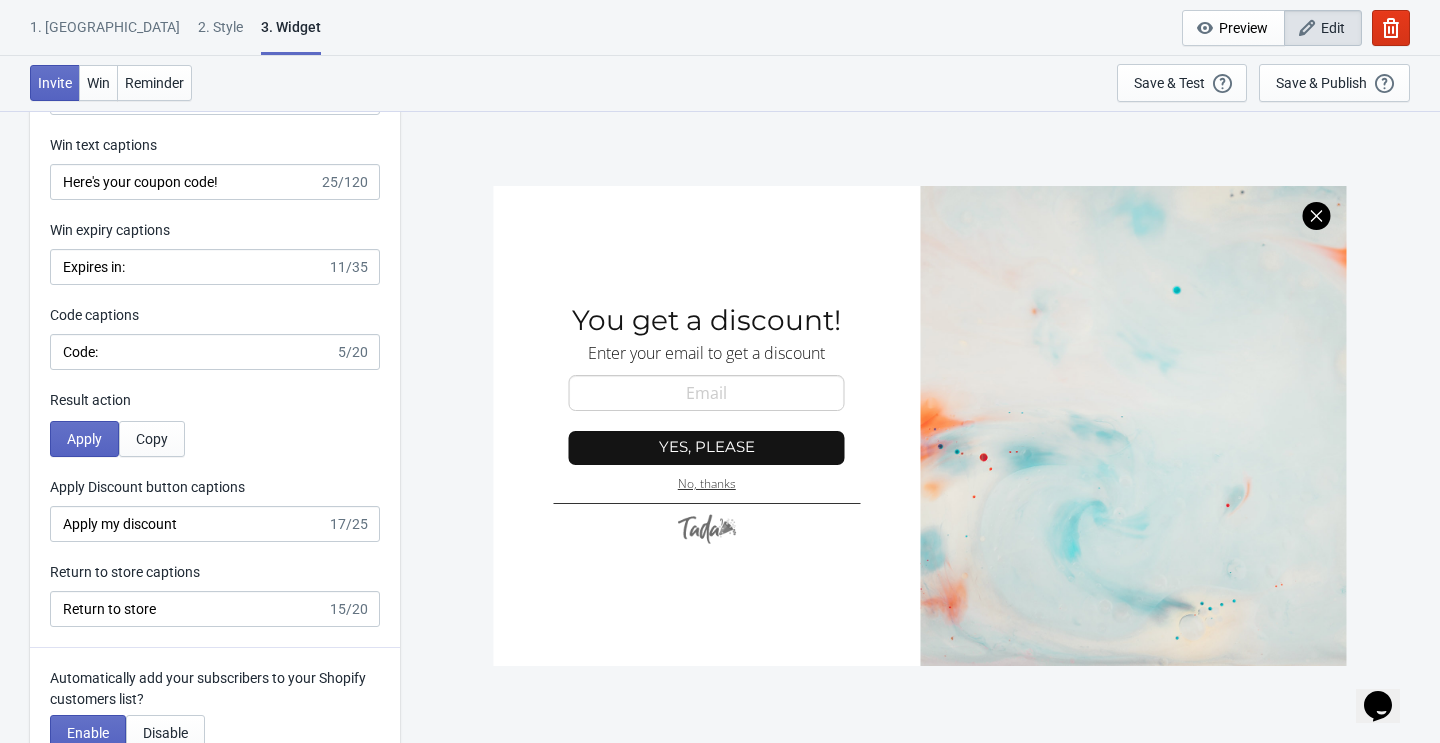
scroll to position [4066, 0]
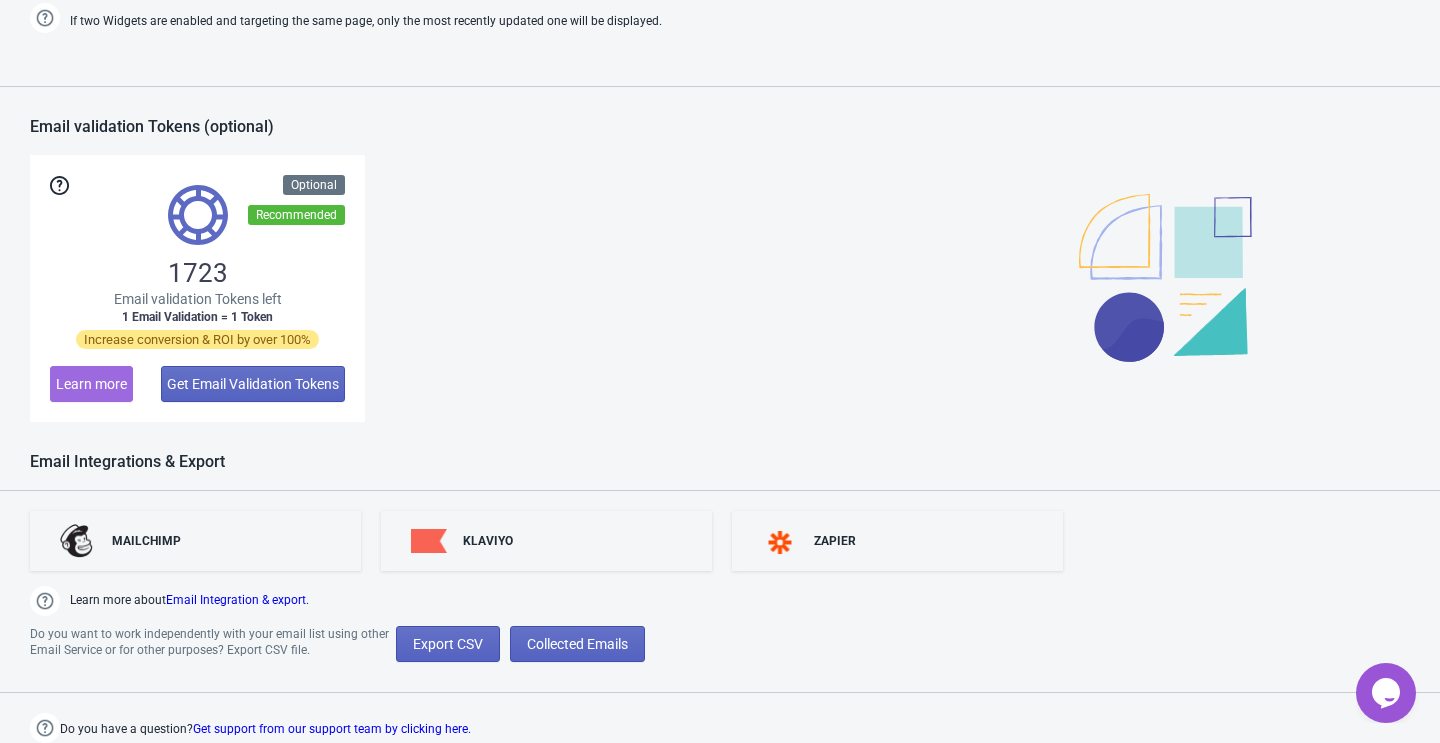
scroll to position [1014, 0]
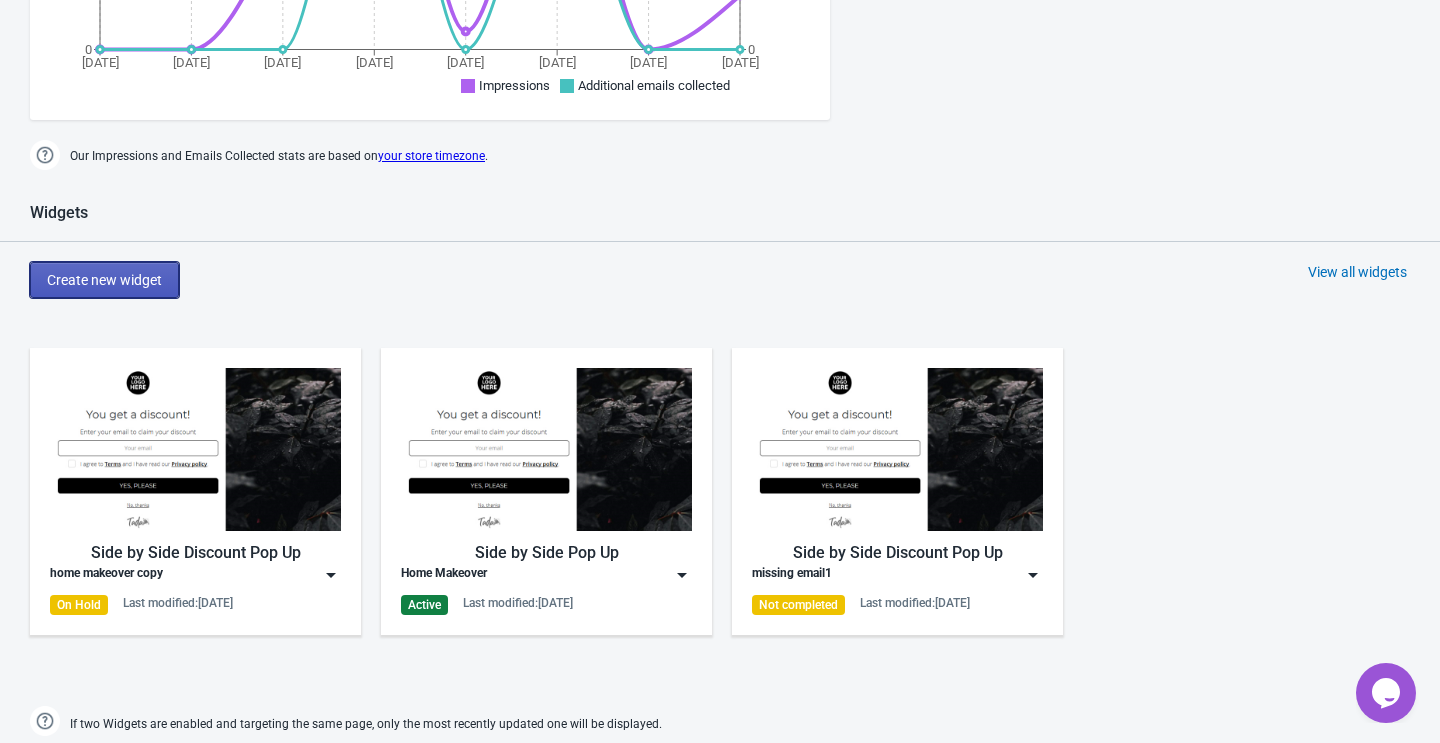
click at [138, 275] on span "Create new widget" at bounding box center [104, 280] width 115 height 16
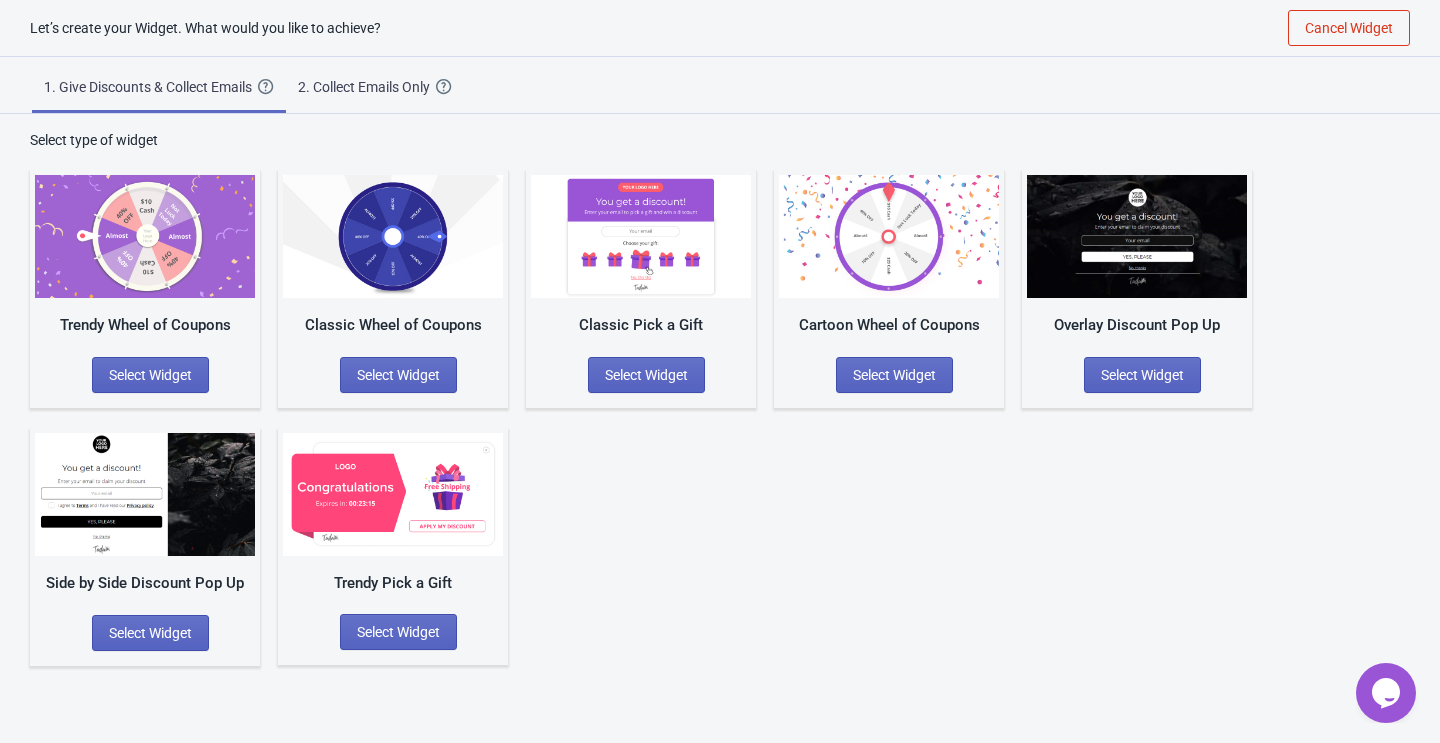
click at [412, 88] on div "2. Collect Emails Only" at bounding box center [367, 87] width 138 height 20
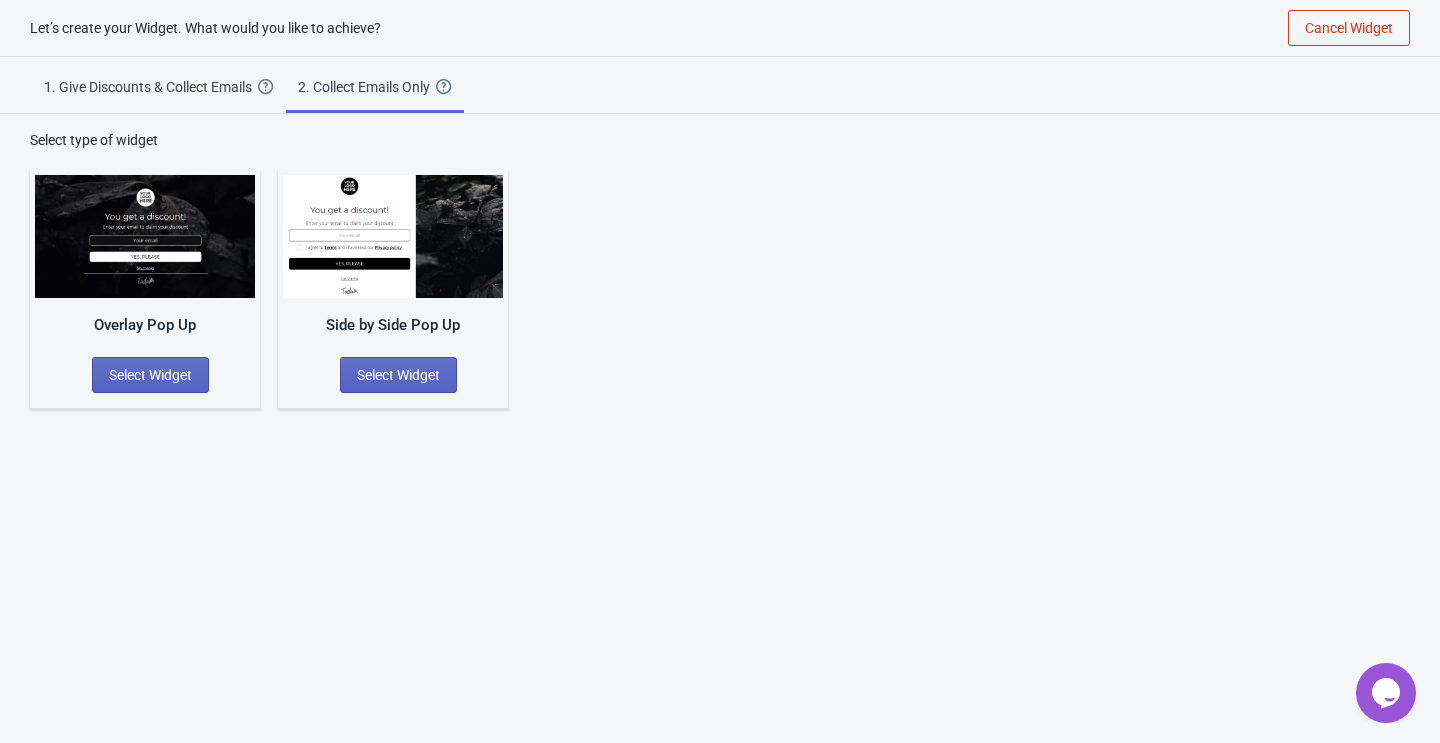
click at [157, 300] on div "Overlay Pop Up Select Widget" at bounding box center [145, 289] width 230 height 238
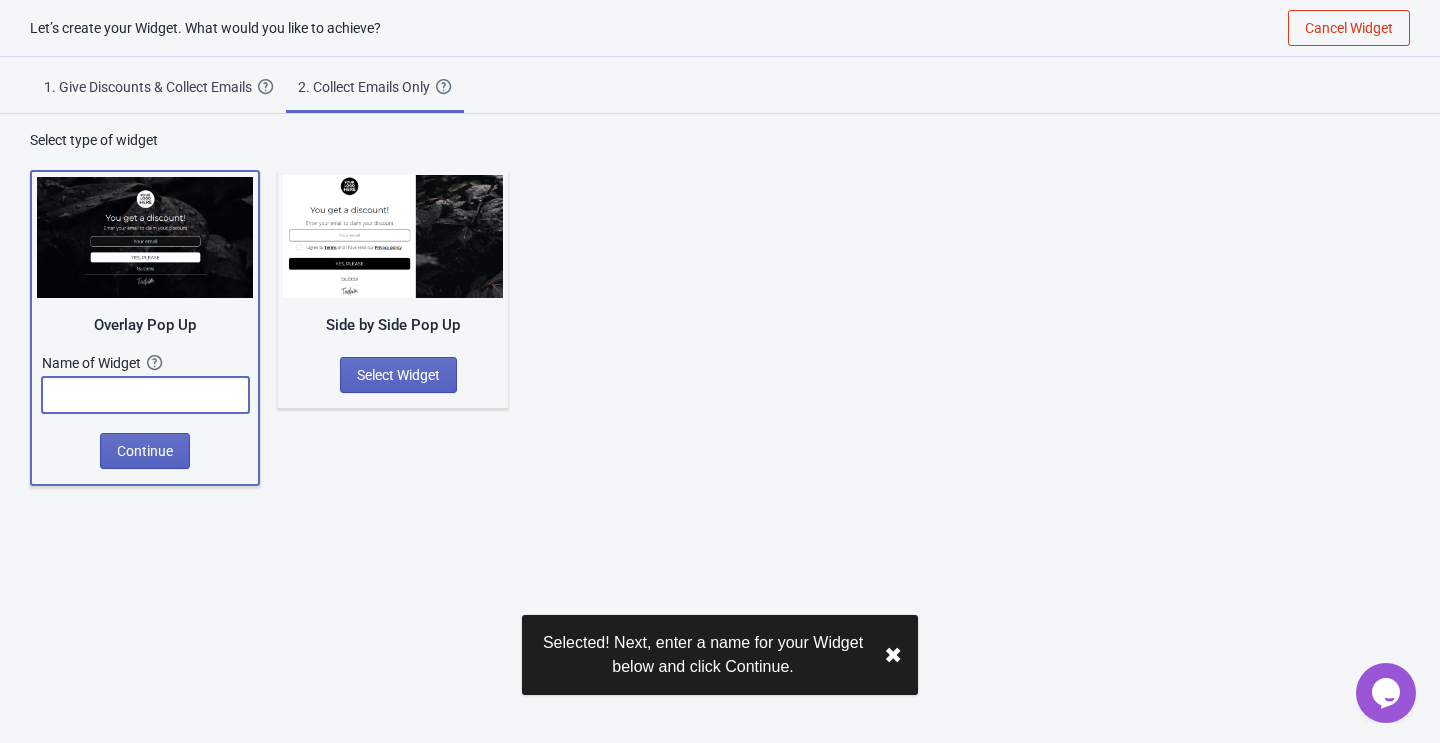
click at [170, 405] on input "text" at bounding box center [145, 395] width 207 height 36
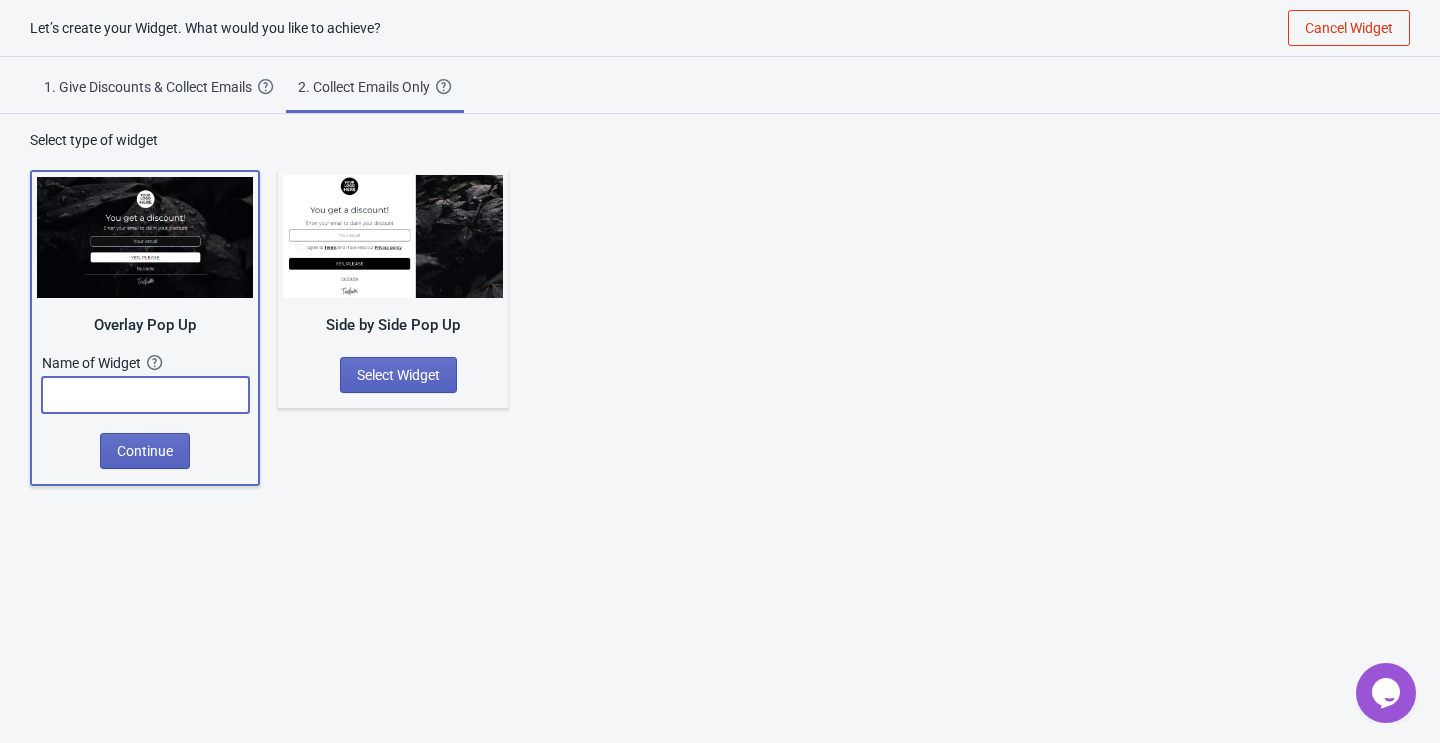
click at [153, 380] on input "text" at bounding box center [145, 395] width 207 height 36
type input "reg pop"
click at [135, 446] on span "Continue" at bounding box center [145, 451] width 56 height 16
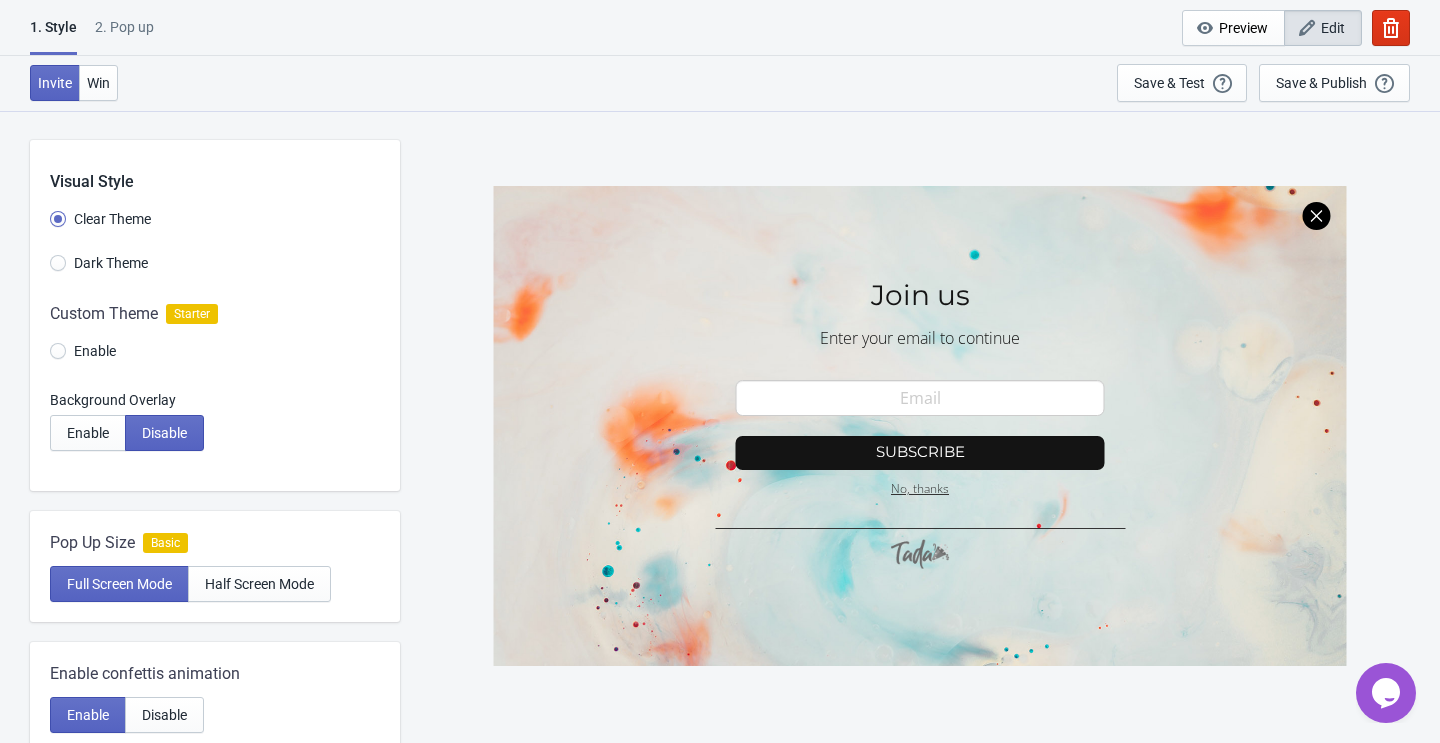
click at [83, 353] on div at bounding box center [215, 336] width 370 height 108
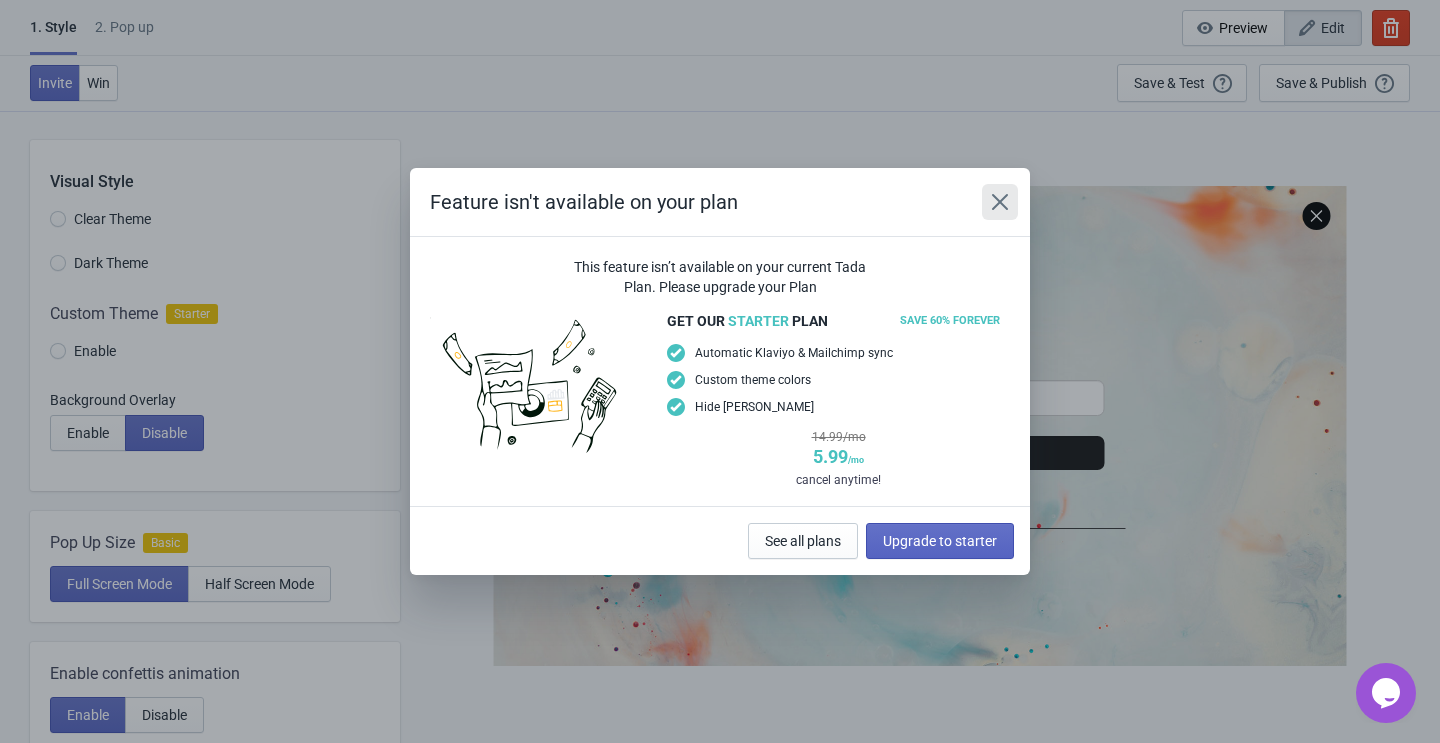
click at [1001, 186] on button "Close" at bounding box center [1000, 202] width 36 height 36
radio input "true"
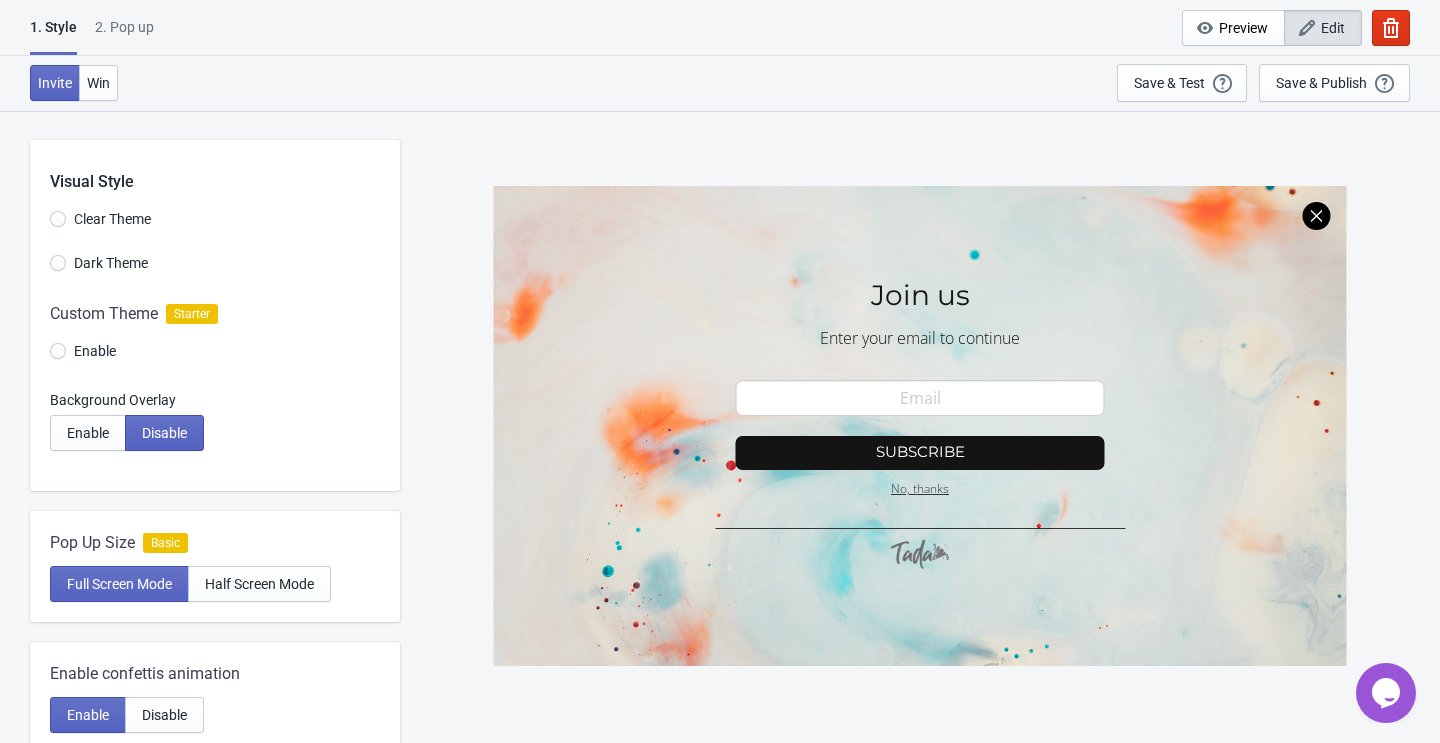
click at [60, 250] on label "Dark Theme" at bounding box center [99, 263] width 98 height 28
click at [60, 255] on input "Dark Theme" at bounding box center [58, 273] width 16 height 36
radio input "true"
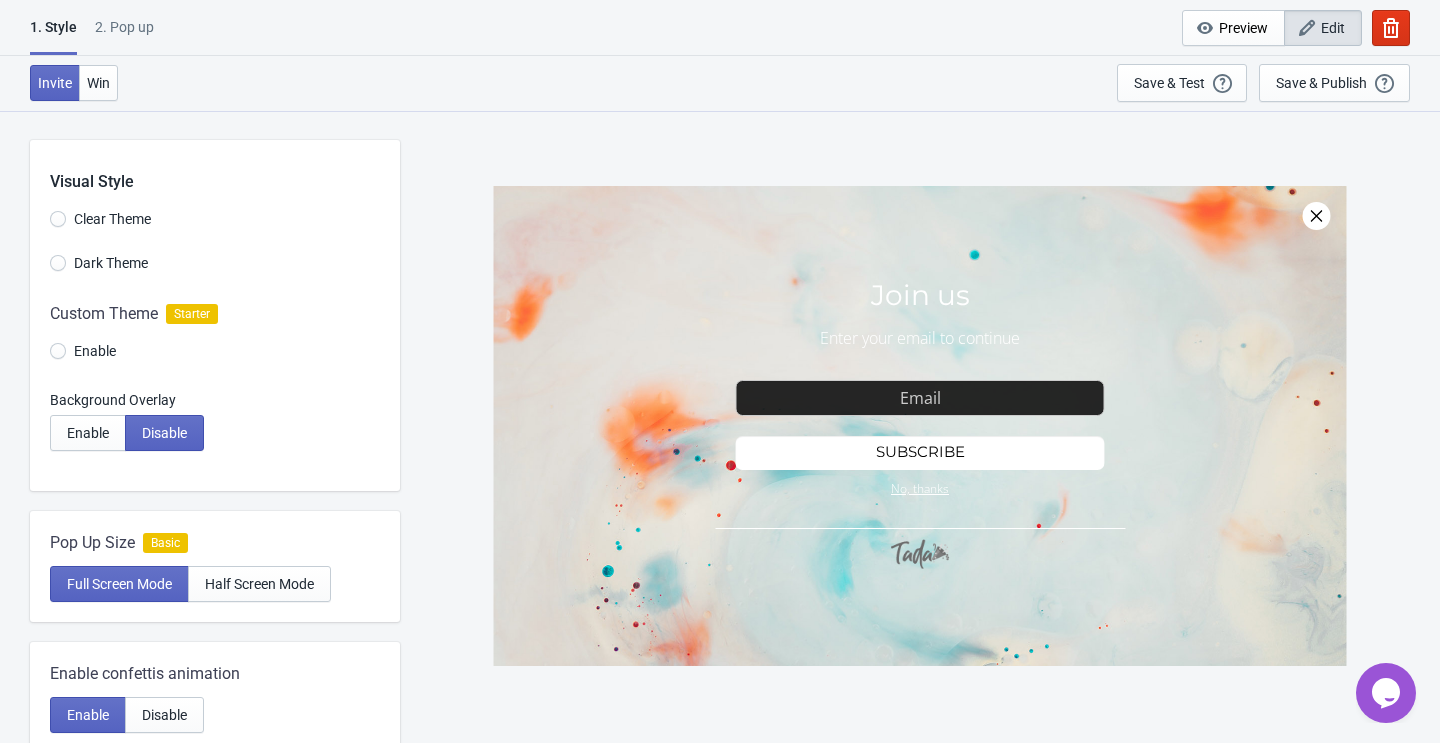
click at [67, 217] on label "Clear Theme" at bounding box center [100, 219] width 101 height 28
click at [66, 217] on input "Clear Theme" at bounding box center [58, 229] width 16 height 36
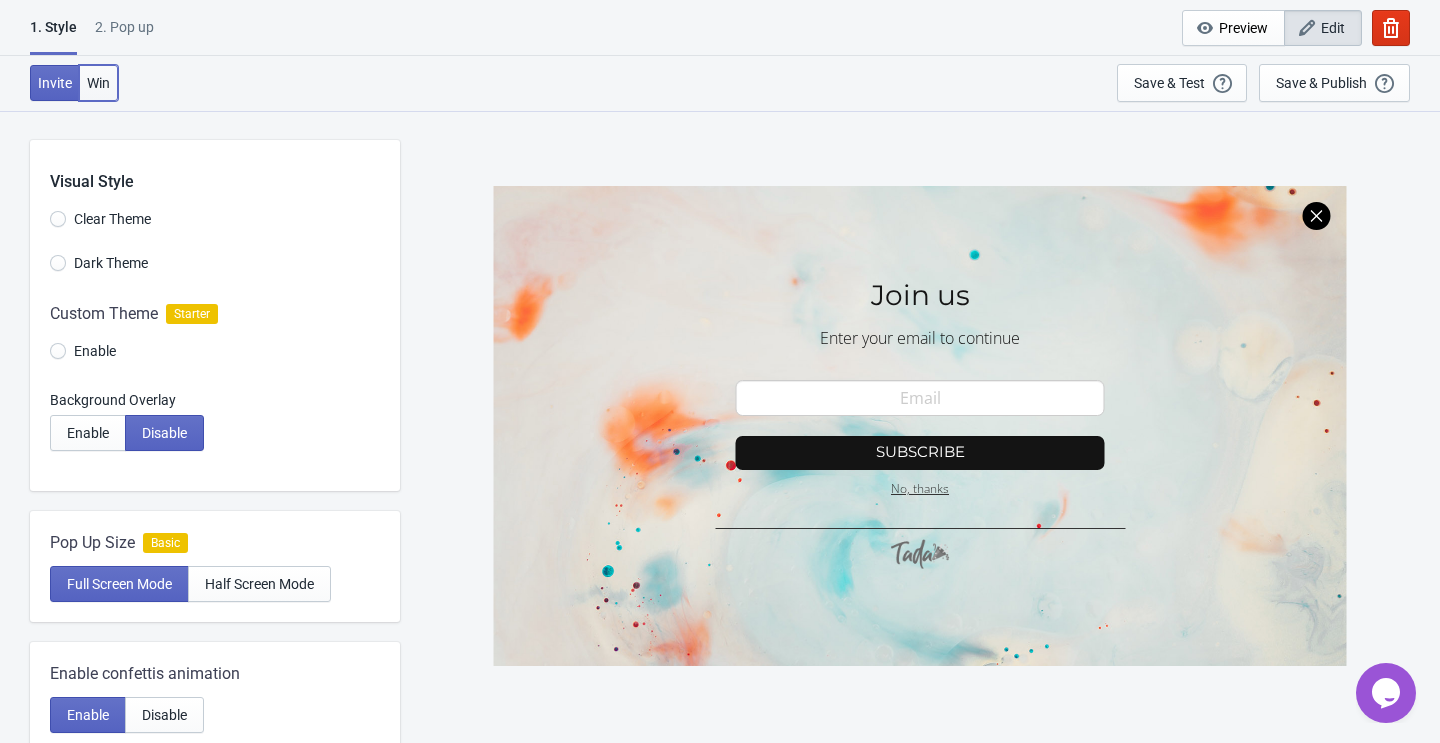
click at [100, 81] on span "Win" at bounding box center [98, 83] width 23 height 16
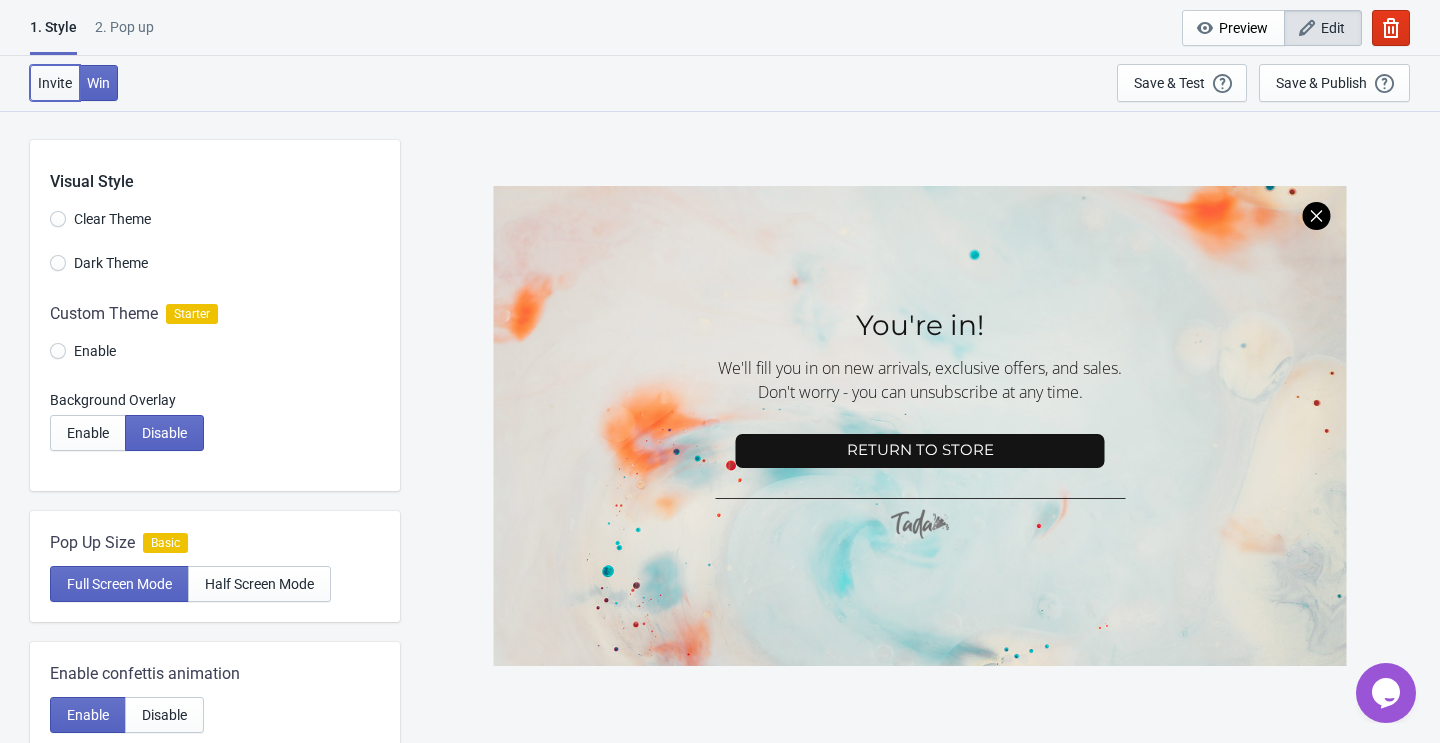
click at [56, 73] on button "Invite" at bounding box center [55, 83] width 50 height 36
radio input "true"
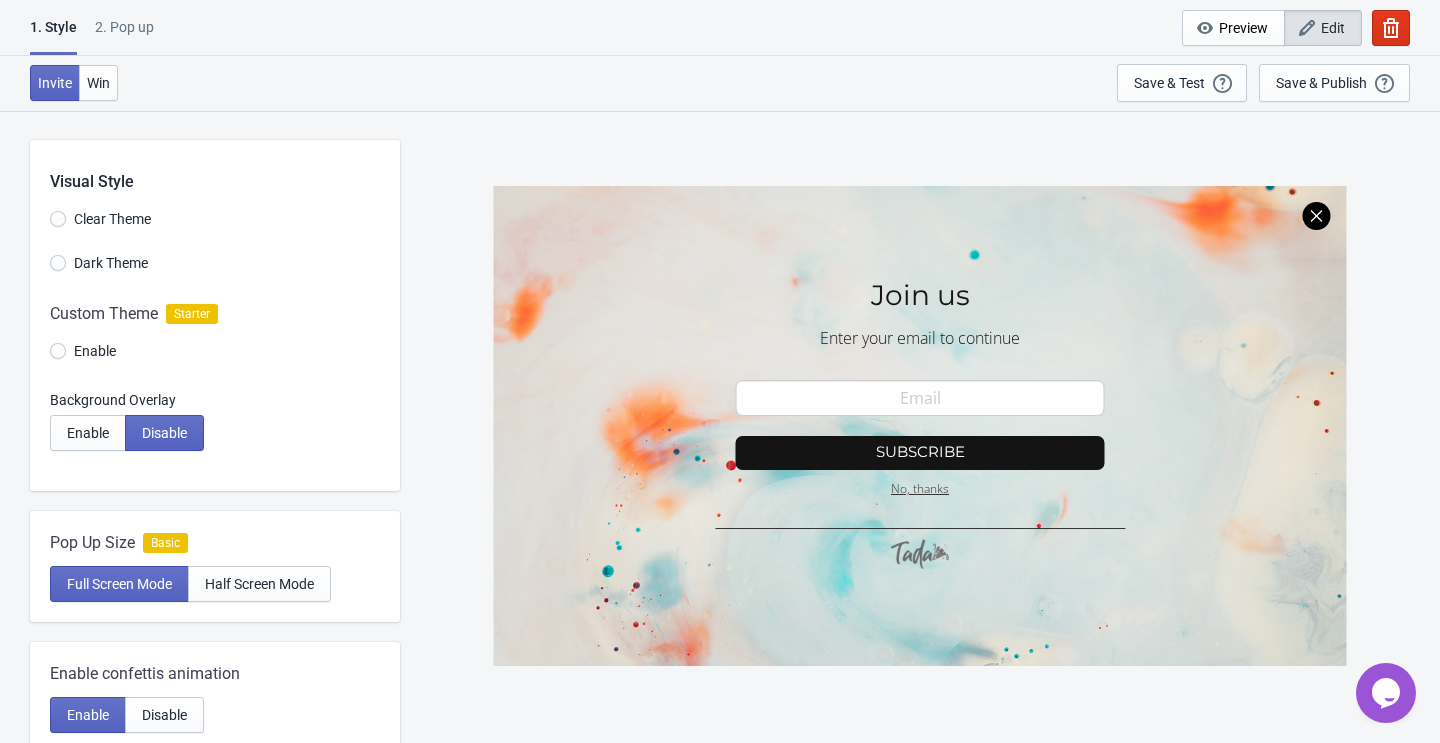
click at [135, 24] on div "2. Pop up" at bounding box center [124, 34] width 59 height 35
select select "once"
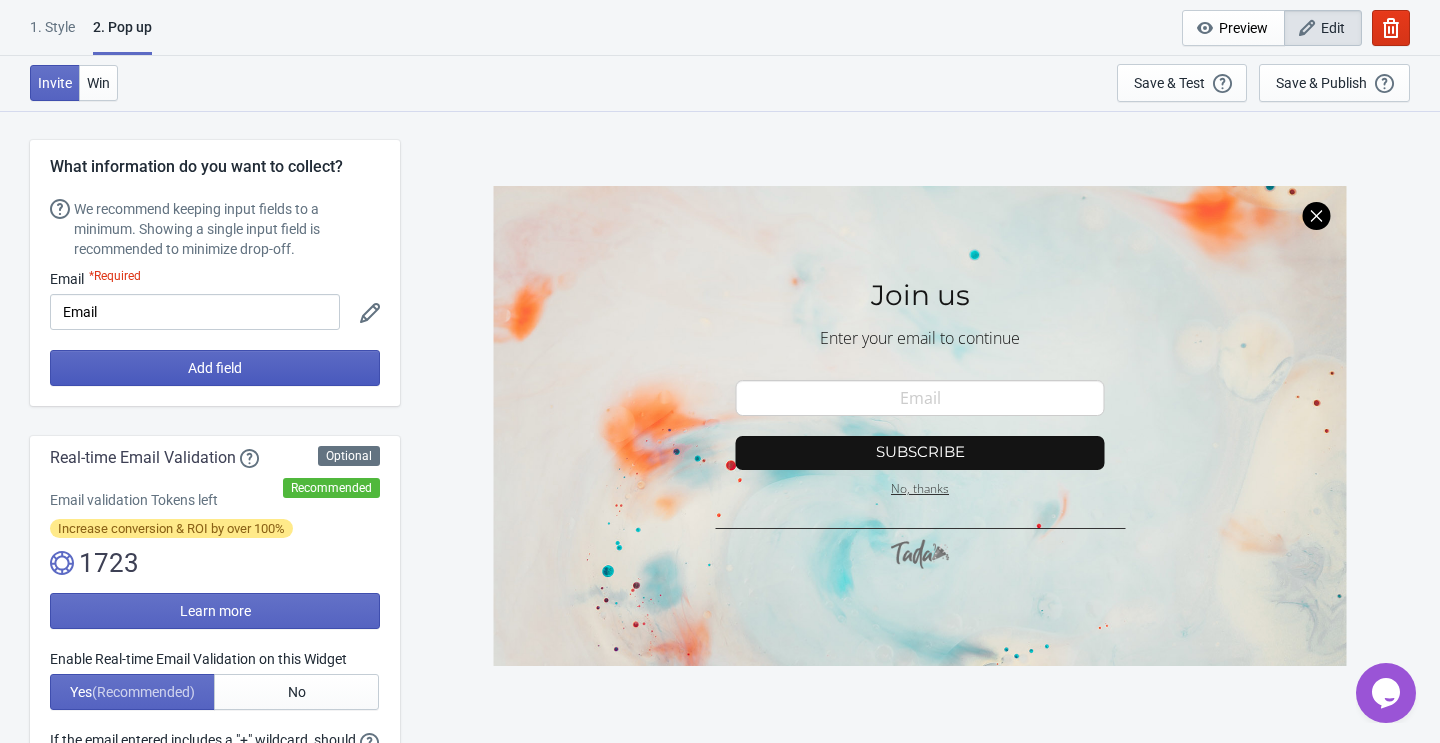
click at [219, 371] on span "Add field" at bounding box center [215, 368] width 54 height 16
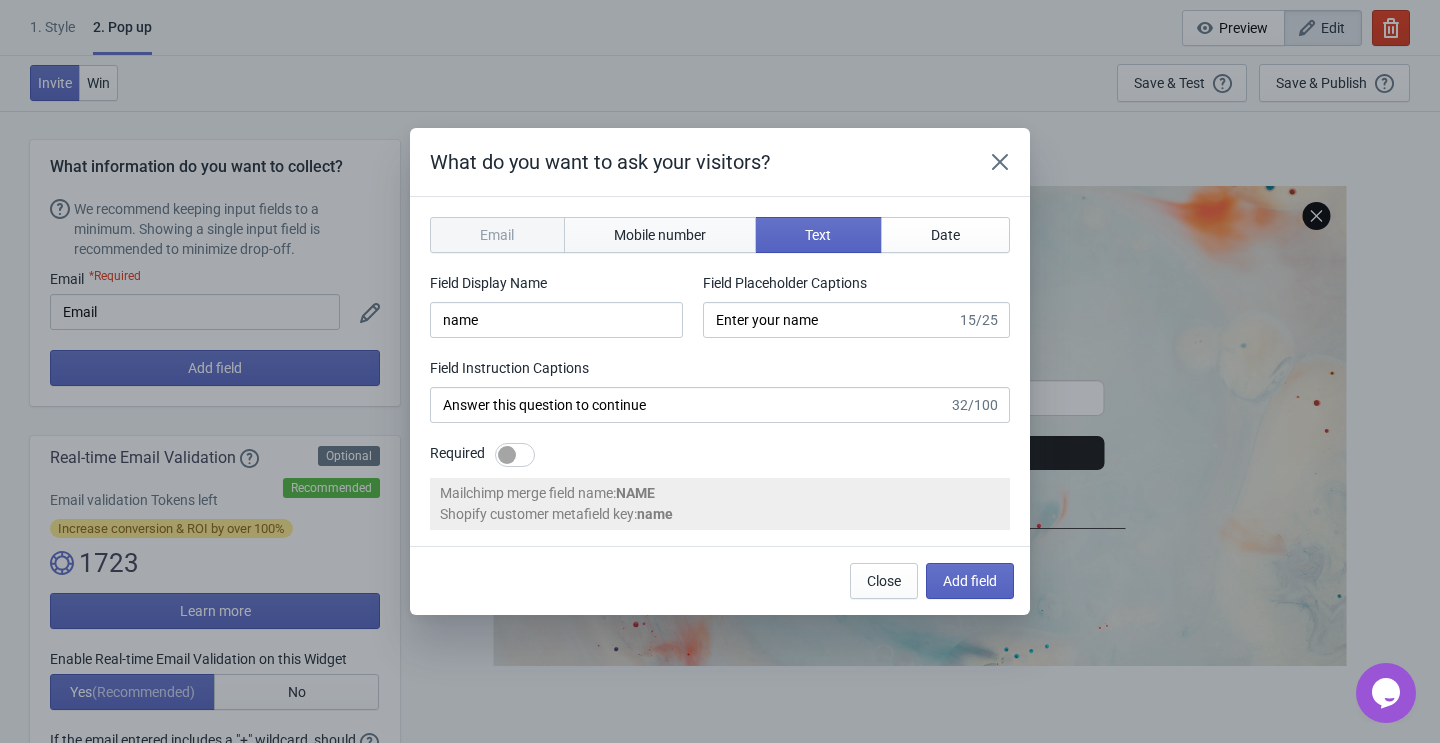
click at [669, 239] on span "Mobile number" at bounding box center [660, 235] width 92 height 16
type input "phone"
type input "Enter your mobile number"
type input "Next, enter your mobile number to continue"
select select "ca"
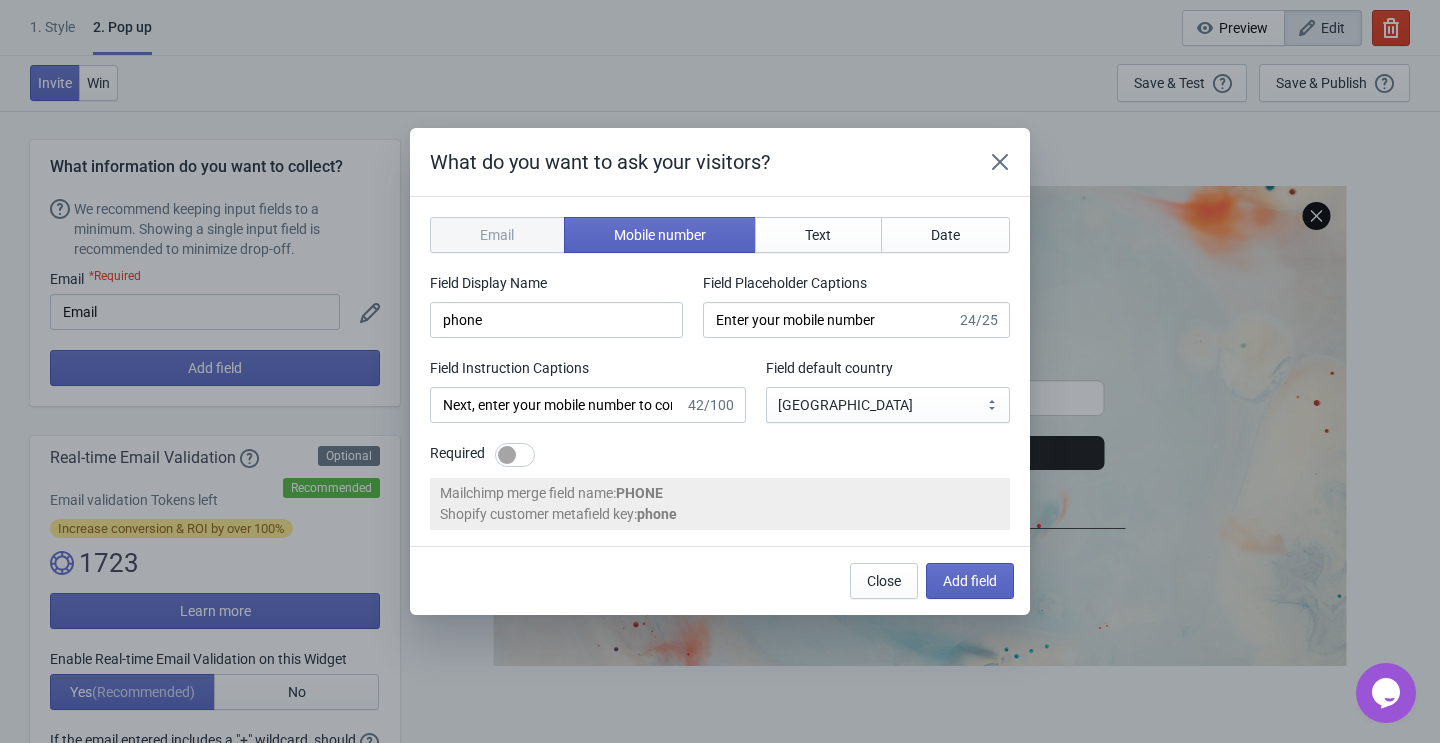
click at [531, 449] on div at bounding box center [515, 455] width 40 height 24
checkbox input "true"
click at [972, 577] on span "Add field" at bounding box center [970, 581] width 54 height 16
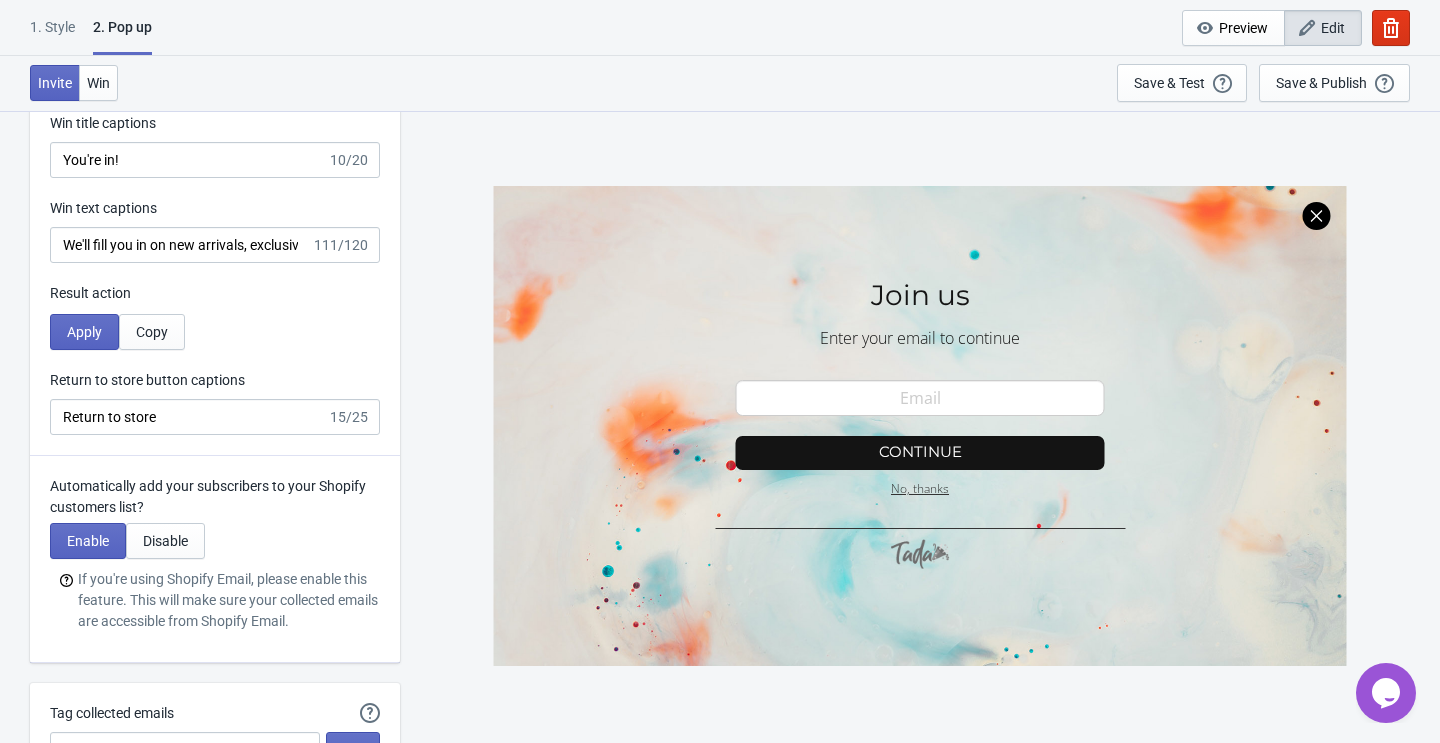
scroll to position [3857, 0]
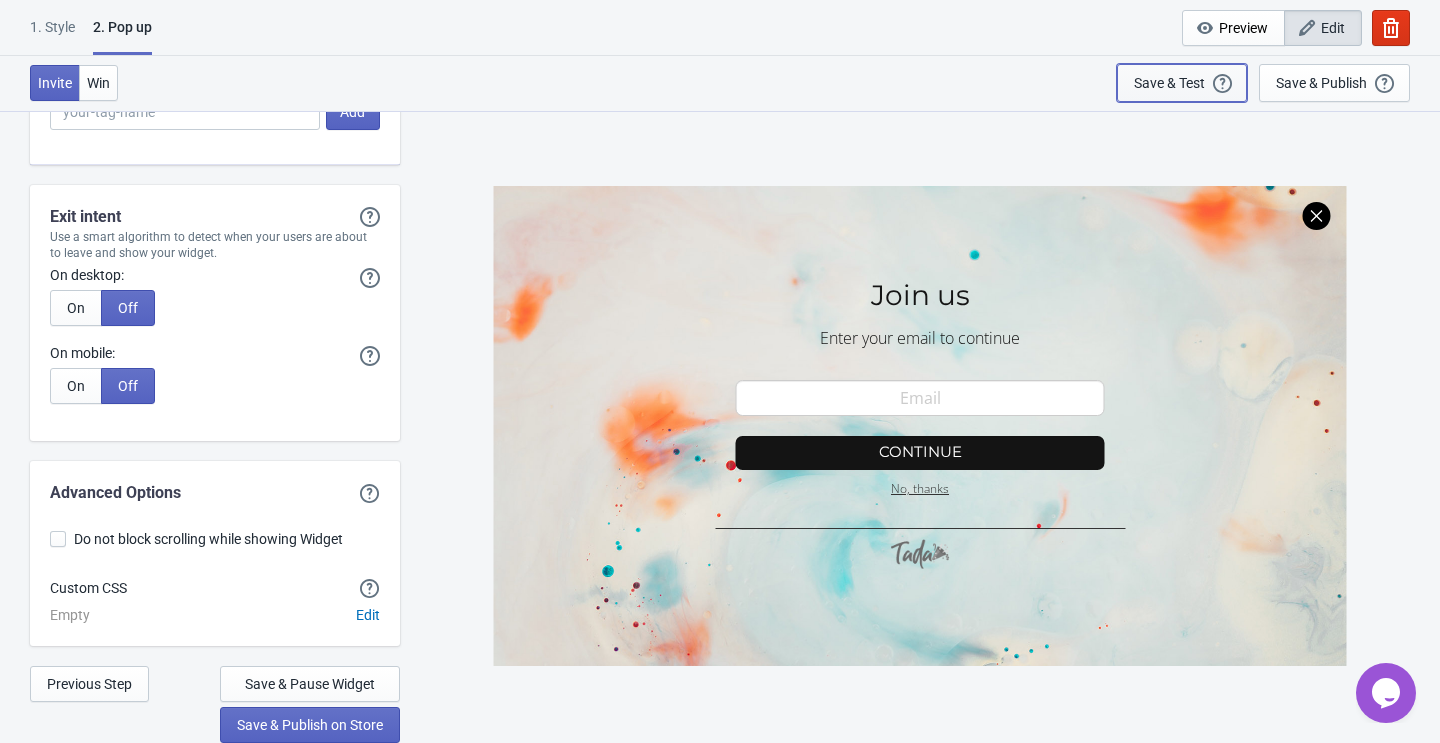
click at [1197, 81] on div "Save & Test" at bounding box center [1169, 83] width 71 height 16
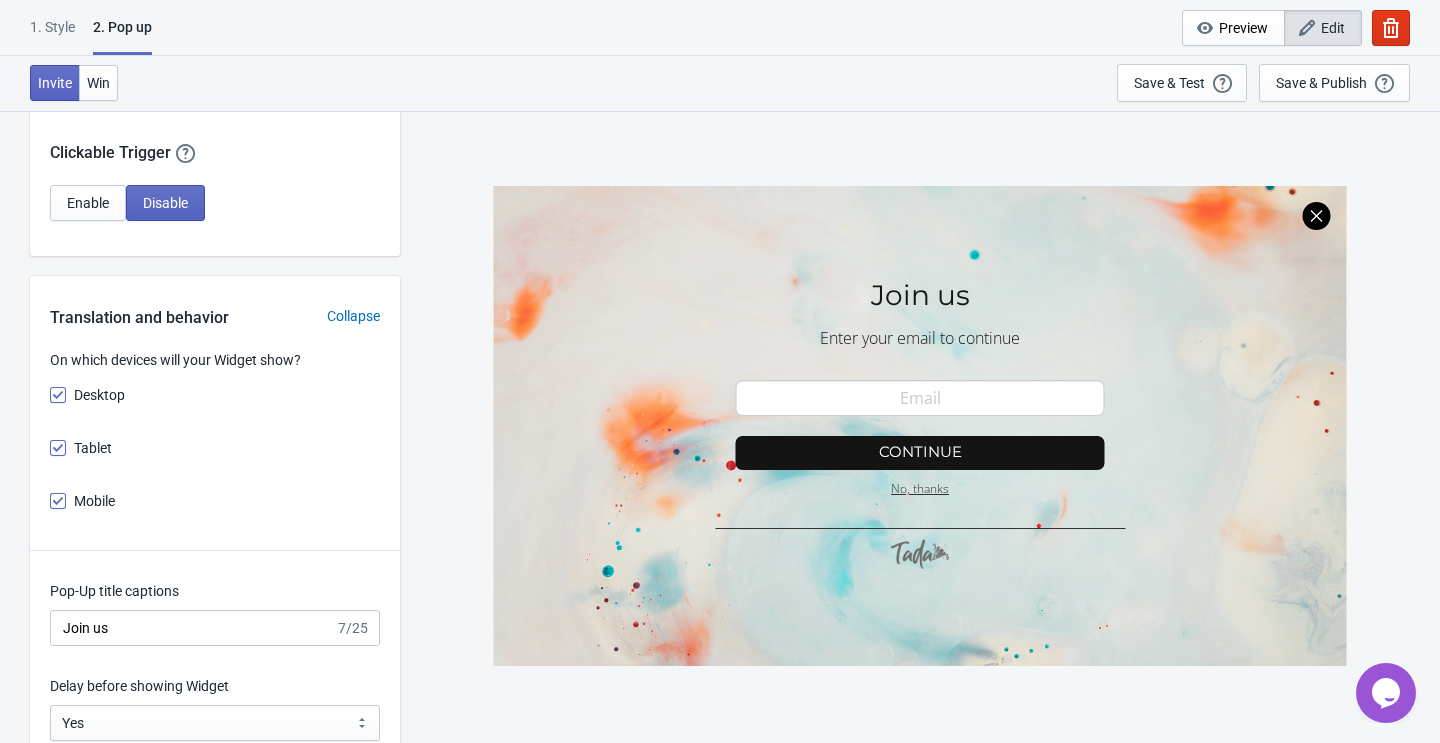
scroll to position [1254, 0]
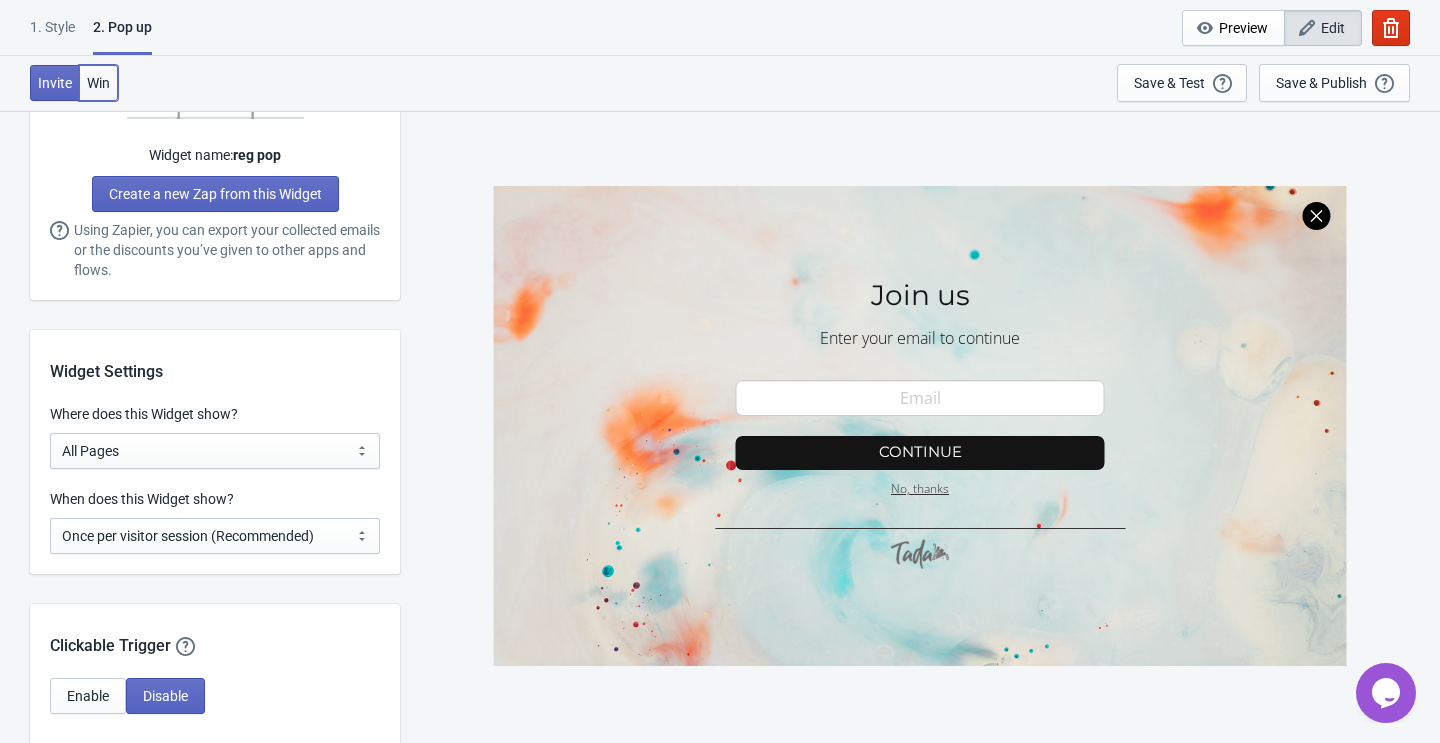
click at [91, 76] on span "Win" at bounding box center [98, 83] width 23 height 16
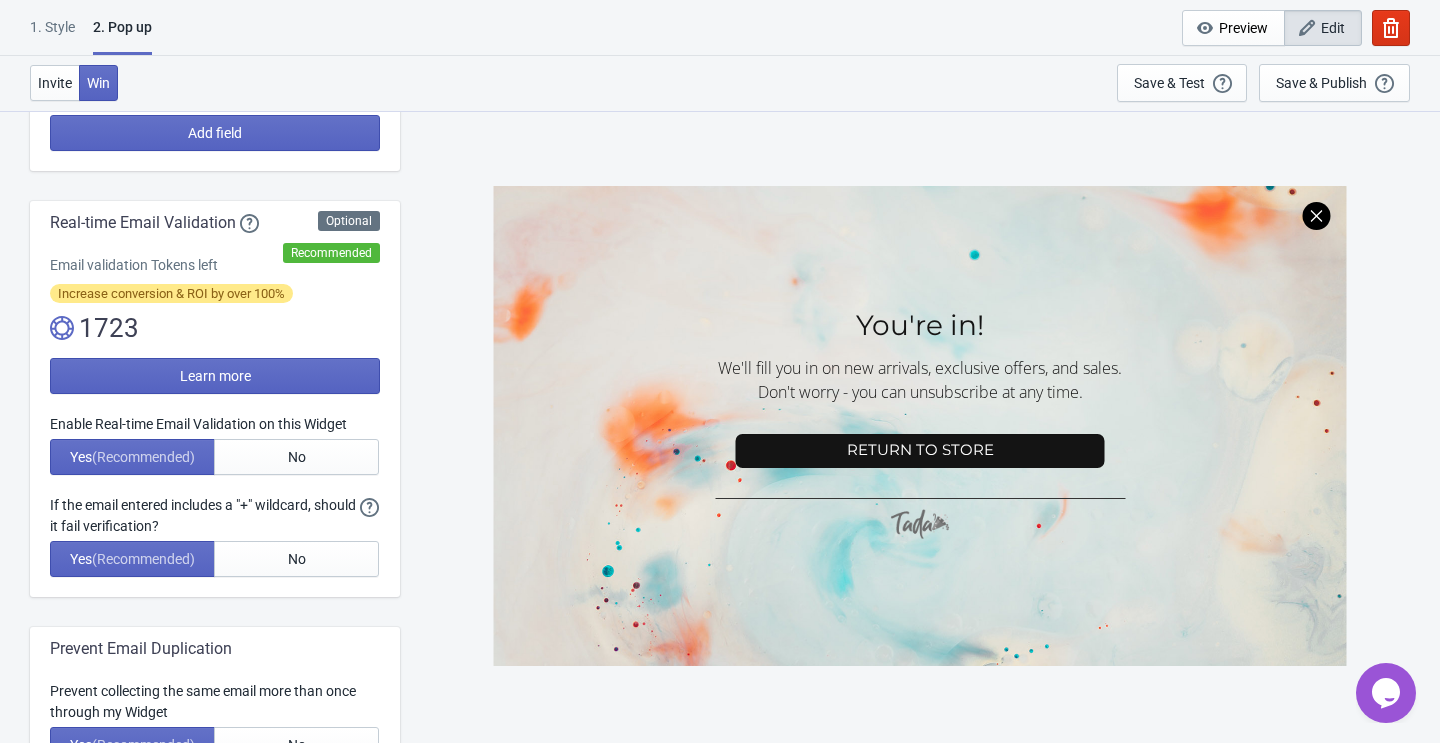
scroll to position [353, 0]
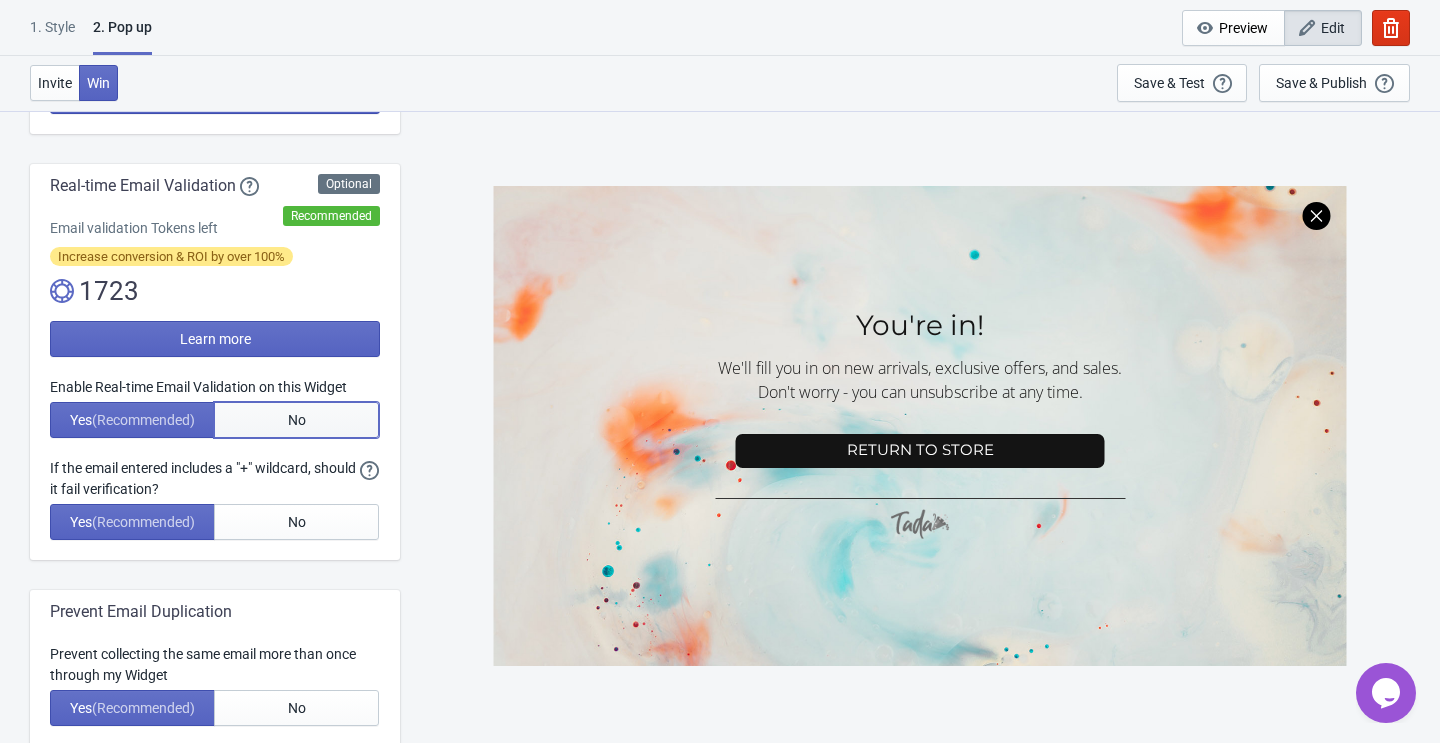
click at [299, 412] on span "No" at bounding box center [297, 420] width 18 height 16
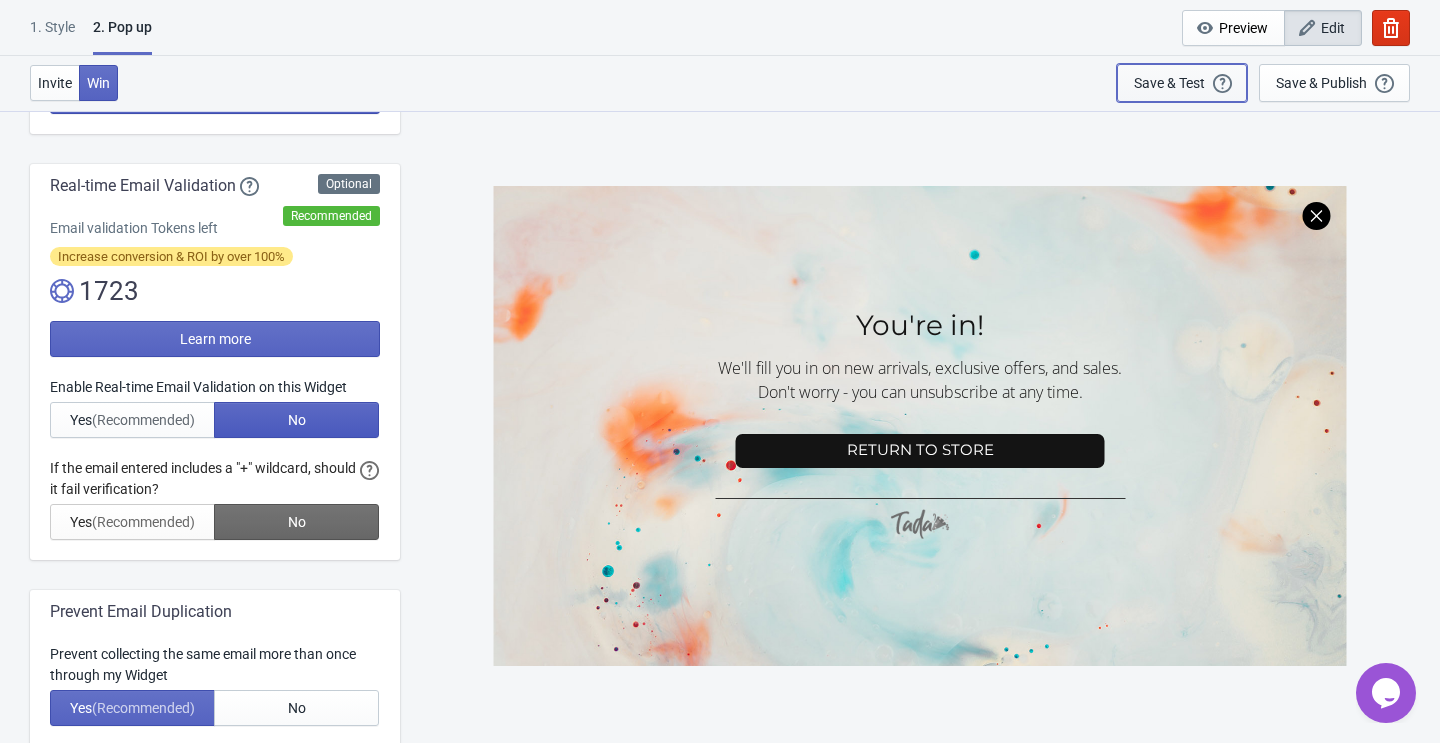
click at [1178, 85] on div "Save & Test" at bounding box center [1169, 83] width 71 height 16
click at [1394, 31] on icon "button" at bounding box center [1391, 28] width 20 height 20
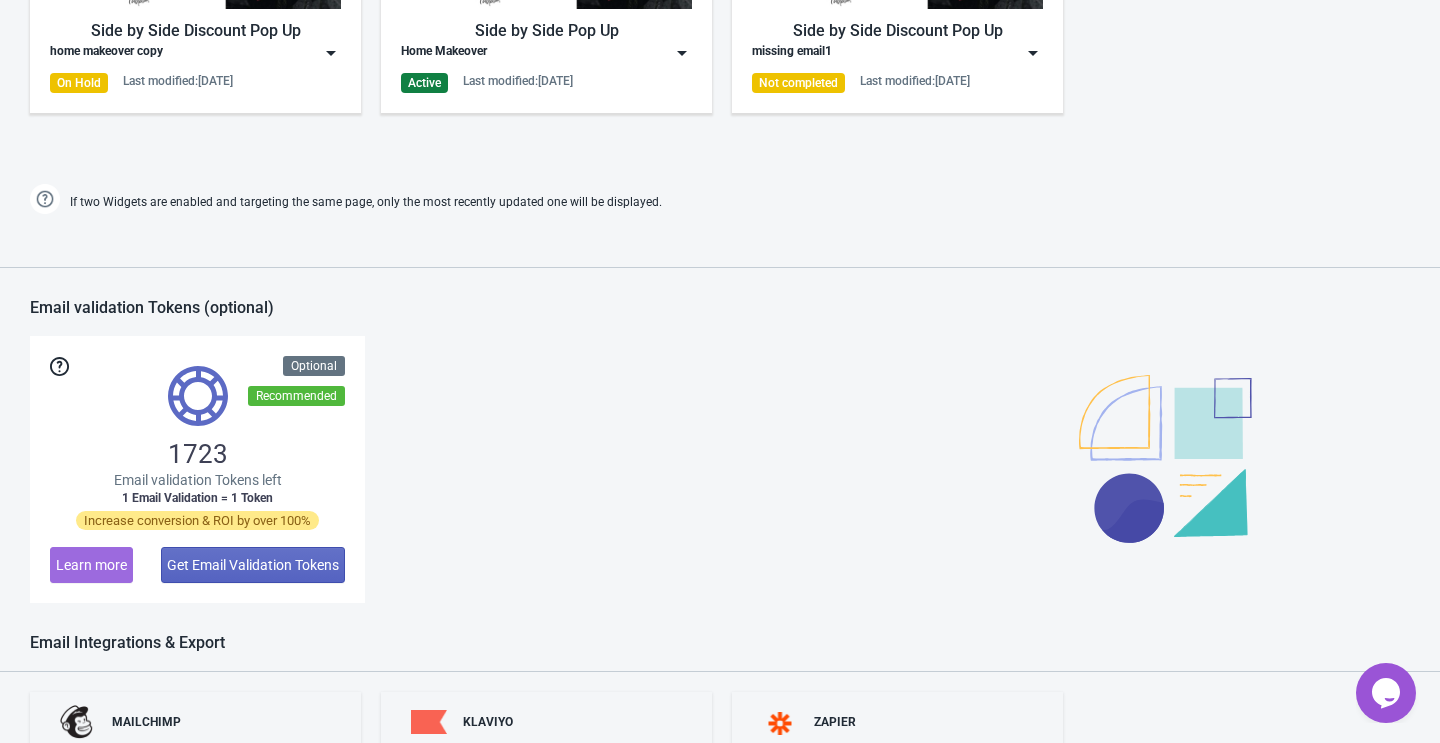
scroll to position [998, 0]
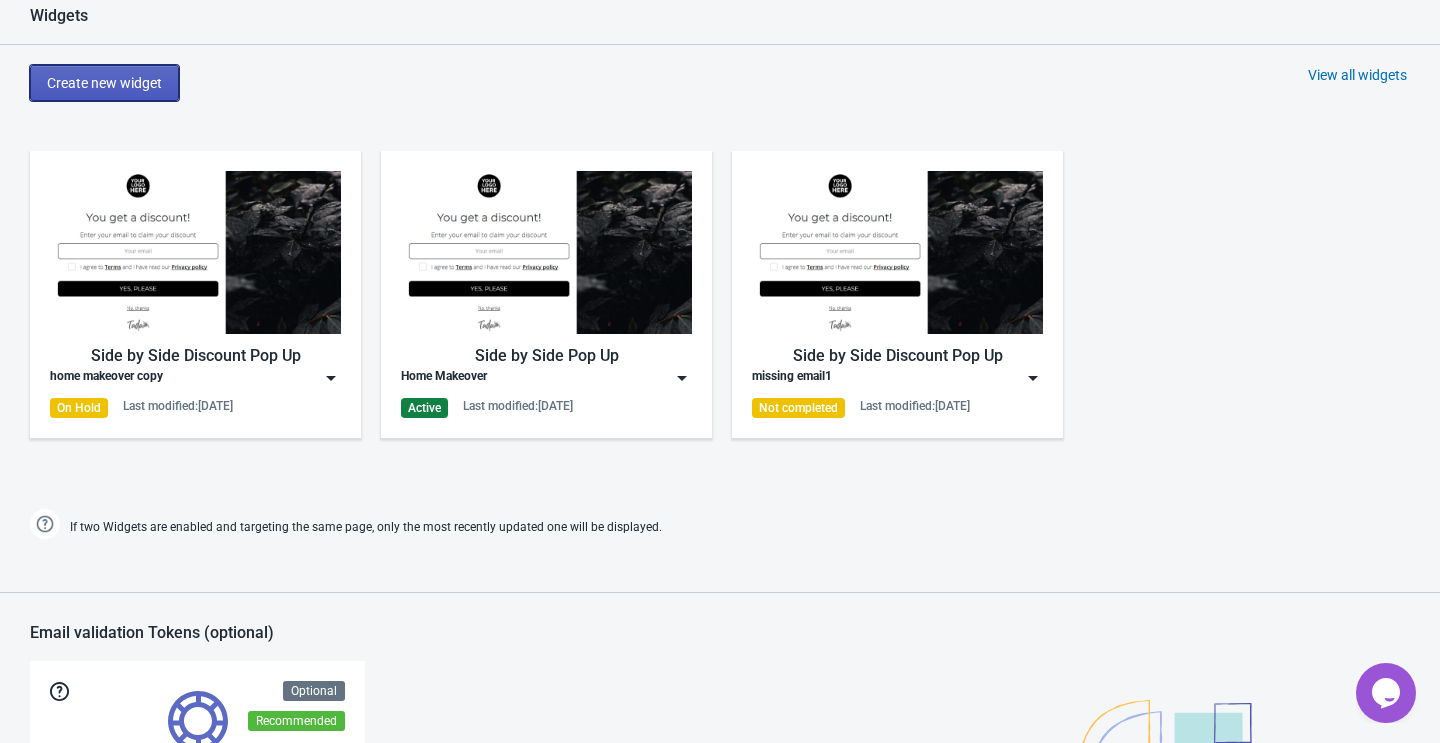
click at [135, 77] on span "Create new widget" at bounding box center [104, 83] width 115 height 16
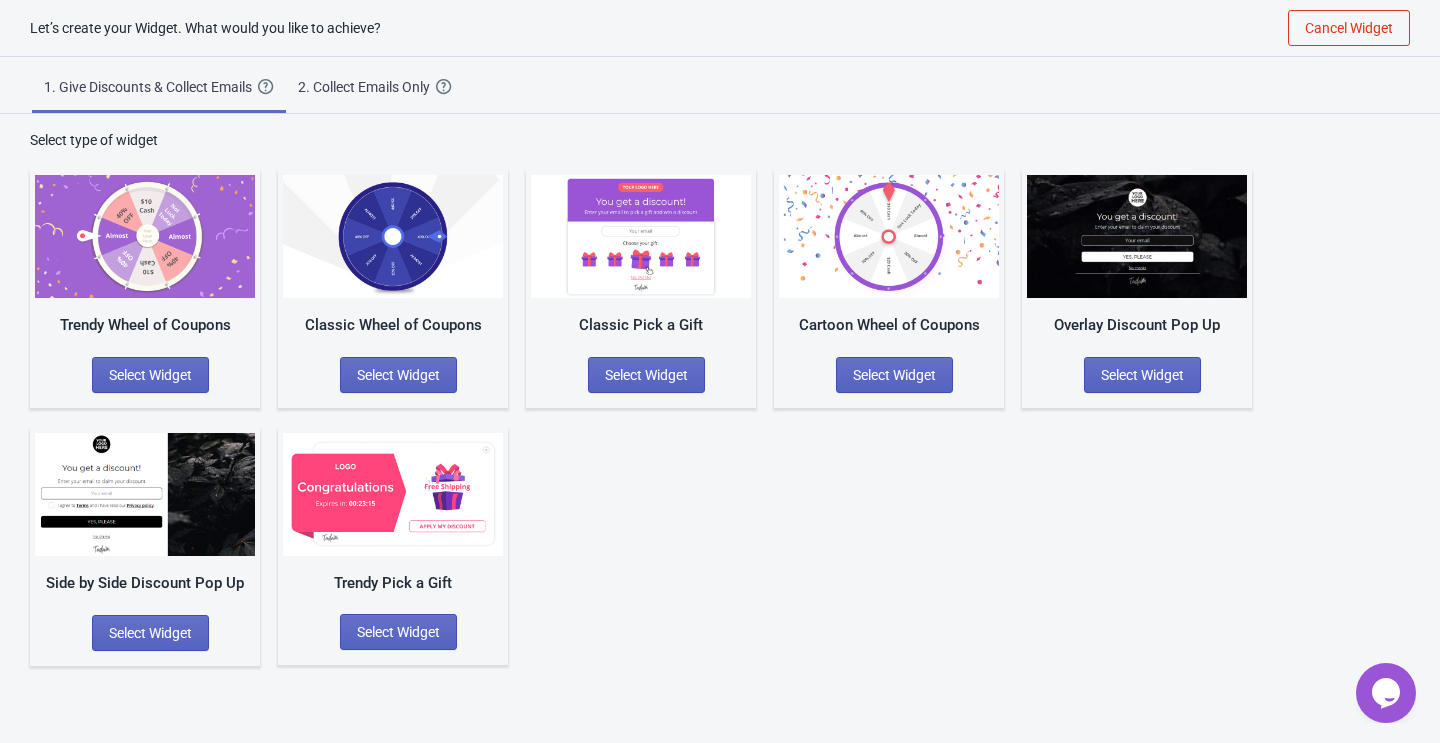
scroll to position [20, 0]
click at [405, 58] on span "2. Collect Emails Only Create a simple Widget that collects your visitors email…" at bounding box center [375, 83] width 178 height 53
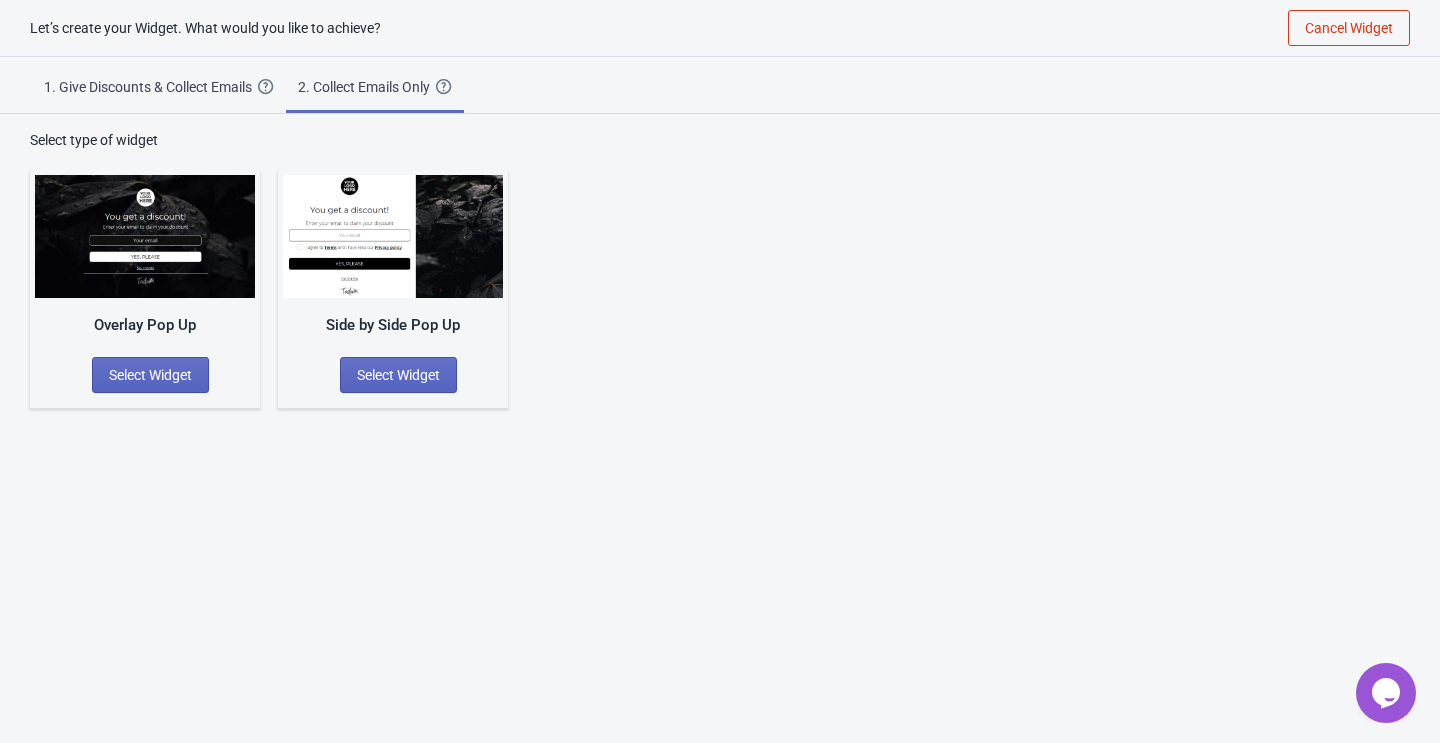
click at [413, 219] on img at bounding box center [393, 236] width 220 height 123
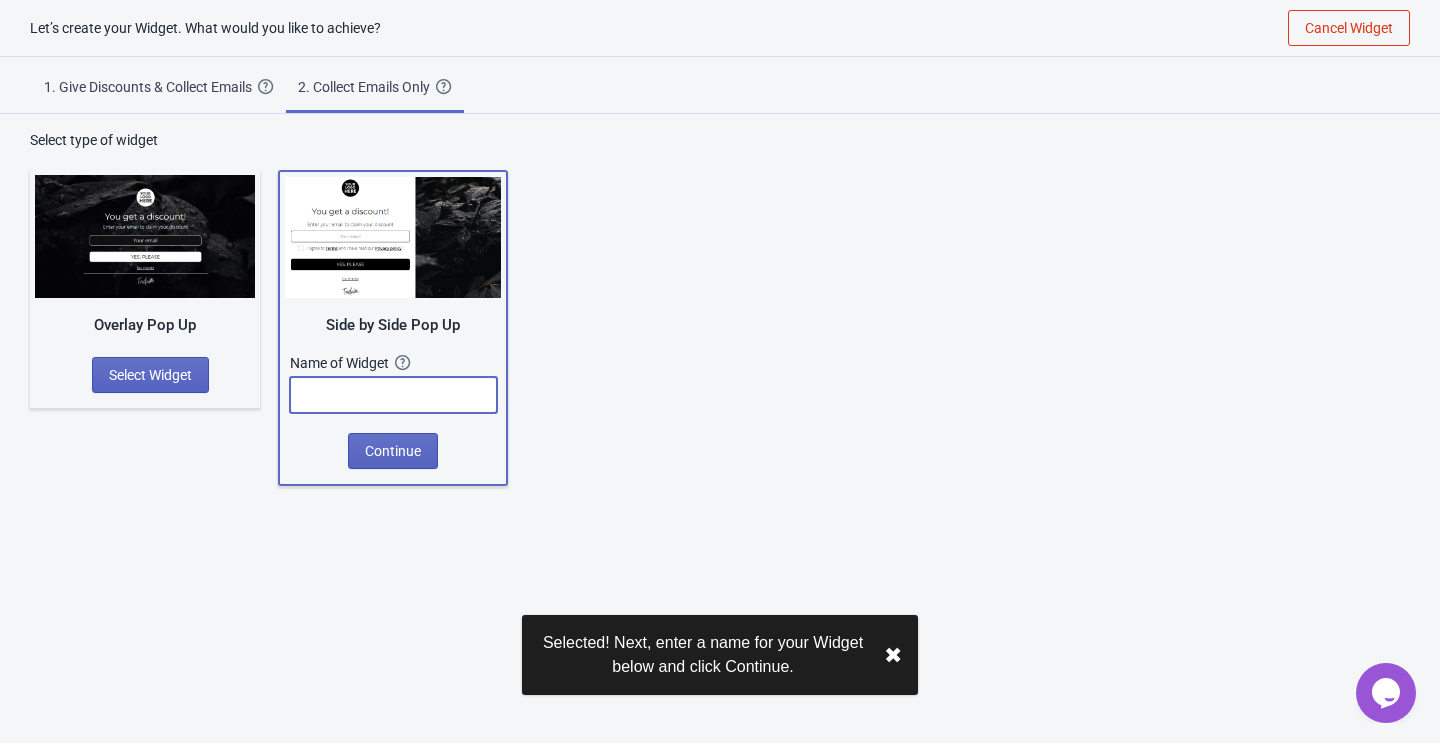
click at [398, 389] on input "text" at bounding box center [393, 395] width 207 height 36
click at [354, 392] on input "text" at bounding box center [393, 395] width 207 height 36
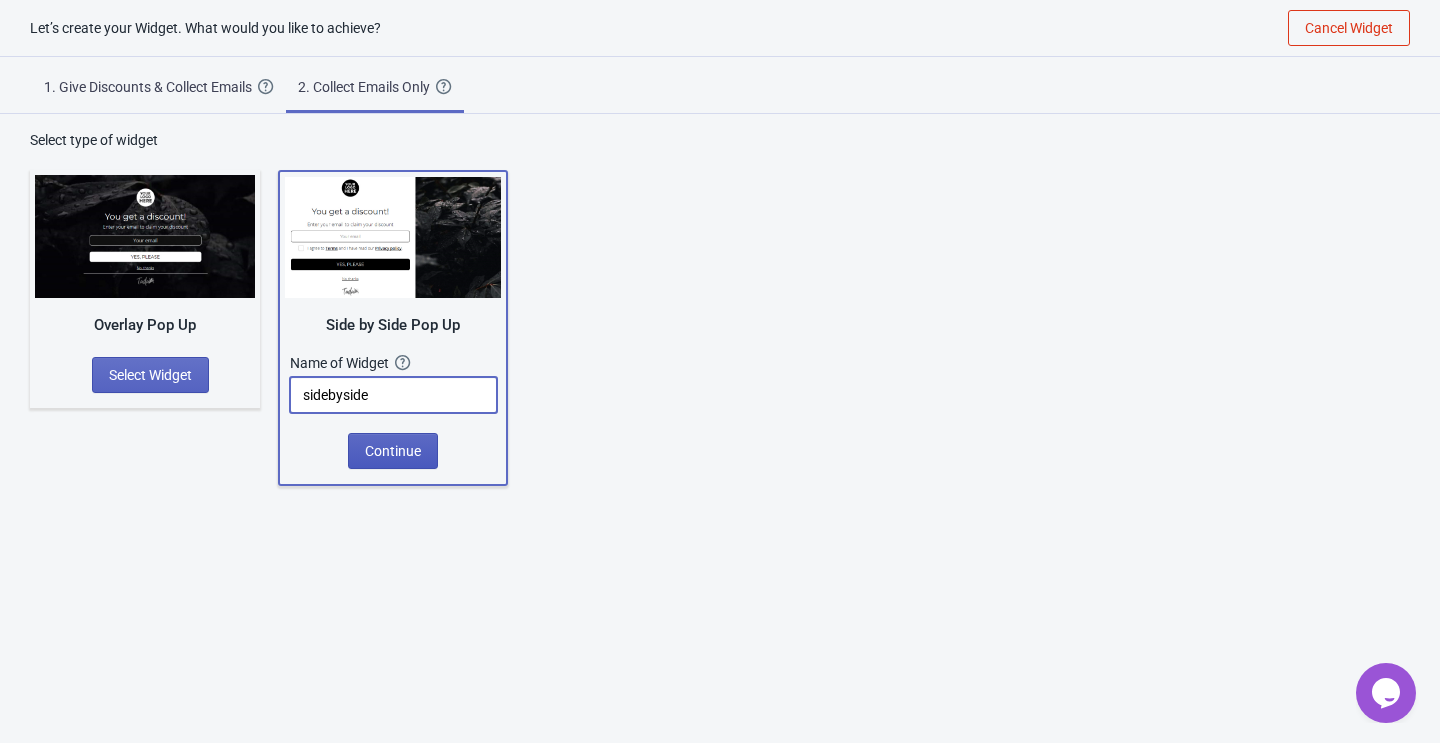
type input "sidebyside"
click at [387, 438] on button "Continue" at bounding box center [393, 451] width 90 height 36
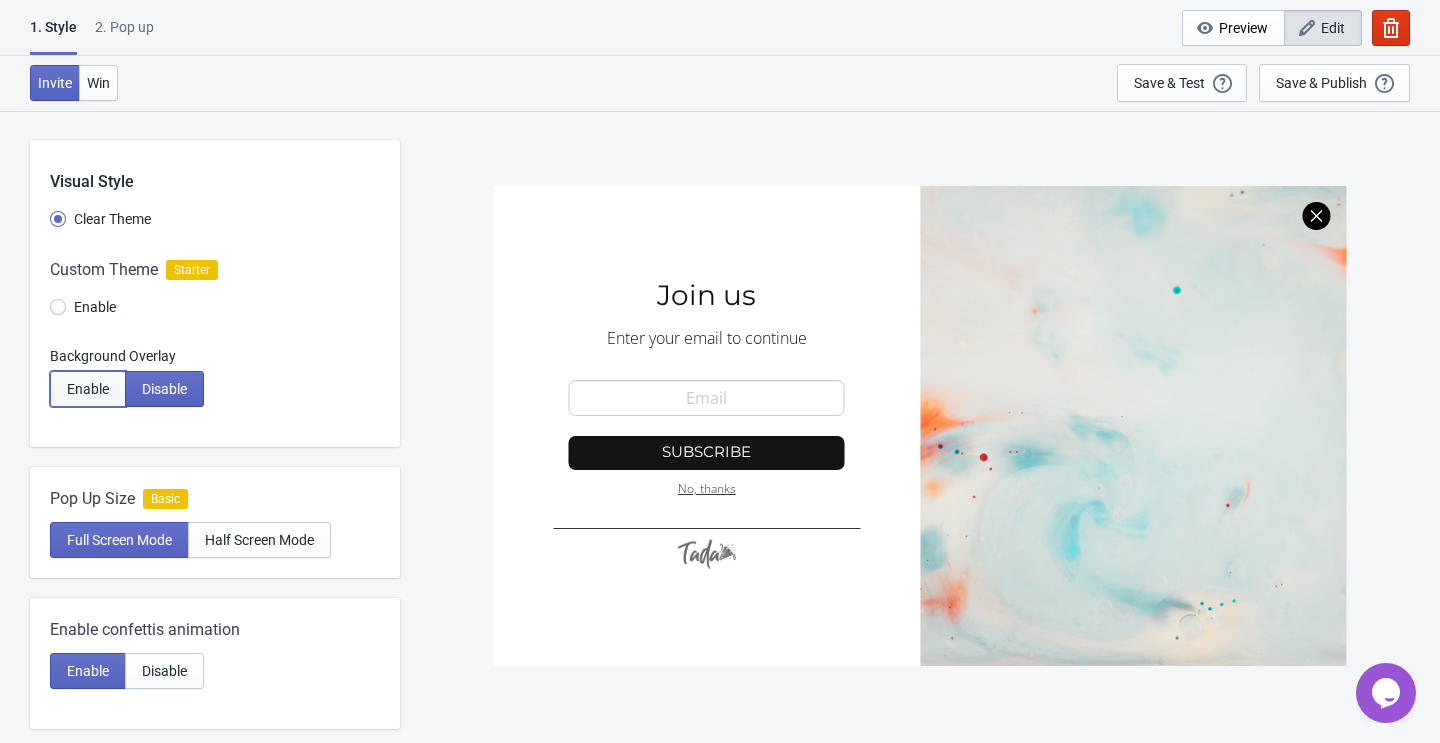
click at [89, 382] on span "Enable" at bounding box center [88, 389] width 42 height 16
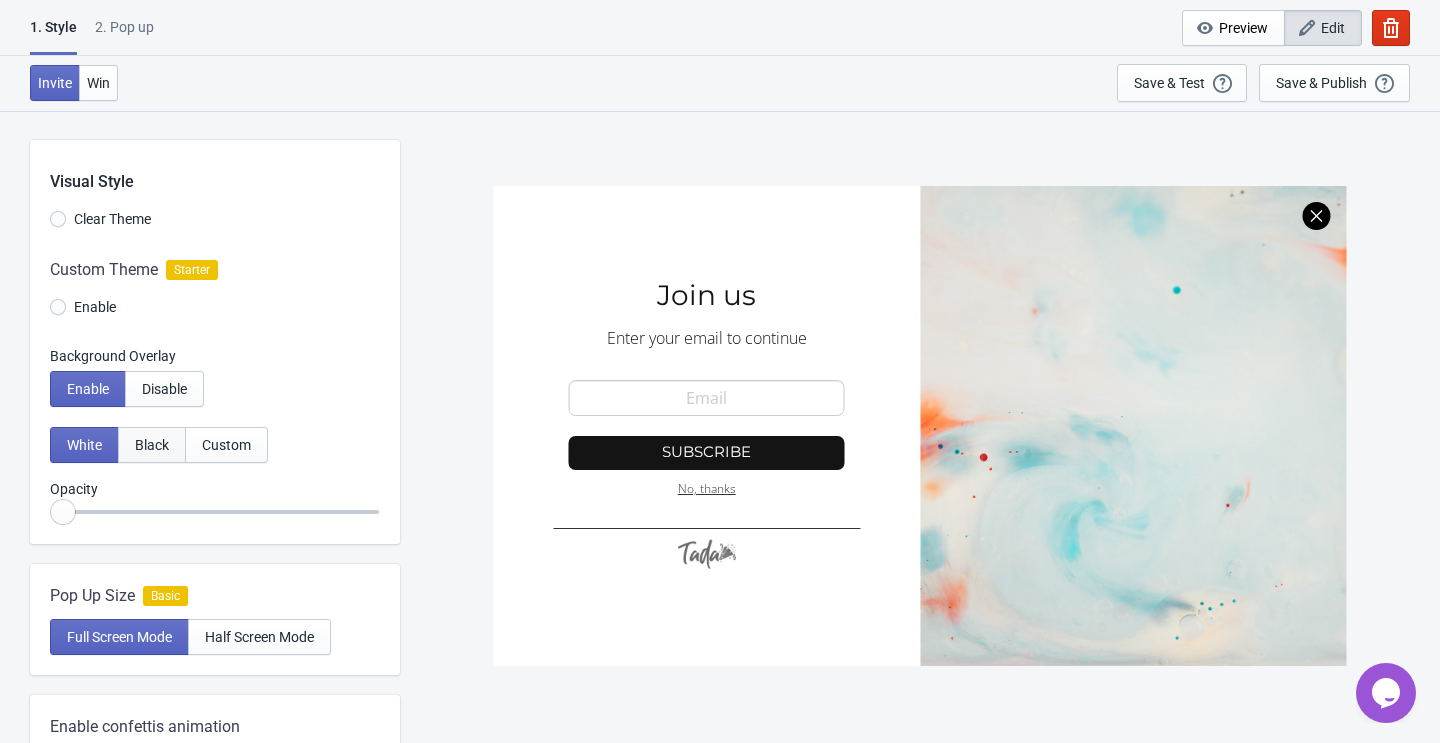
click at [157, 442] on span "Black" at bounding box center [152, 445] width 34 height 16
click at [228, 447] on span "Custom" at bounding box center [226, 445] width 49 height 16
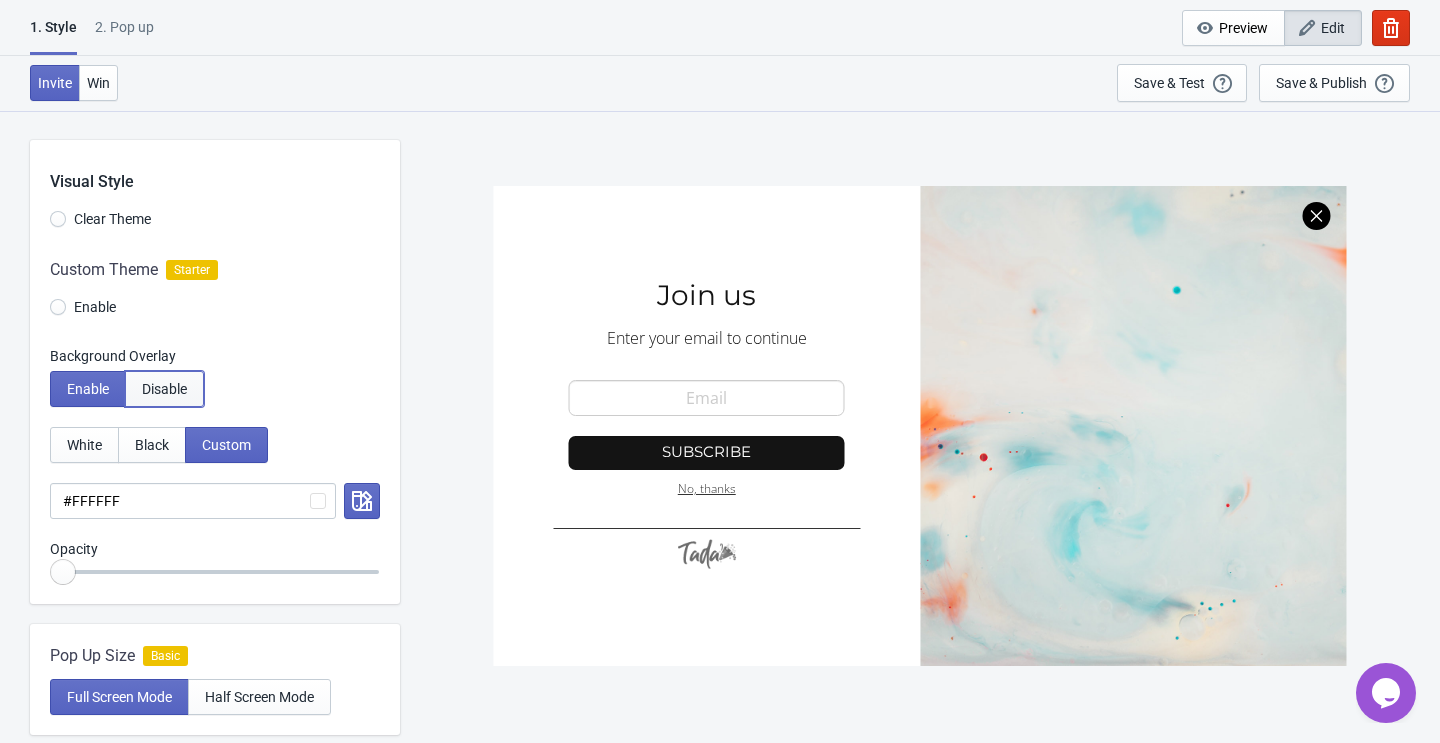
click at [154, 383] on span "Disable" at bounding box center [164, 389] width 45 height 16
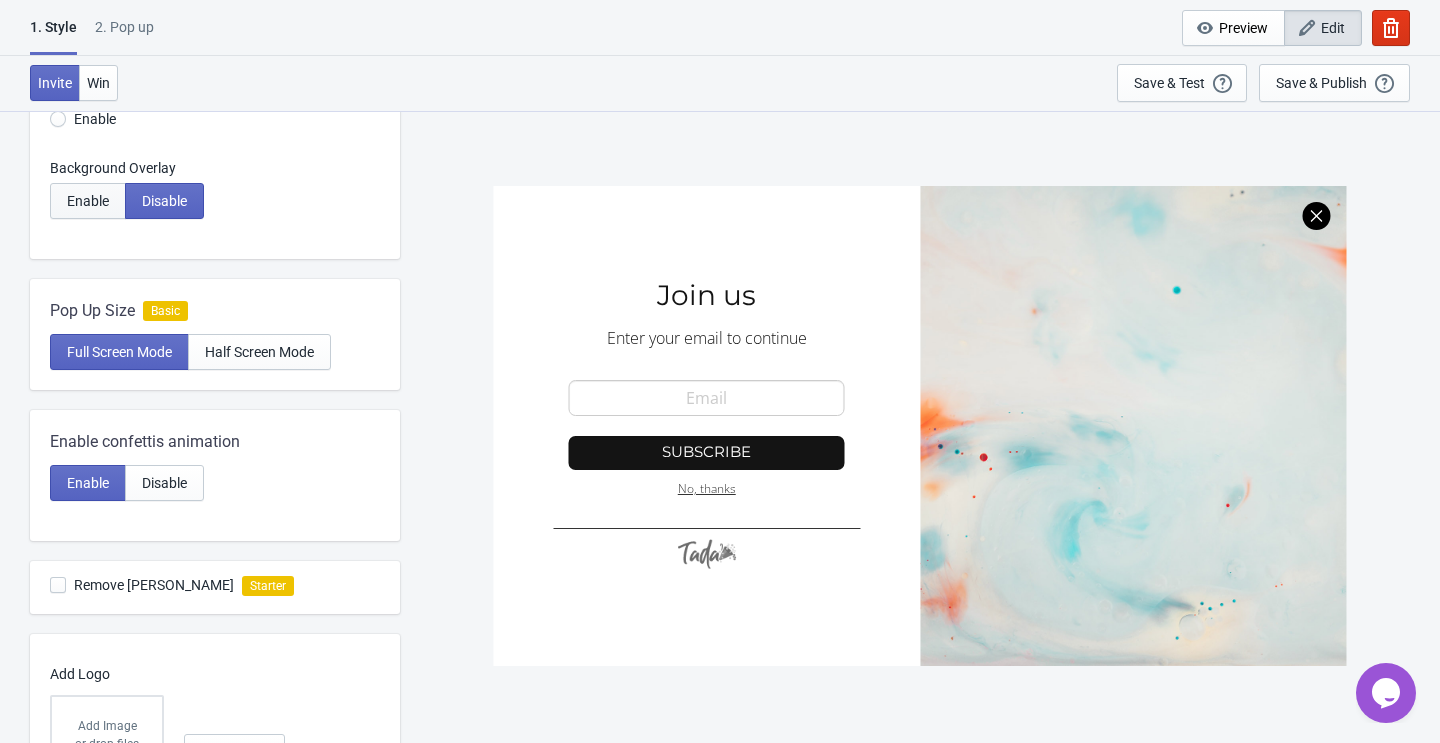
scroll to position [203, 0]
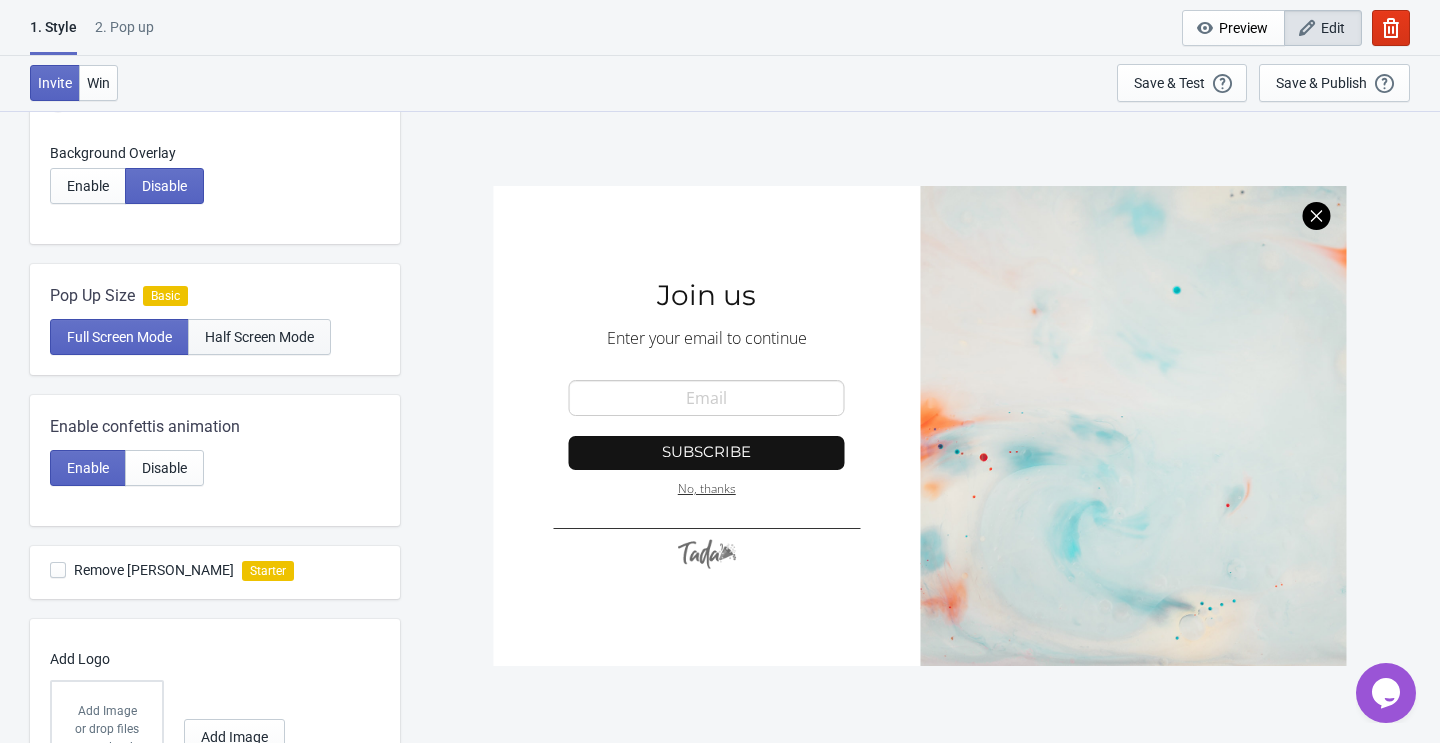
click at [295, 344] on span "Half Screen Mode" at bounding box center [259, 337] width 109 height 16
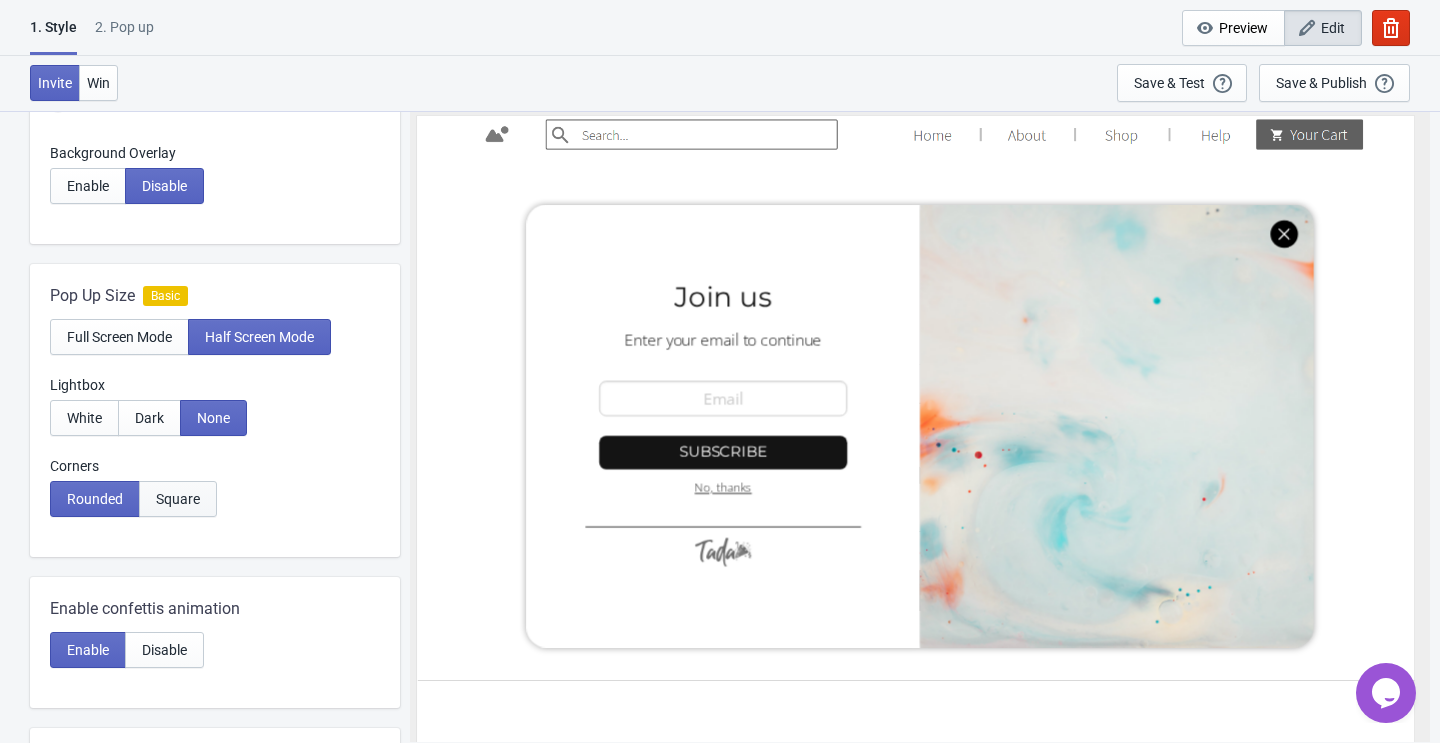
click at [169, 501] on span "Square" at bounding box center [178, 499] width 44 height 16
click at [153, 410] on span "Dark" at bounding box center [149, 418] width 29 height 16
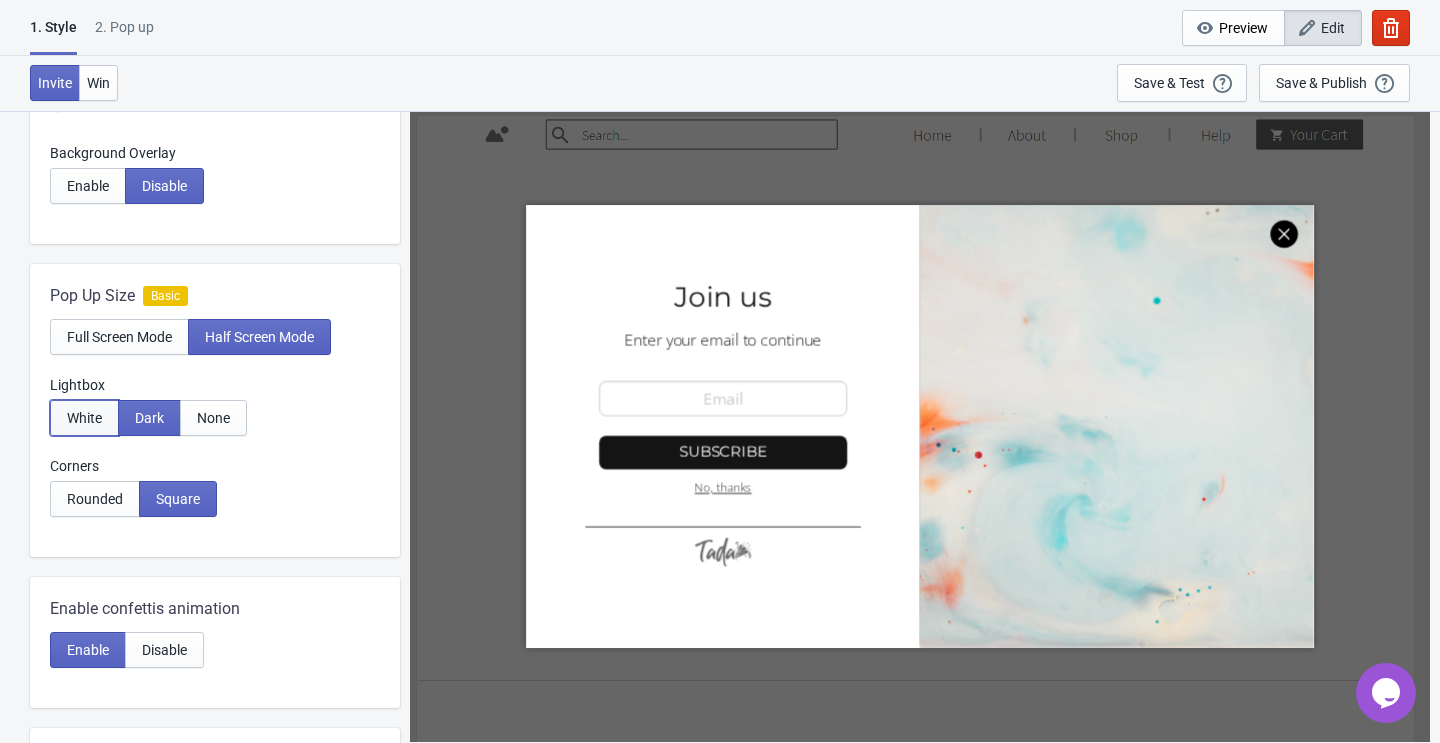
click at [92, 415] on span "White" at bounding box center [84, 418] width 35 height 16
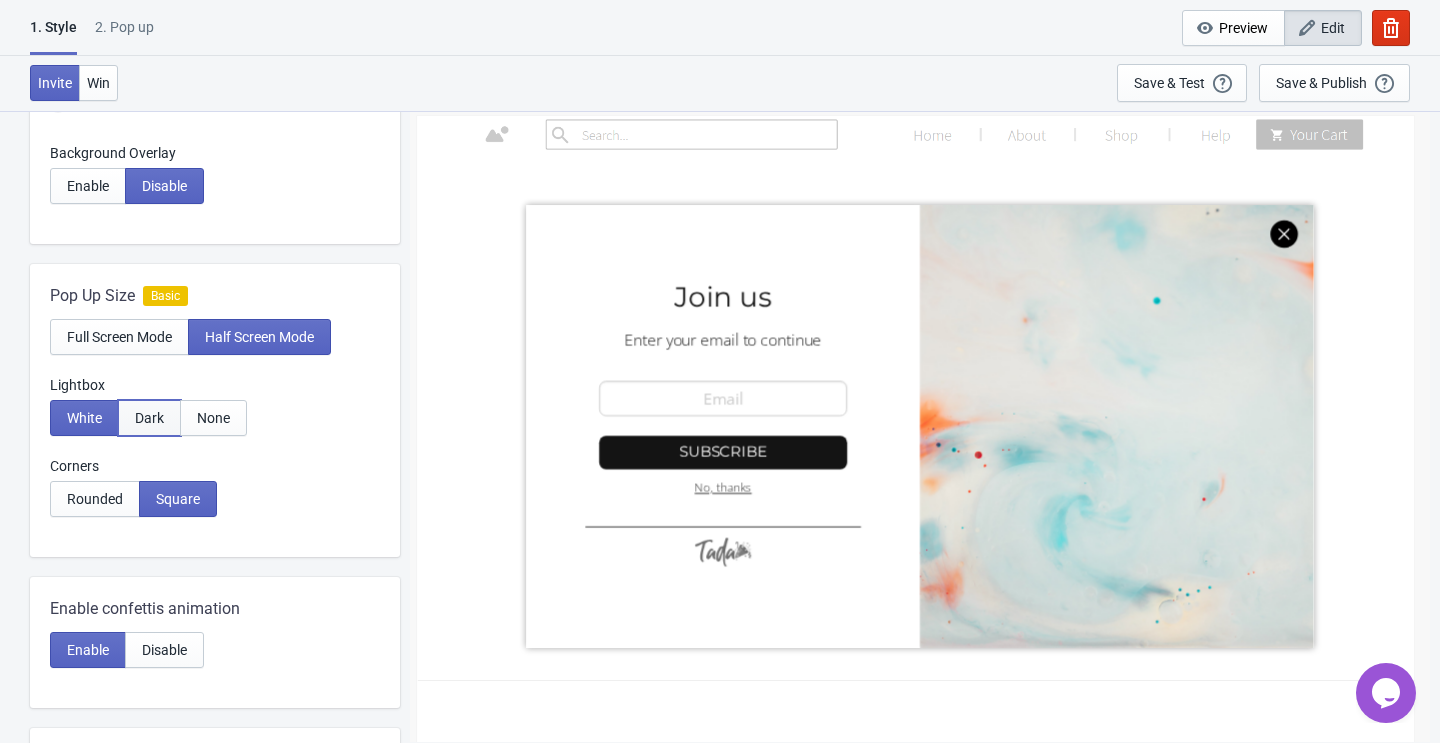
click at [154, 424] on span "Dark" at bounding box center [149, 418] width 29 height 16
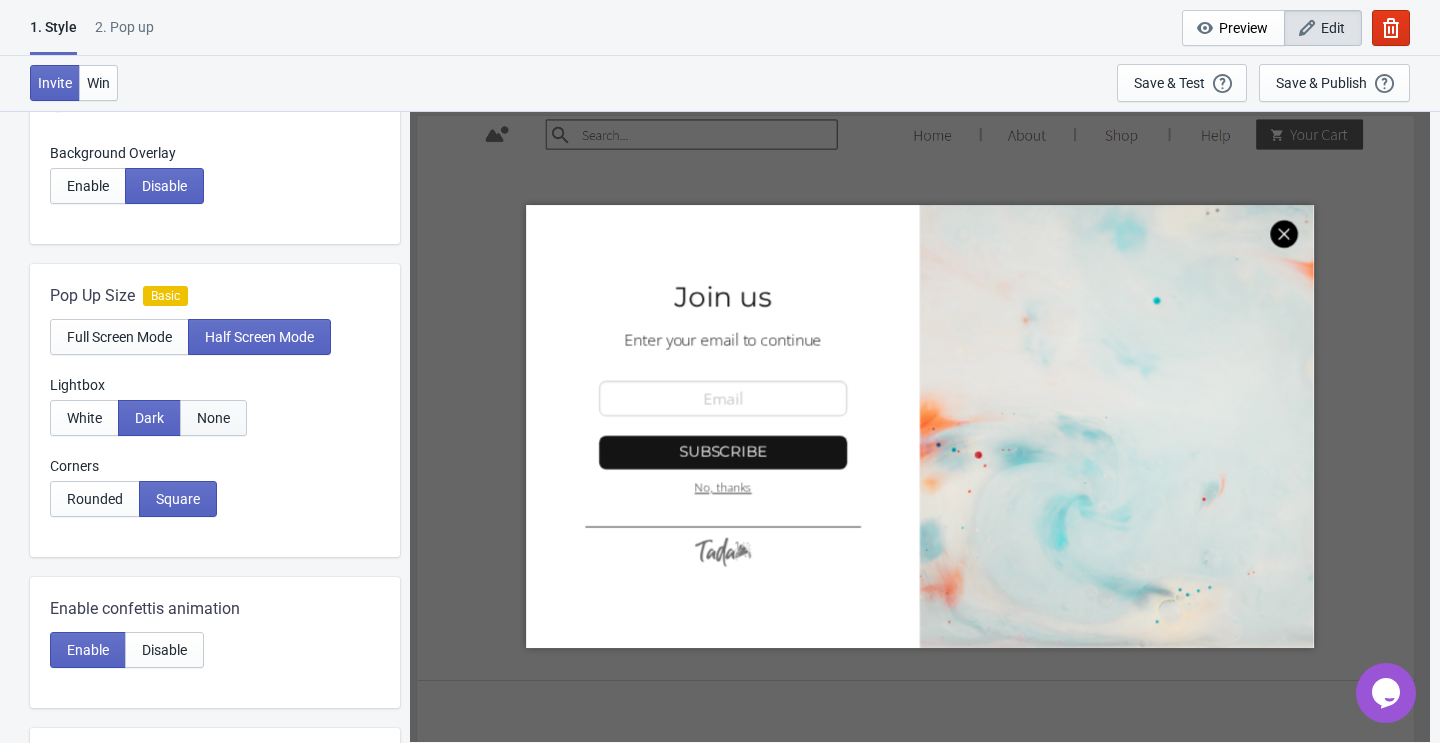
click at [231, 427] on button "None" at bounding box center [213, 418] width 67 height 36
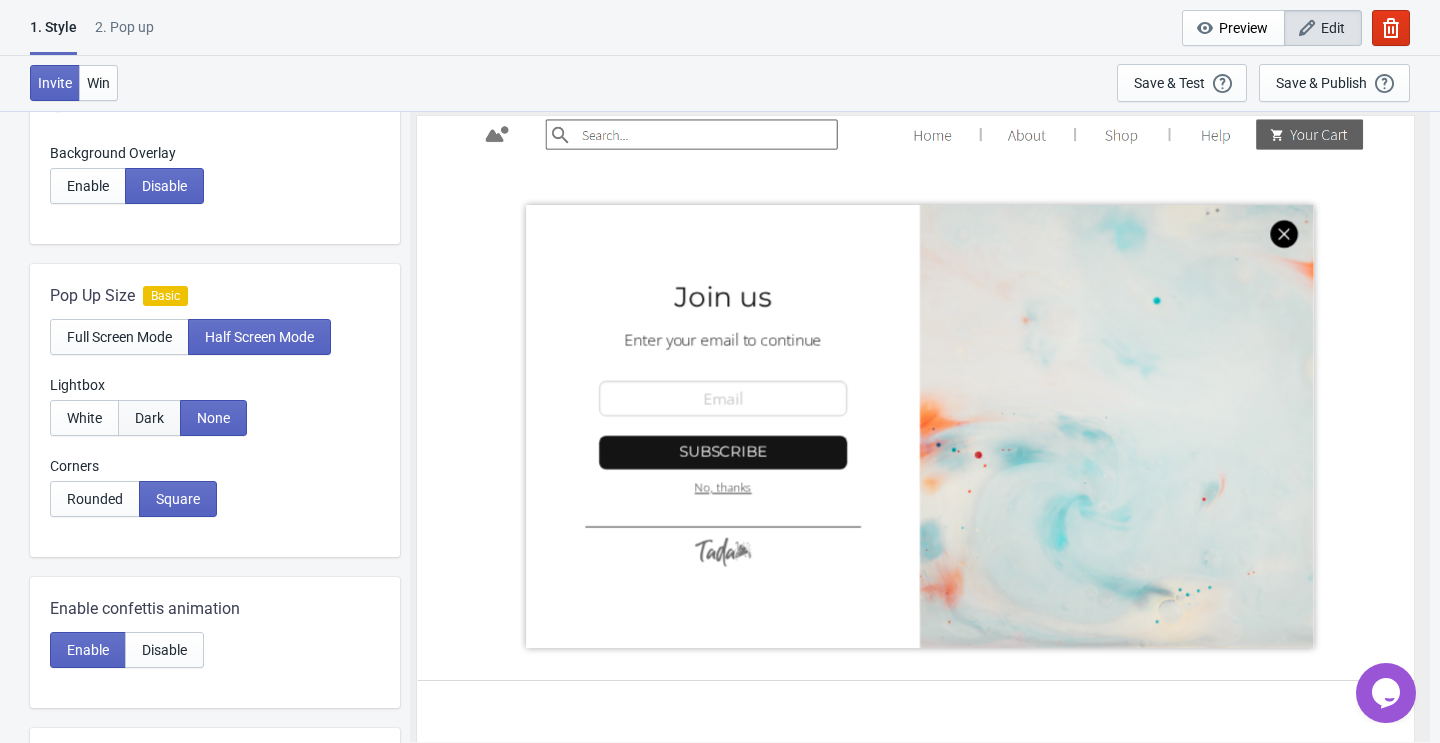
click at [145, 420] on span "Dark" at bounding box center [149, 418] width 29 height 16
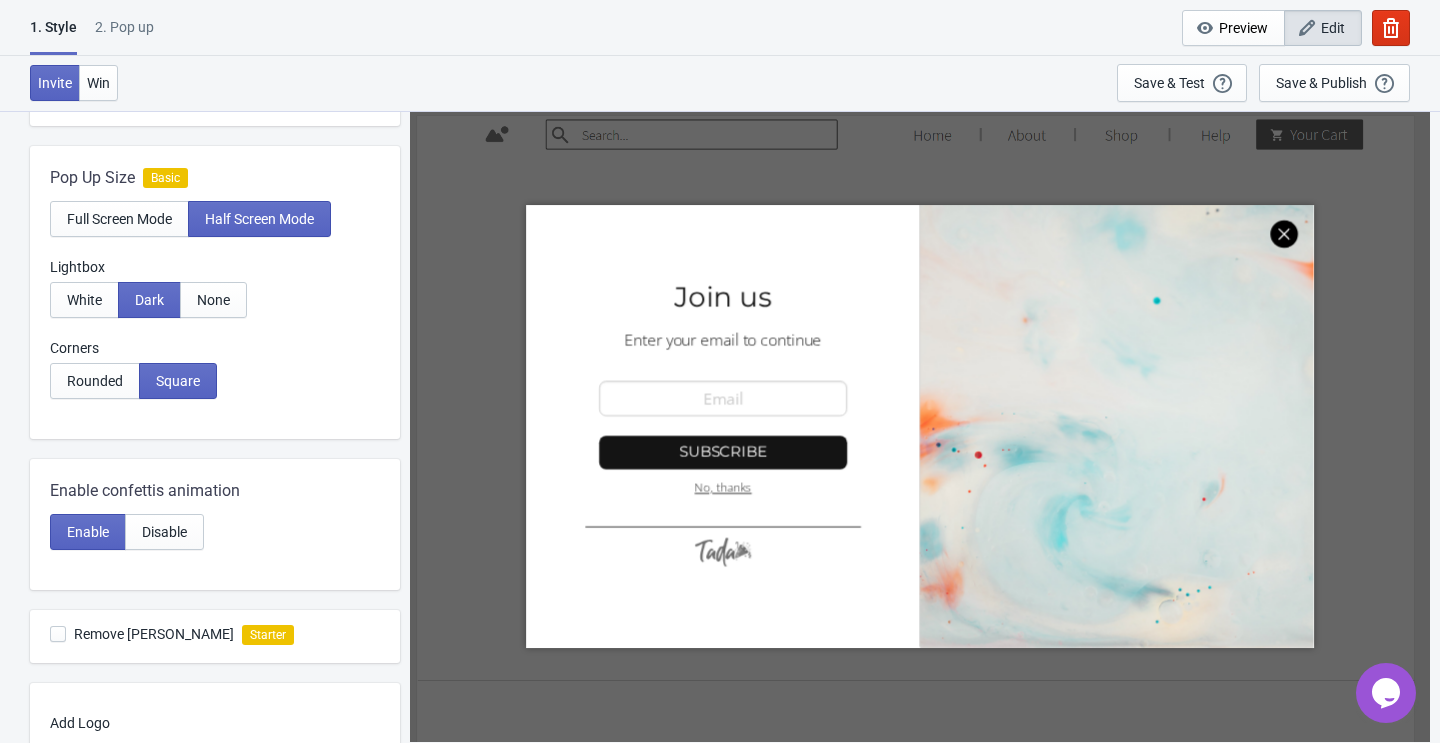
scroll to position [353, 0]
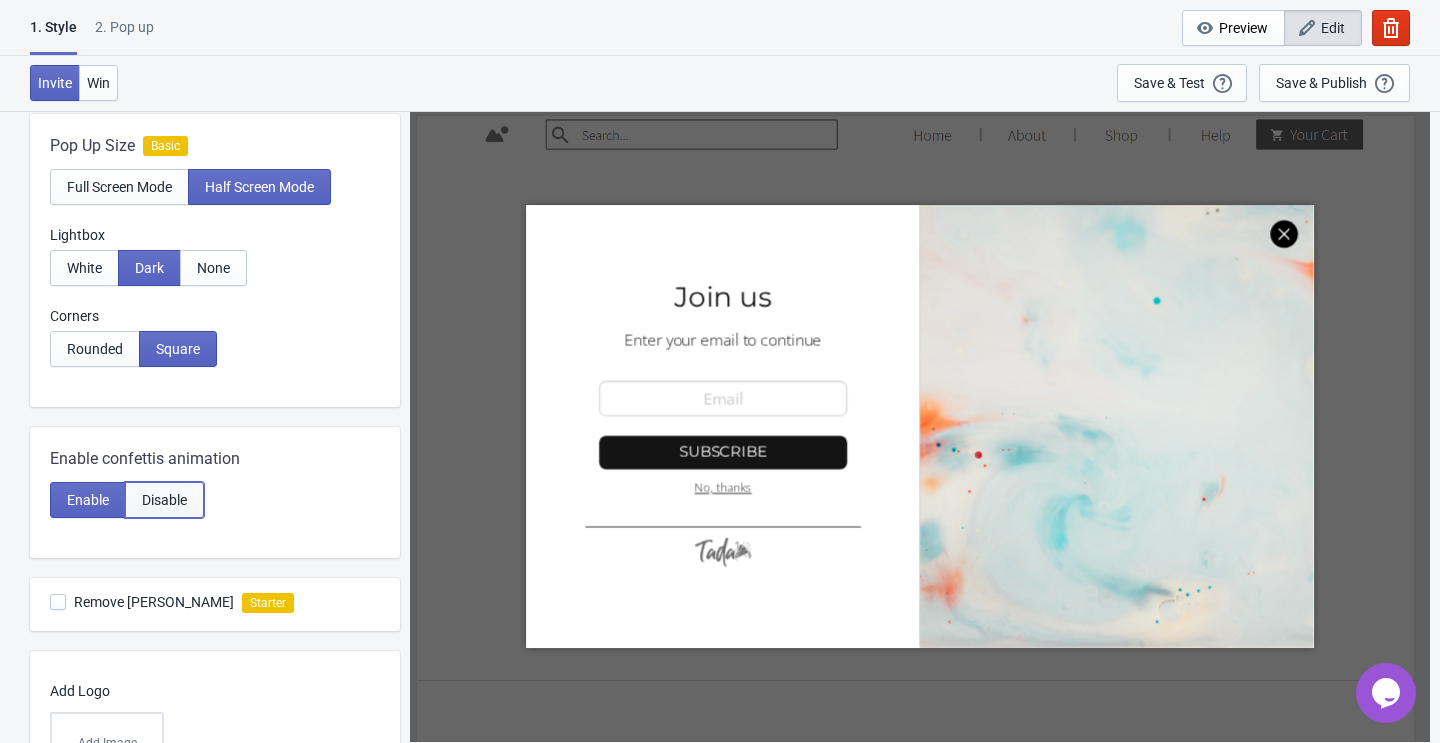
click at [180, 500] on span "Disable" at bounding box center [164, 500] width 45 height 16
click at [80, 499] on span "Enable" at bounding box center [88, 500] width 42 height 16
radio input "true"
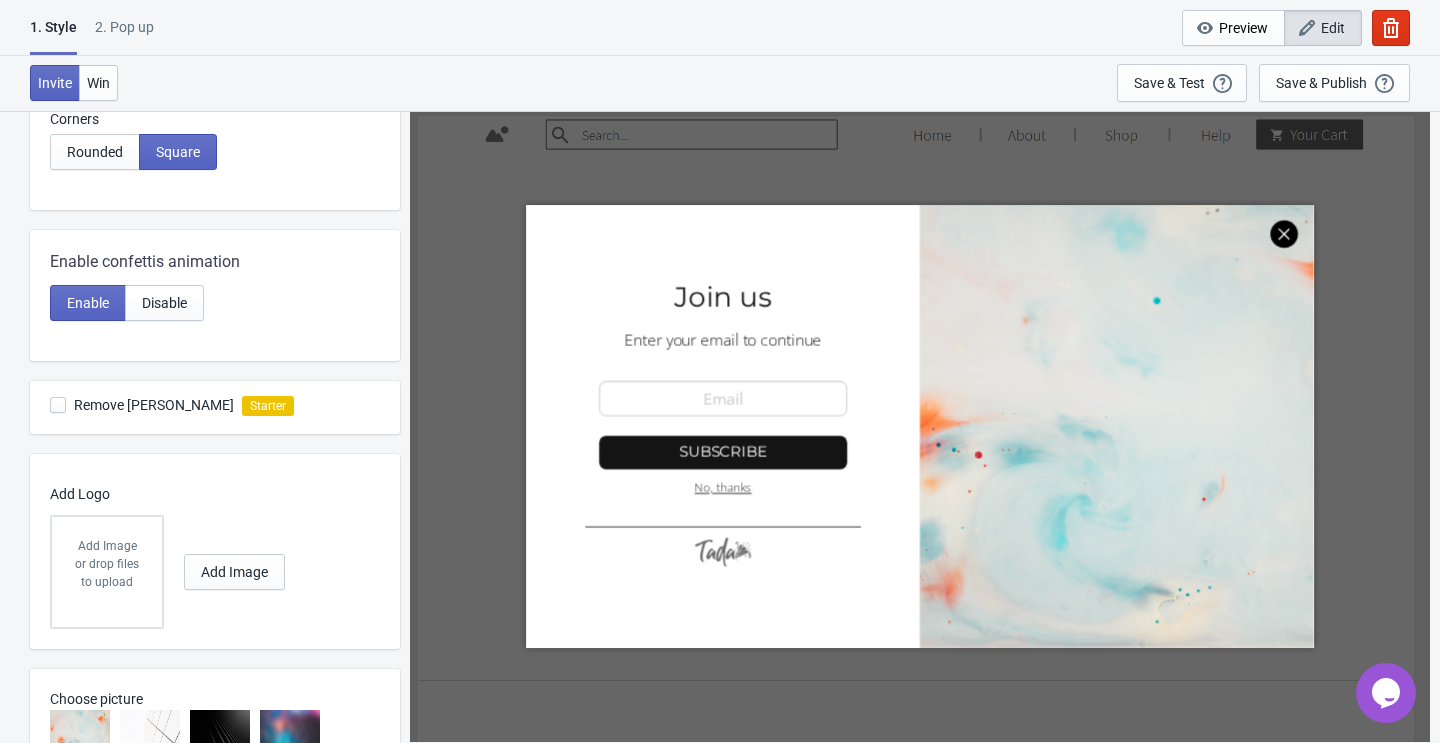
scroll to position [557, 0]
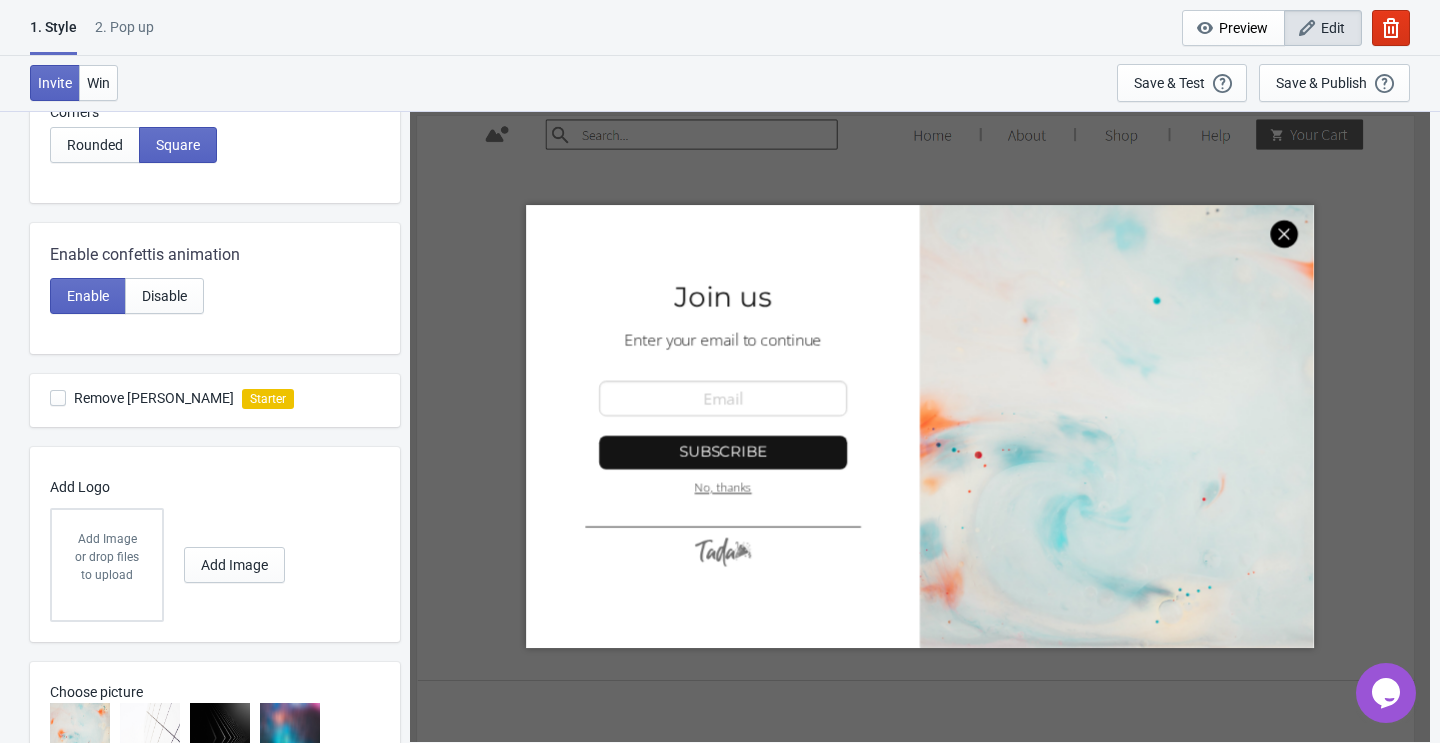
click at [167, 401] on span "Remove Tada Branding" at bounding box center [154, 398] width 160 height 20
click at [51, 401] on input "Remove Tada Branding" at bounding box center [50, 408] width 1 height 36
checkbox input "false"
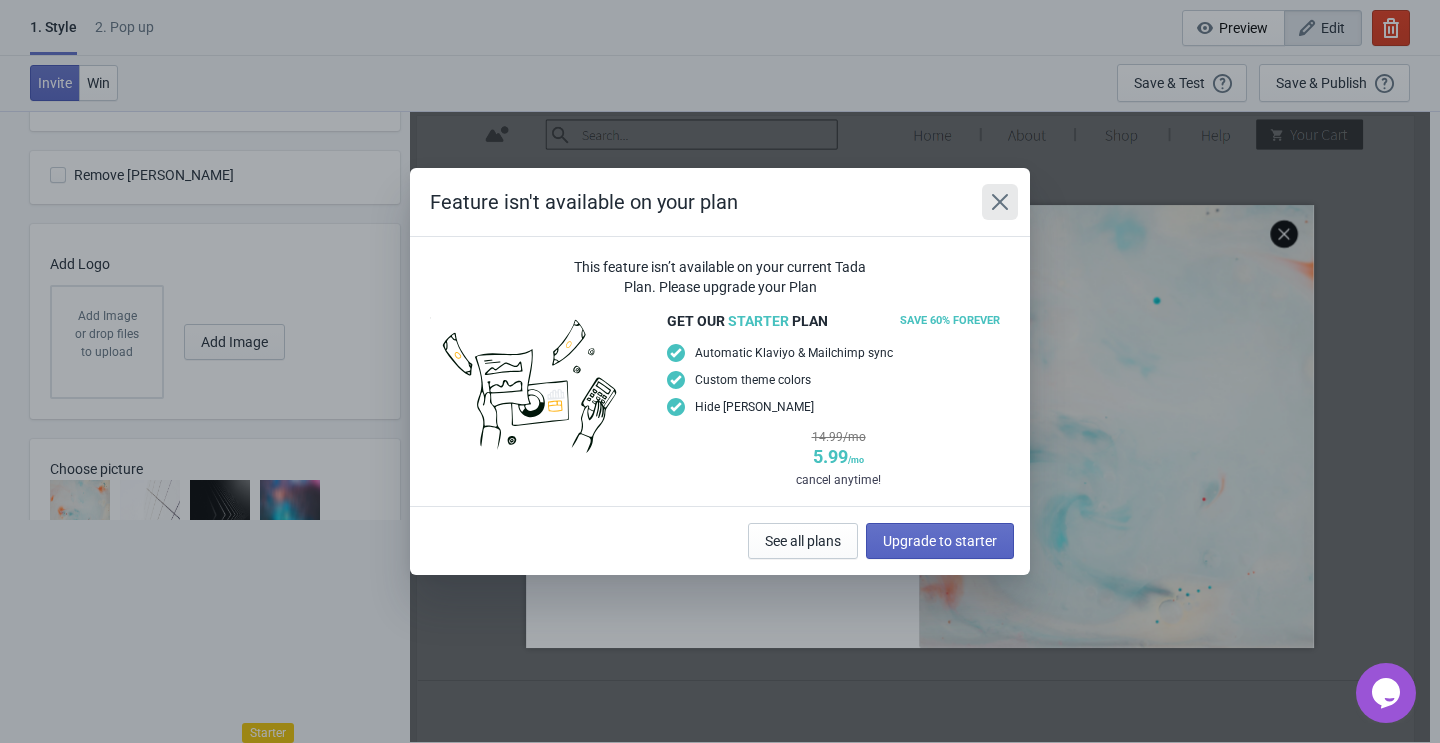
click at [1003, 204] on icon "Close" at bounding box center [1000, 202] width 16 height 16
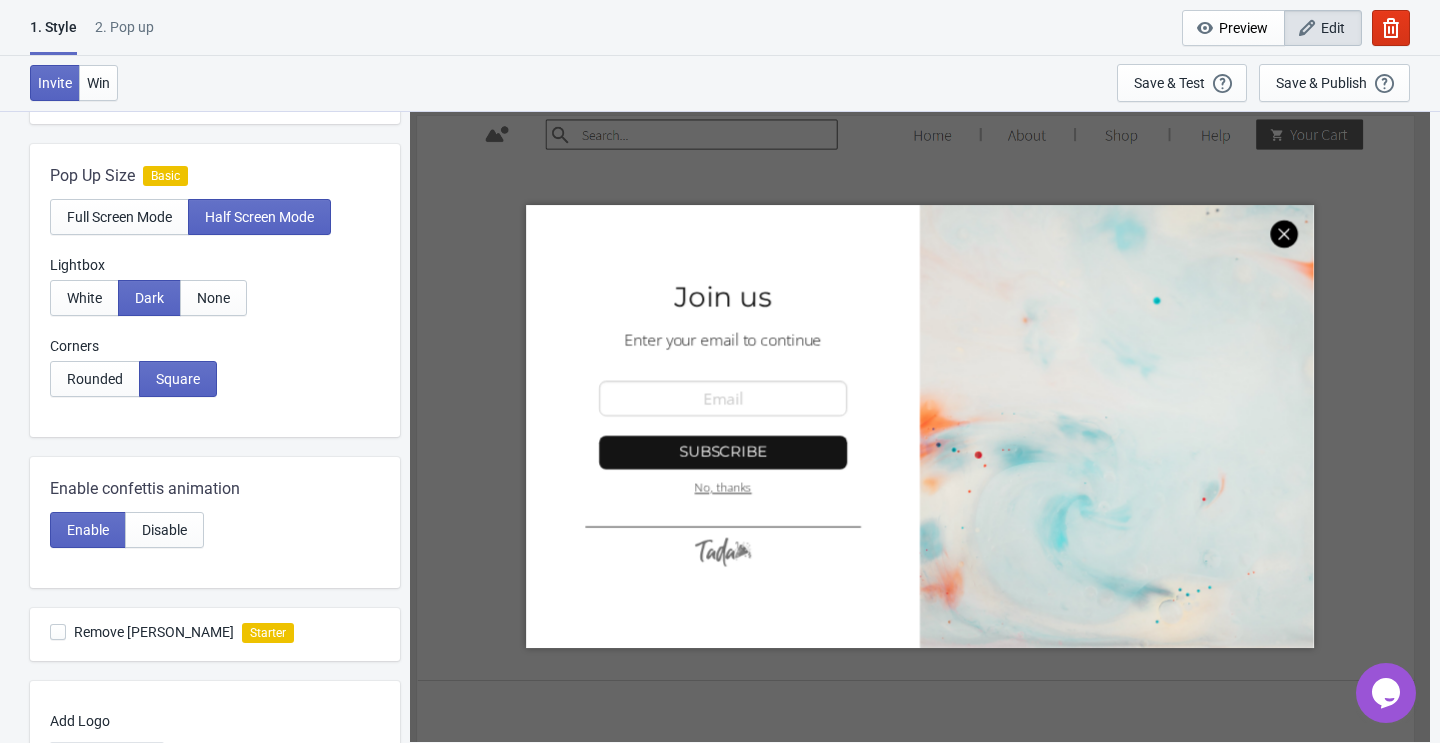
scroll to position [327, 0]
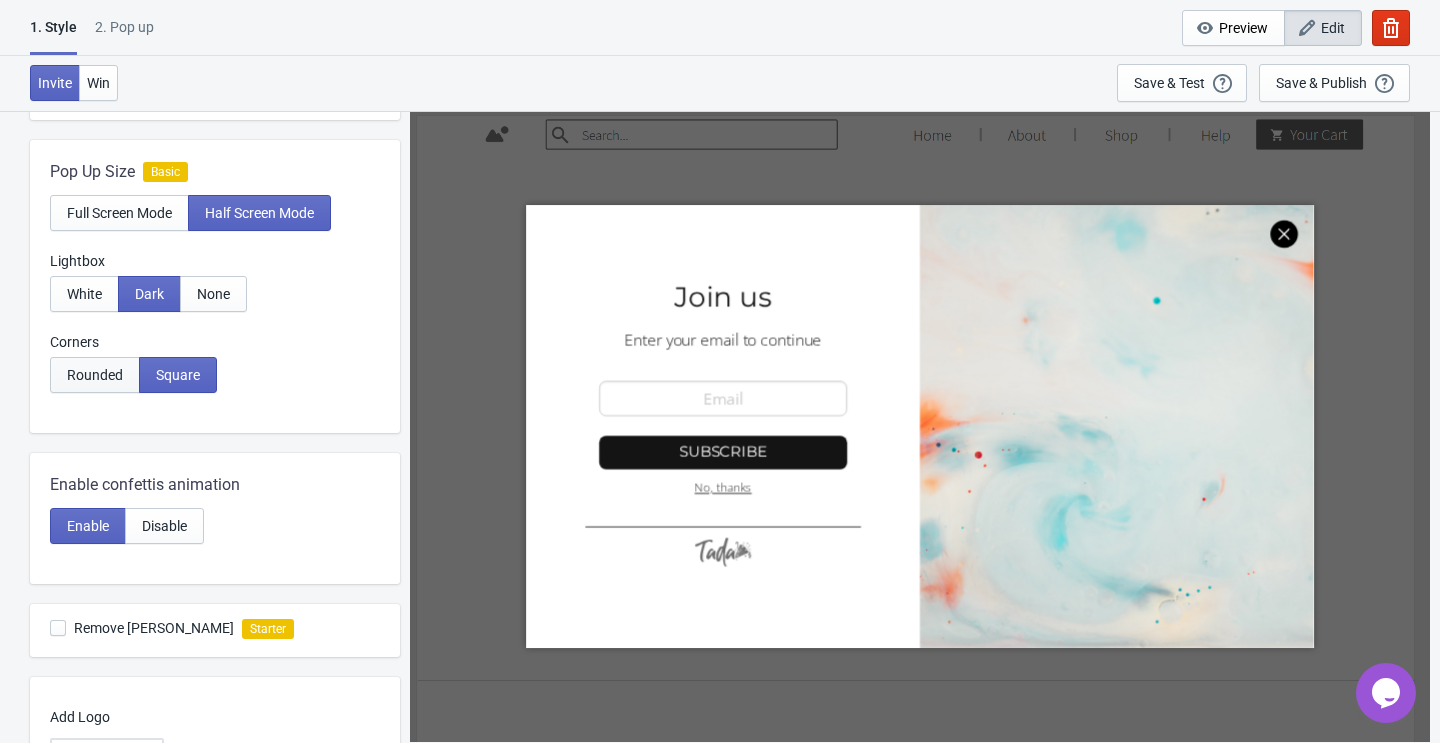
click at [98, 391] on button "Rounded" at bounding box center [95, 375] width 90 height 36
click at [236, 294] on button "None" at bounding box center [213, 294] width 67 height 36
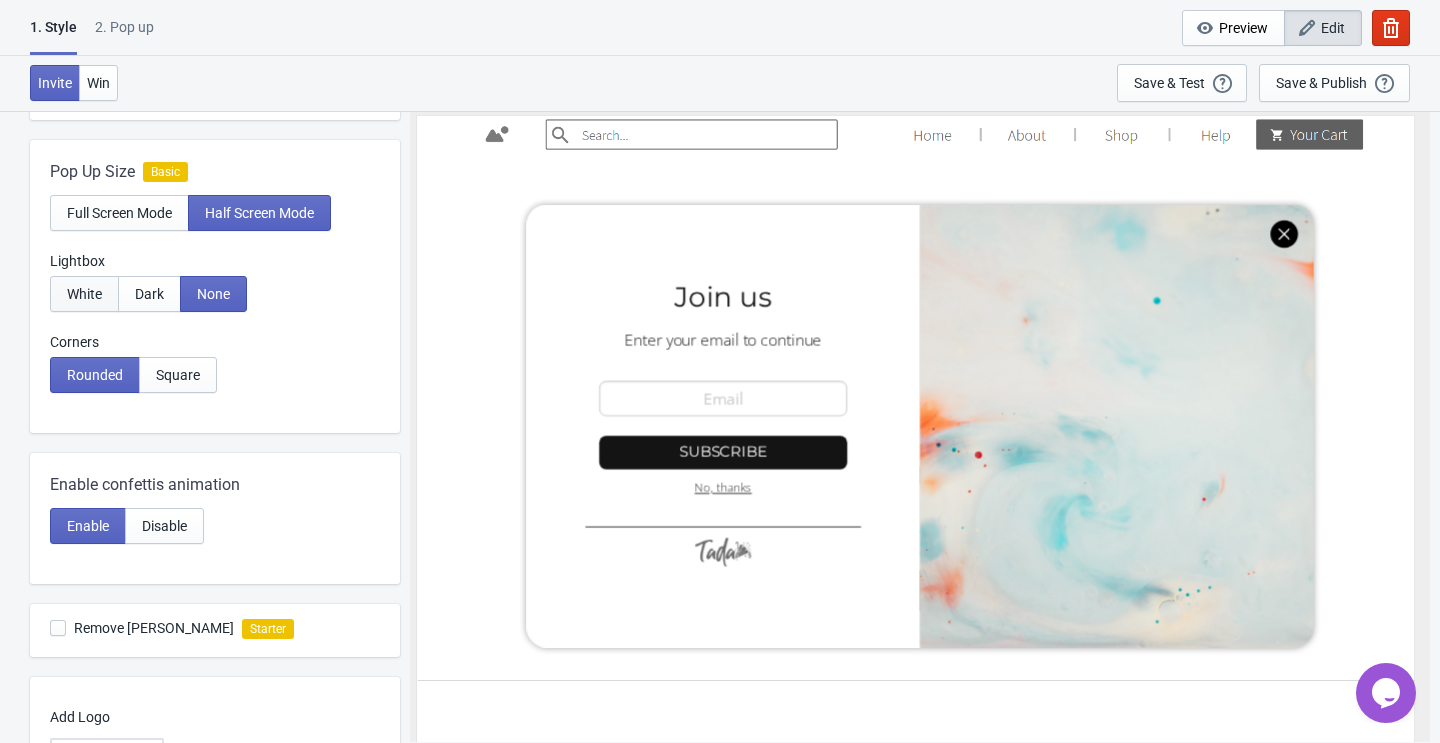
click at [108, 302] on button "White" at bounding box center [84, 294] width 69 height 36
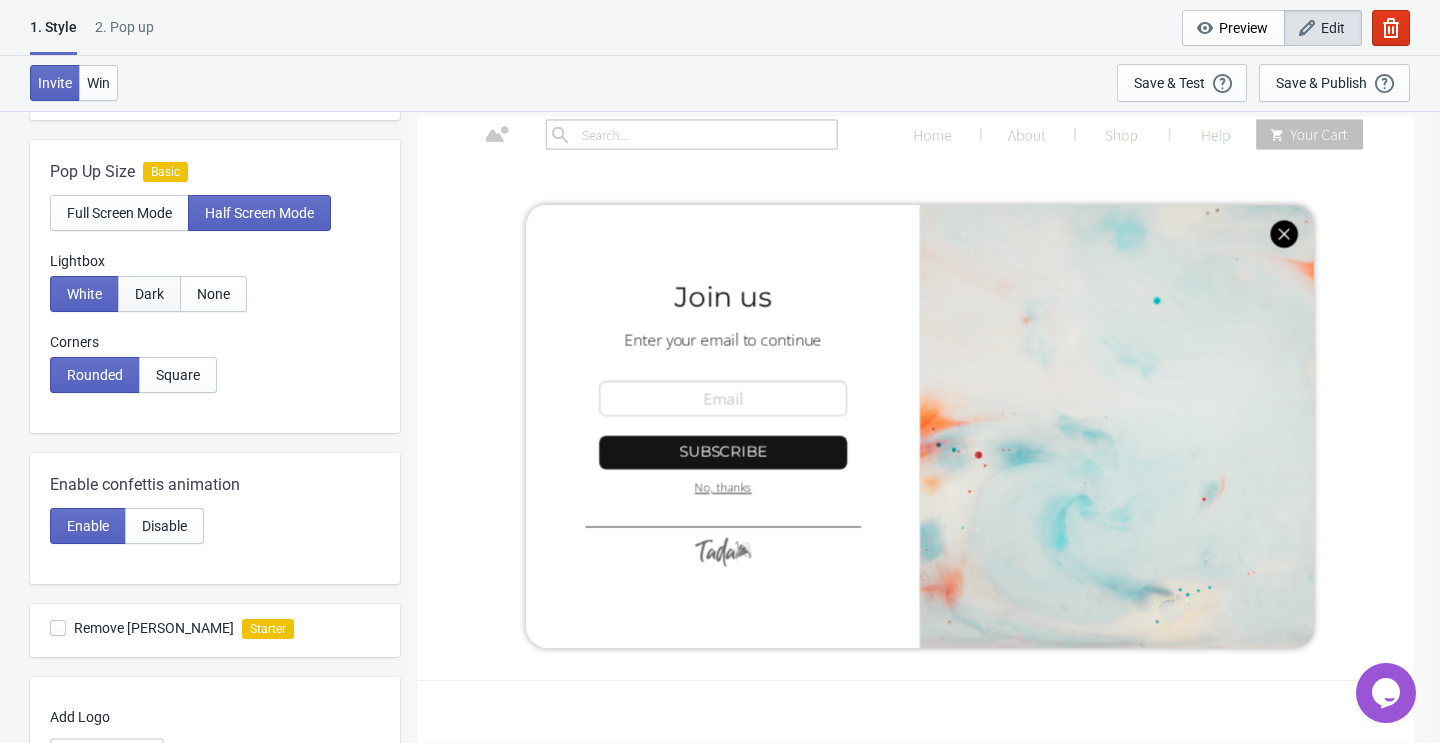
click at [150, 302] on button "Dark" at bounding box center [149, 294] width 63 height 36
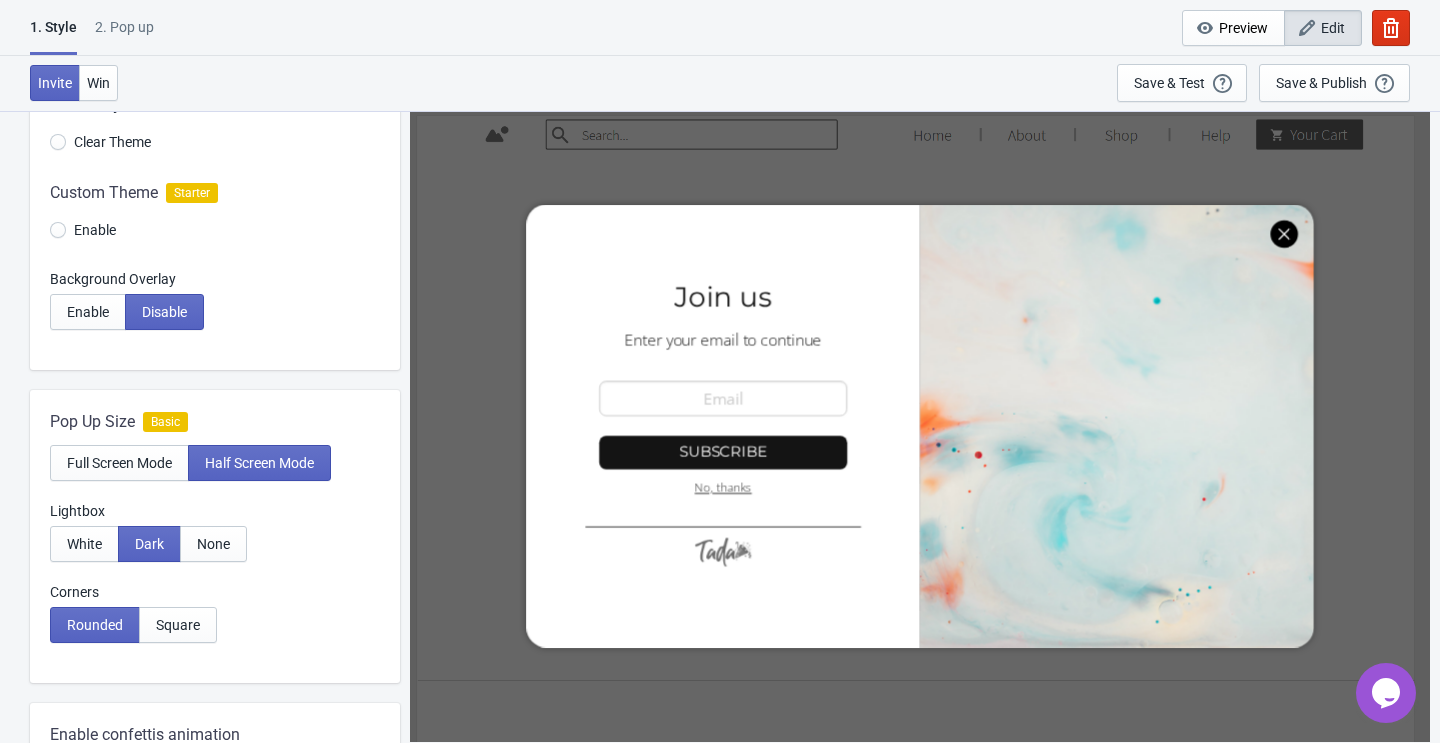
scroll to position [0, 0]
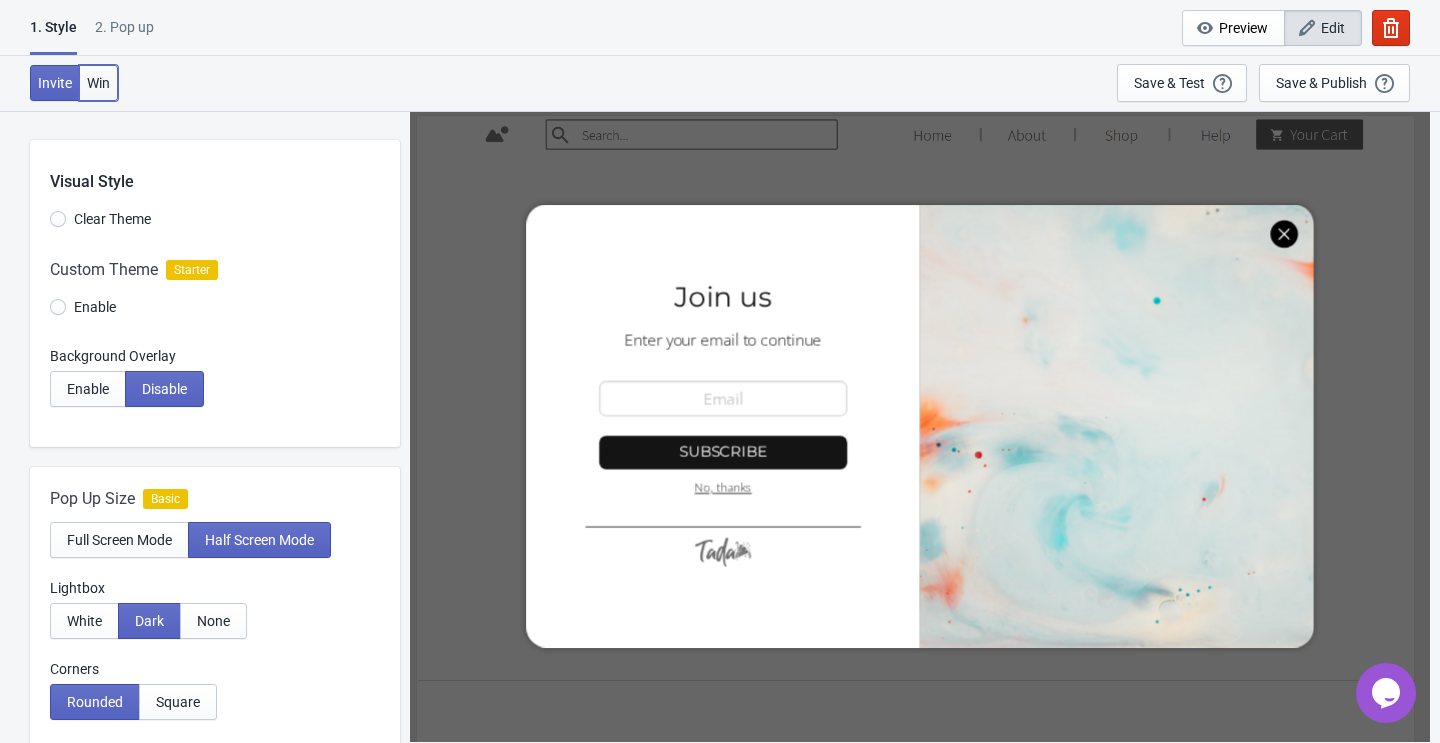
click at [109, 79] on span "Win" at bounding box center [98, 83] width 23 height 16
radio input "true"
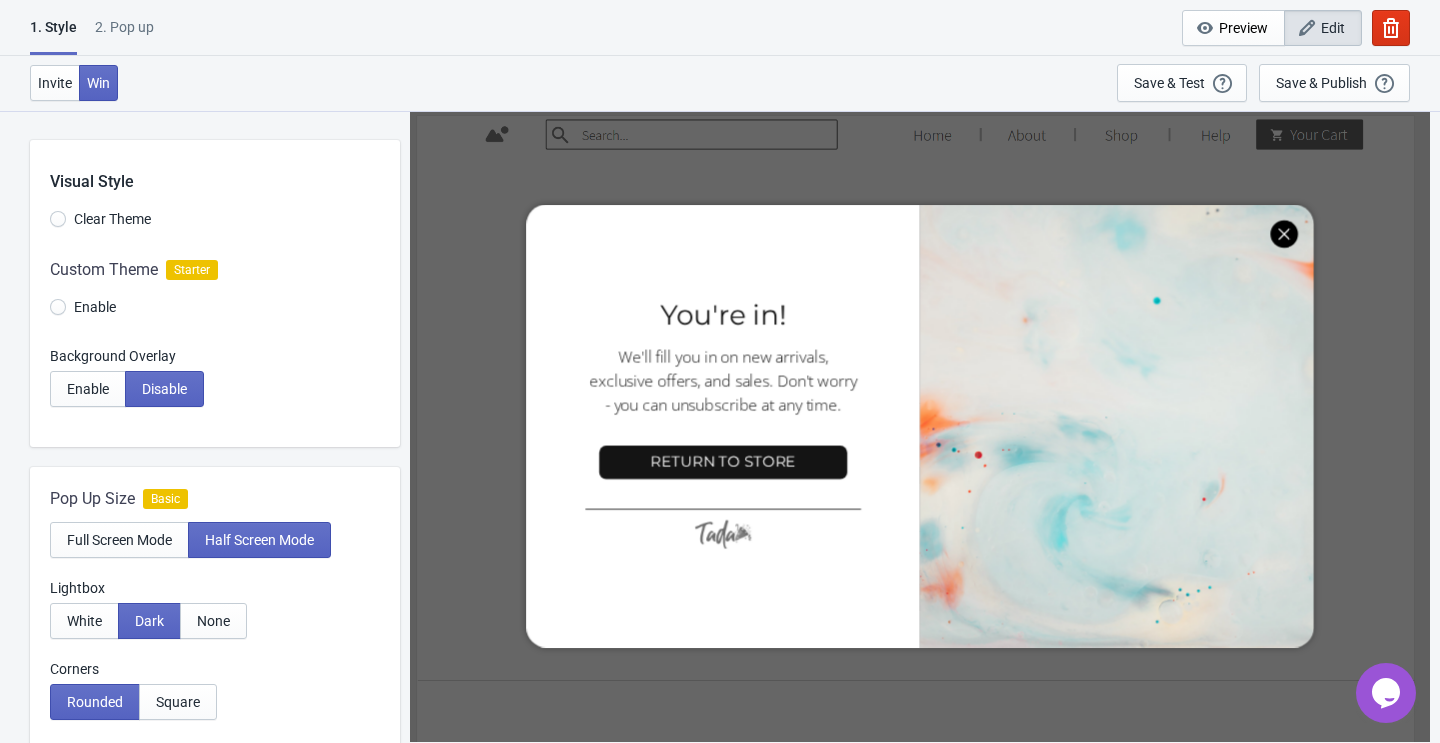
click at [130, 36] on div "2. Pop up" at bounding box center [124, 34] width 59 height 35
select select "once"
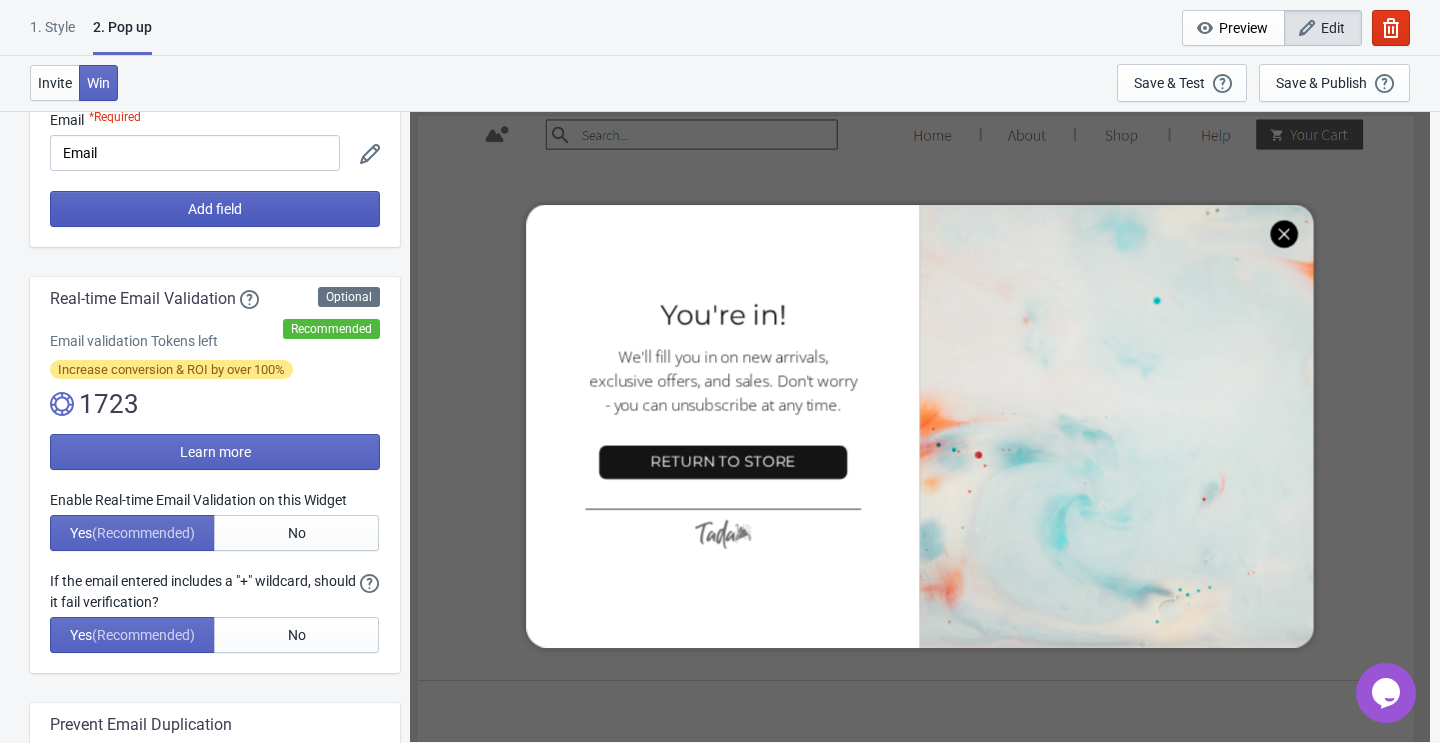
scroll to position [181, 0]
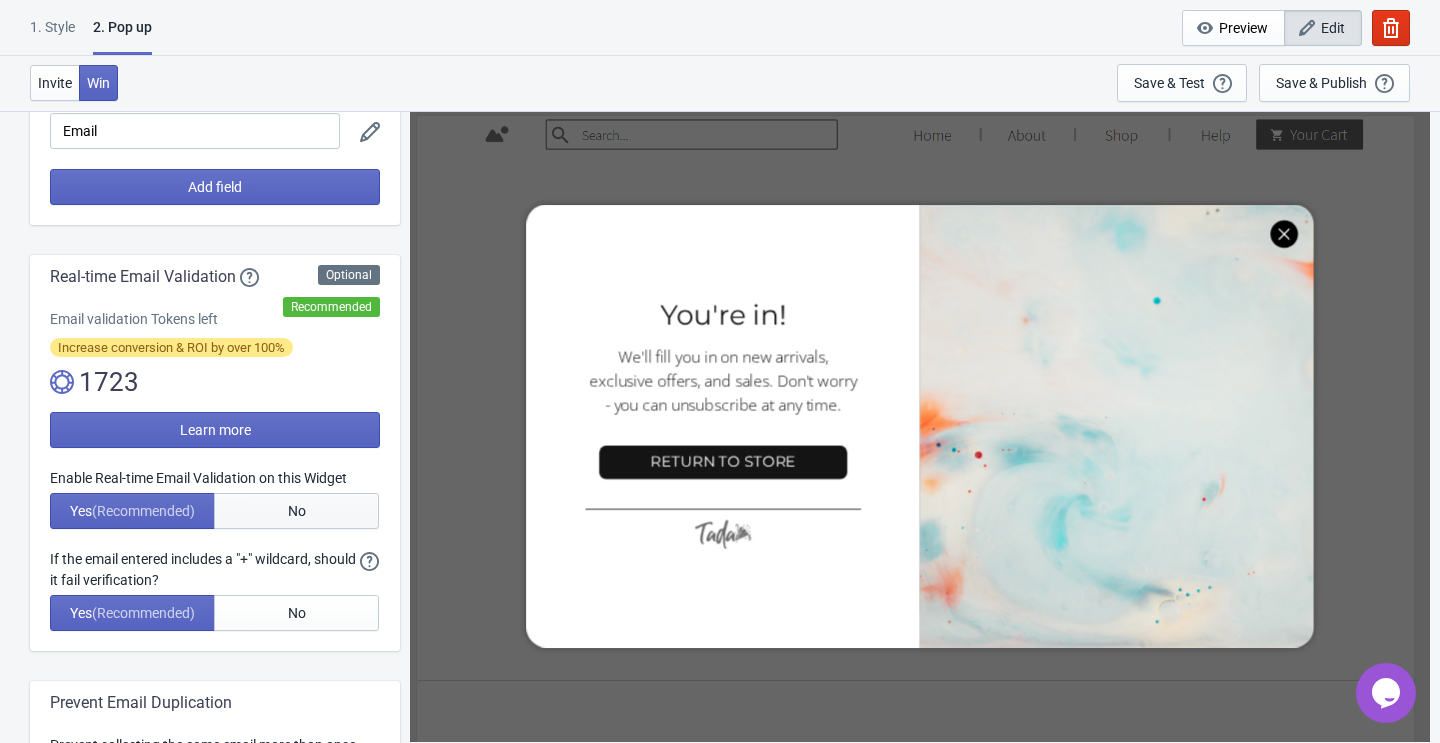
click at [261, 503] on button "No" at bounding box center [296, 511] width 165 height 36
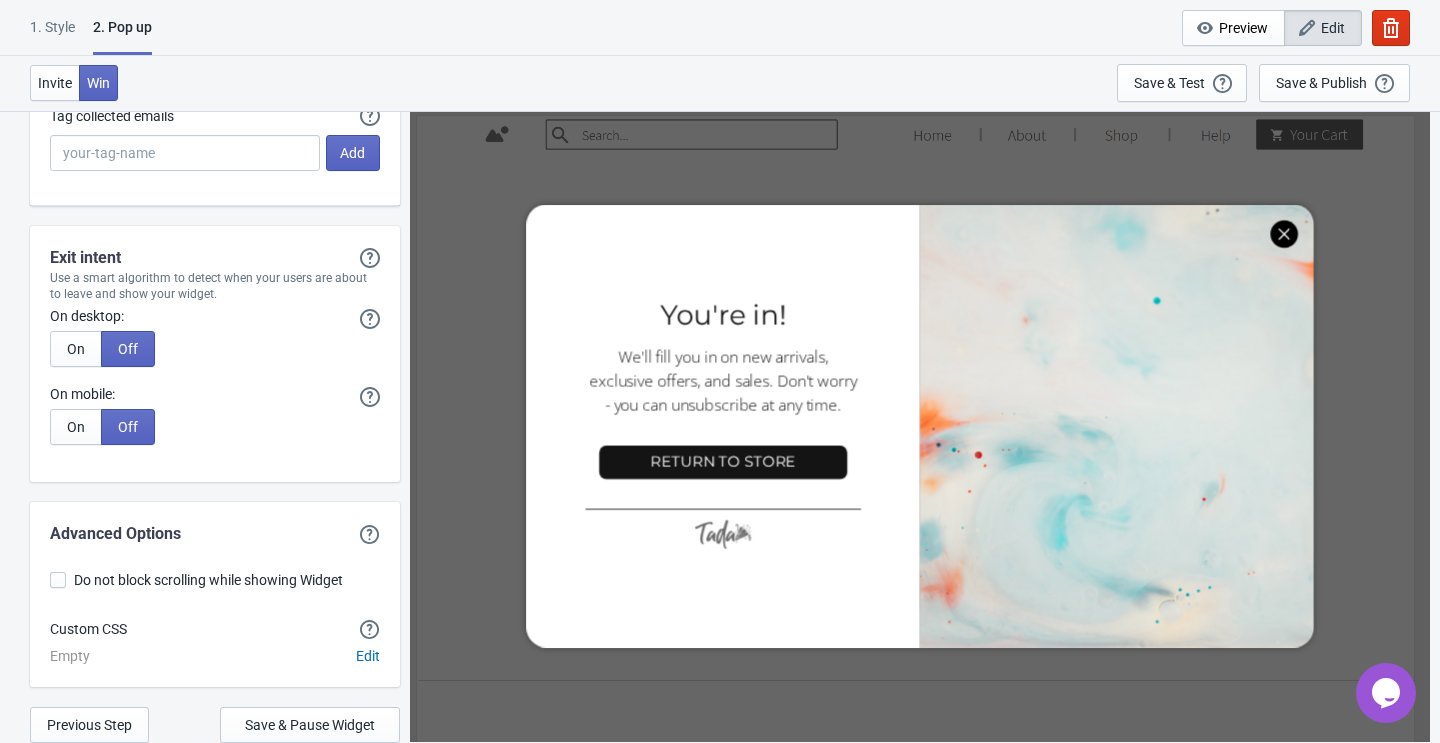
scroll to position [3871, 0]
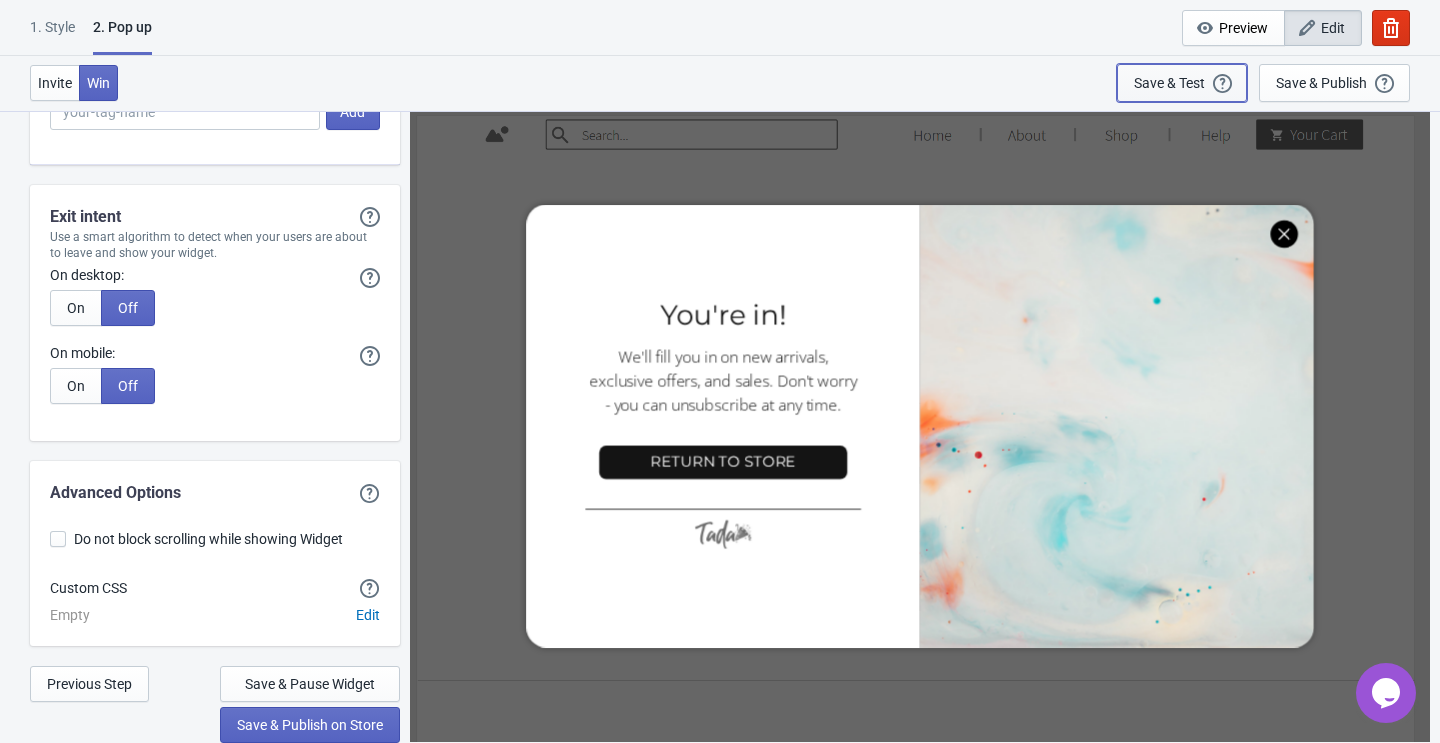
click at [1183, 79] on div "Save & Test" at bounding box center [1169, 83] width 71 height 16
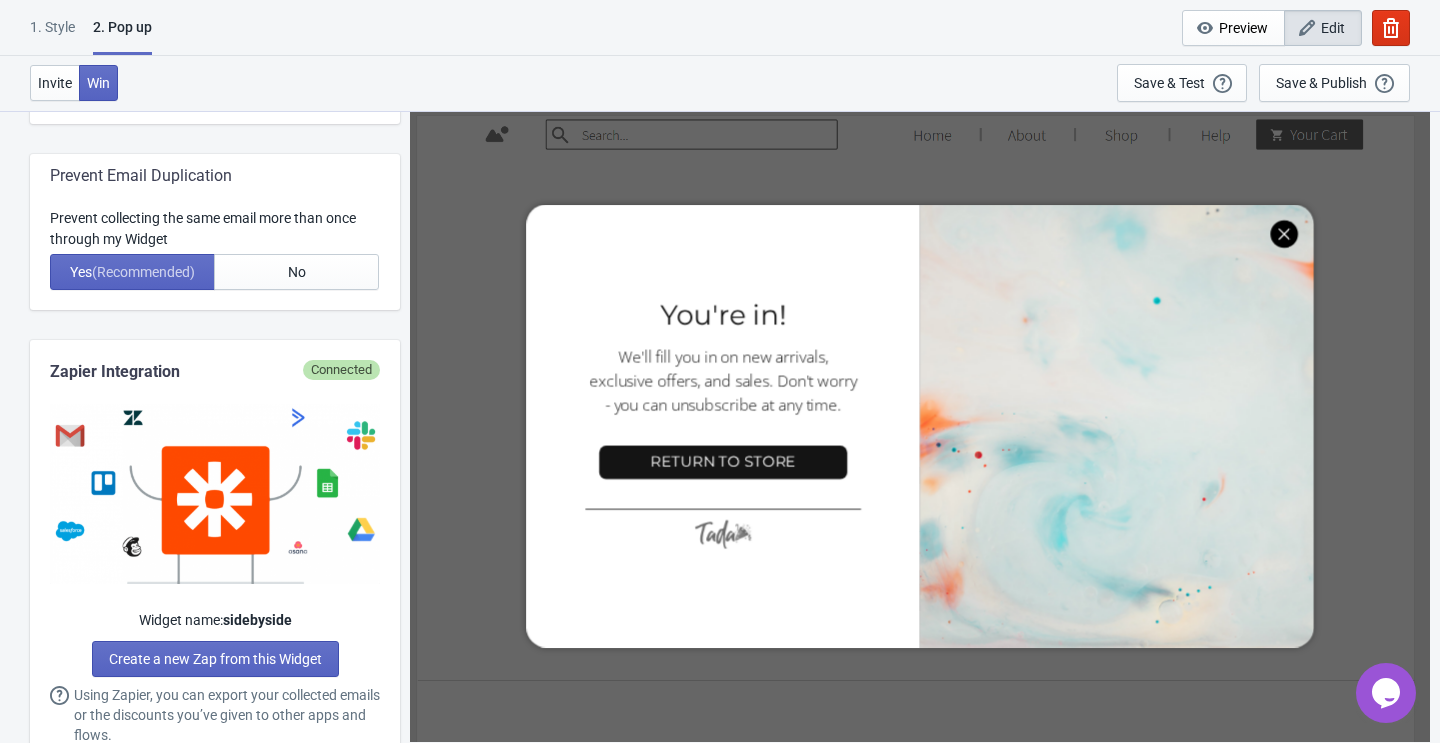
scroll to position [0, 0]
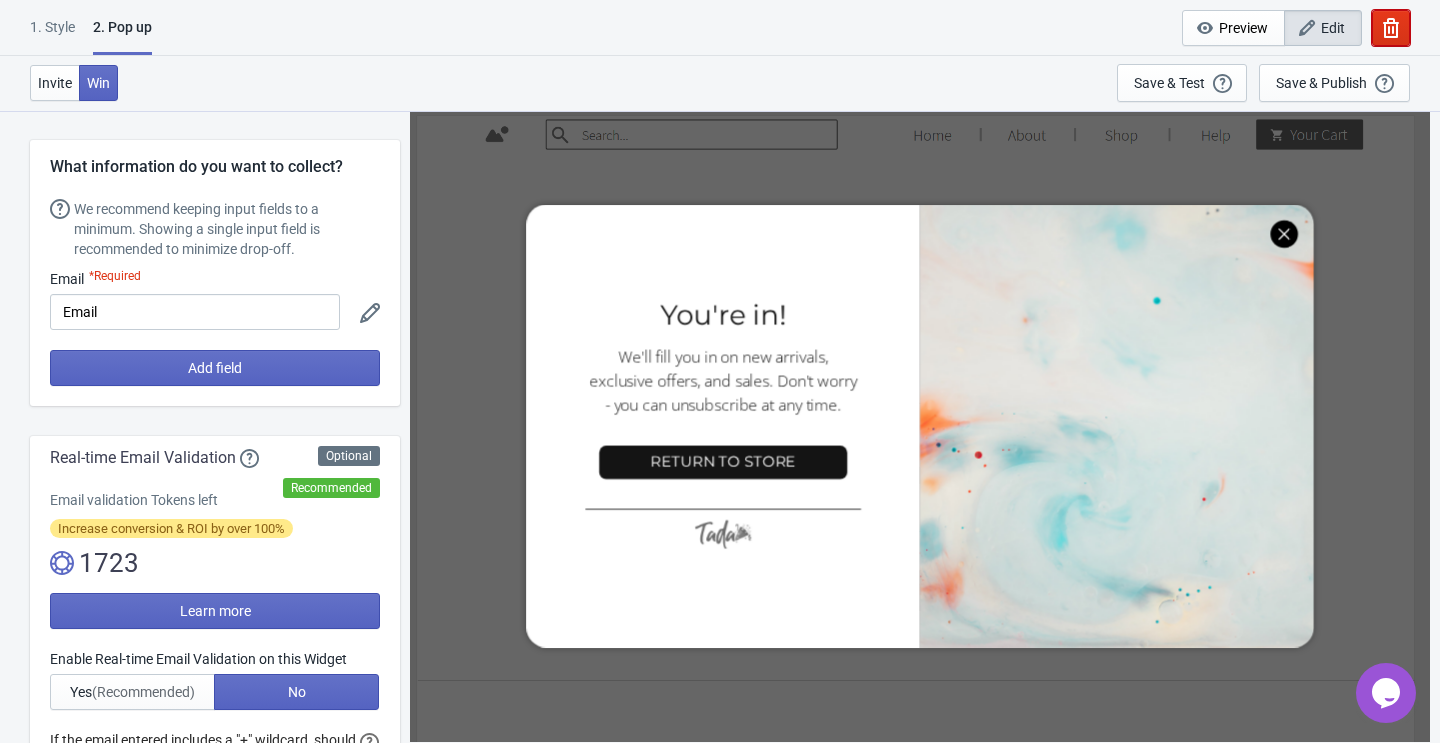
drag, startPoint x: 1399, startPoint y: 33, endPoint x: 689, endPoint y: 241, distance: 739.7
click at [370, 312] on icon at bounding box center [370, 313] width 20 height 20
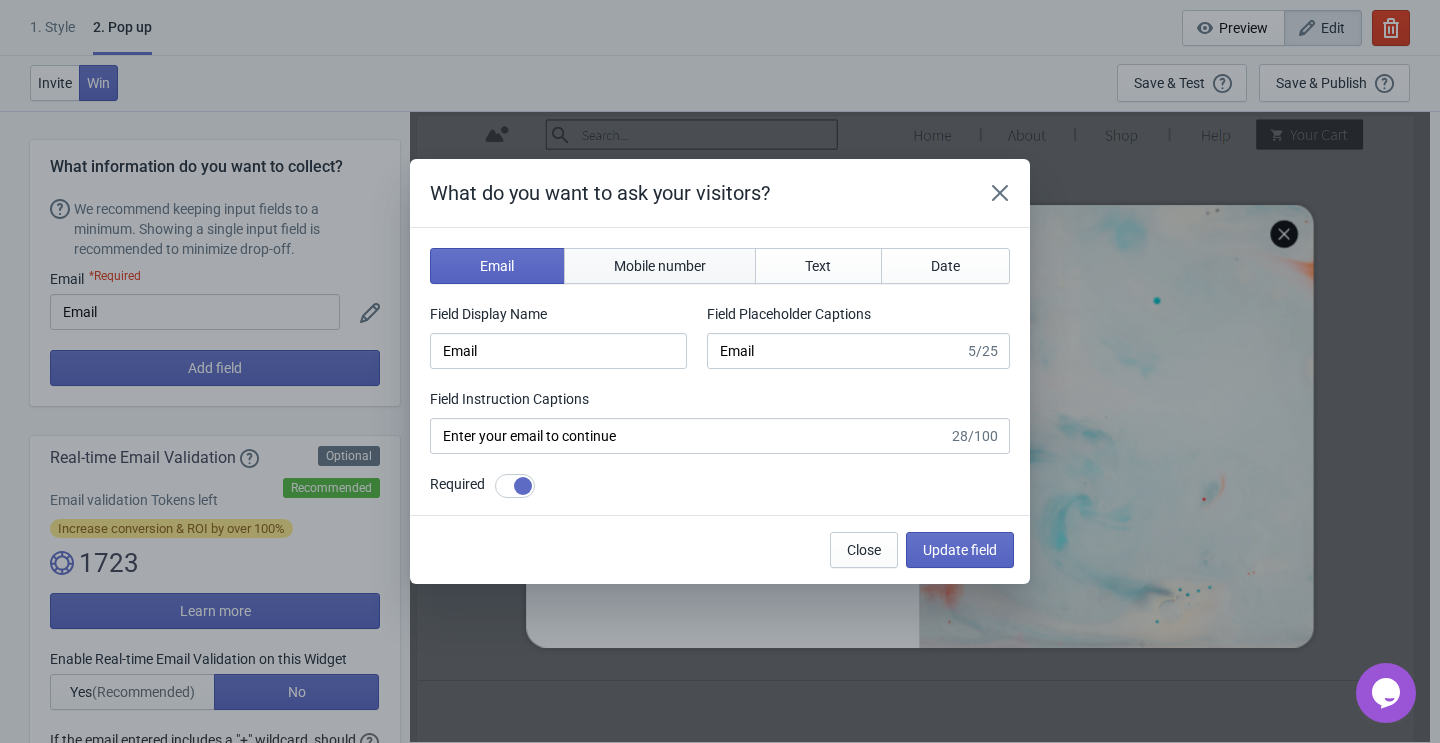
click at [692, 264] on span "Mobile number" at bounding box center [660, 266] width 92 height 16
type input "phone"
type input "Enter your mobile number"
type input "Next, enter your mobile number to continue"
checkbox input "false"
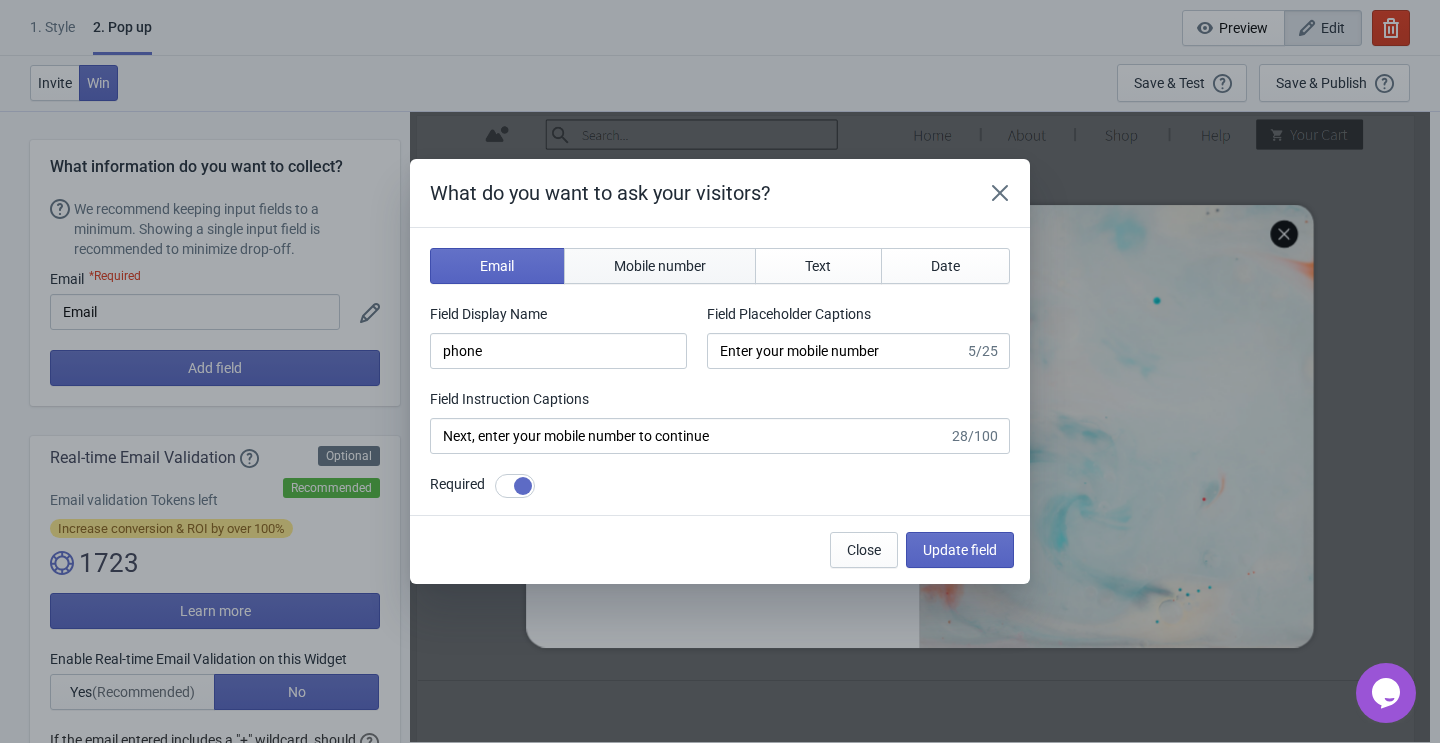
select select "ca"
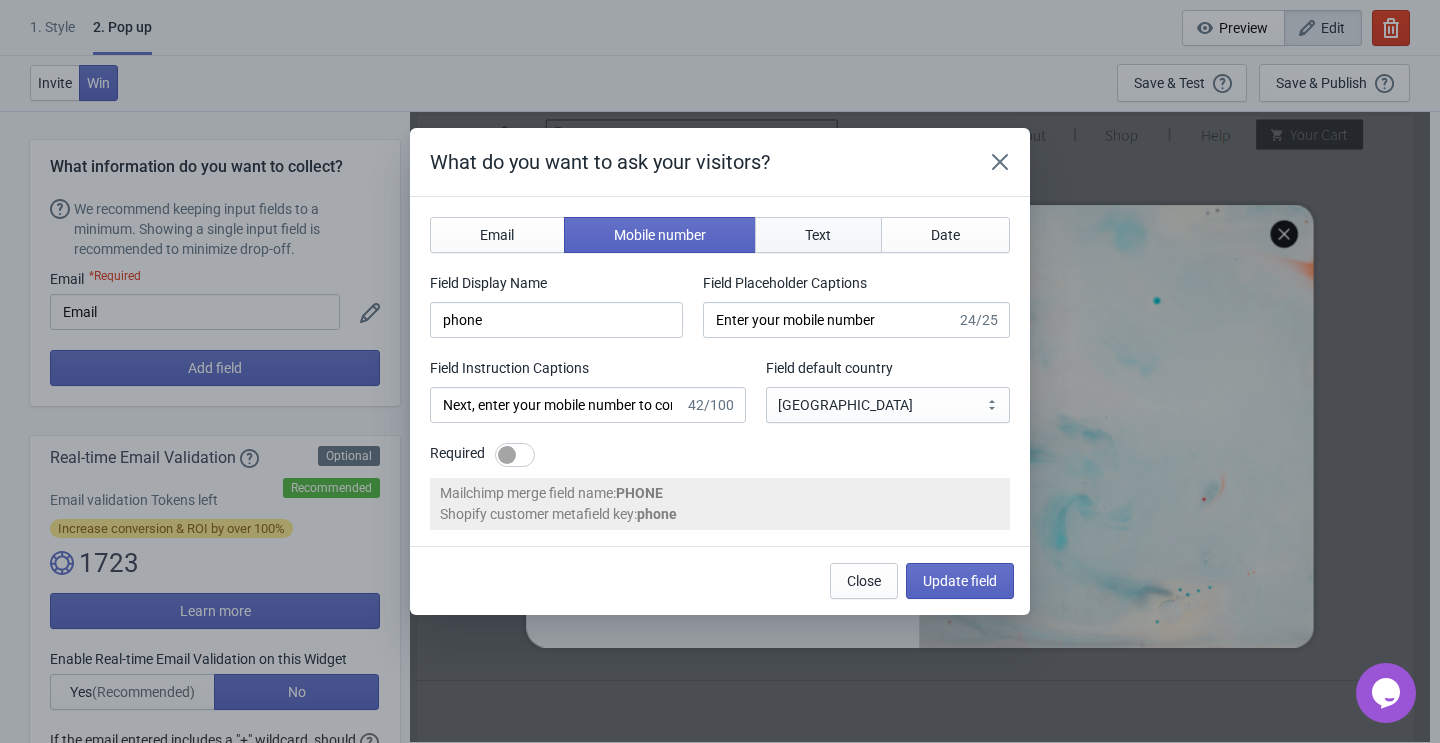
click at [826, 240] on span "Text" at bounding box center [818, 235] width 26 height 16
type input "name"
type input "Enter your name"
type input "Answer this question to continue"
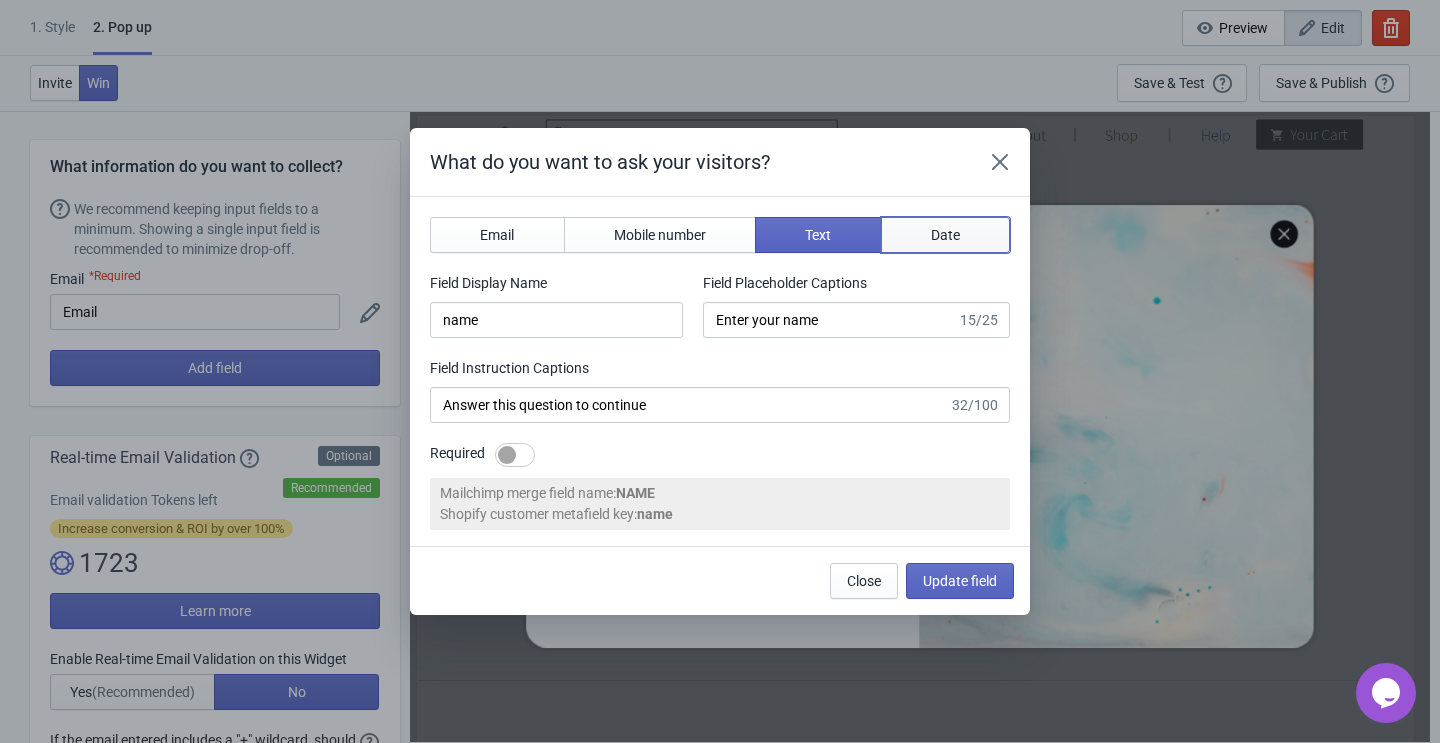
click at [954, 237] on span "Date" at bounding box center [945, 235] width 29 height 16
type input "birthday"
type input "Enter your birthday"
type input "Enter your birthday to continue"
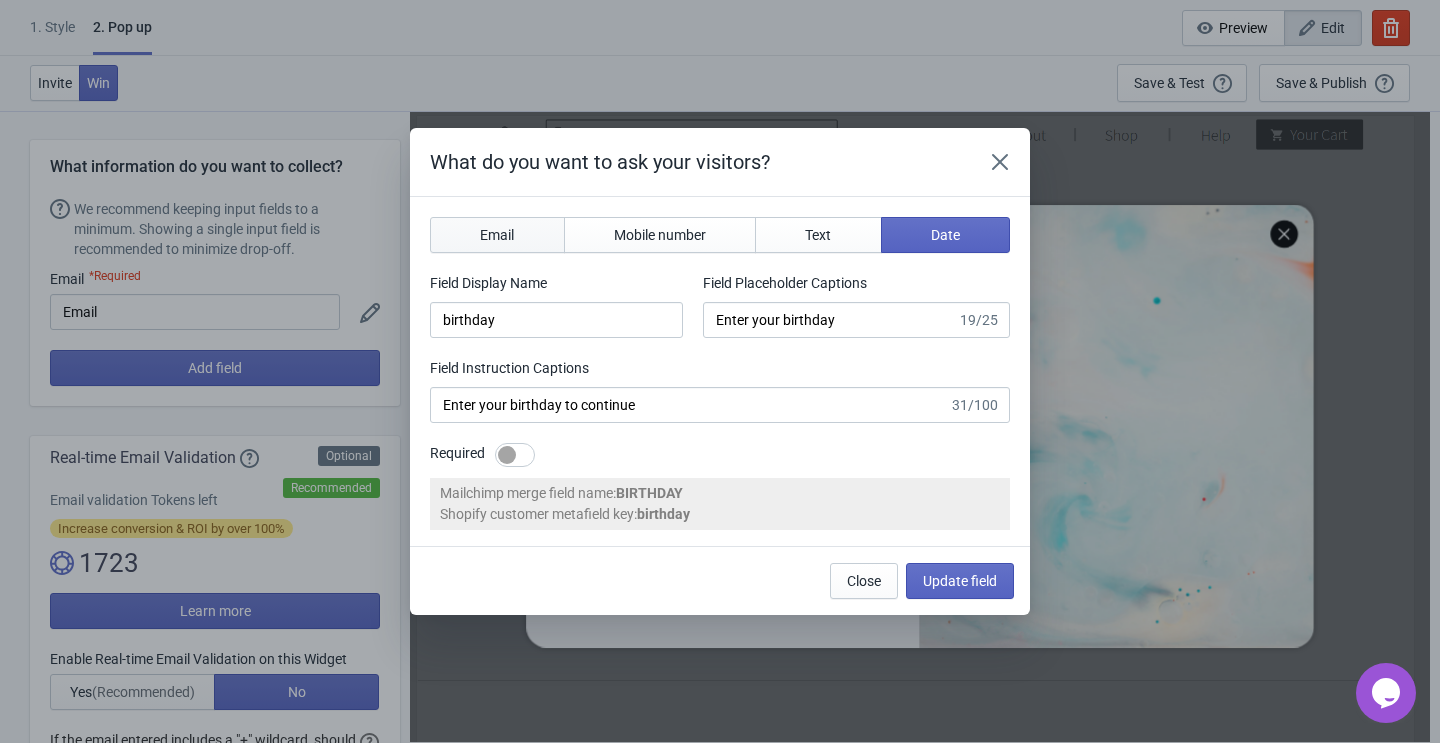
click at [492, 239] on span "Email" at bounding box center [497, 235] width 34 height 16
type input "email"
type input "Enter your email"
type input "Enter your email to continue"
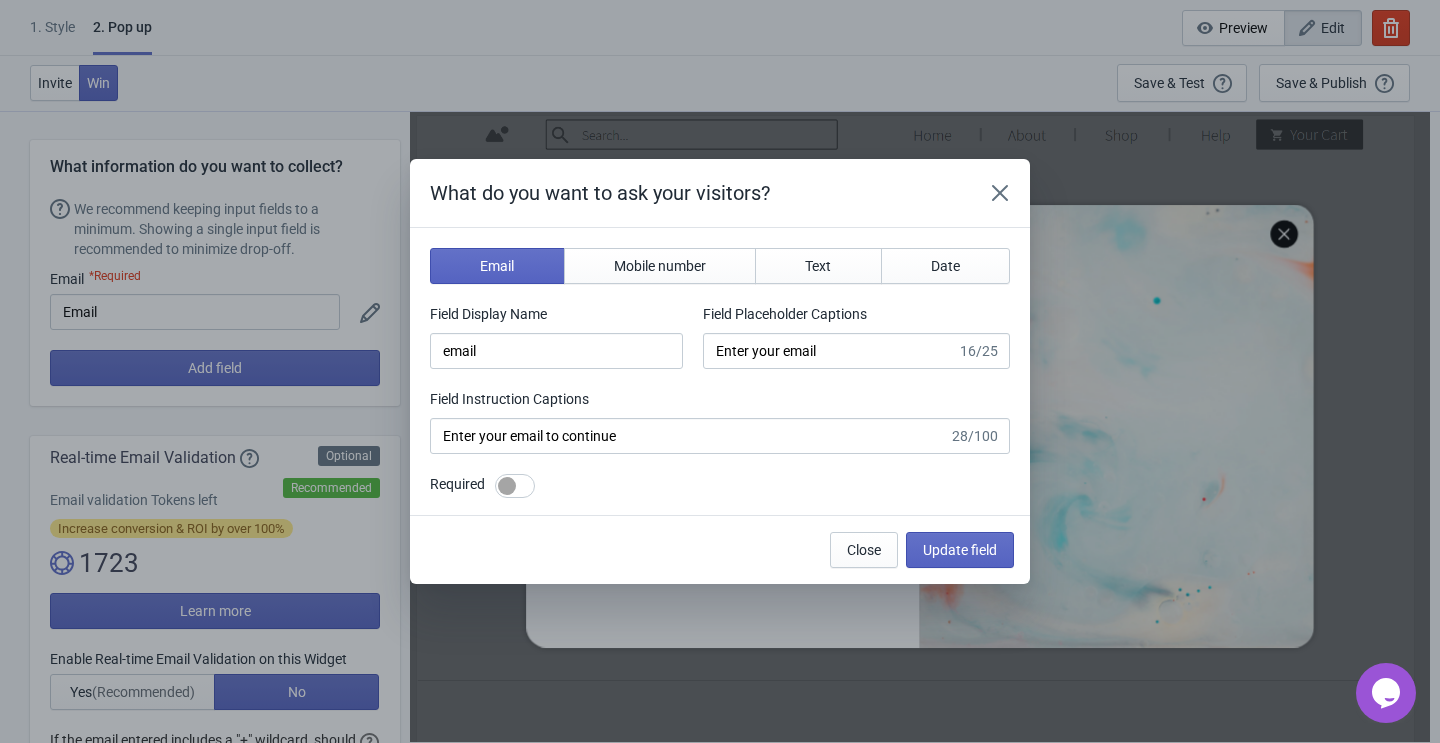
click at [293, 370] on div "What do you want to ask your visitors? Email Mobile number Text Date Field Disp…" at bounding box center [720, 371] width 1440 height 425
click at [862, 552] on span "Close" at bounding box center [864, 550] width 34 height 16
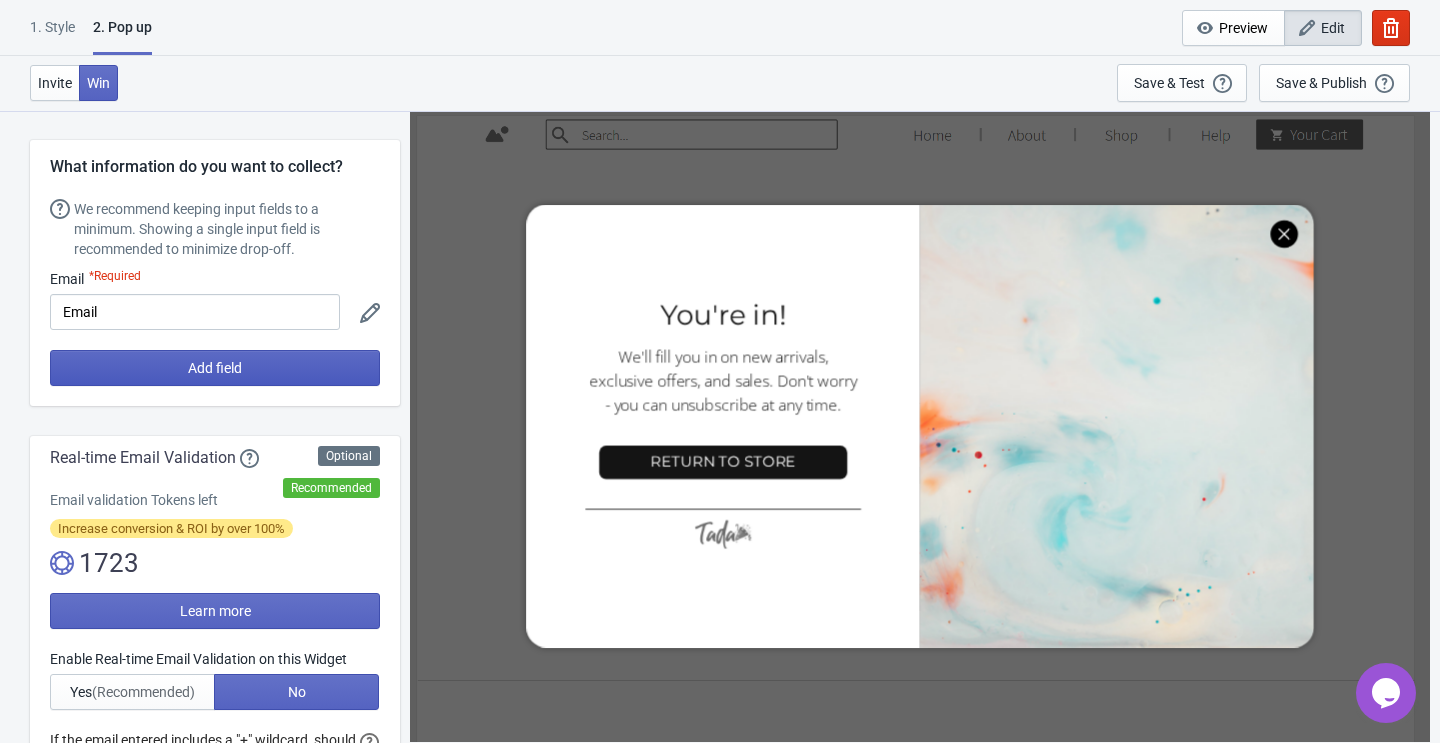
click at [239, 376] on button "Add field" at bounding box center [215, 368] width 330 height 36
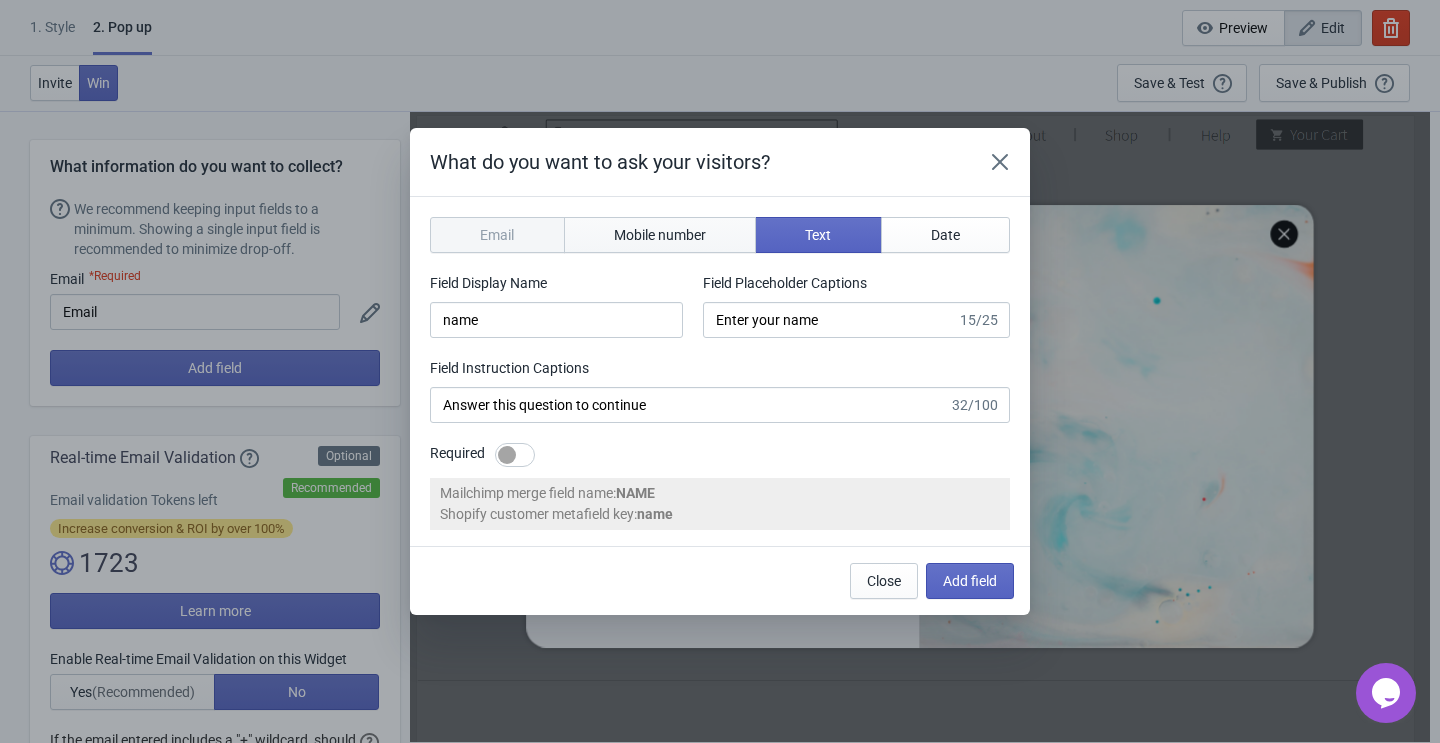
click at [686, 229] on span "Mobile number" at bounding box center [660, 235] width 92 height 16
type input "phone"
type input "Enter your mobile number"
type input "Next, enter your mobile number to continue"
select select "ca"
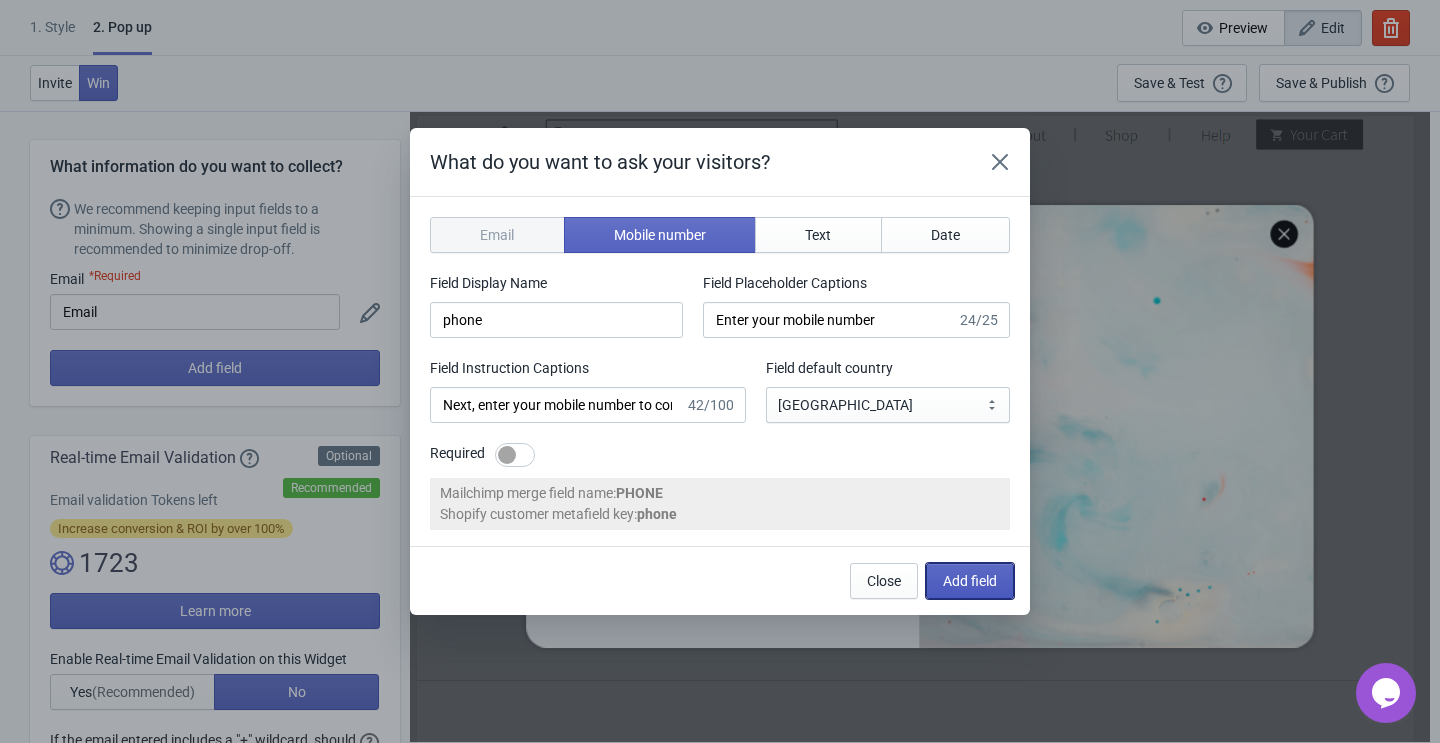
click at [970, 573] on span "Add field" at bounding box center [970, 581] width 54 height 16
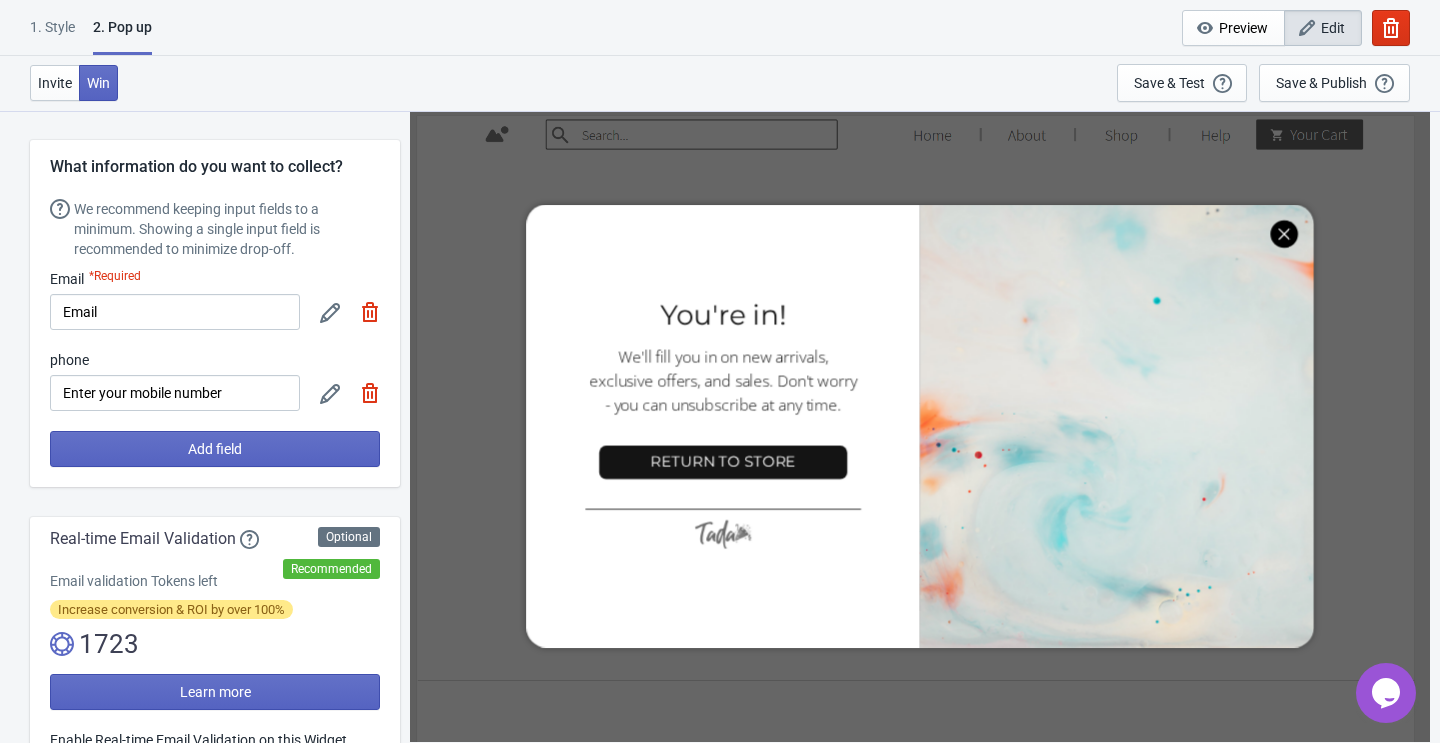
click at [367, 308] on img at bounding box center [370, 312] width 20 height 20
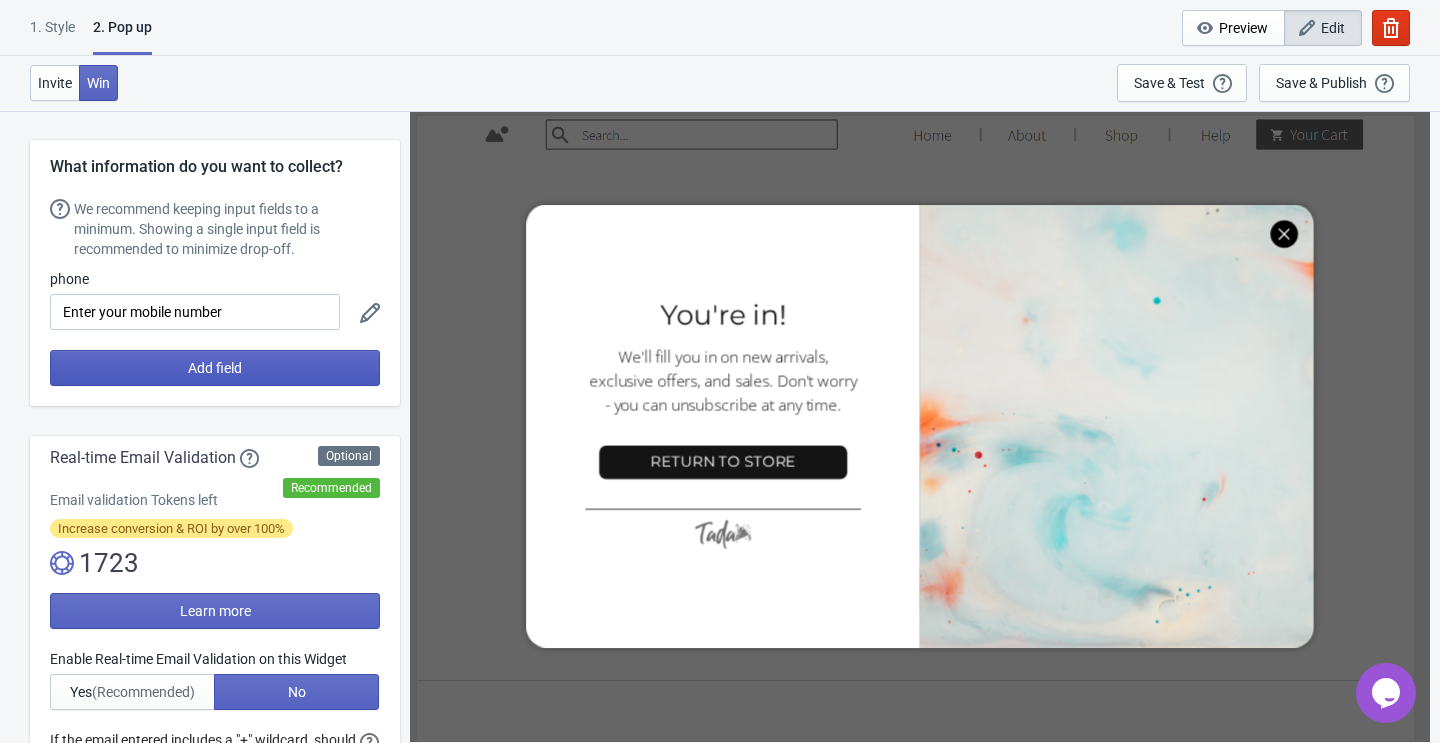
click at [256, 365] on button "Add field" at bounding box center [215, 368] width 330 height 36
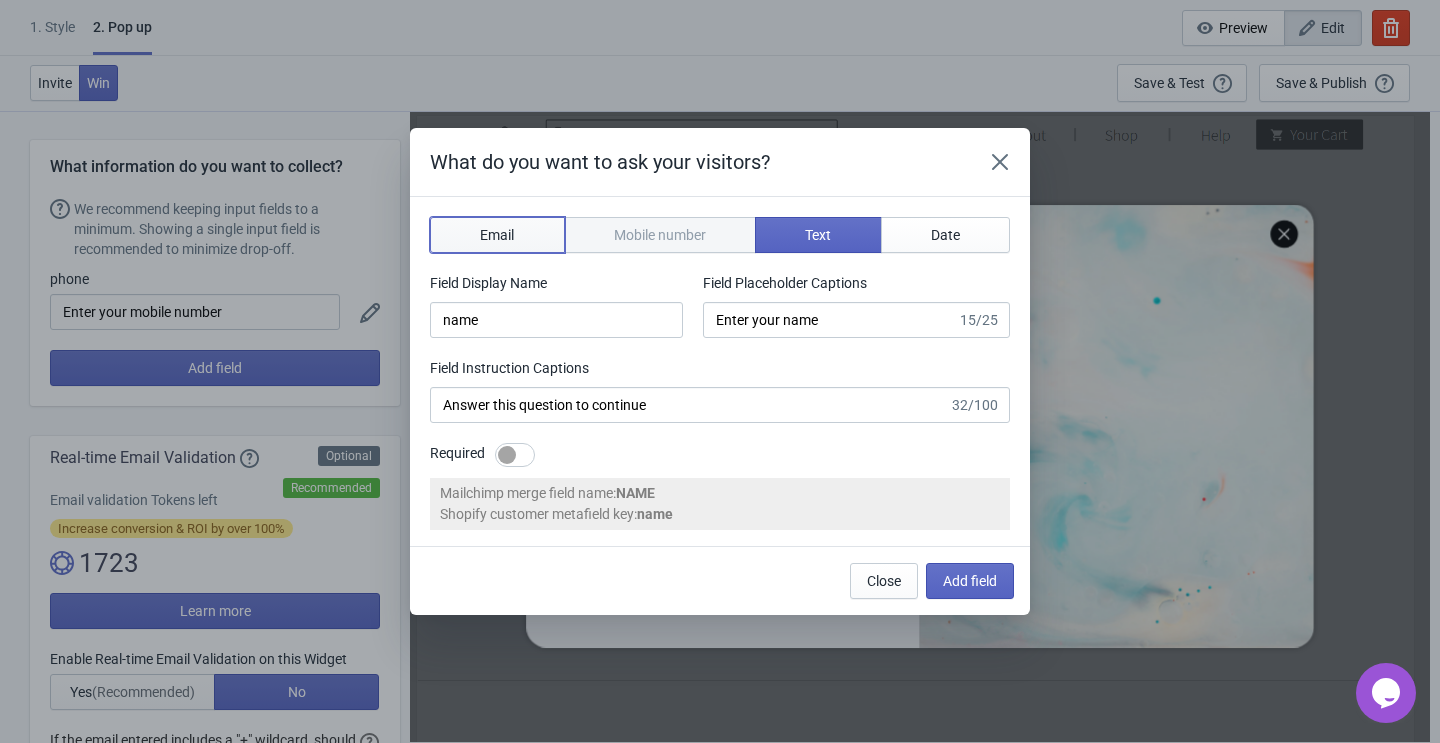
click at [512, 233] on span "Email" at bounding box center [497, 235] width 34 height 16
type input "email"
type input "Enter your email"
type input "Enter your email to continue"
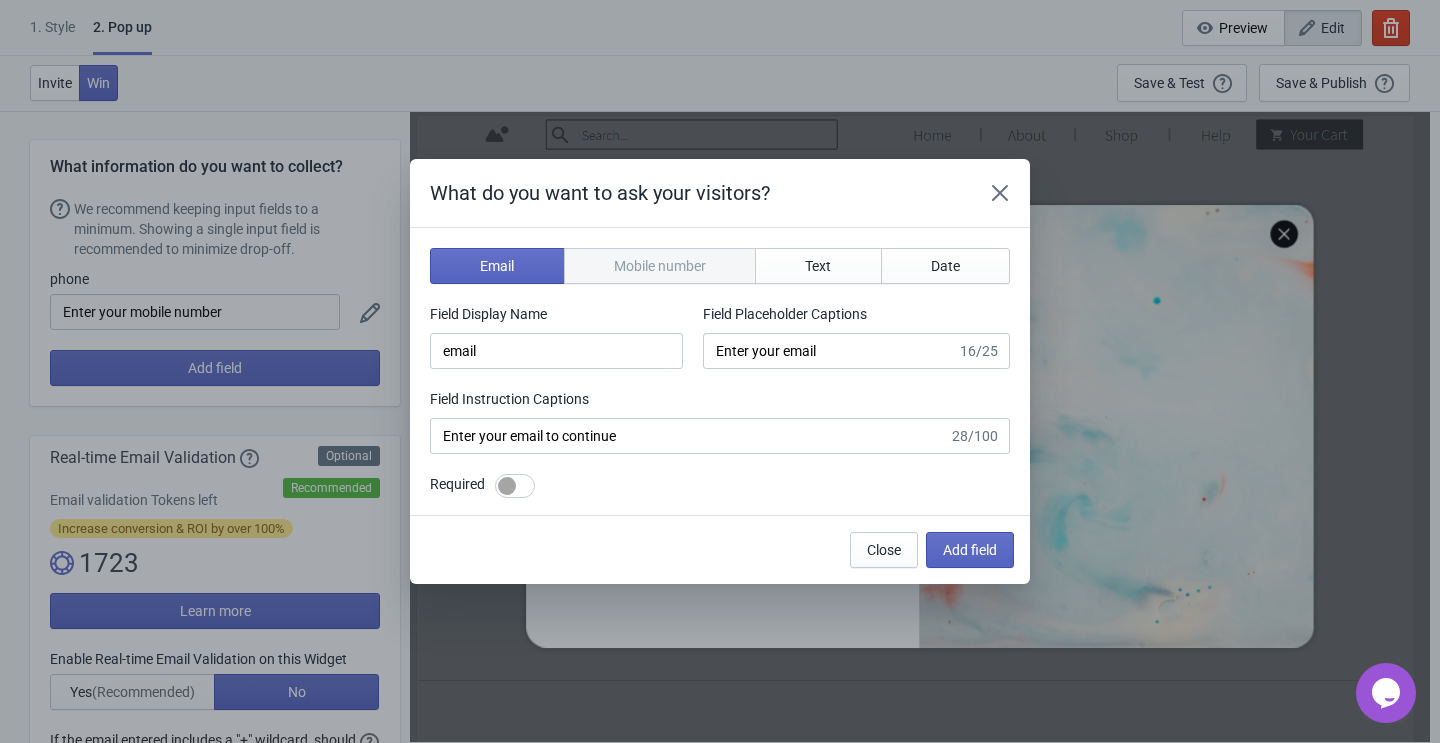
click at [512, 488] on div at bounding box center [507, 486] width 18 height 18
checkbox input "true"
click at [960, 554] on span "Add field" at bounding box center [970, 550] width 54 height 16
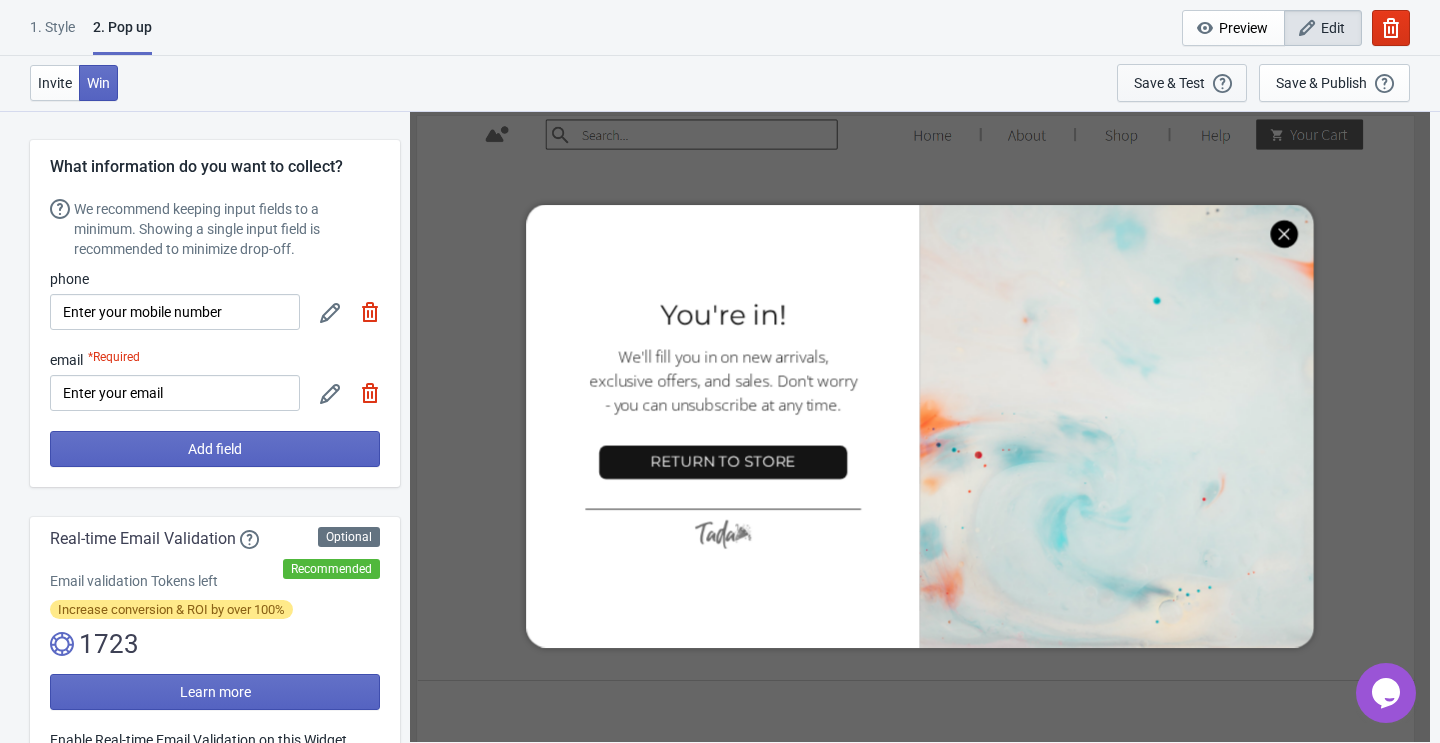
click at [1144, 78] on div "Save & Test" at bounding box center [1169, 83] width 71 height 16
click at [1187, 89] on div "Save & Test" at bounding box center [1169, 83] width 71 height 16
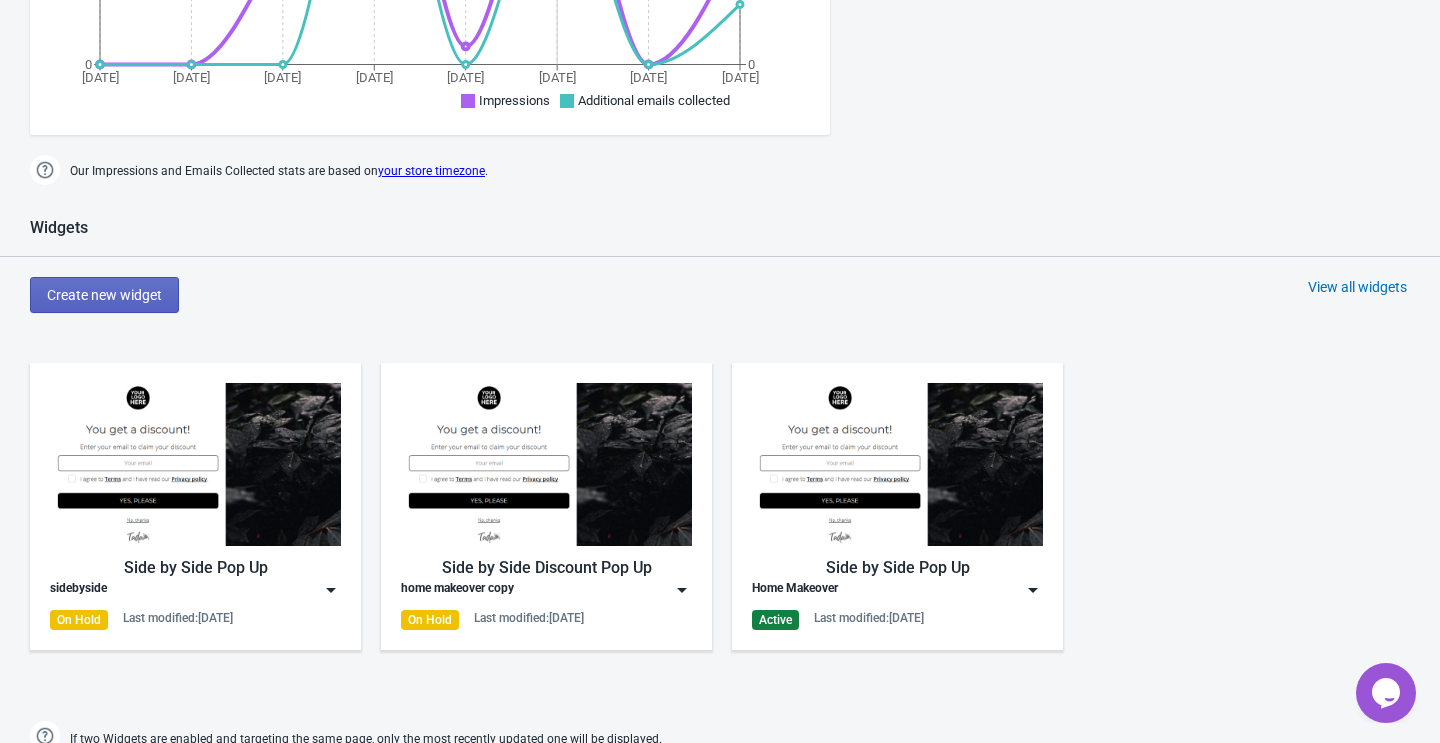
scroll to position [1021, 0]
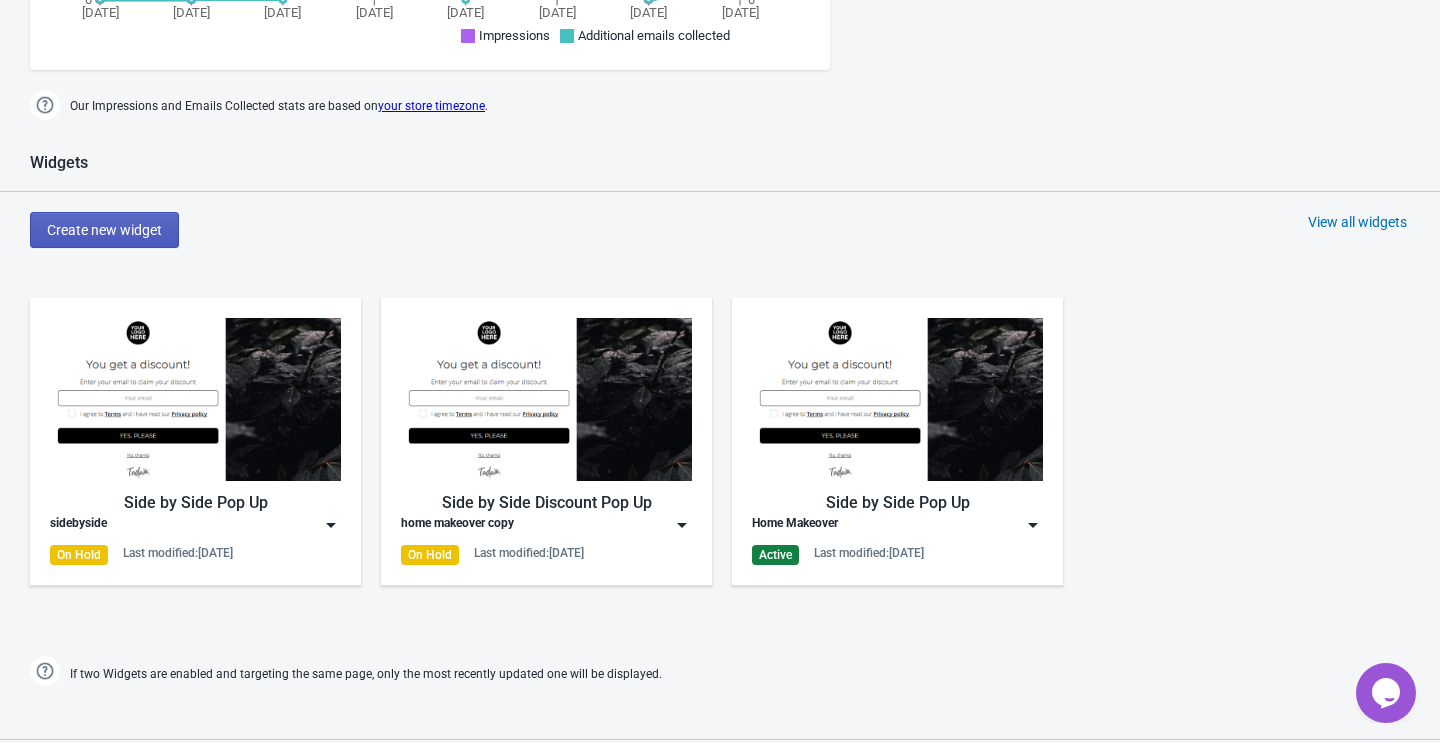
click at [124, 224] on span "Create new widget" at bounding box center [104, 230] width 115 height 16
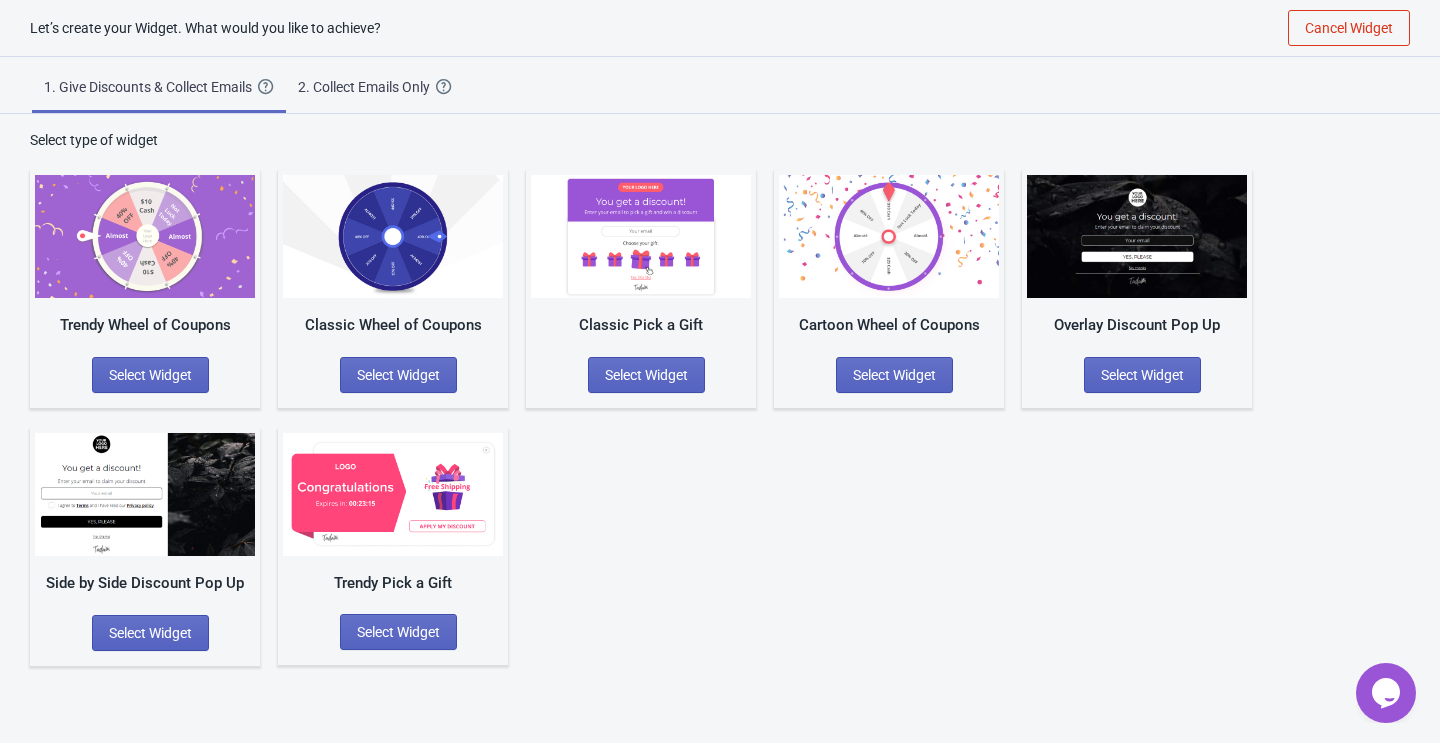
scroll to position [20, 0]
click at [410, 87] on div "2. Collect Emails Only" at bounding box center [367, 87] width 138 height 20
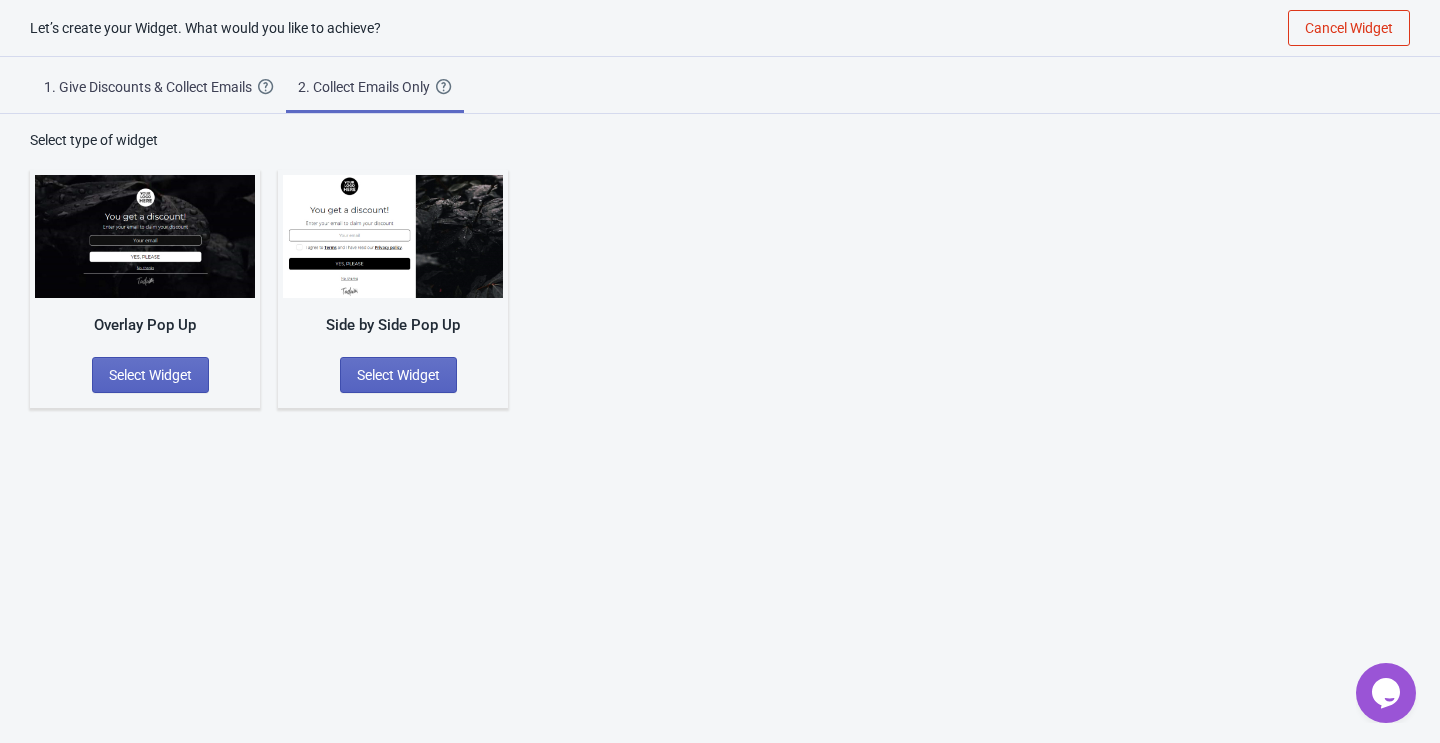
click at [204, 91] on div "1. Give Discounts & Collect Emails" at bounding box center [151, 87] width 214 height 20
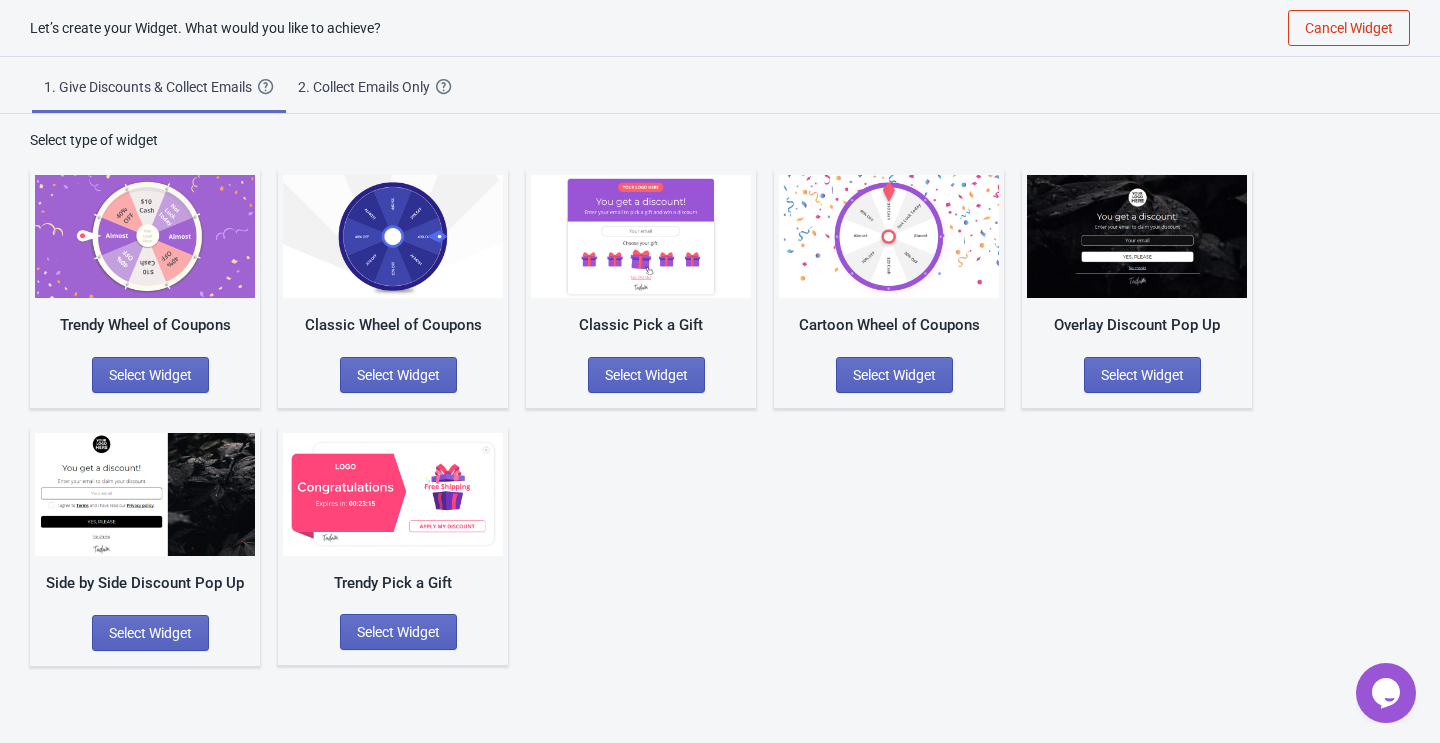
click at [395, 81] on div "2. Collect Emails Only" at bounding box center [367, 87] width 138 height 20
